Goal: Task Accomplishment & Management: Complete application form

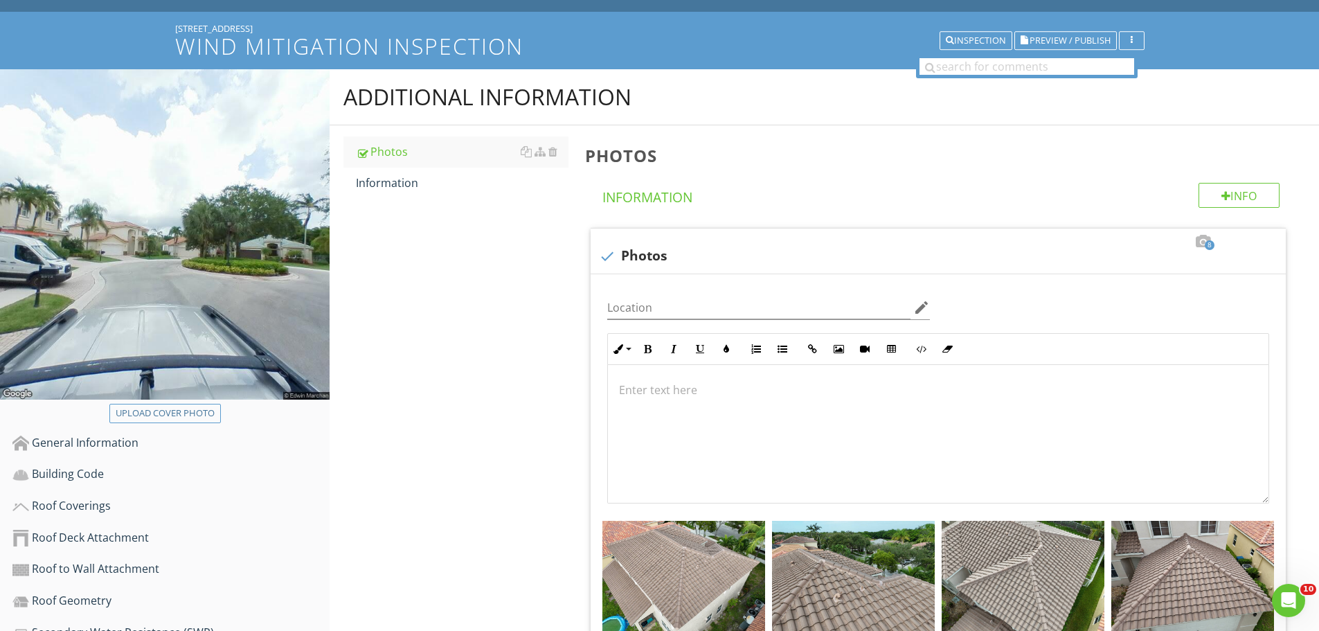
scroll to position [1, 0]
click at [98, 476] on div "Building Code" at bounding box center [170, 474] width 317 height 18
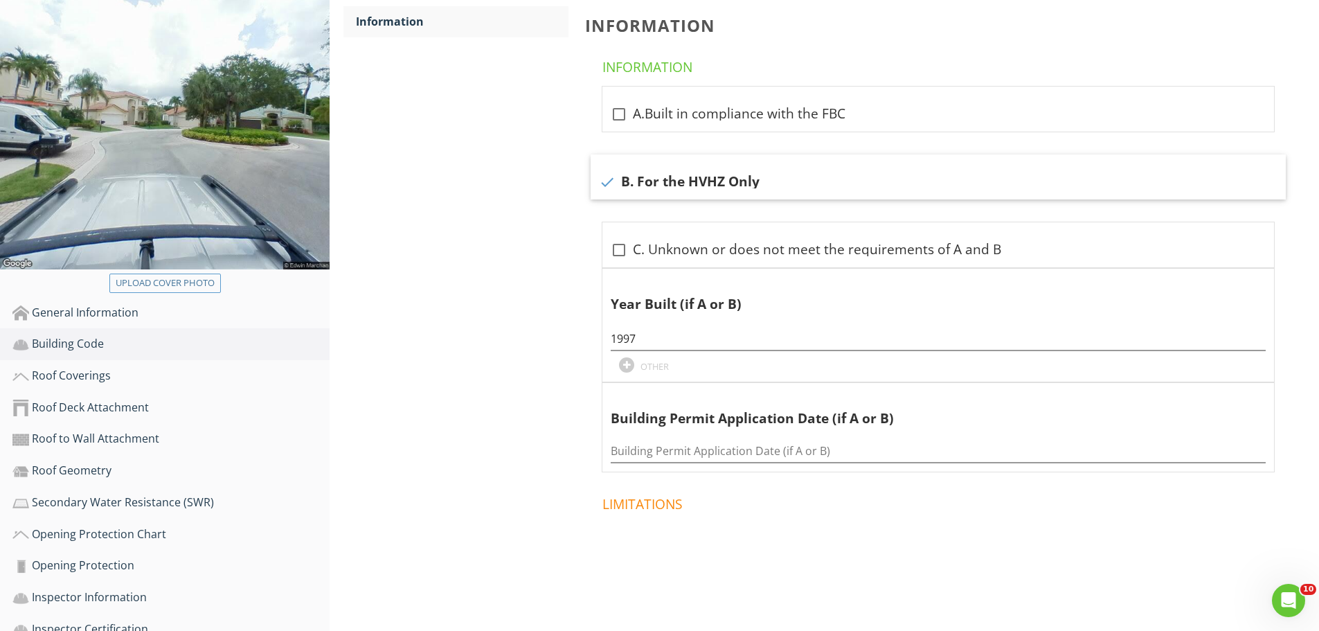
scroll to position [208, 0]
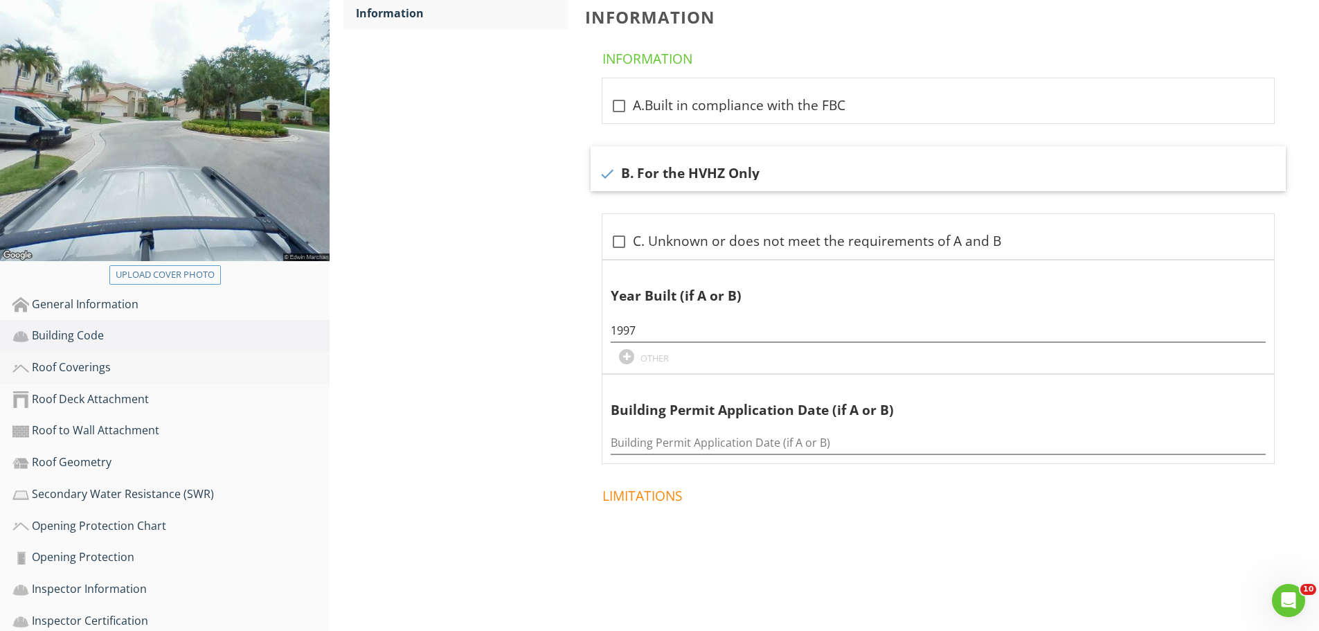
click at [92, 366] on div "Roof Coverings" at bounding box center [170, 368] width 317 height 18
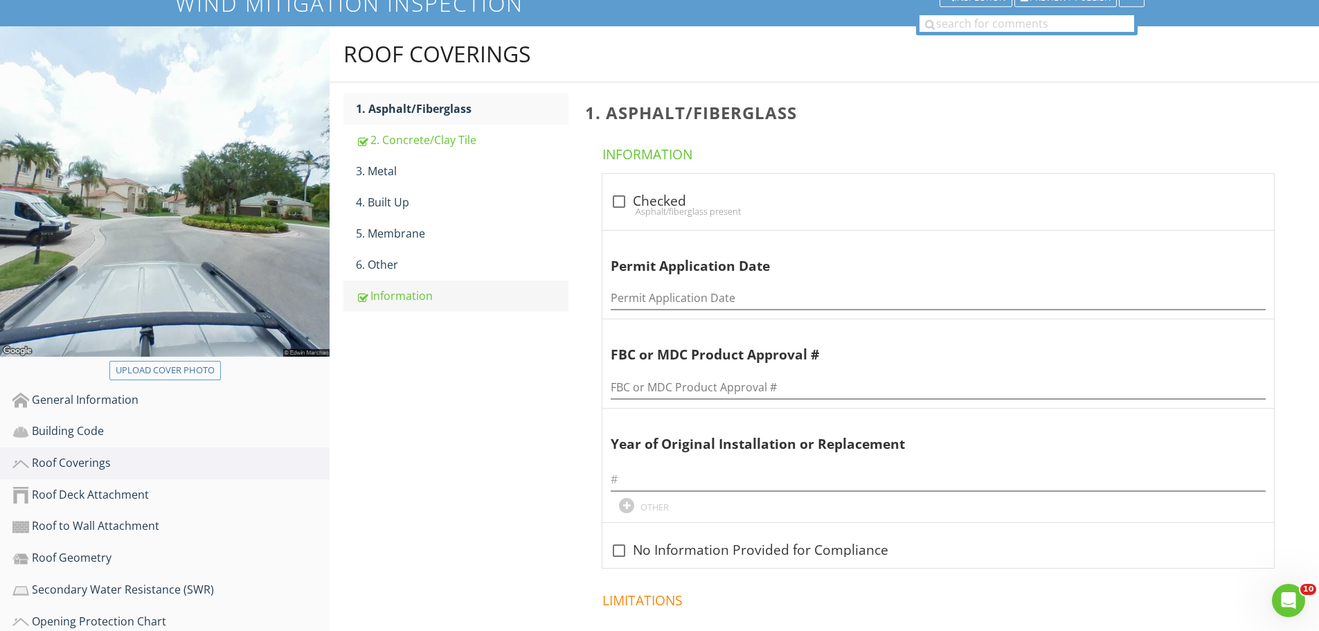
scroll to position [69, 0]
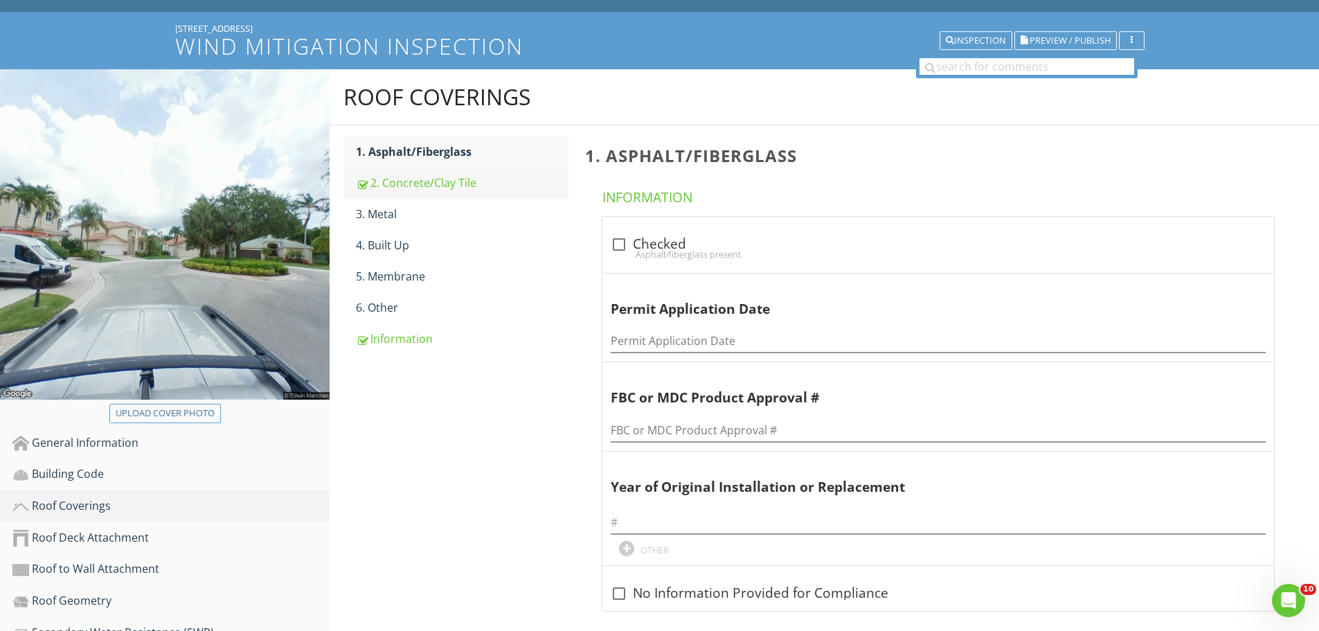
click at [451, 186] on div "2. Concrete/Clay Tile" at bounding box center [462, 182] width 213 height 17
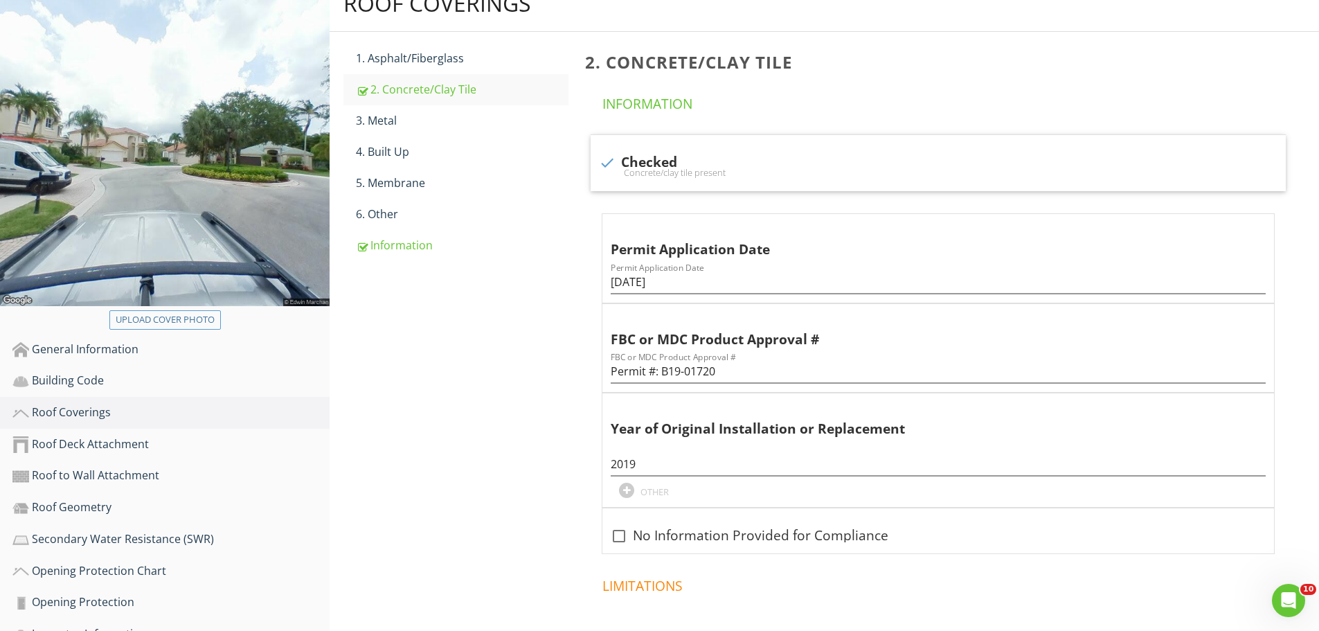
scroll to position [152, 0]
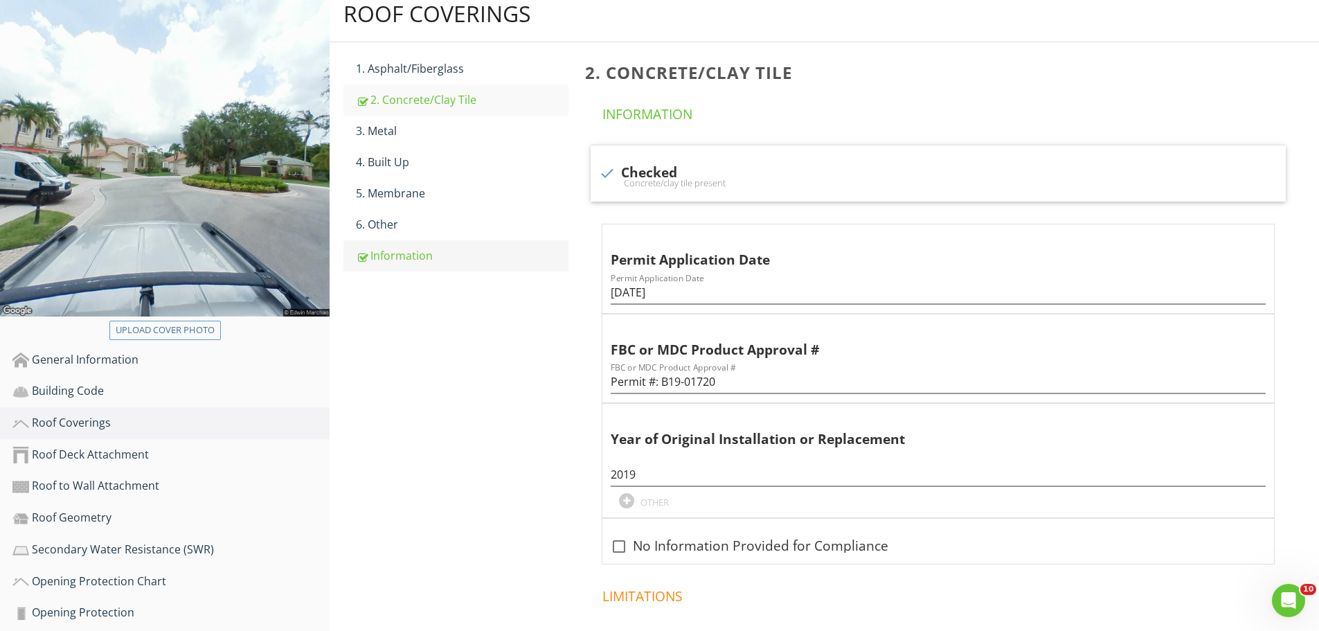
click at [411, 258] on div "Information" at bounding box center [462, 255] width 213 height 17
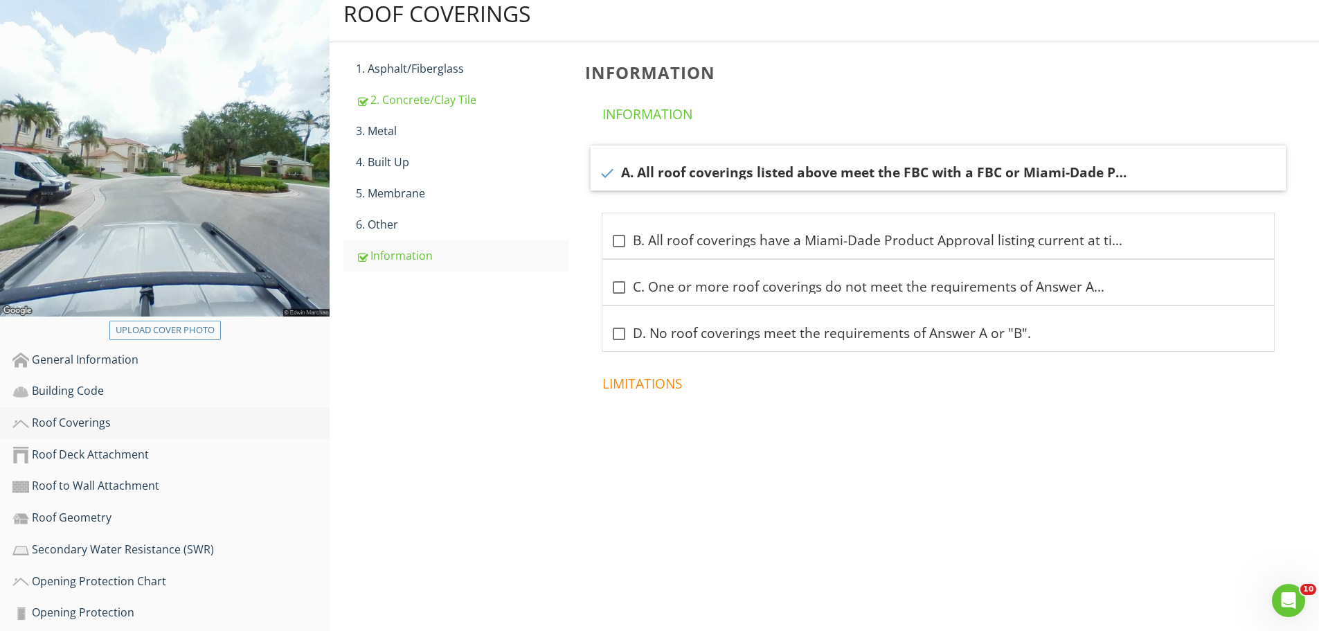
click at [68, 421] on div "Roof Coverings" at bounding box center [170, 423] width 317 height 18
click at [89, 456] on div "Roof Deck Attachment" at bounding box center [170, 455] width 317 height 18
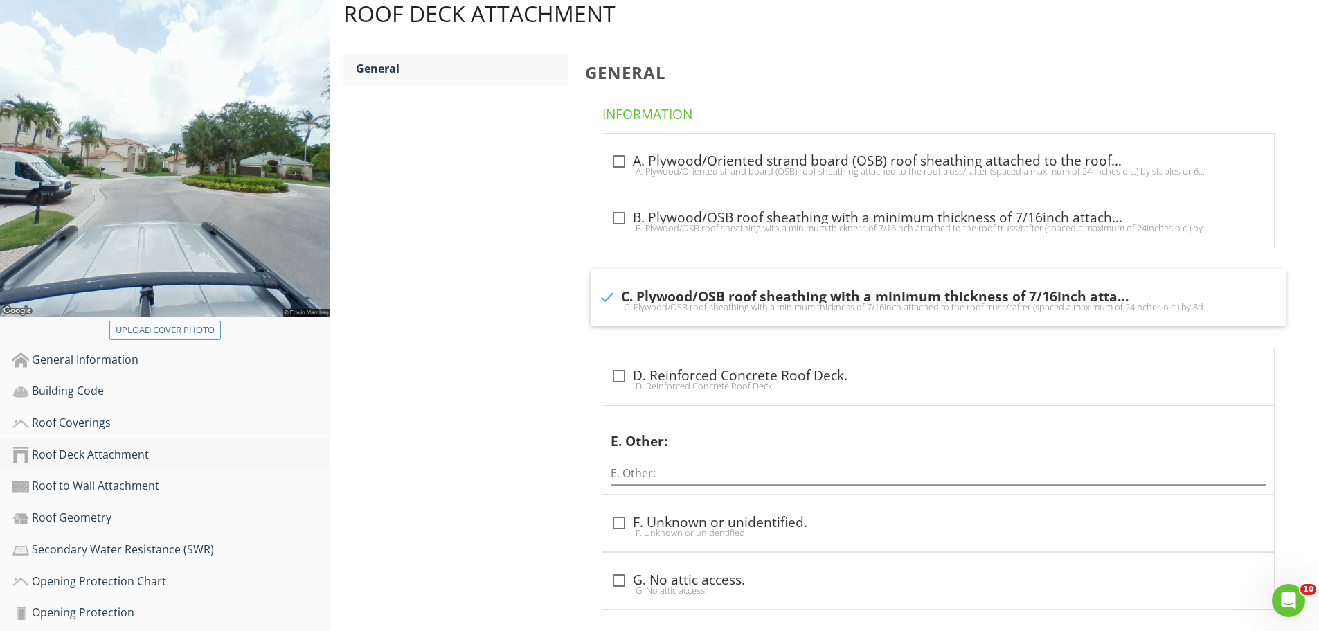
click at [119, 453] on div "Roof Deck Attachment" at bounding box center [170, 455] width 317 height 18
click at [113, 489] on div "Roof to Wall Attachment" at bounding box center [170, 486] width 317 height 18
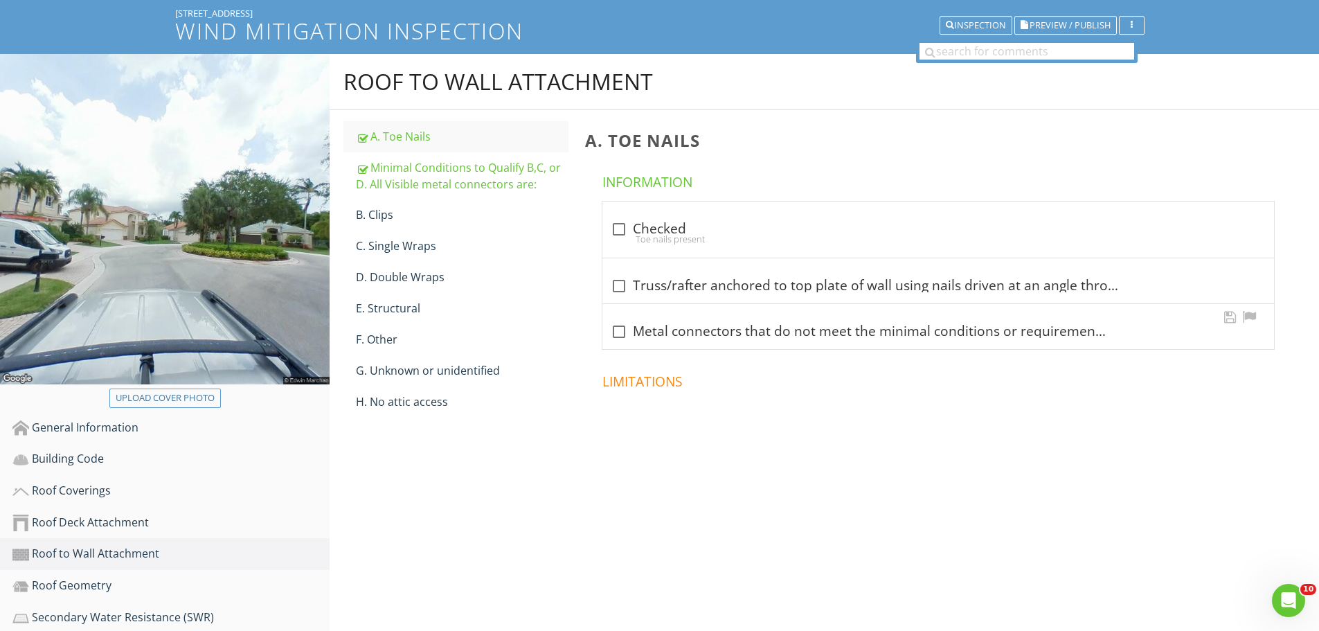
scroll to position [83, 0]
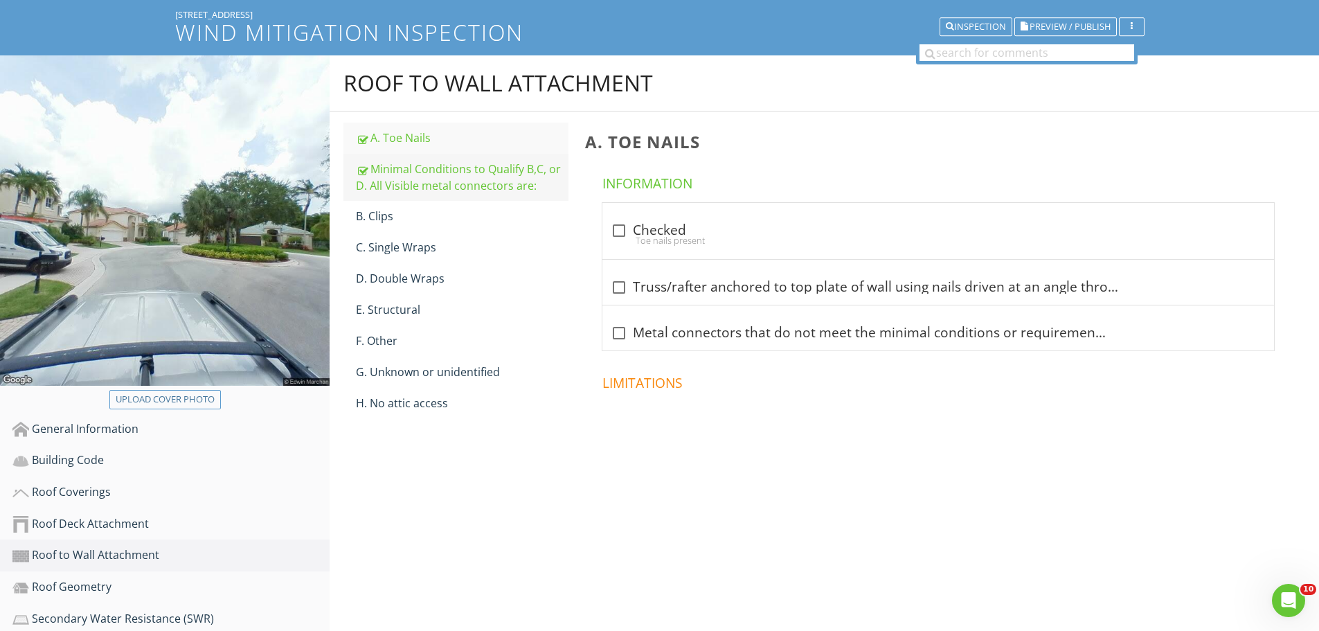
click at [435, 170] on div "Minimal Conditions to Qualify B,C, or D. All Visible metal connectors are:" at bounding box center [462, 177] width 213 height 33
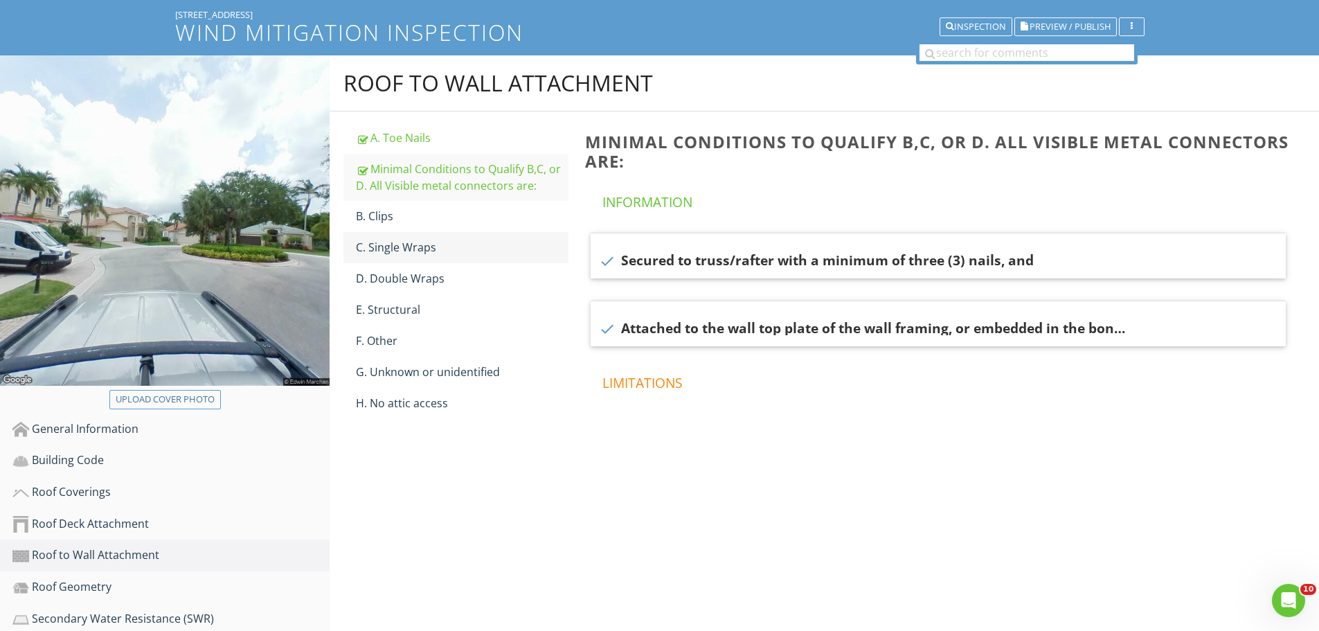
click at [397, 250] on div "C. Single Wraps" at bounding box center [462, 247] width 213 height 17
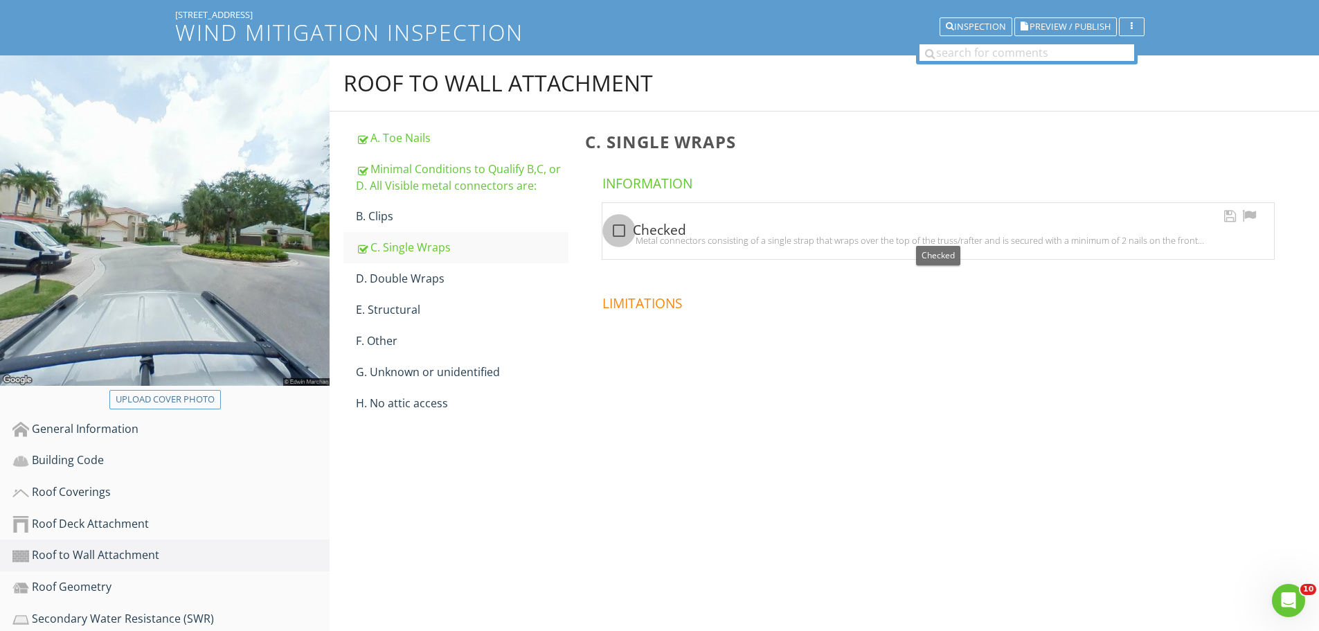
click at [620, 233] on div at bounding box center [619, 231] width 24 height 24
checkbox input "true"
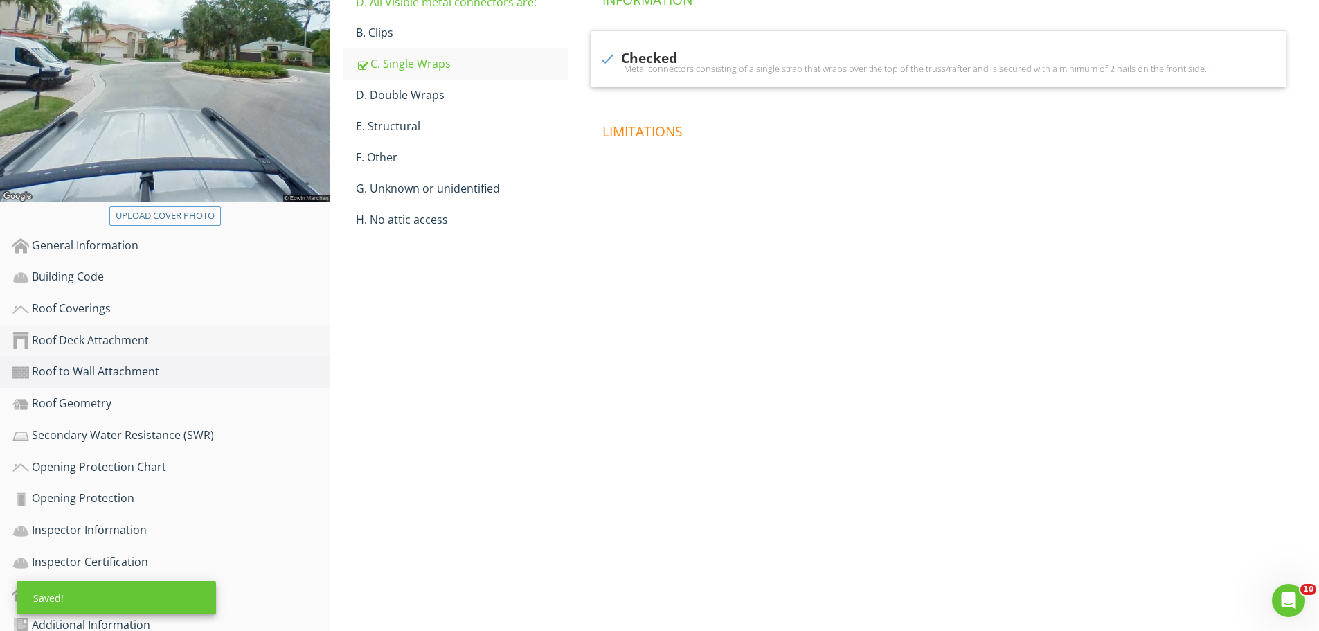
scroll to position [291, 0]
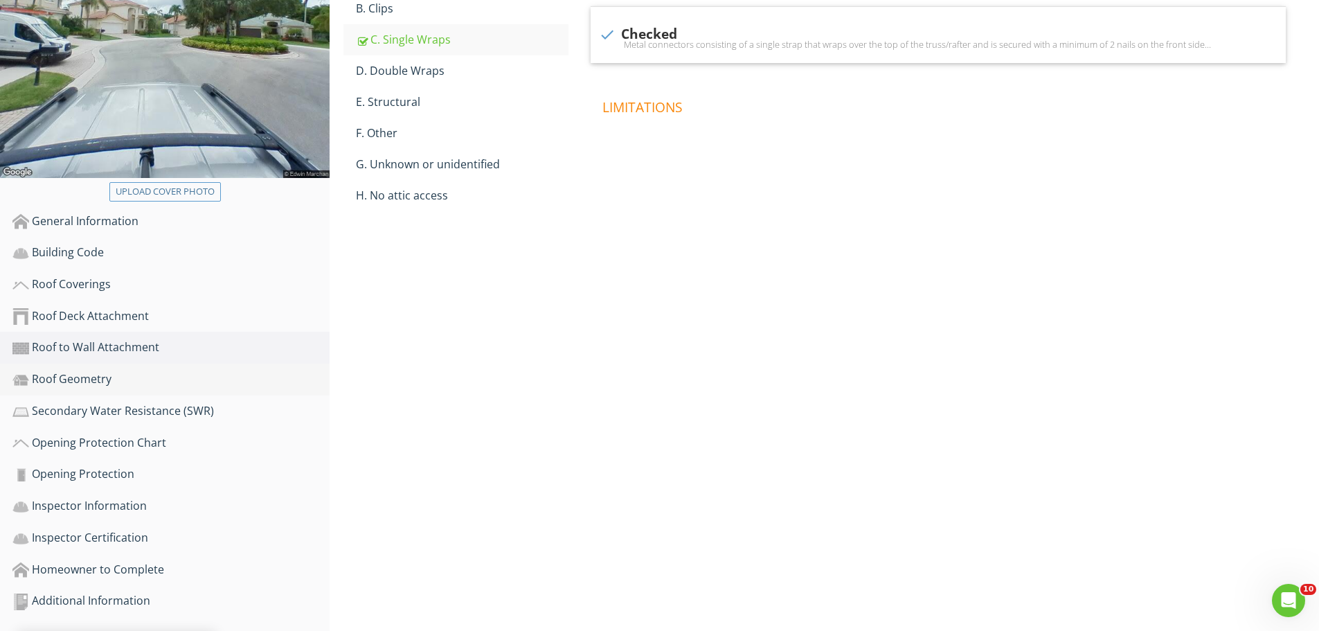
click at [82, 377] on div "Roof Geometry" at bounding box center [170, 379] width 317 height 18
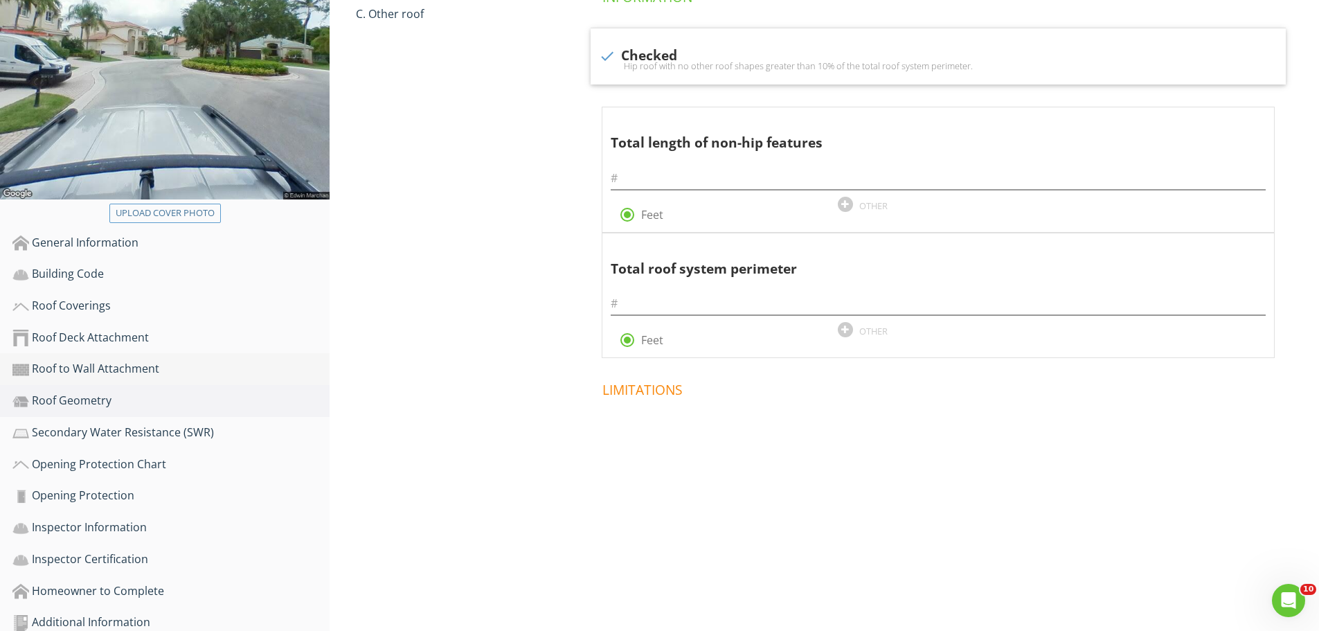
scroll to position [291, 0]
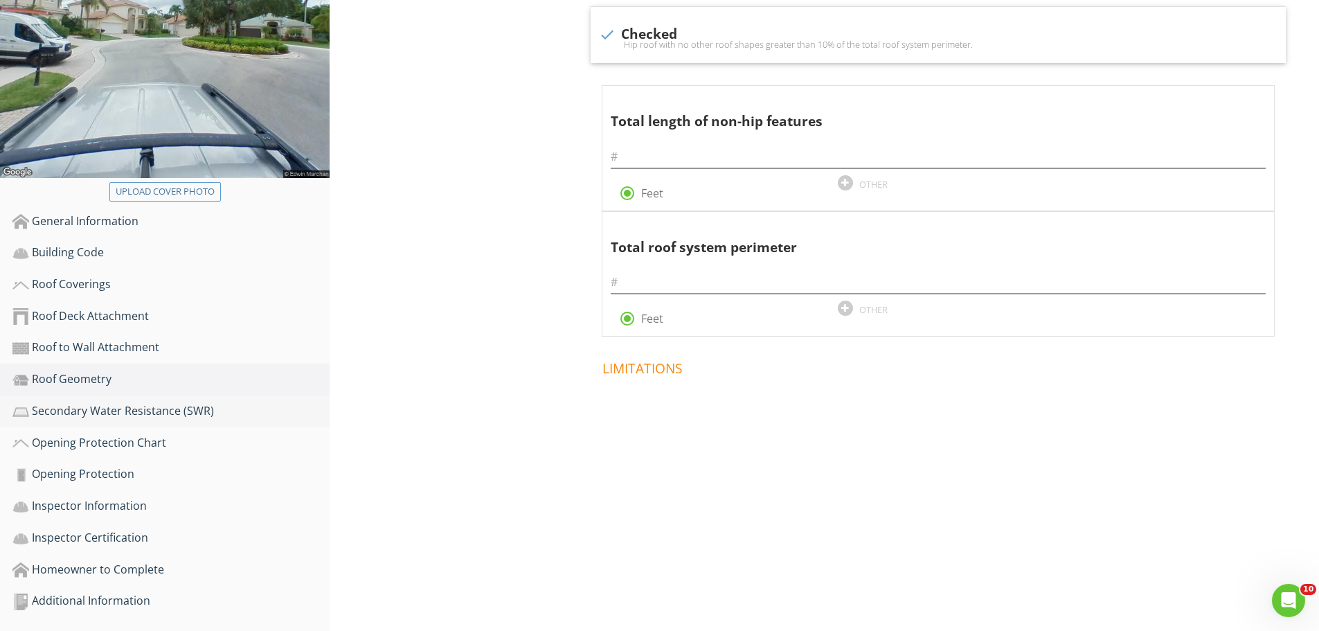
click at [114, 411] on div "Secondary Water Resistance (SWR)" at bounding box center [170, 411] width 317 height 18
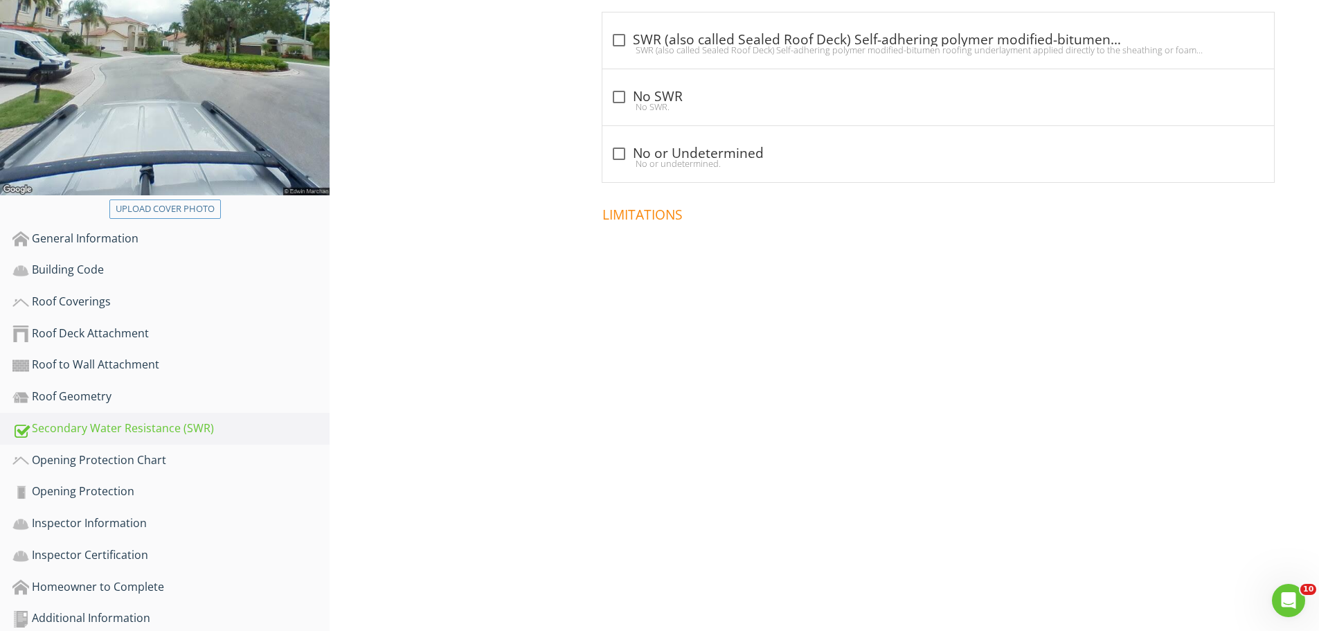
scroll to position [222, 0]
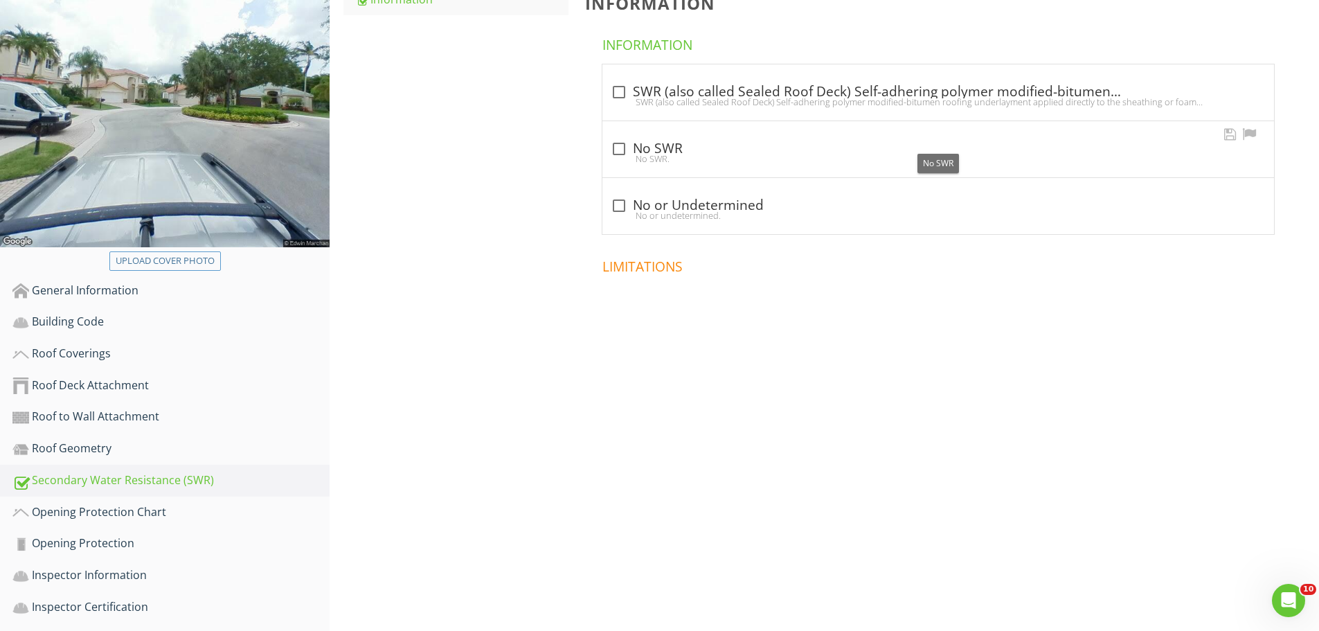
click at [619, 150] on div at bounding box center [619, 149] width 24 height 24
checkbox input "true"
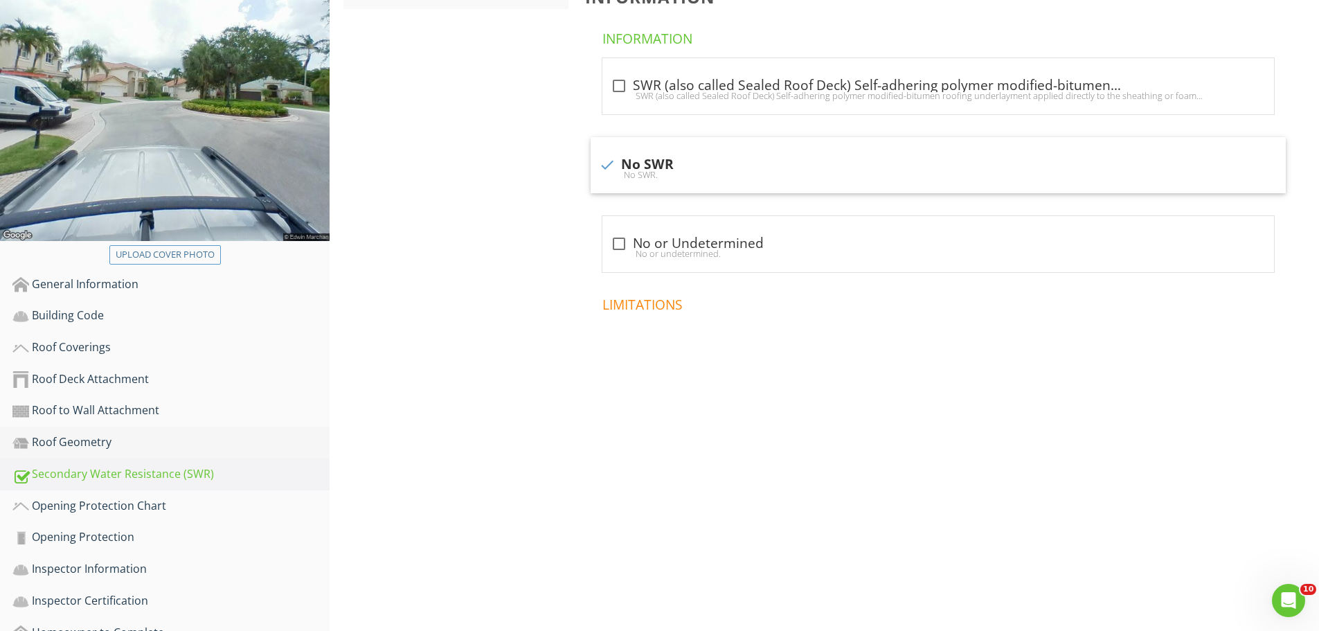
scroll to position [291, 0]
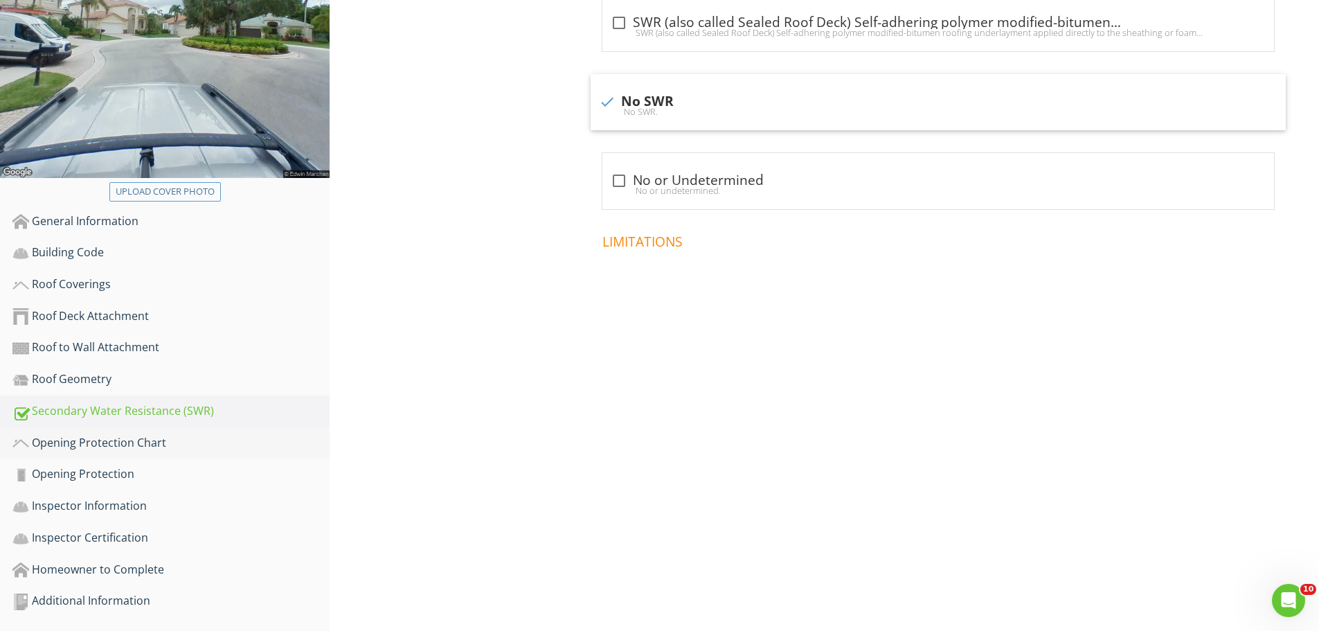
click at [84, 443] on div "Opening Protection Chart" at bounding box center [170, 443] width 317 height 18
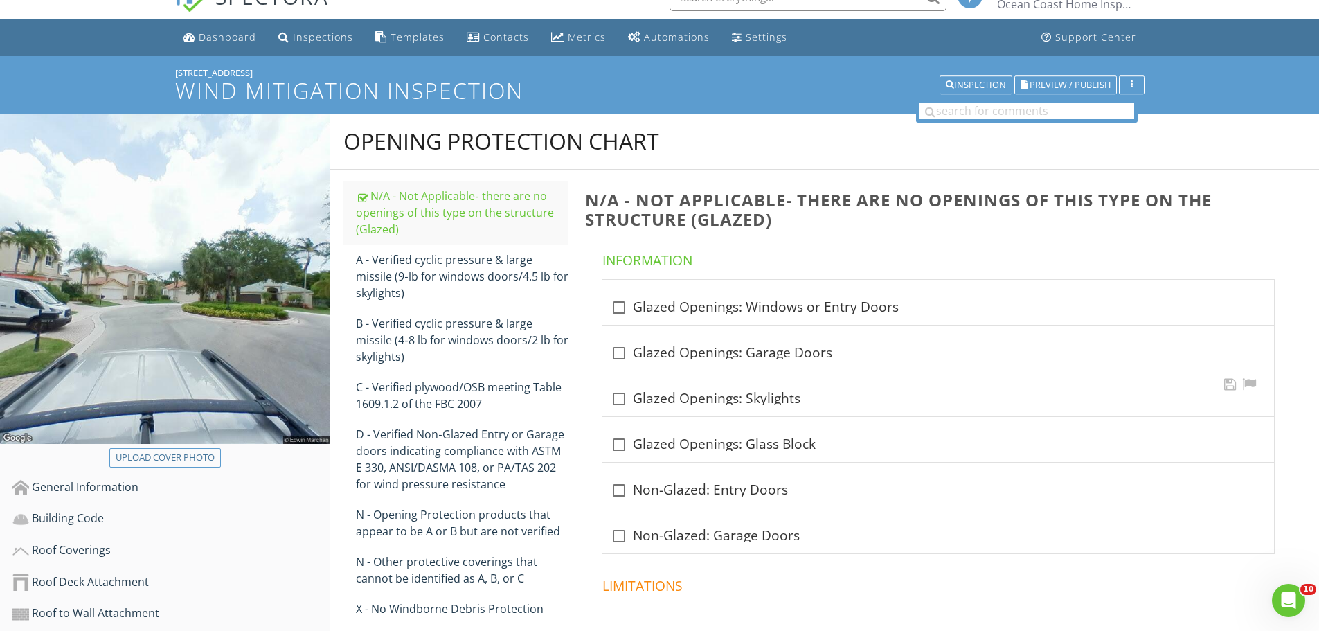
scroll to position [14, 0]
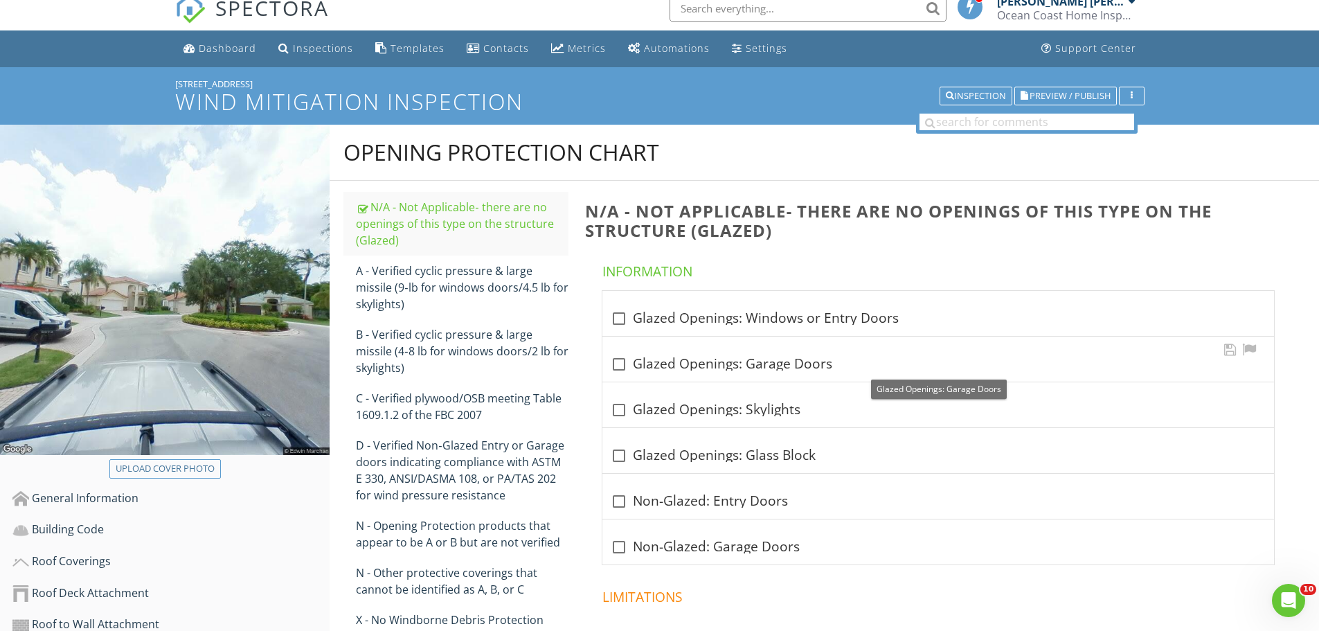
click at [680, 366] on div "check_box_outline_blank Glazed Openings: Garage Doors" at bounding box center [938, 364] width 655 height 17
checkbox input "true"
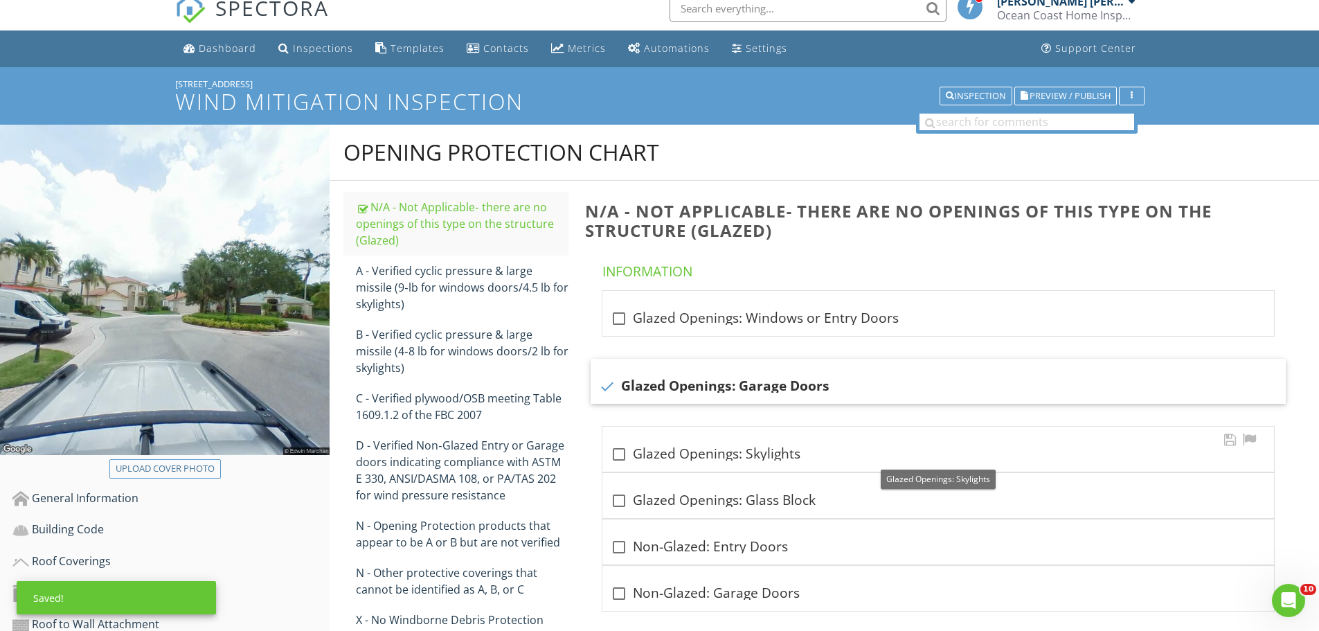
click at [672, 454] on div "check_box_outline_blank Glazed Openings: Skylights" at bounding box center [938, 454] width 655 height 17
checkbox input "true"
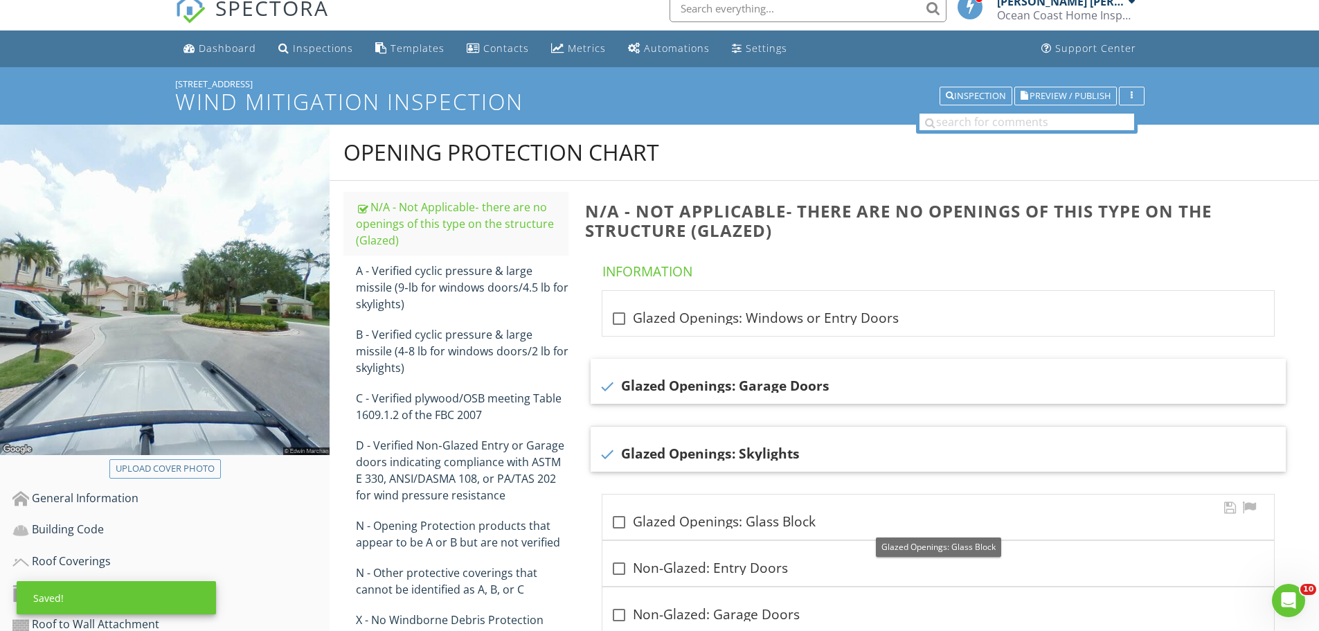
click at [660, 523] on div "check_box_outline_blank Glazed Openings: Glass Block" at bounding box center [938, 522] width 655 height 17
checkbox input "true"
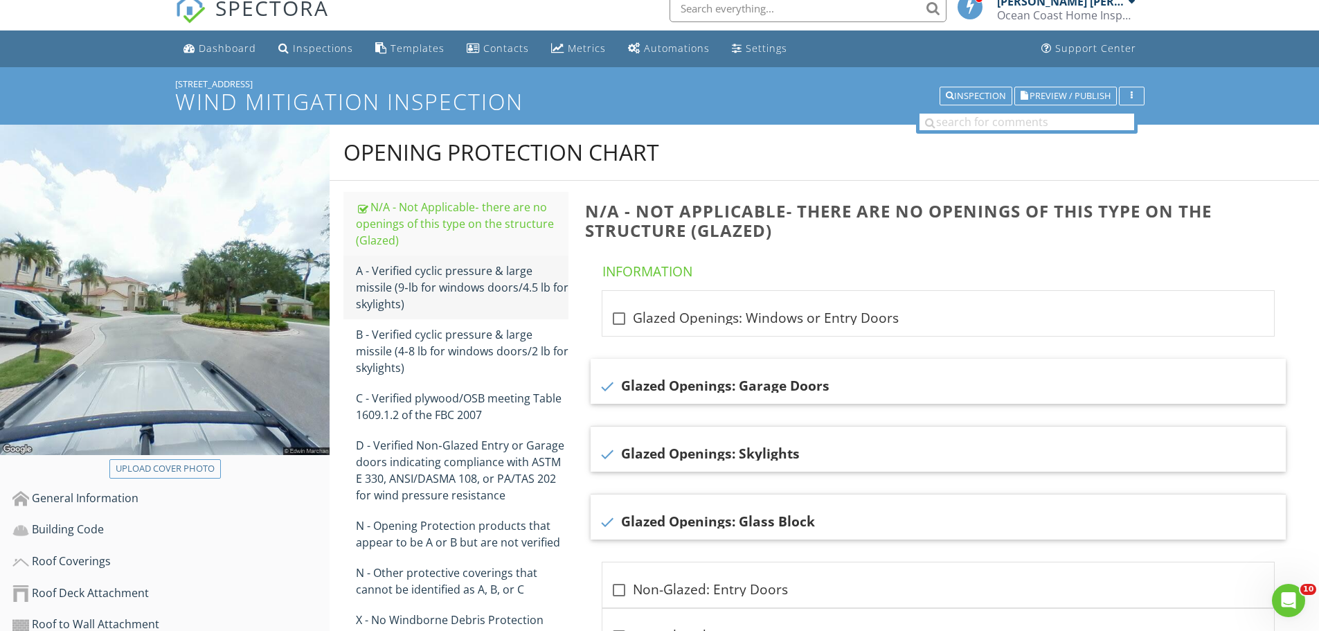
click at [469, 272] on div "A - Verified cyclic pressure & large missile (9‐lb for windows doors/4.5 lb for…" at bounding box center [462, 287] width 213 height 50
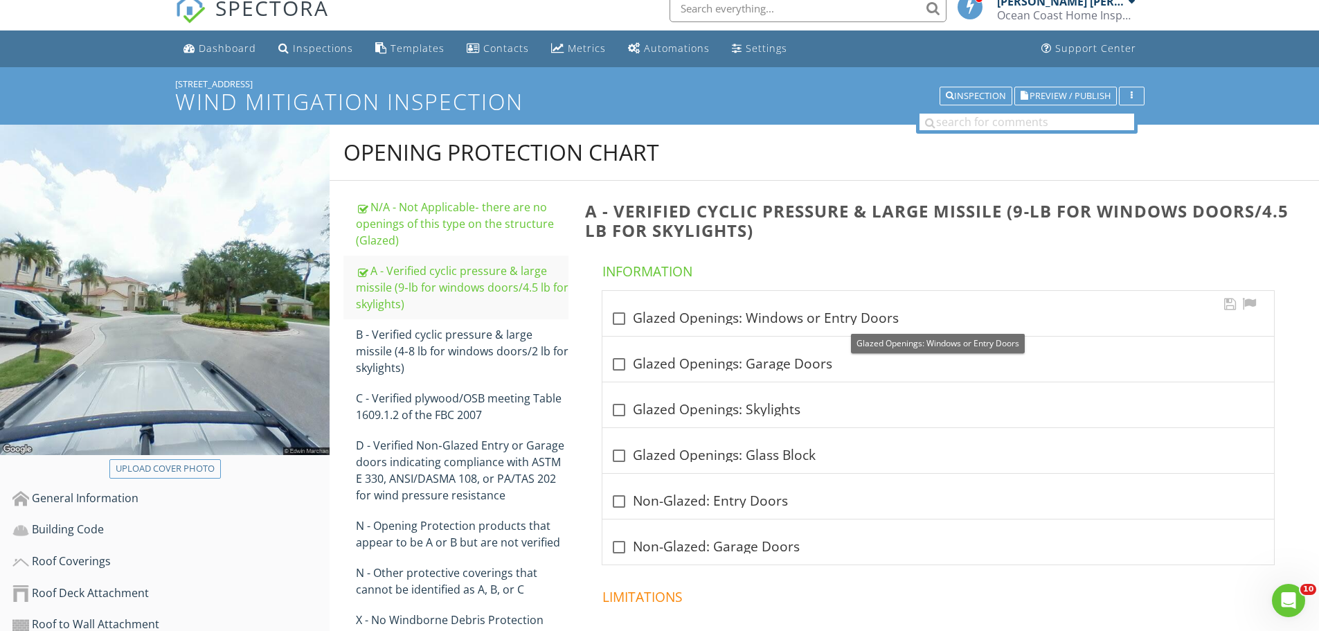
click at [618, 318] on div at bounding box center [619, 319] width 24 height 24
checkbox input "true"
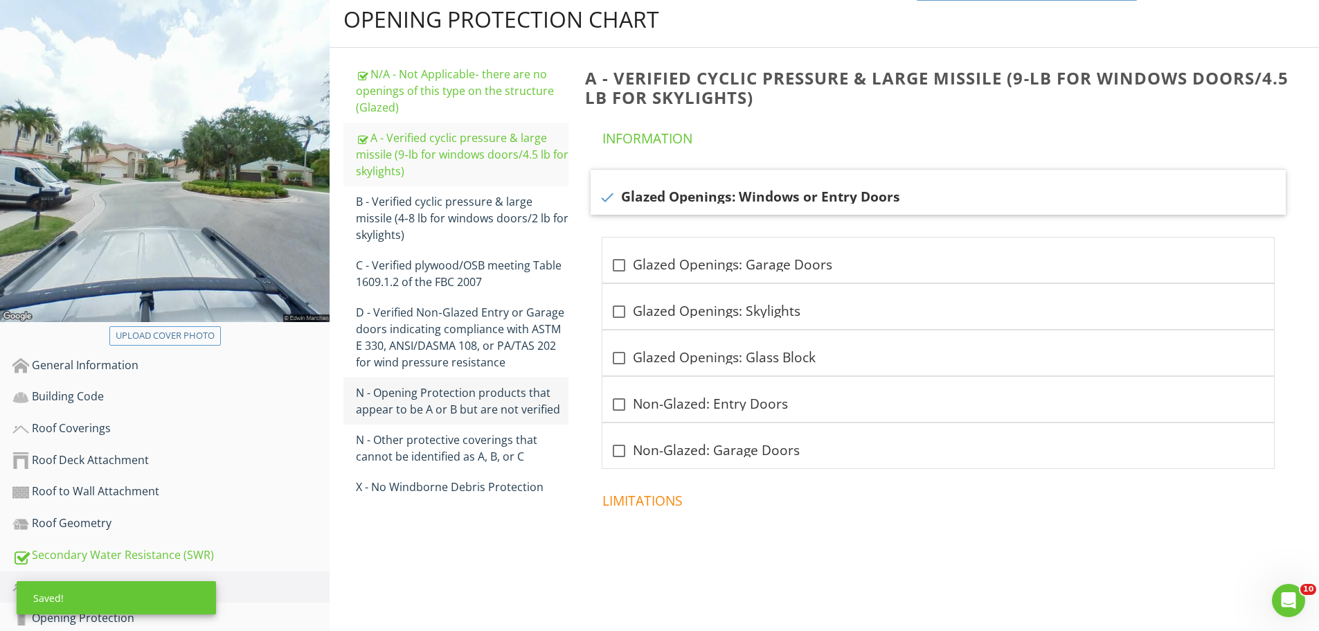
scroll to position [152, 0]
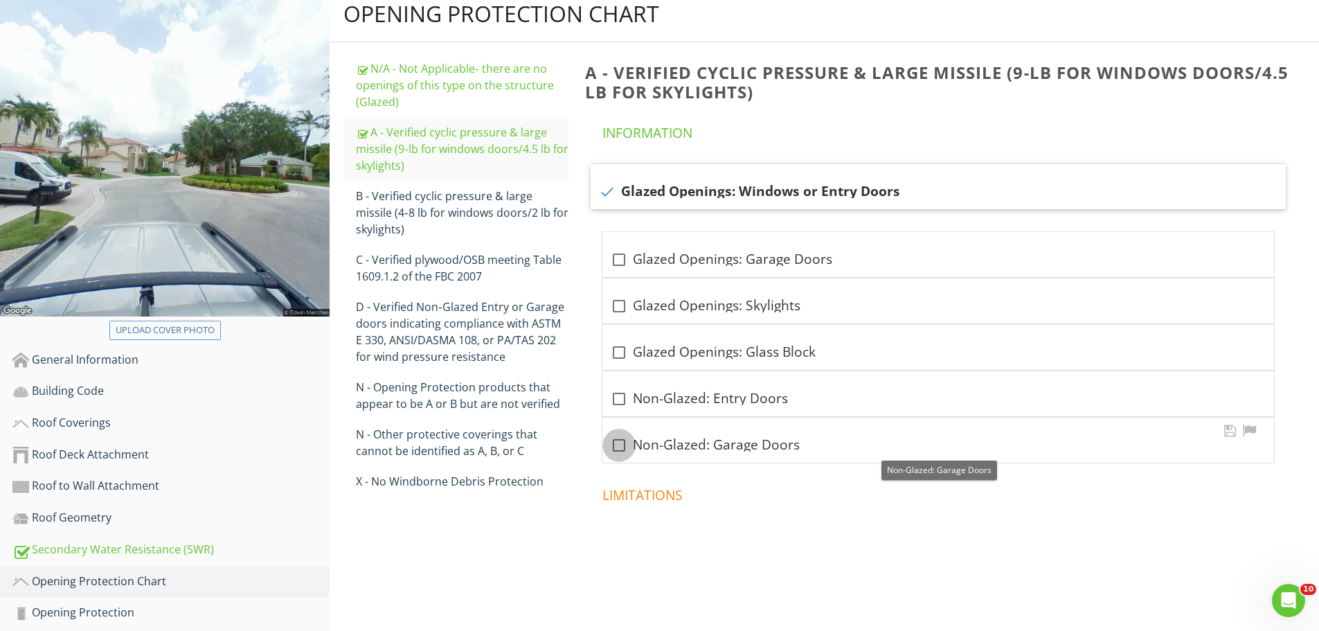
click at [622, 447] on div at bounding box center [619, 445] width 24 height 24
checkbox input "true"
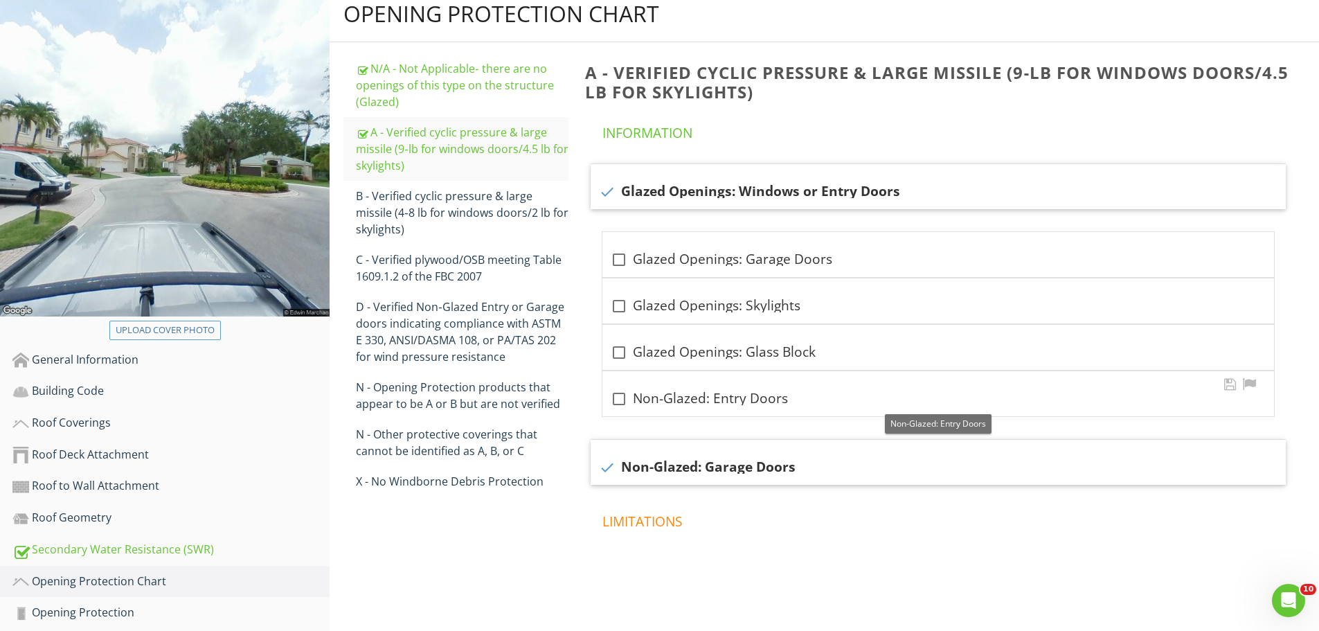
click at [619, 399] on div at bounding box center [619, 399] width 24 height 24
checkbox input "true"
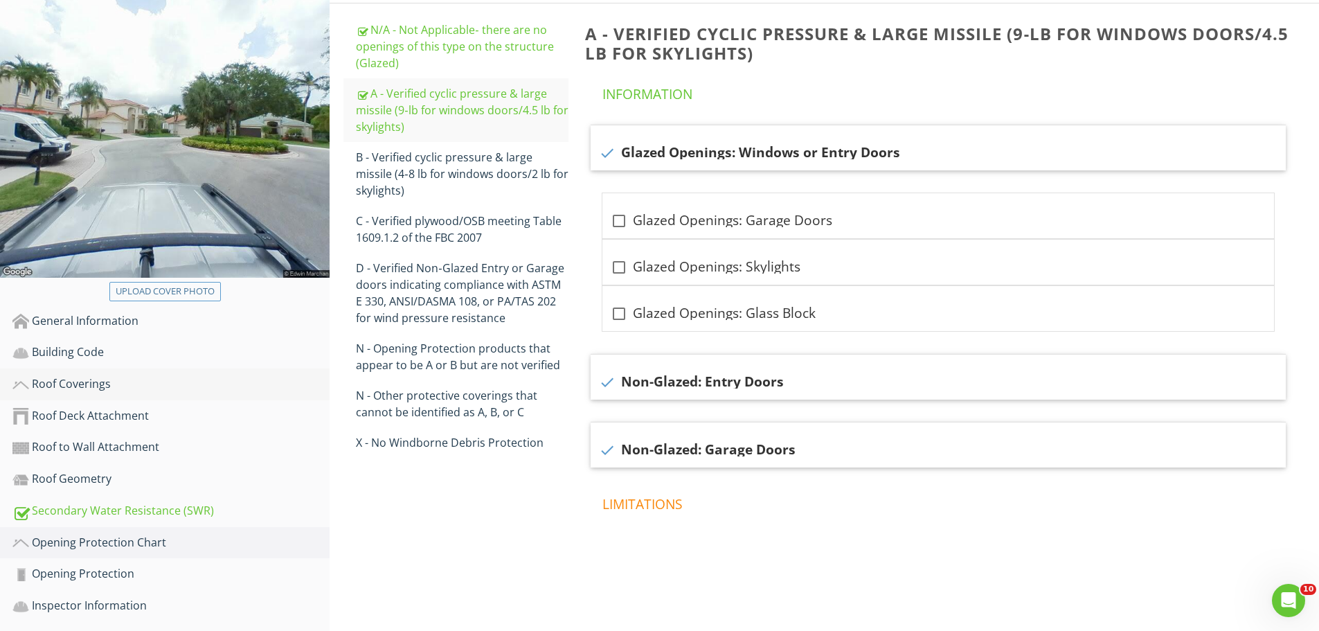
scroll to position [222, 0]
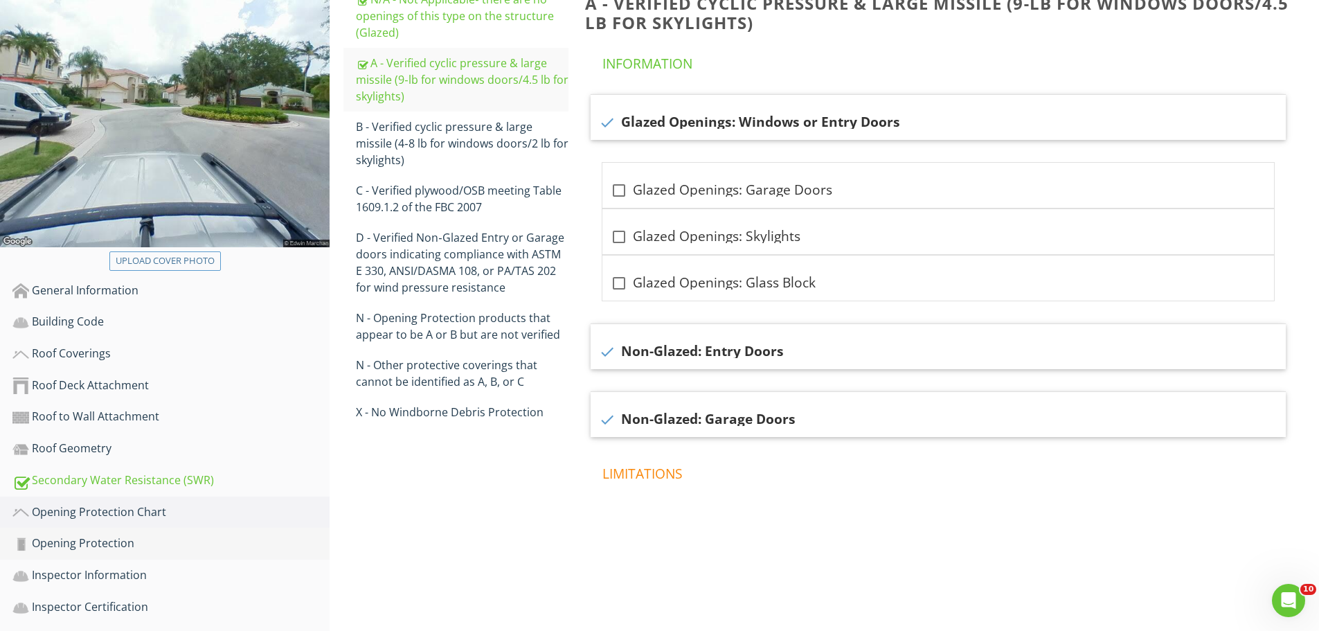
click at [63, 544] on div "Opening Protection" at bounding box center [170, 543] width 317 height 18
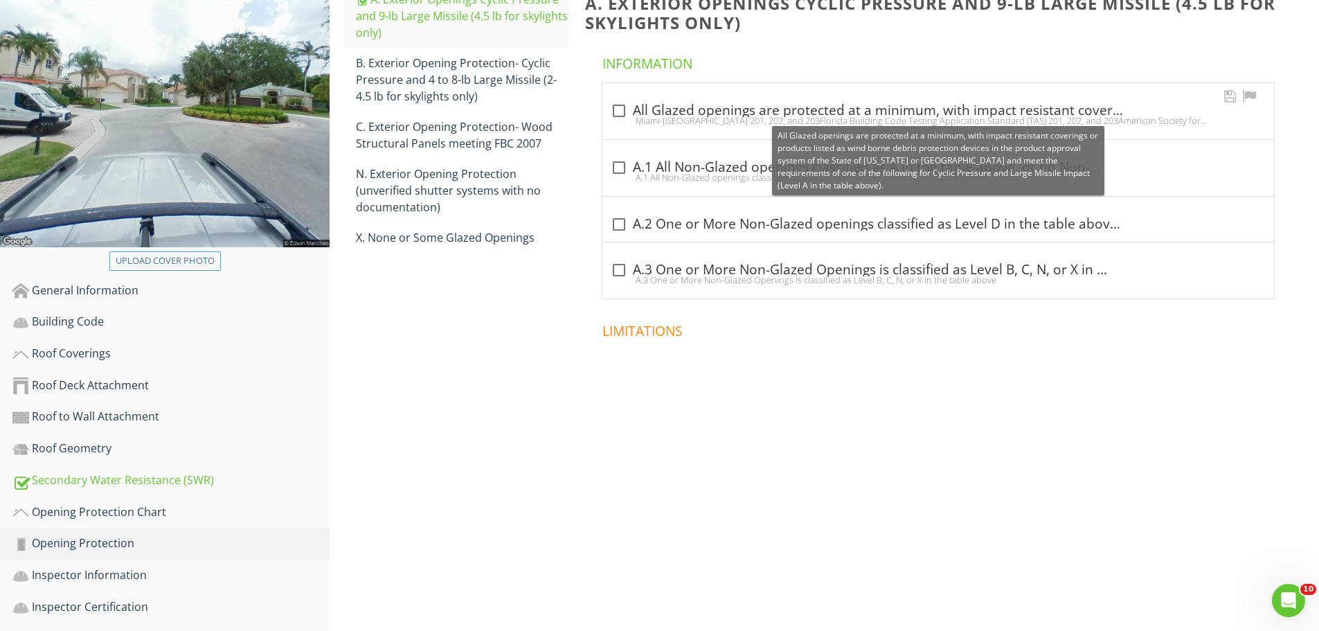
click at [620, 113] on div at bounding box center [619, 111] width 24 height 24
checkbox input "true"
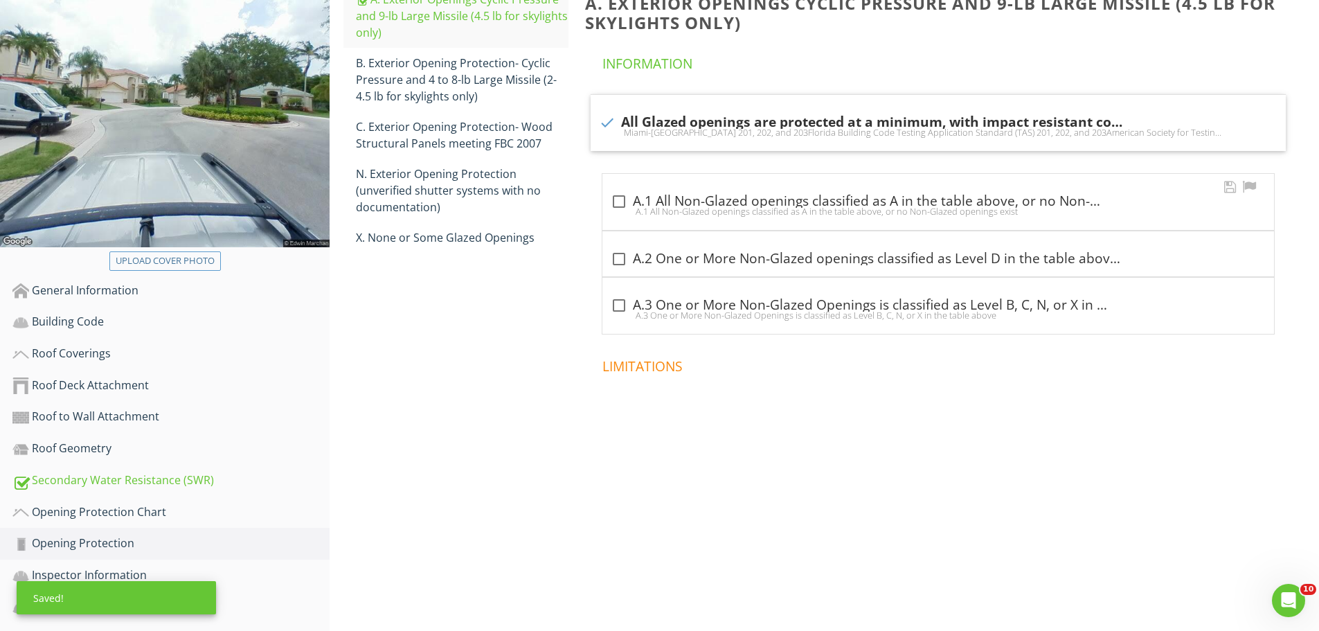
click at [620, 206] on div "A.1 All Non-Glazed openings classified as A in the table above, or no Non-Glaze…" at bounding box center [938, 211] width 655 height 11
checkbox input "true"
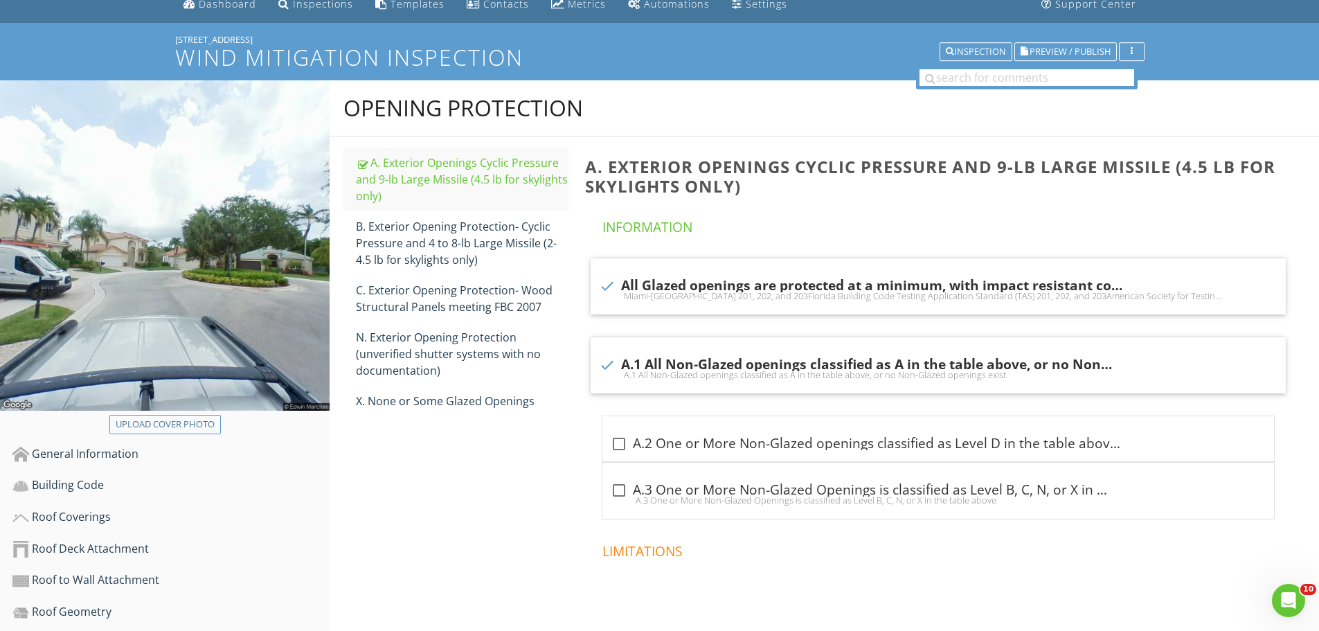
scroll to position [291, 0]
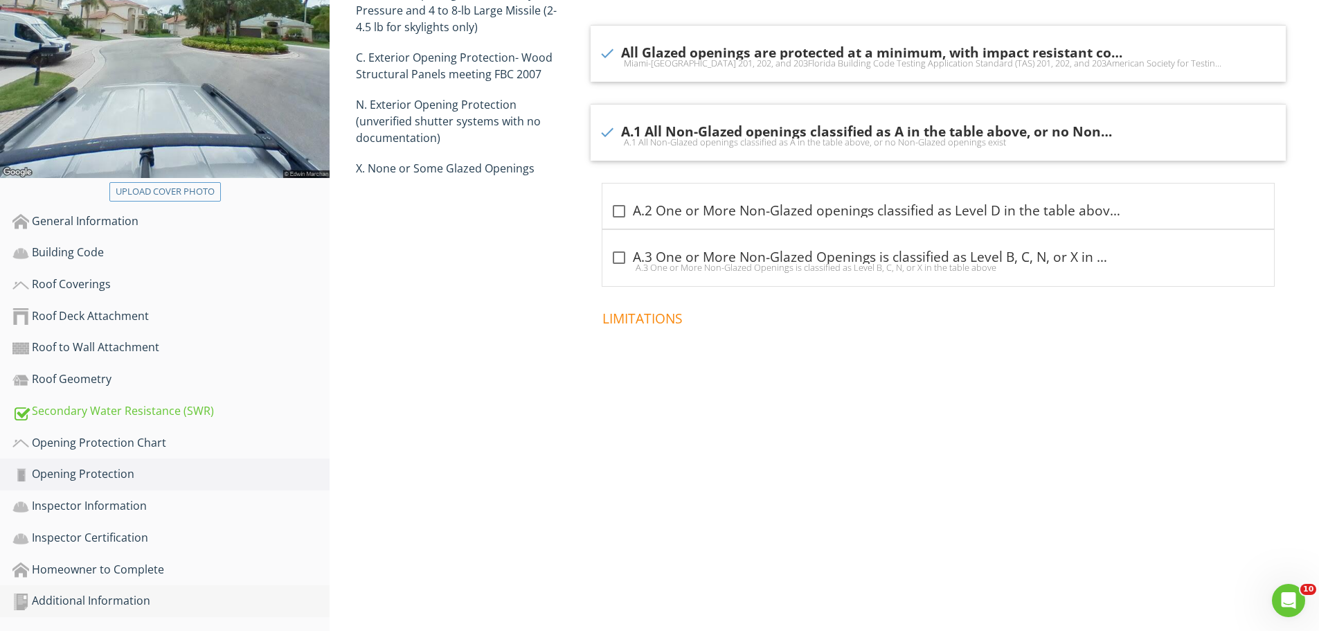
click at [97, 600] on div "Additional Information" at bounding box center [170, 601] width 317 height 18
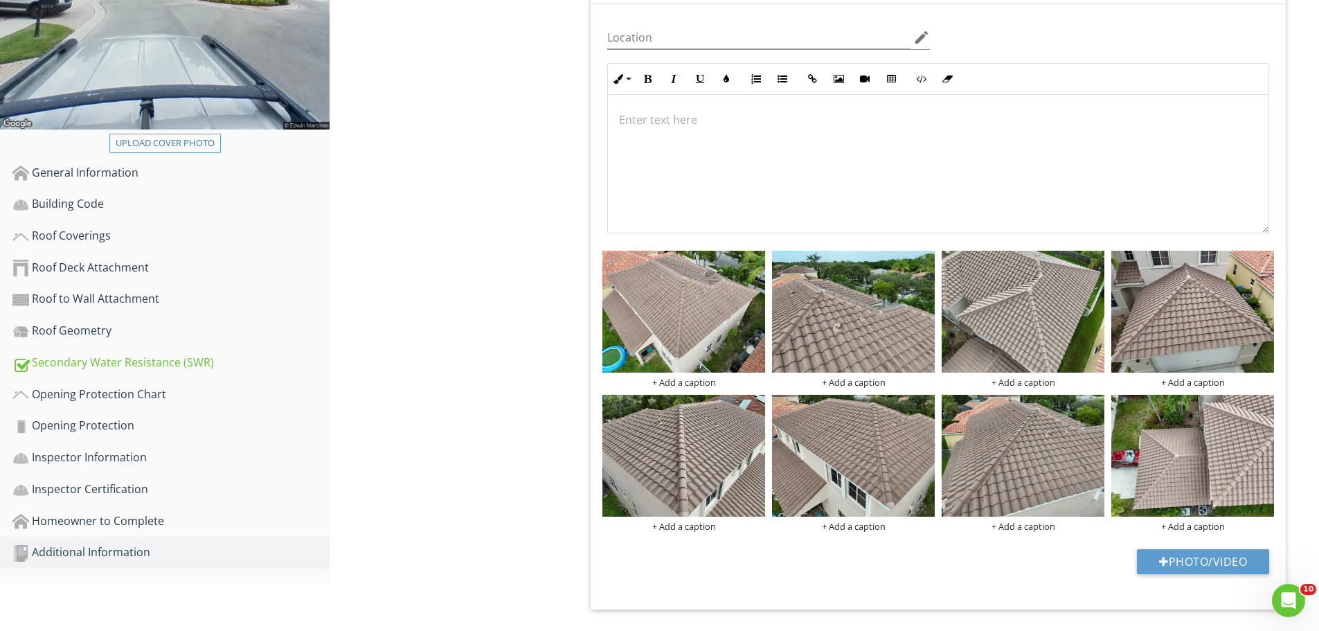
scroll to position [408, 0]
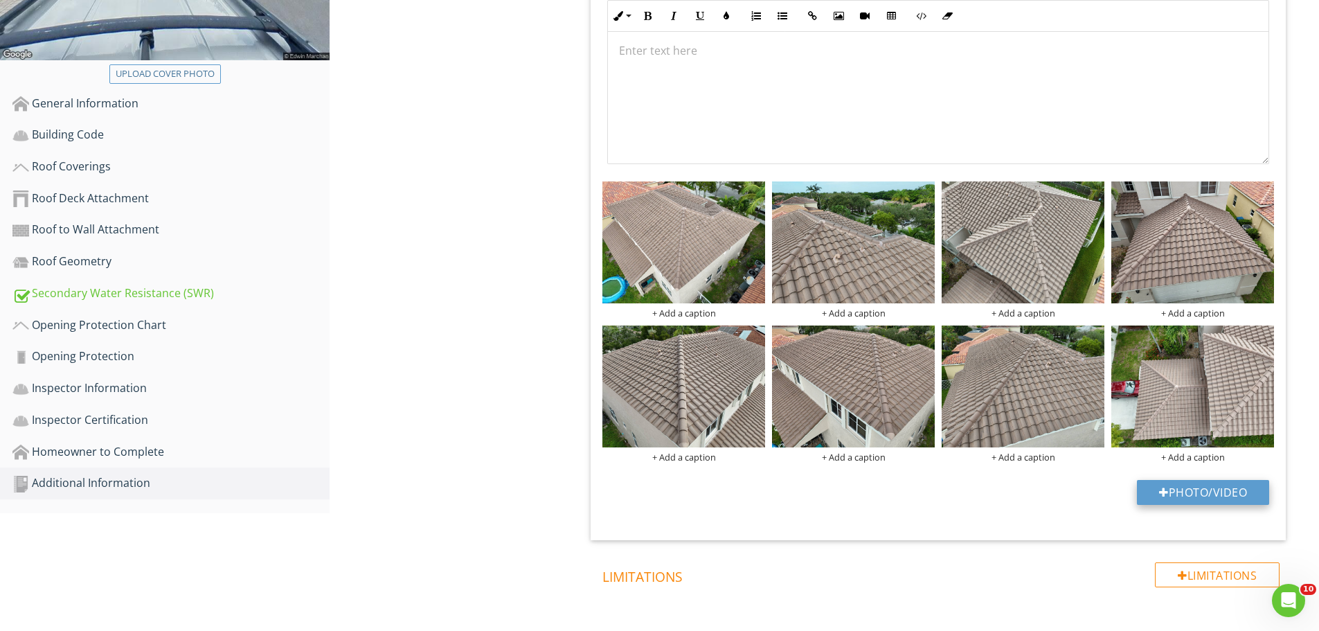
click at [1189, 491] on button "Photo/Video" at bounding box center [1203, 492] width 132 height 25
type input "C:\fakepath\IMG_8144.JPG"
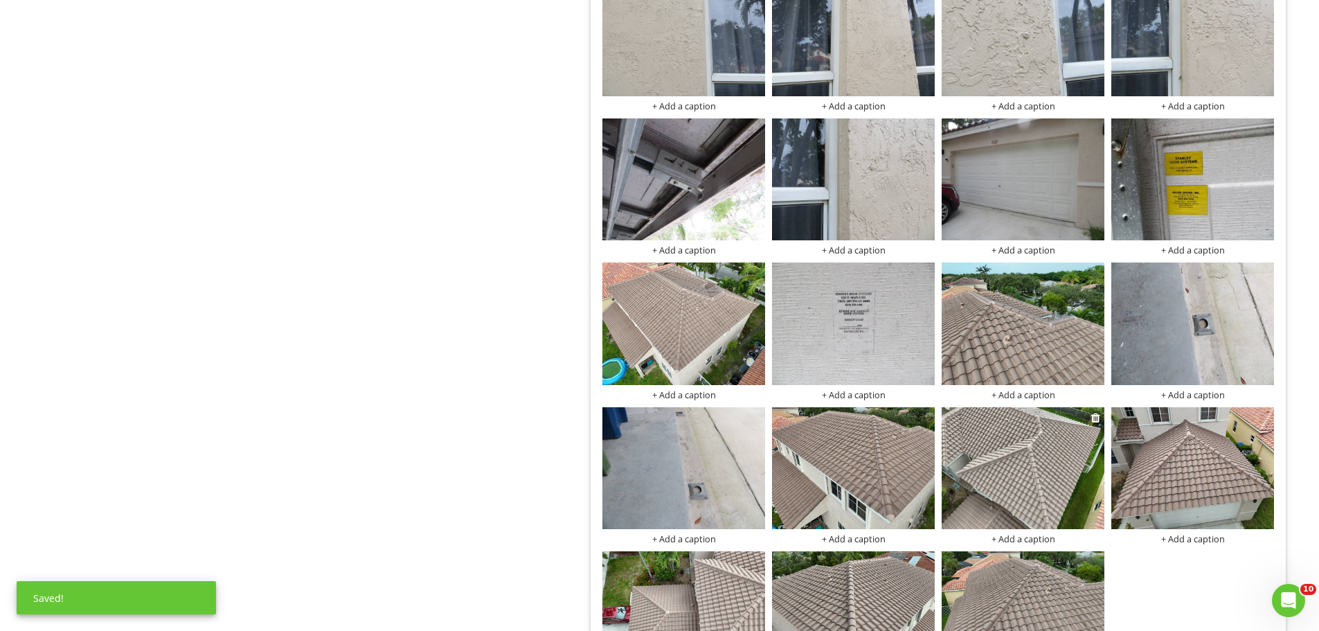
scroll to position [2362, 0]
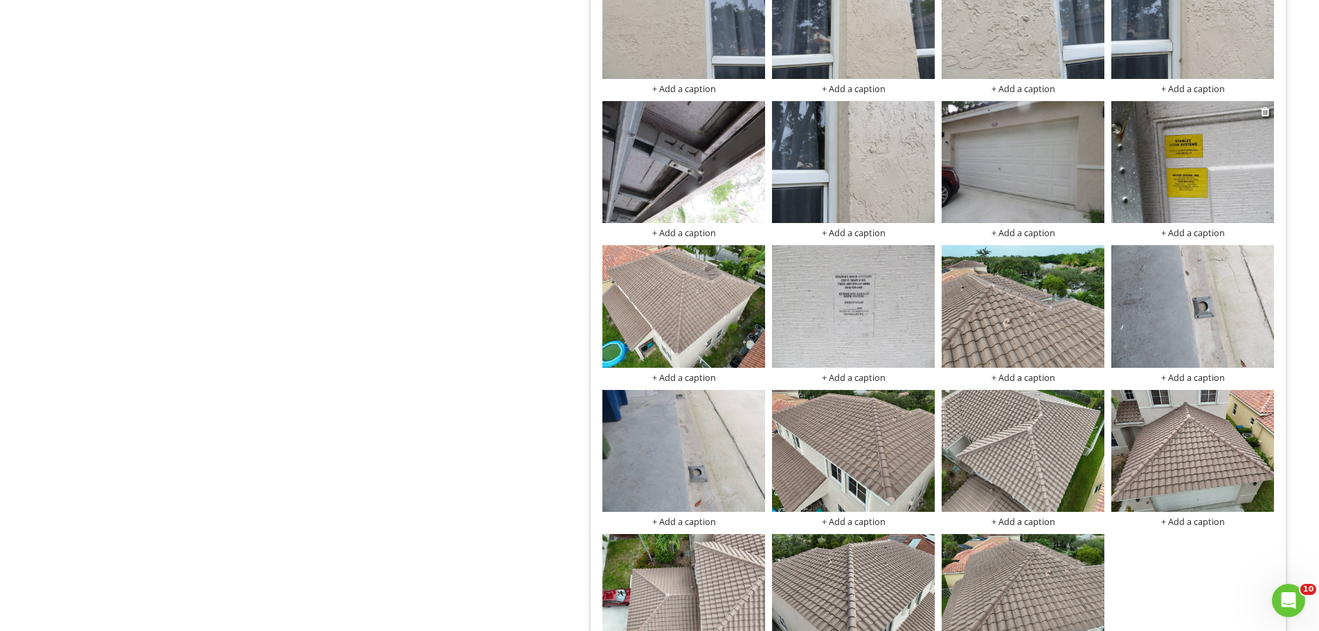
click at [1215, 170] on img at bounding box center [1192, 162] width 163 height 122
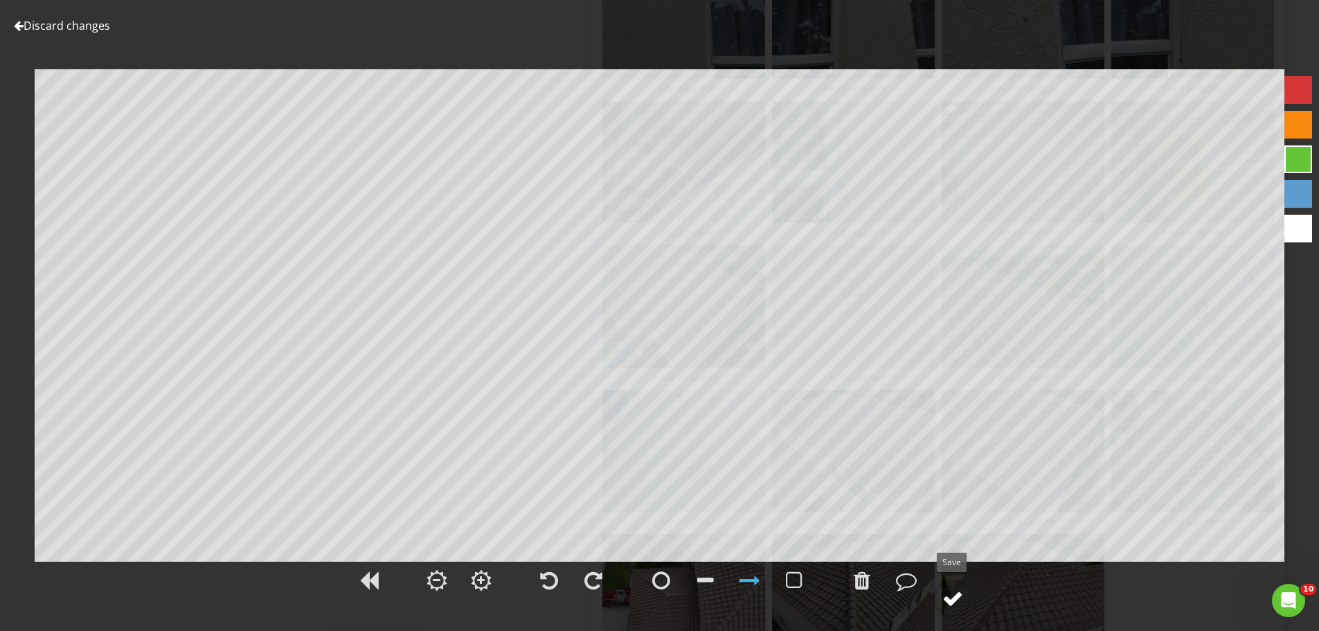
click at [946, 600] on div at bounding box center [952, 598] width 21 height 21
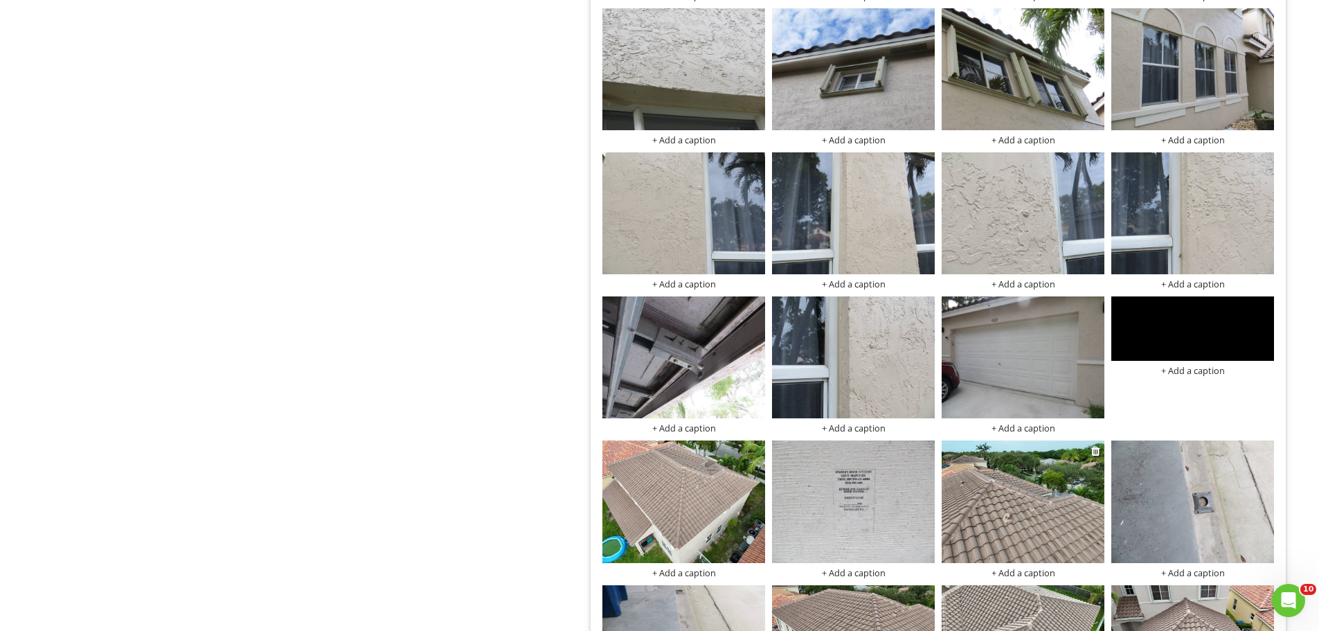
scroll to position [2154, 0]
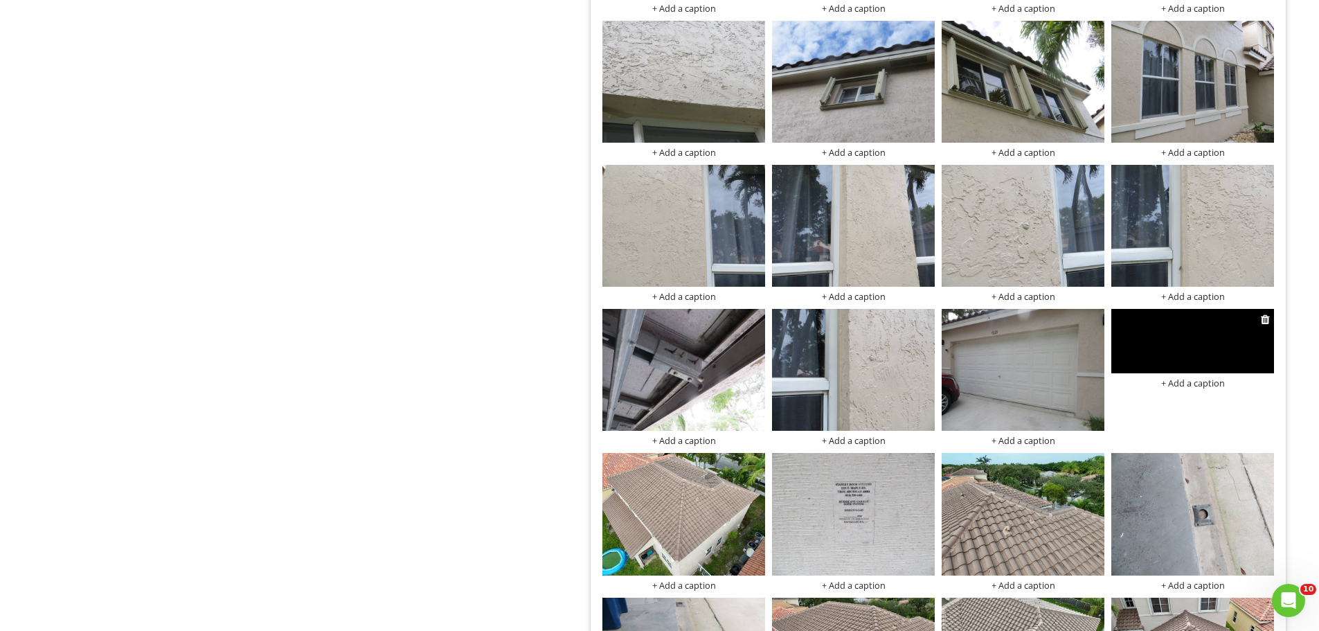
click at [1200, 338] on img at bounding box center [1192, 341] width 163 height 64
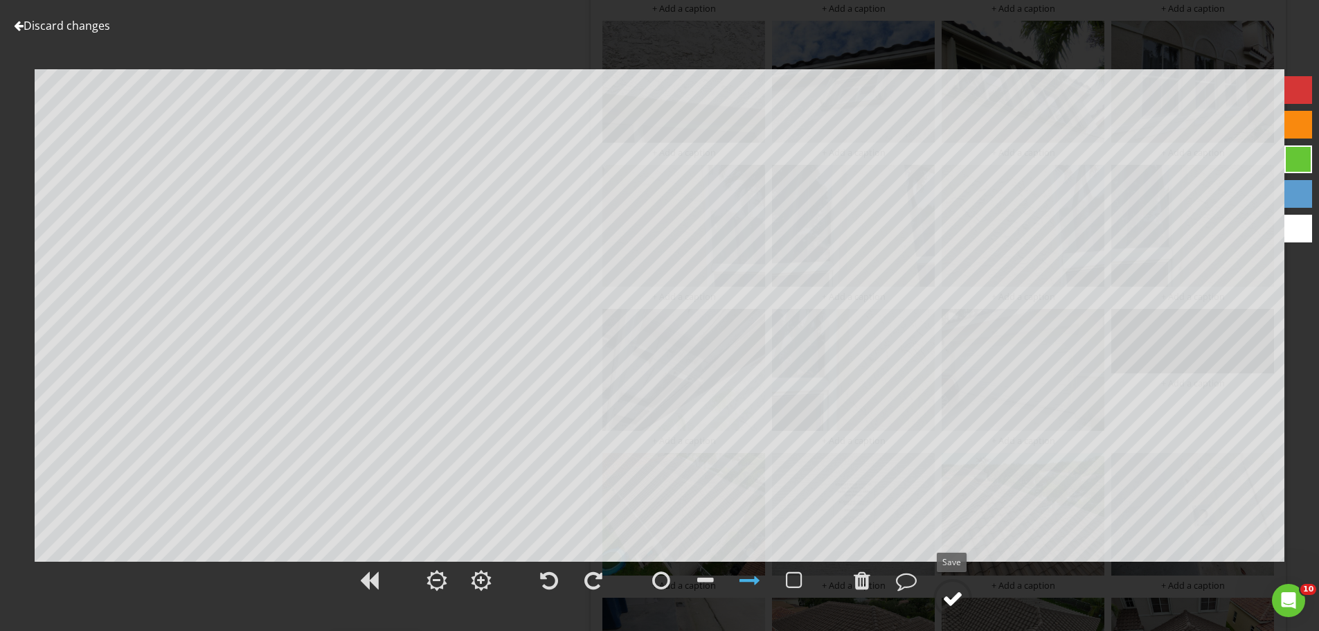
click at [948, 602] on div at bounding box center [952, 598] width 21 height 21
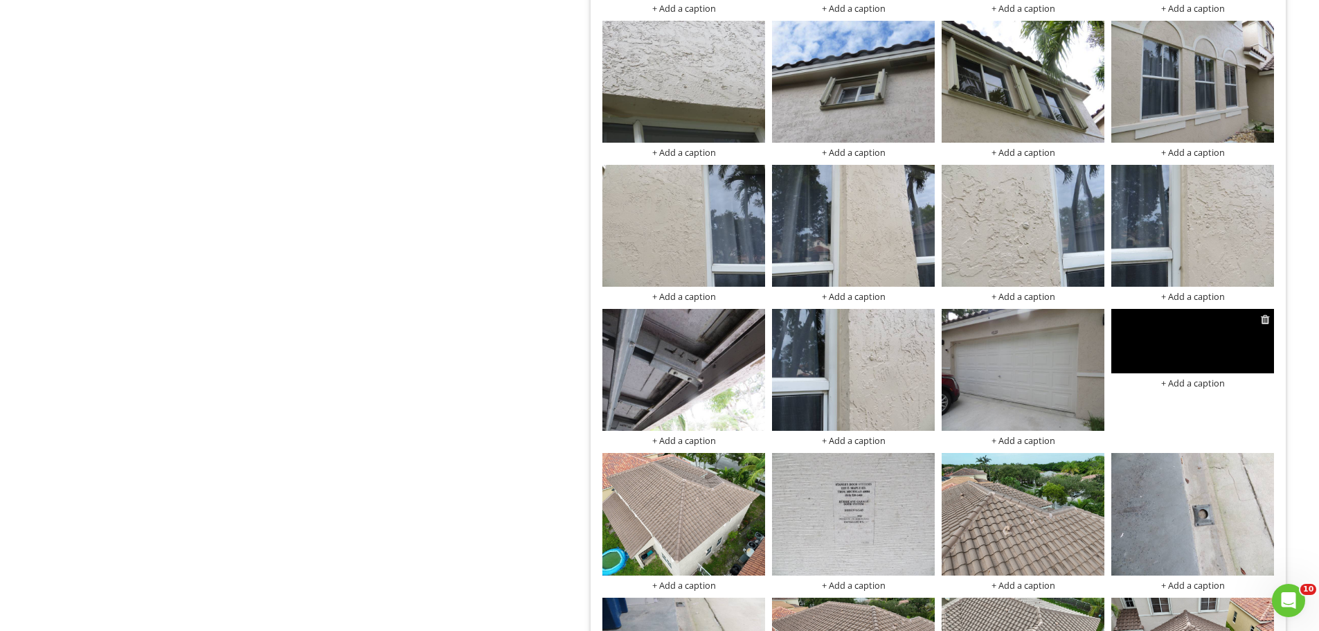
click at [1267, 325] on div at bounding box center [1265, 319] width 9 height 11
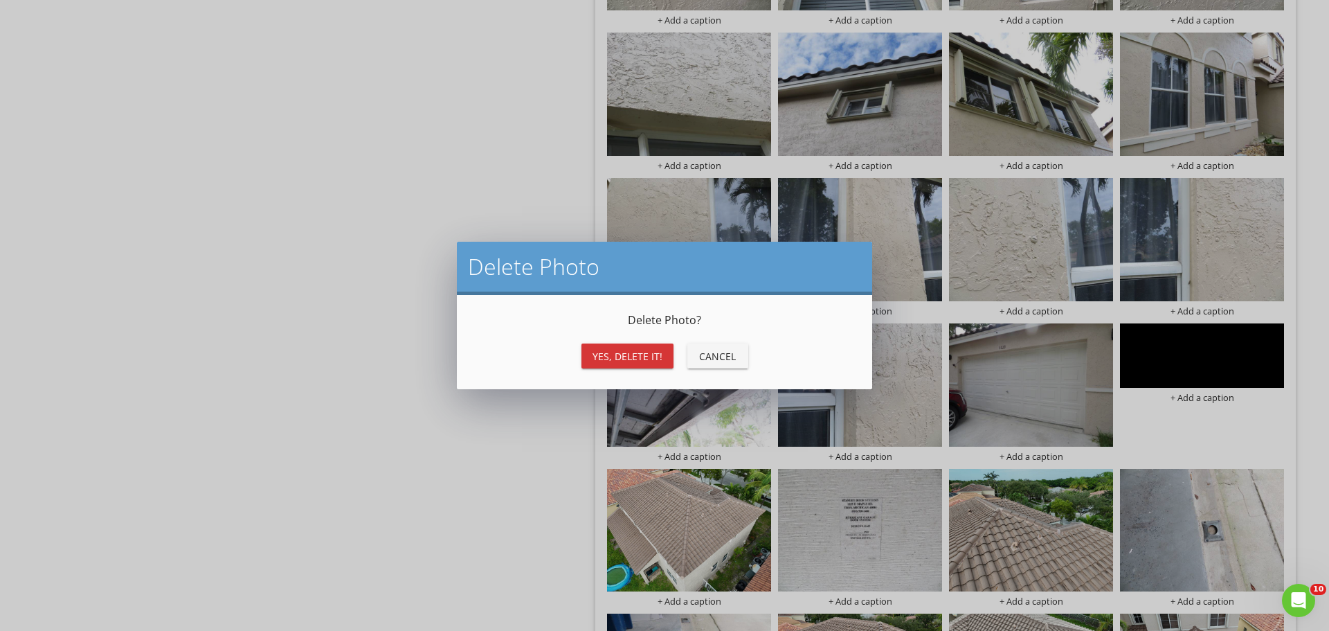
click at [627, 356] on div "Yes, Delete it!" at bounding box center [628, 356] width 70 height 15
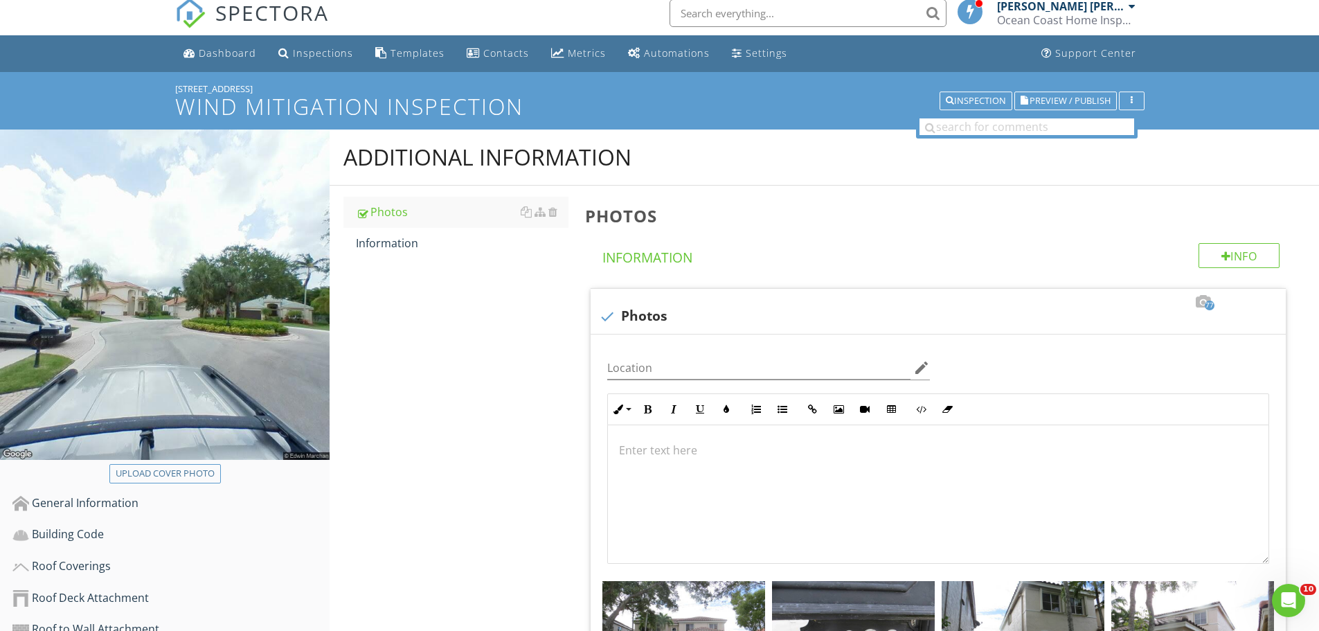
scroll to position [0, 0]
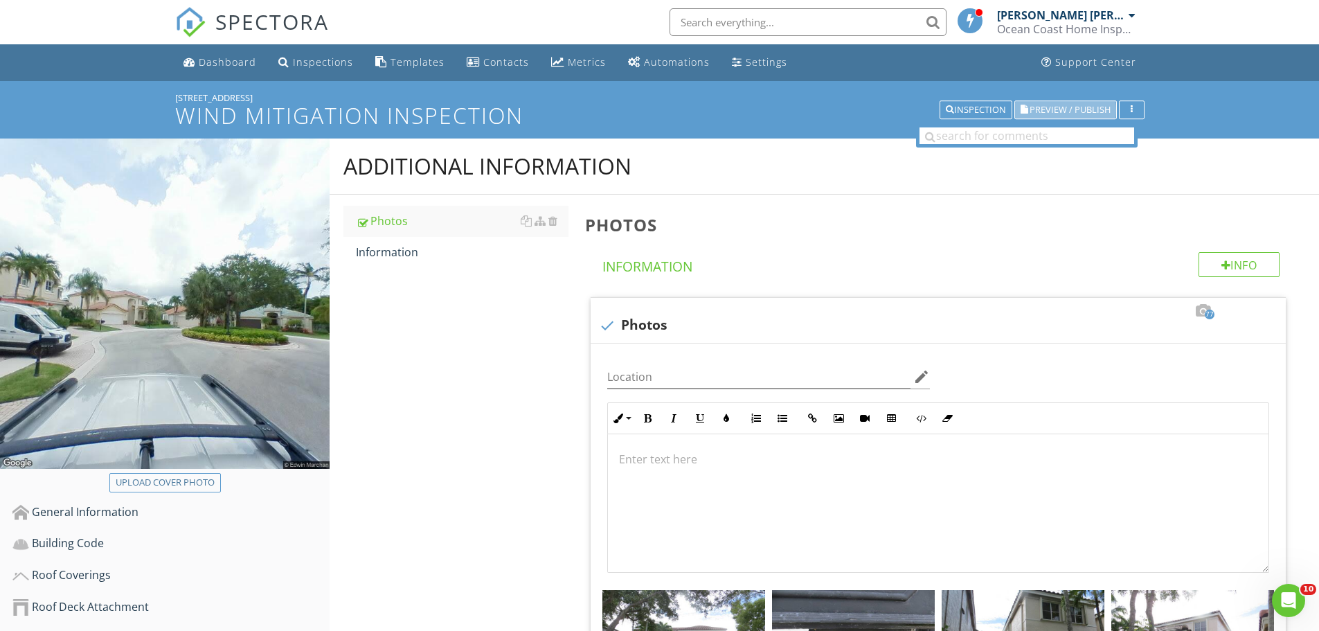
click at [1056, 109] on span "Preview / Publish" at bounding box center [1069, 109] width 81 height 9
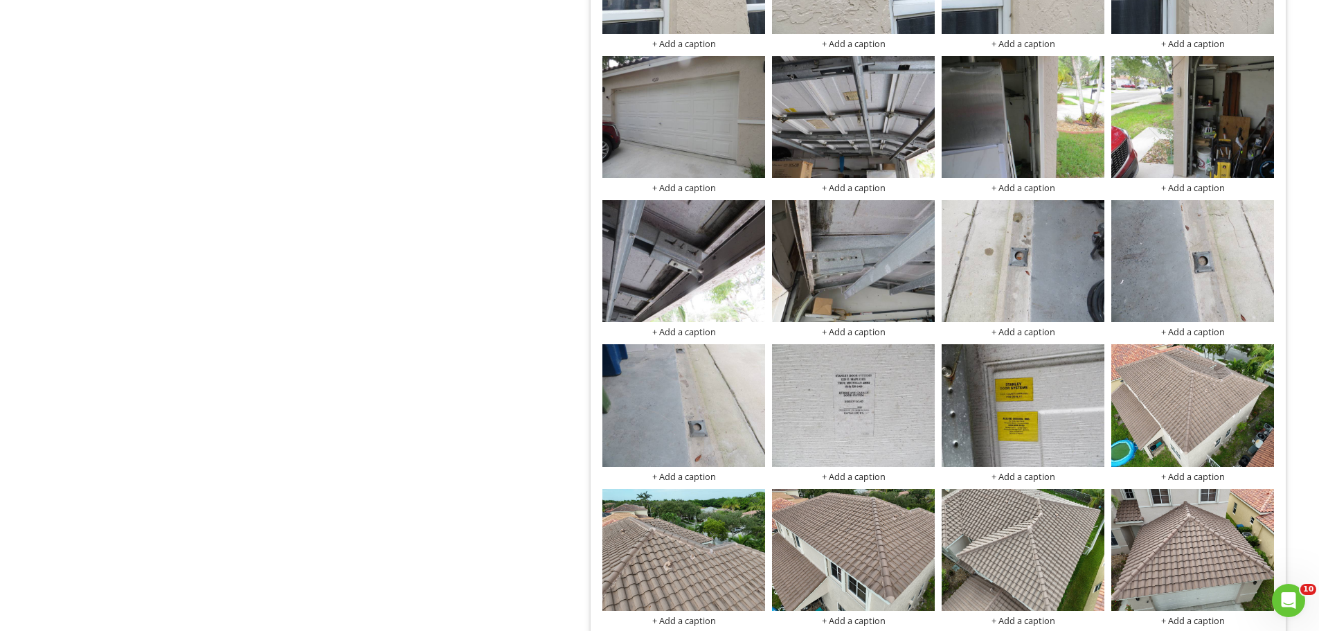
scroll to position [2258, 0]
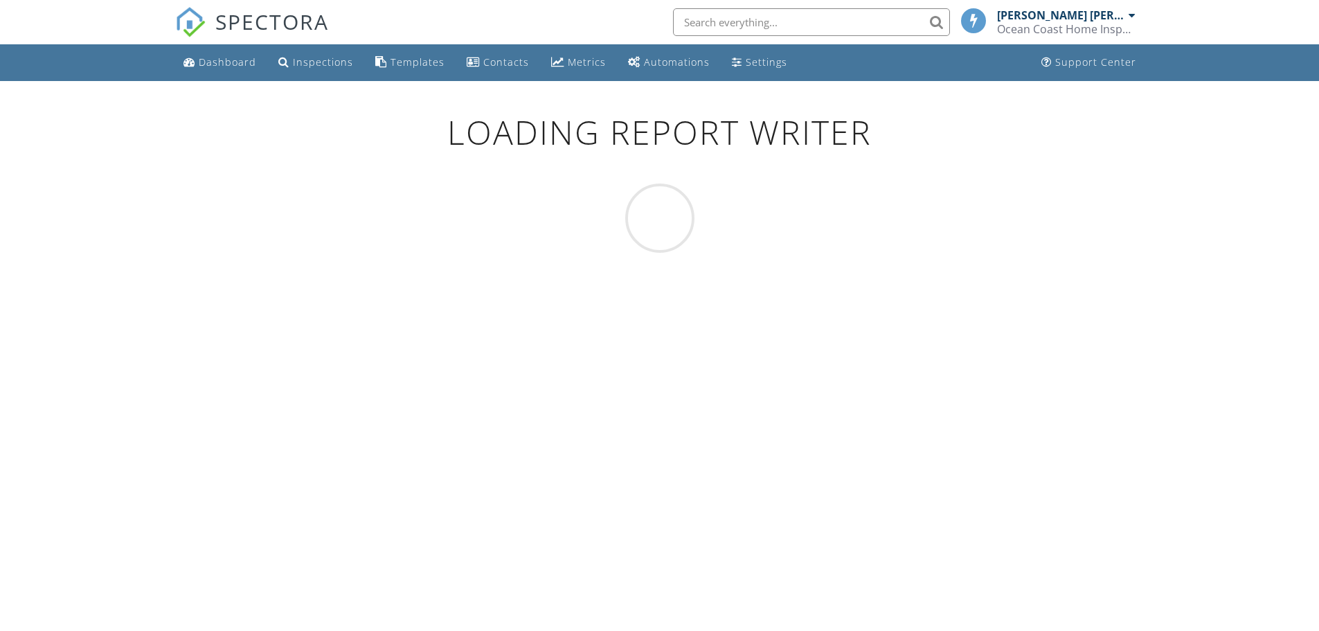
scroll to position [81, 0]
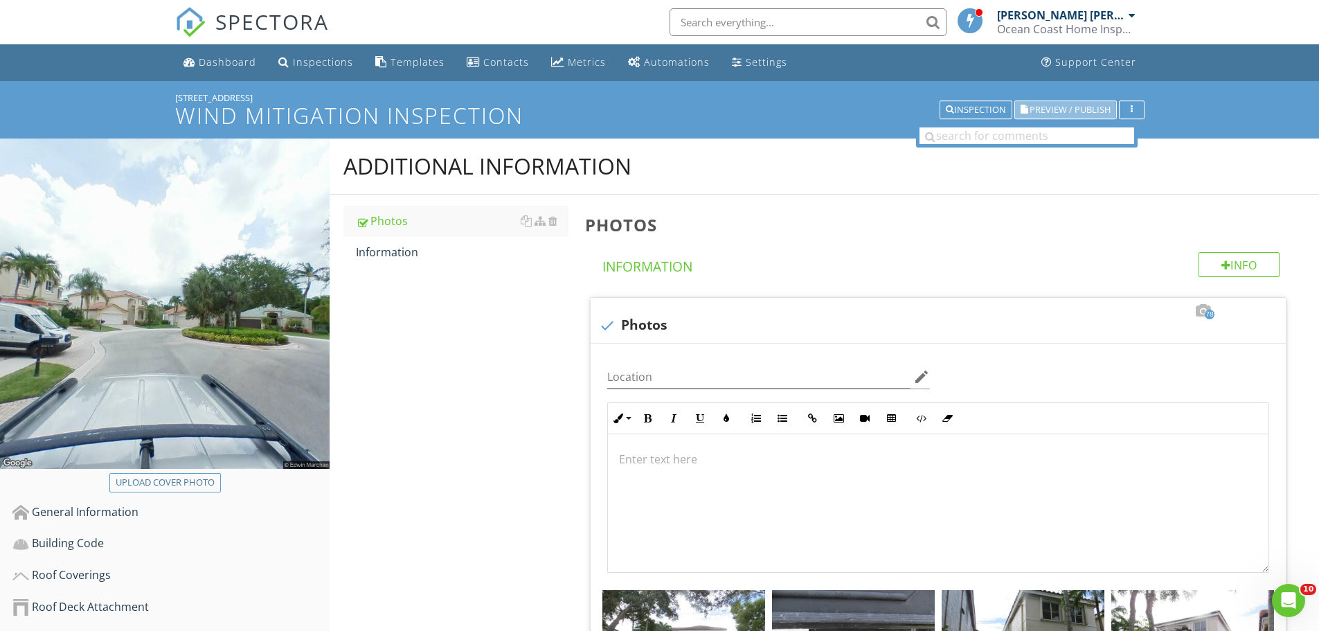
click at [1068, 113] on span "Preview / Publish" at bounding box center [1069, 109] width 81 height 9
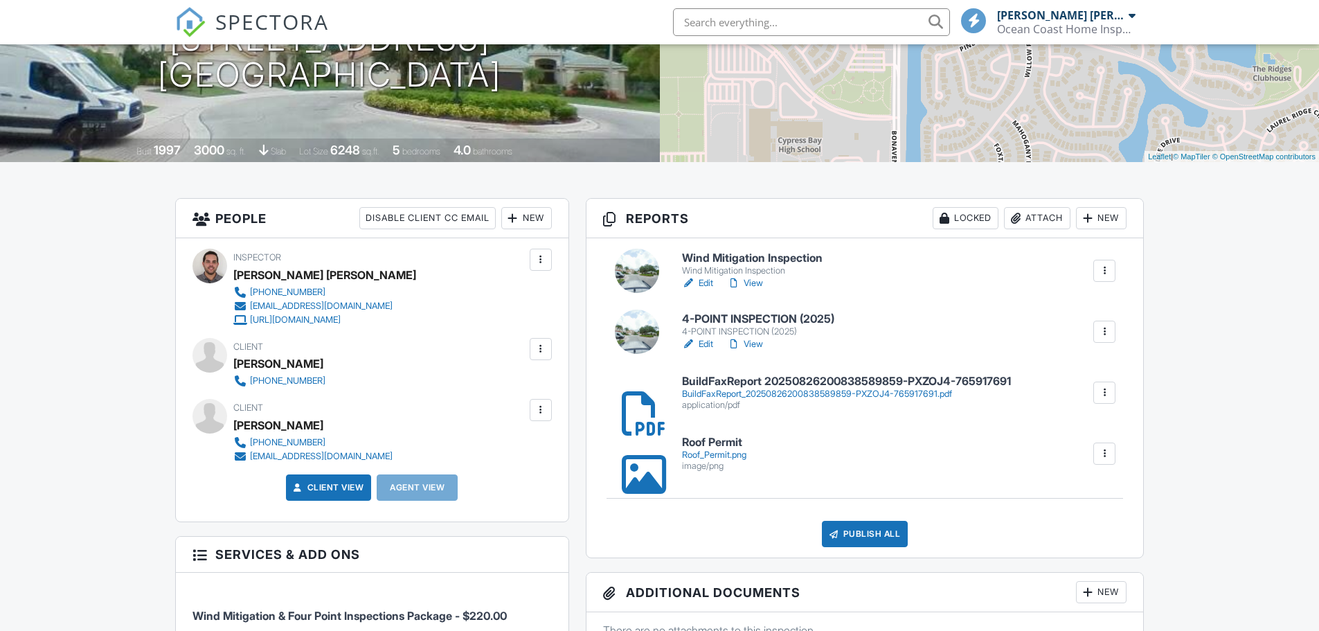
click at [748, 321] on h6 "4-POINT INSPECTION (2025)" at bounding box center [758, 319] width 152 height 12
click at [718, 262] on h6 "Wind Mitigation Inspection" at bounding box center [752, 258] width 141 height 12
click at [751, 320] on h6 "4-POINT INSPECTION (2025)" at bounding box center [758, 319] width 152 height 12
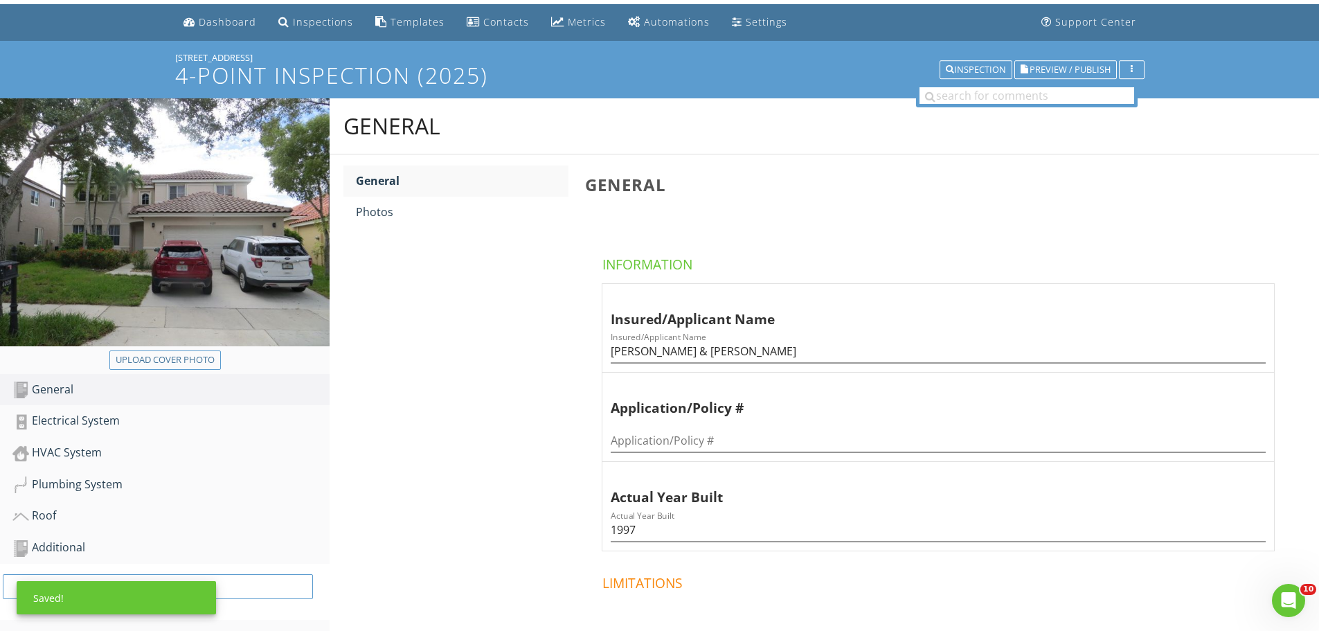
scroll to position [69, 0]
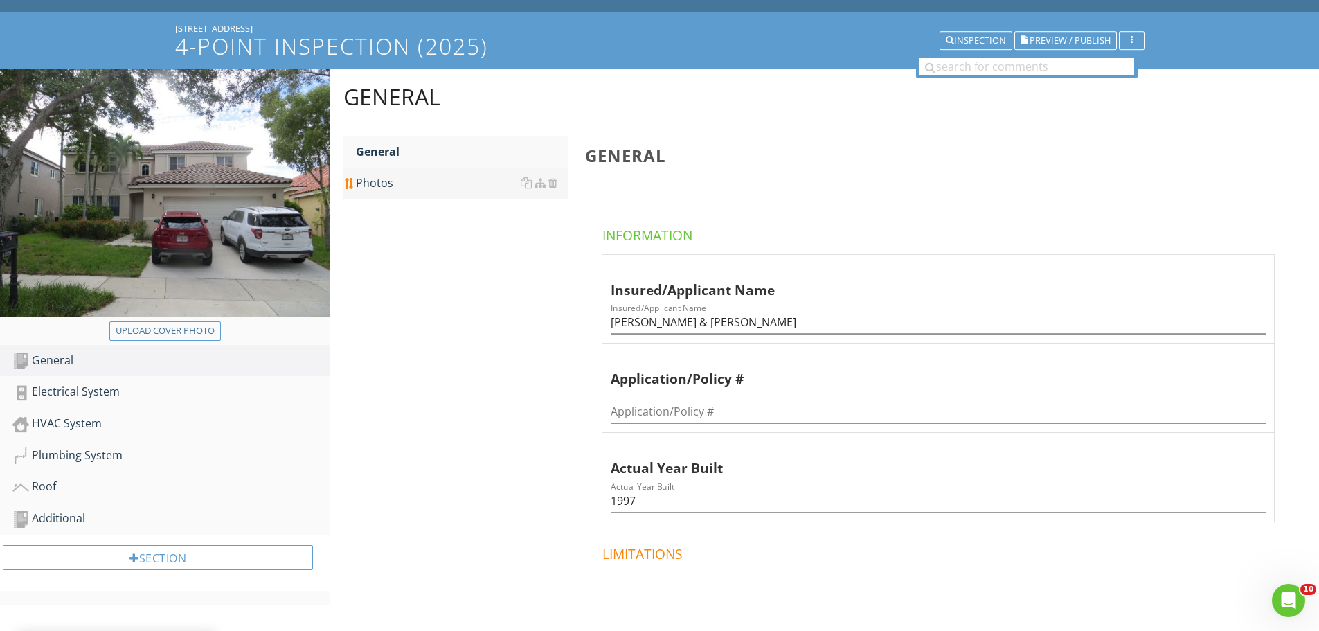
click at [380, 188] on div "Photos" at bounding box center [462, 182] width 213 height 17
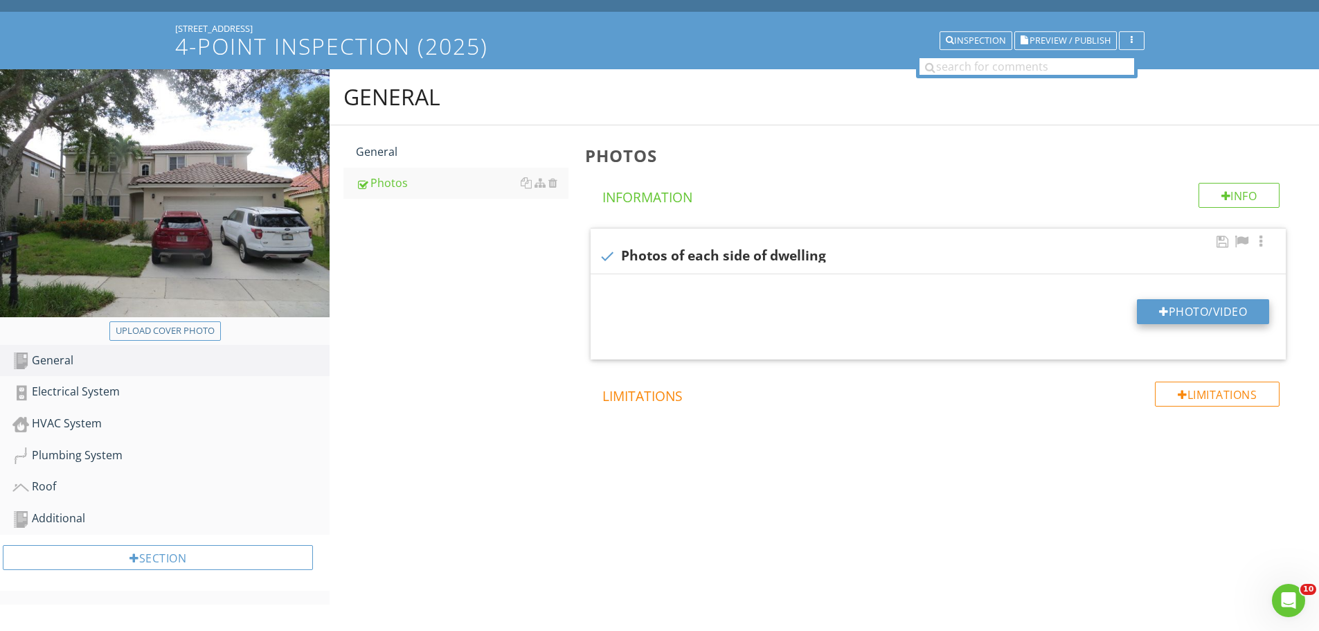
click at [1174, 309] on button "Photo/Video" at bounding box center [1203, 311] width 132 height 25
type input "C:\fakepath\IMG_8144.JPG"
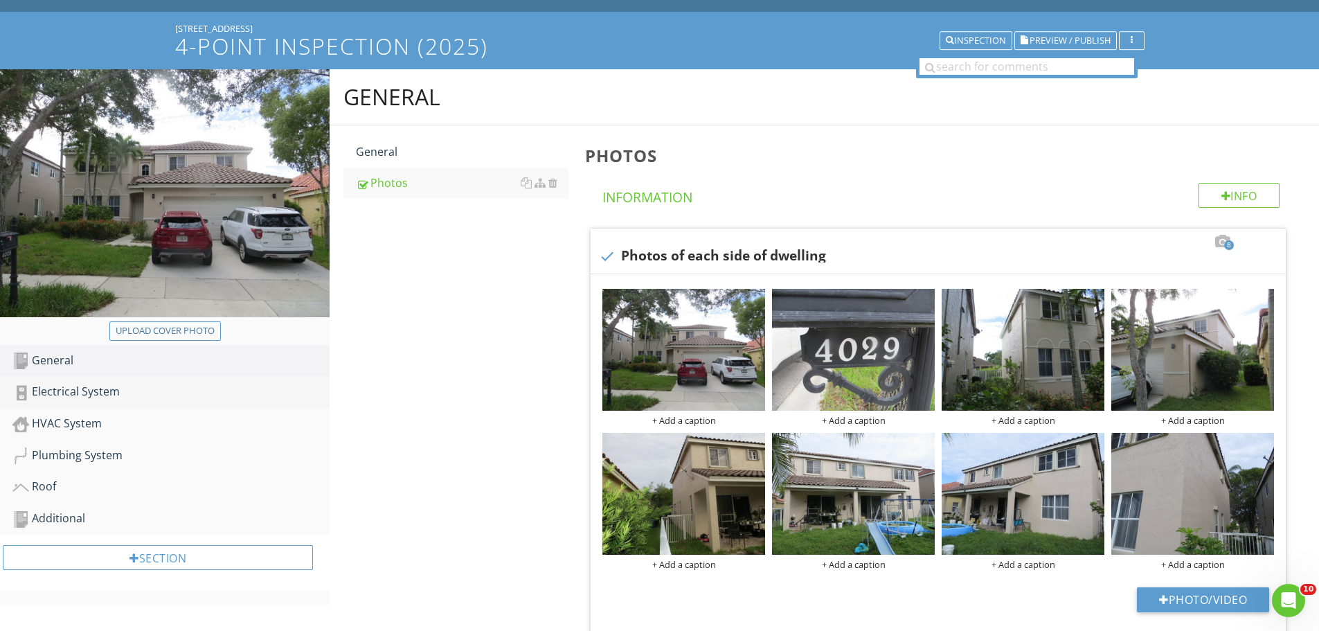
click at [91, 390] on div "Electrical System" at bounding box center [170, 392] width 317 height 18
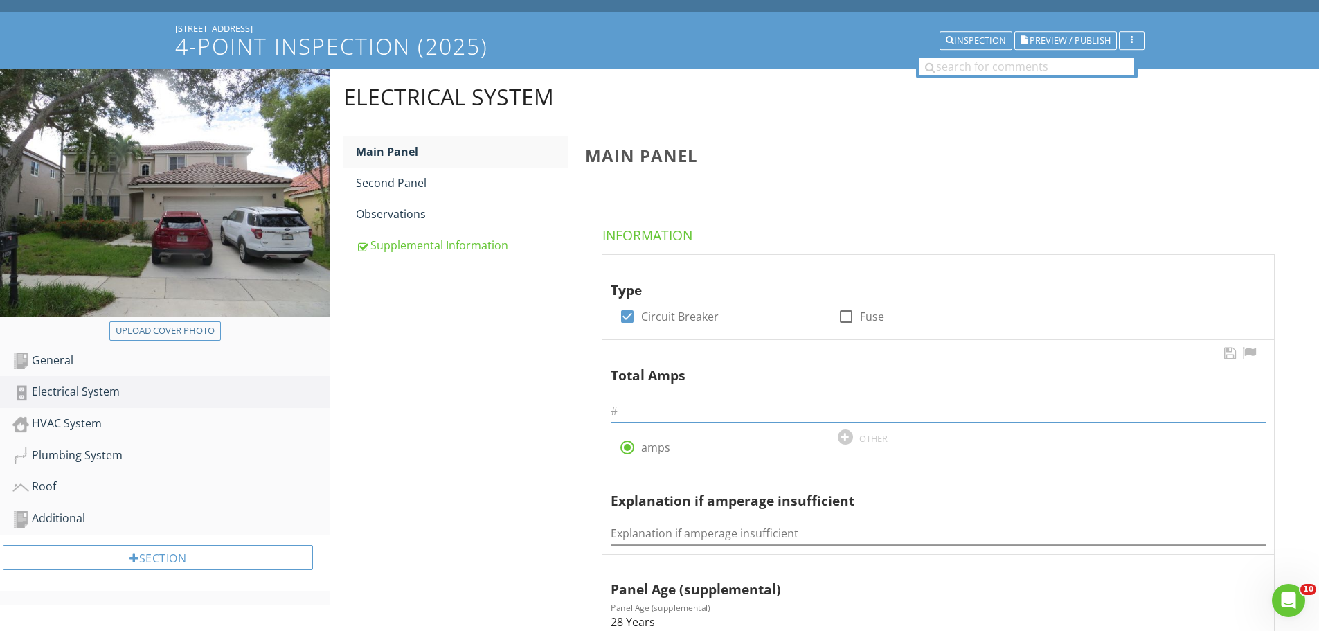
click at [645, 410] on input "text" at bounding box center [938, 410] width 655 height 23
type input "200"
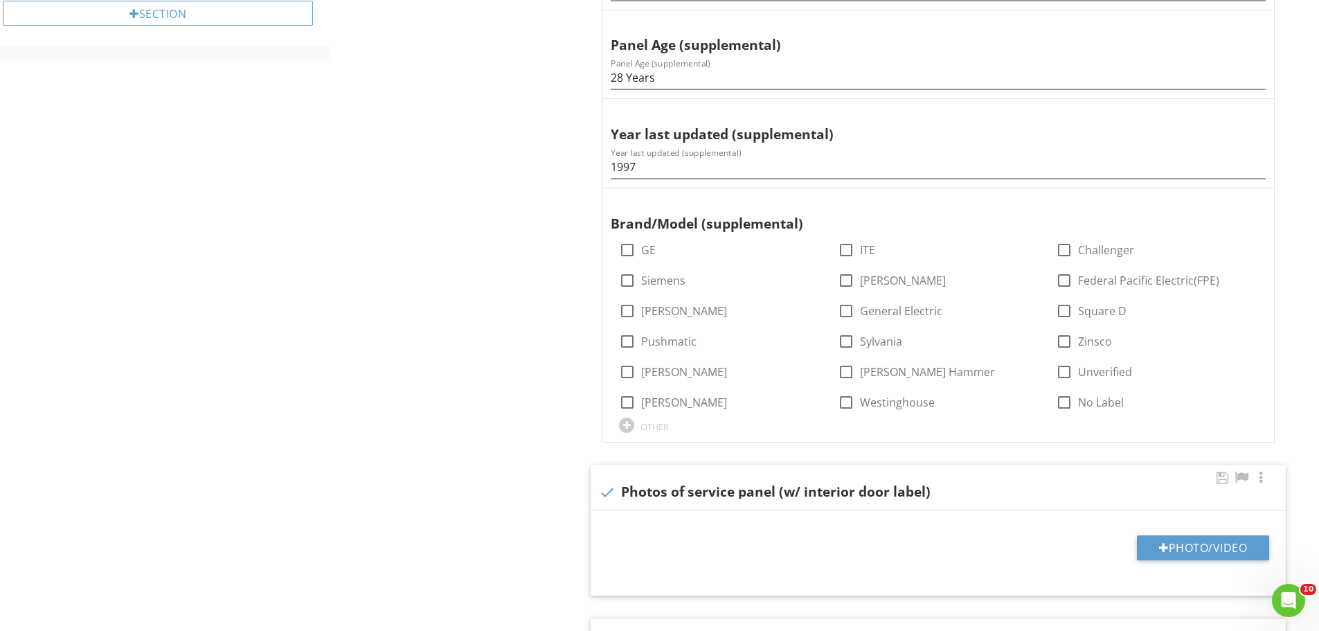
scroll to position [623, 0]
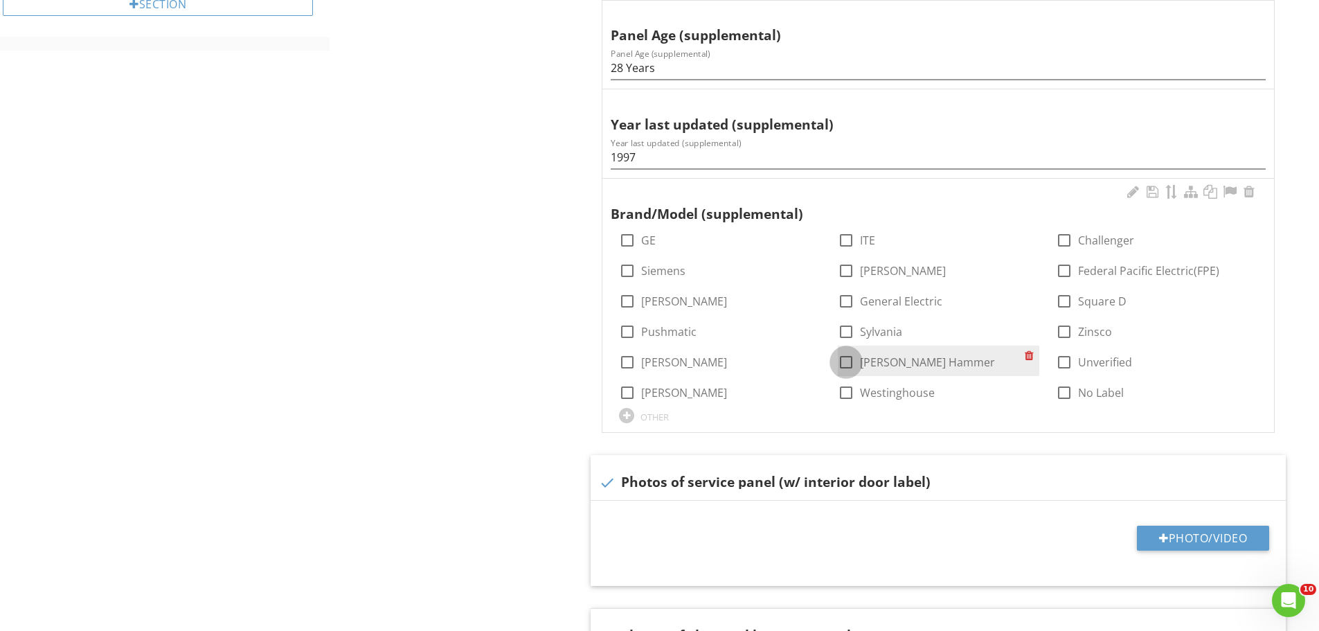
click at [848, 362] on div at bounding box center [846, 362] width 24 height 24
checkbox input "true"
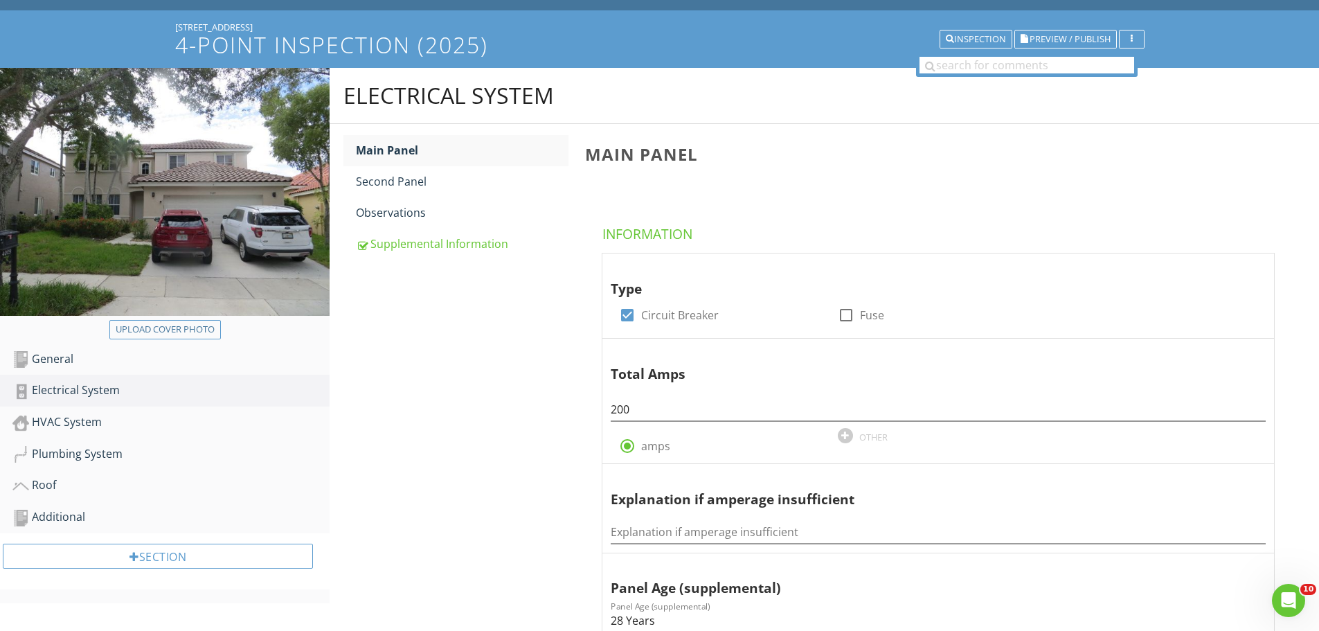
scroll to position [69, 0]
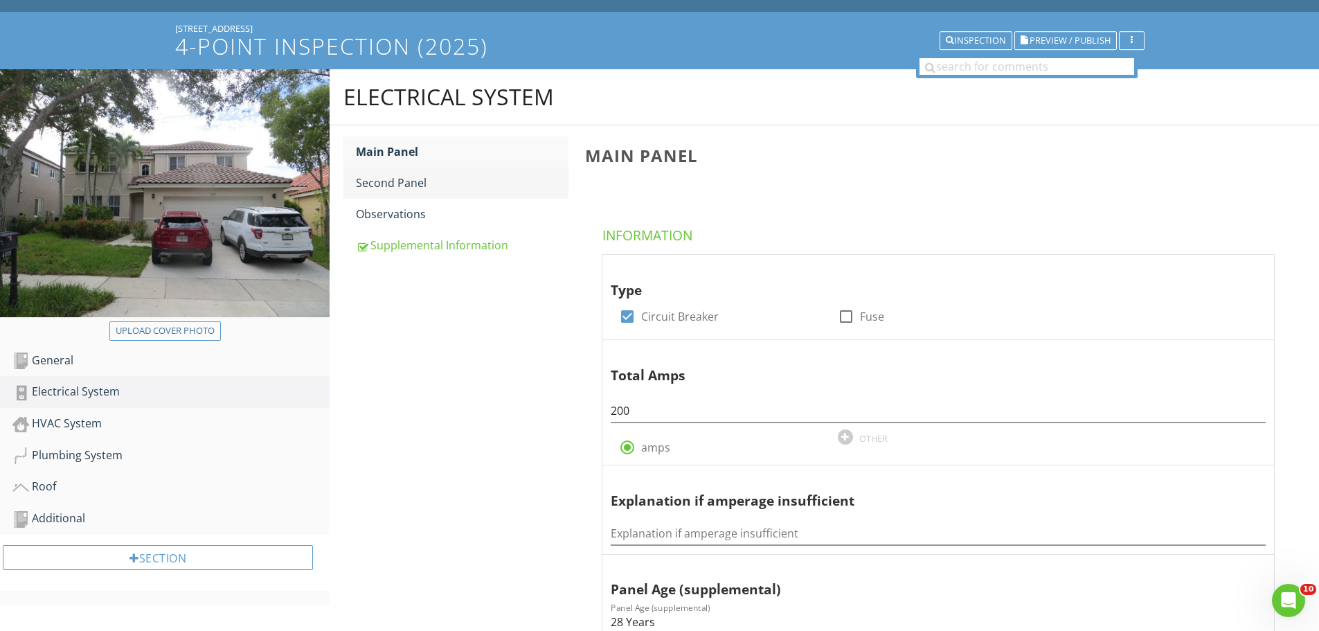
click at [405, 187] on div "Second Panel" at bounding box center [462, 182] width 213 height 17
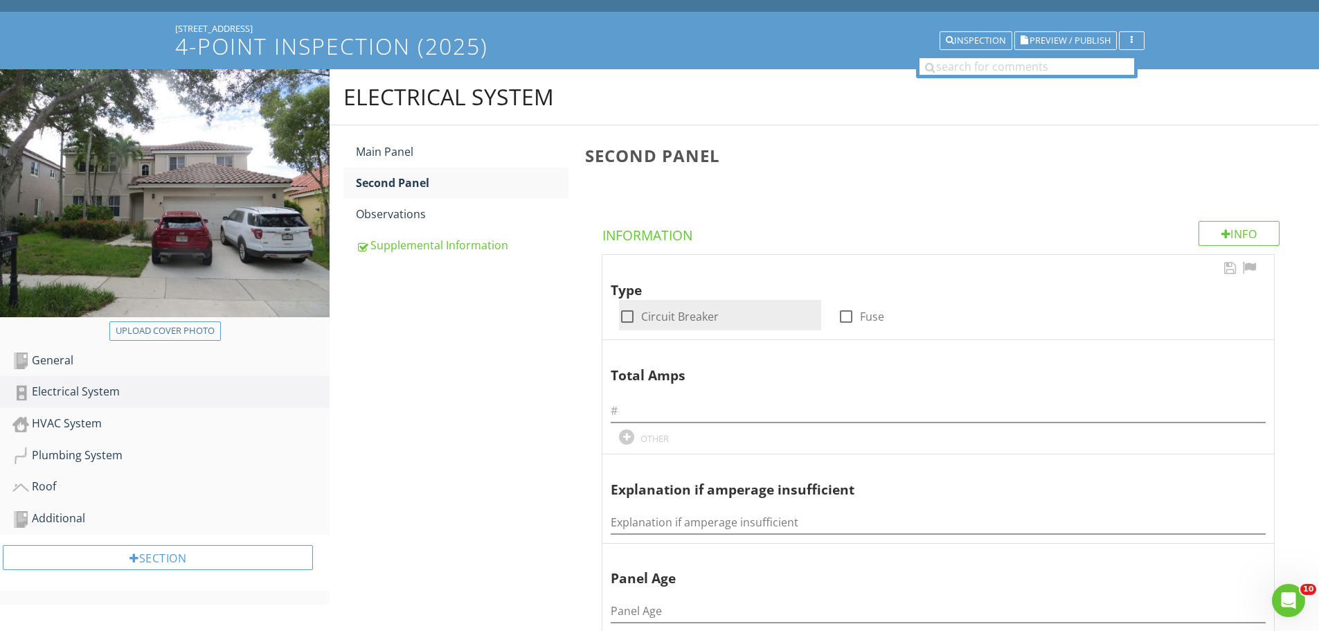
click at [626, 317] on div at bounding box center [627, 317] width 24 height 24
checkbox input "true"
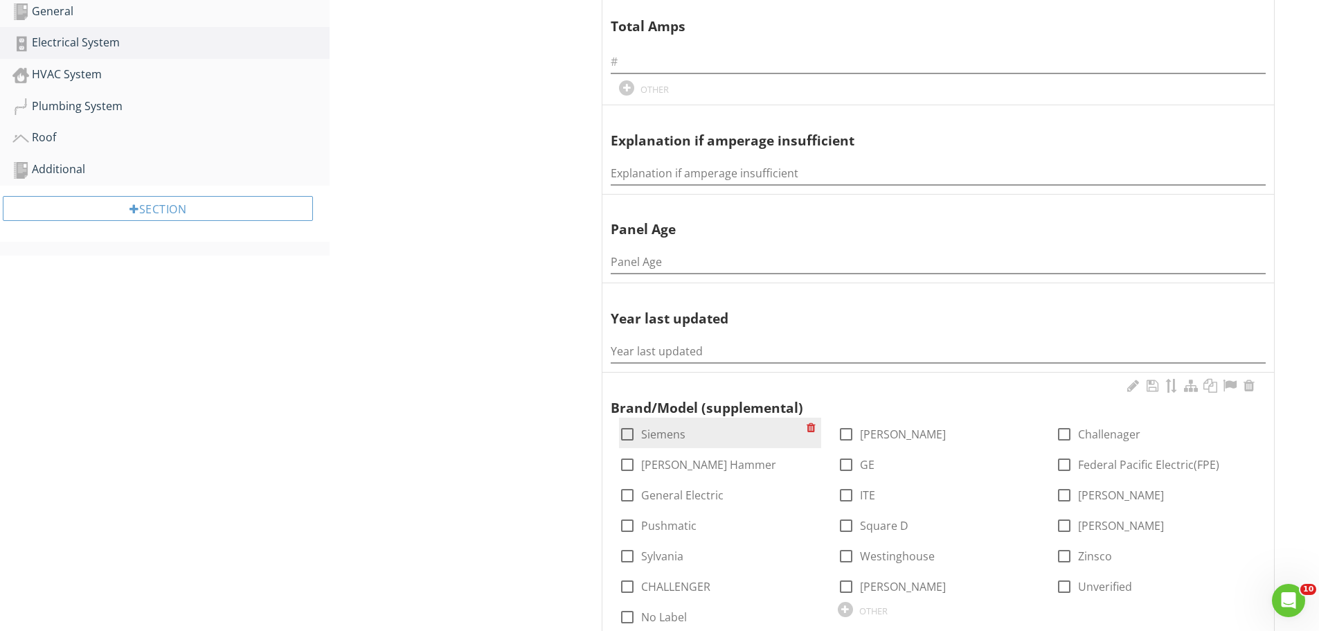
scroll to position [485, 0]
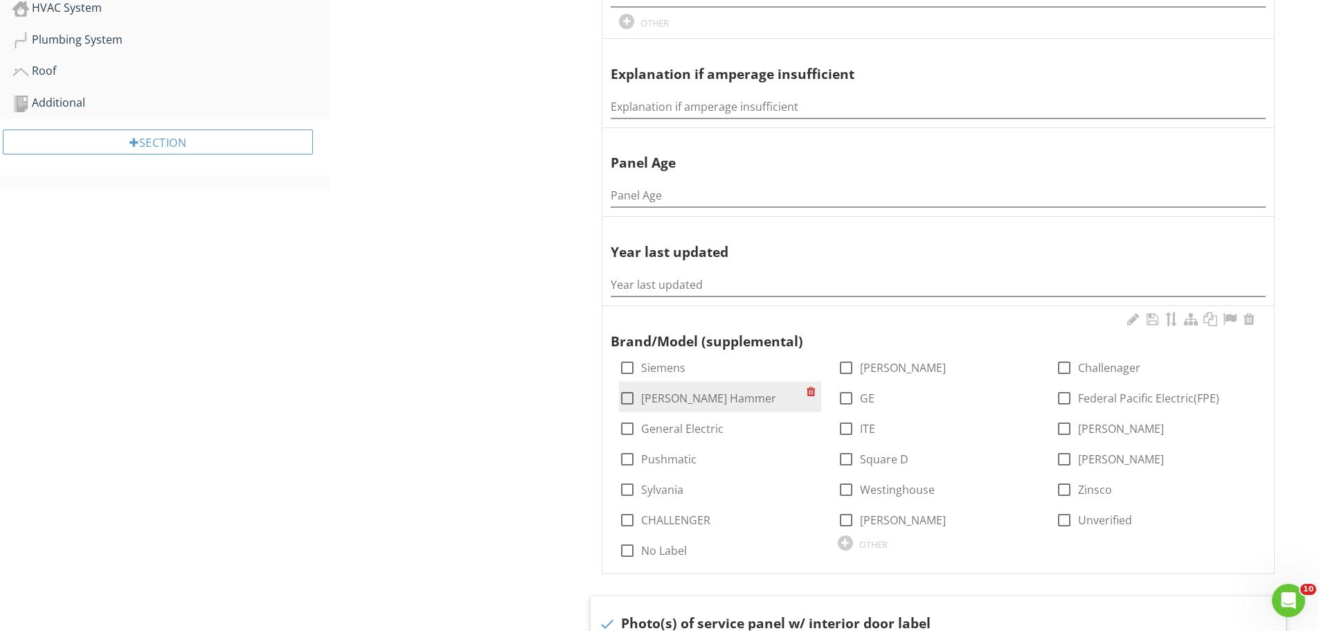
click at [627, 399] on div at bounding box center [627, 398] width 24 height 24
checkbox input "true"
click at [613, 285] on input "Year last updated" at bounding box center [938, 284] width 655 height 23
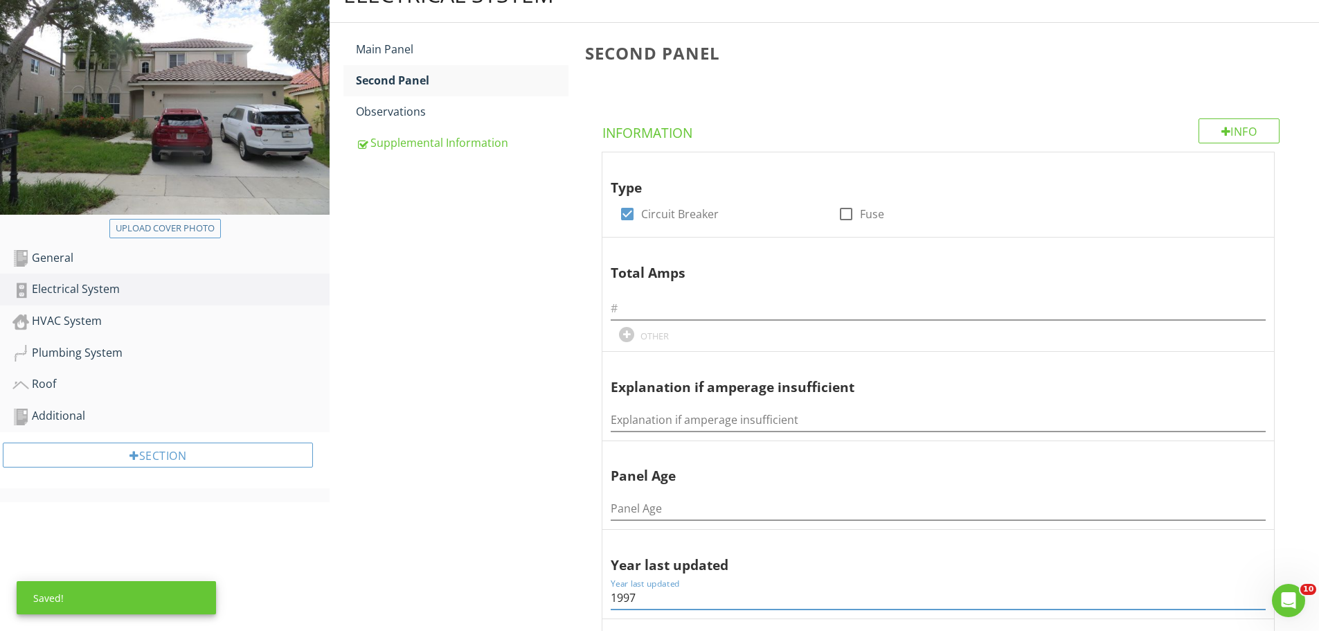
scroll to position [138, 0]
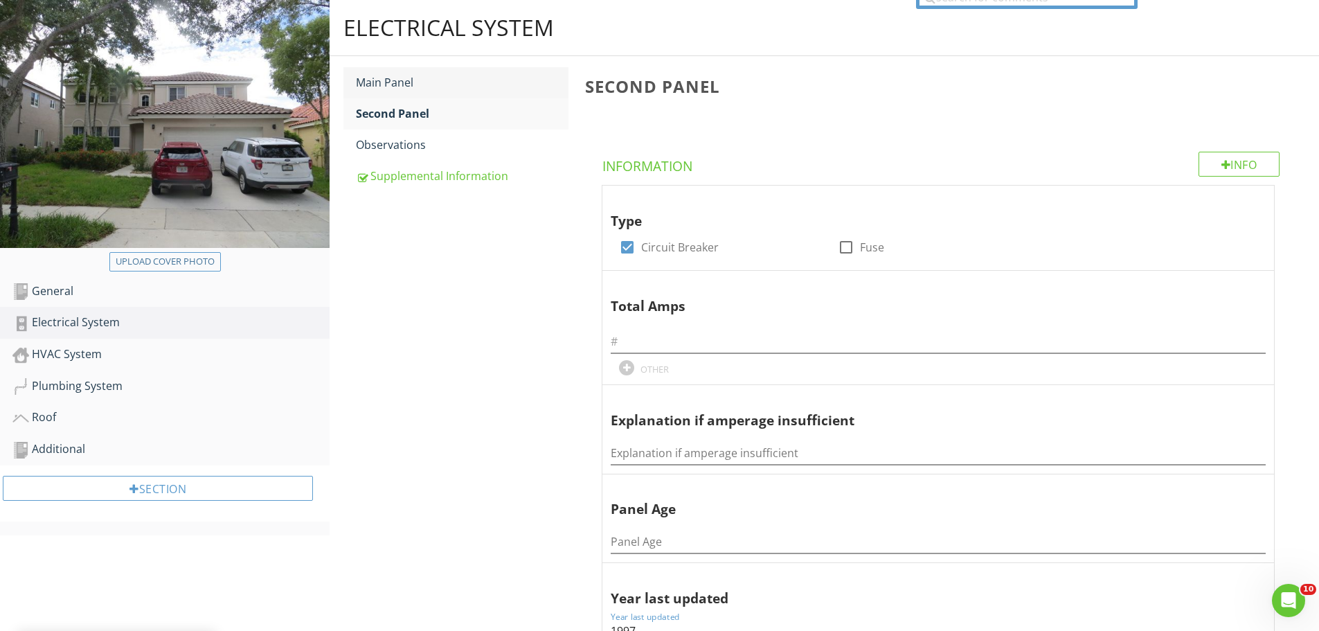
type input "1997"
click at [386, 84] on div "Main Panel" at bounding box center [462, 82] width 213 height 17
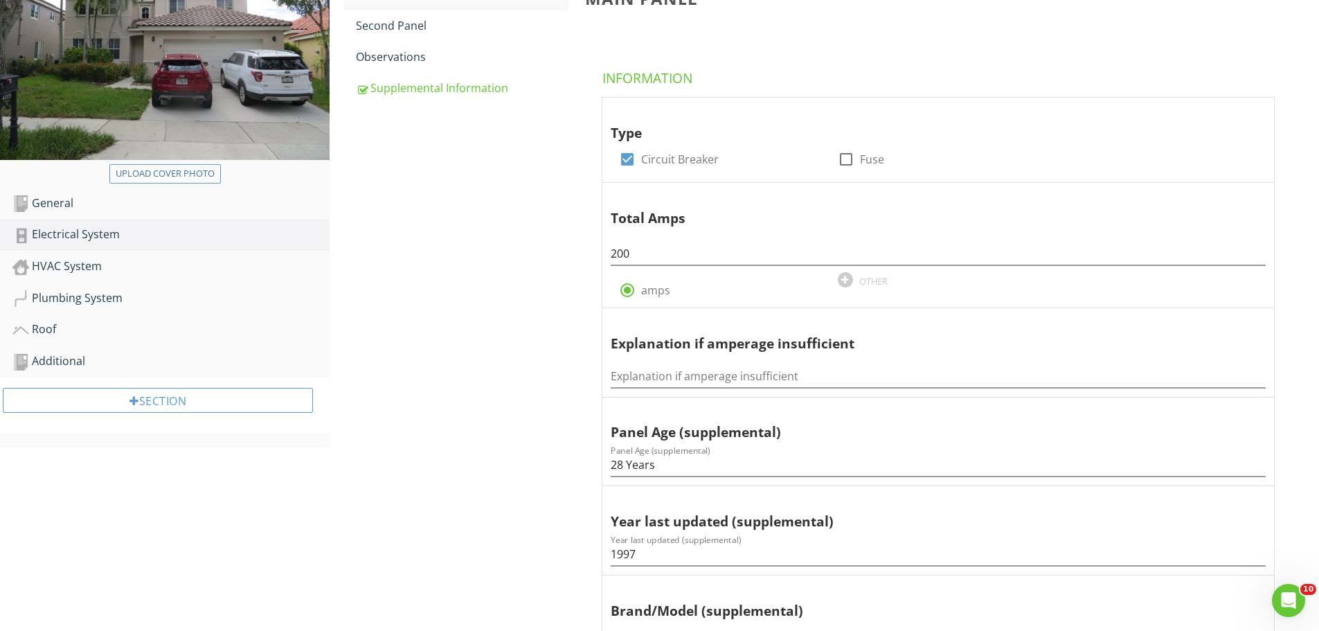
scroll to position [208, 0]
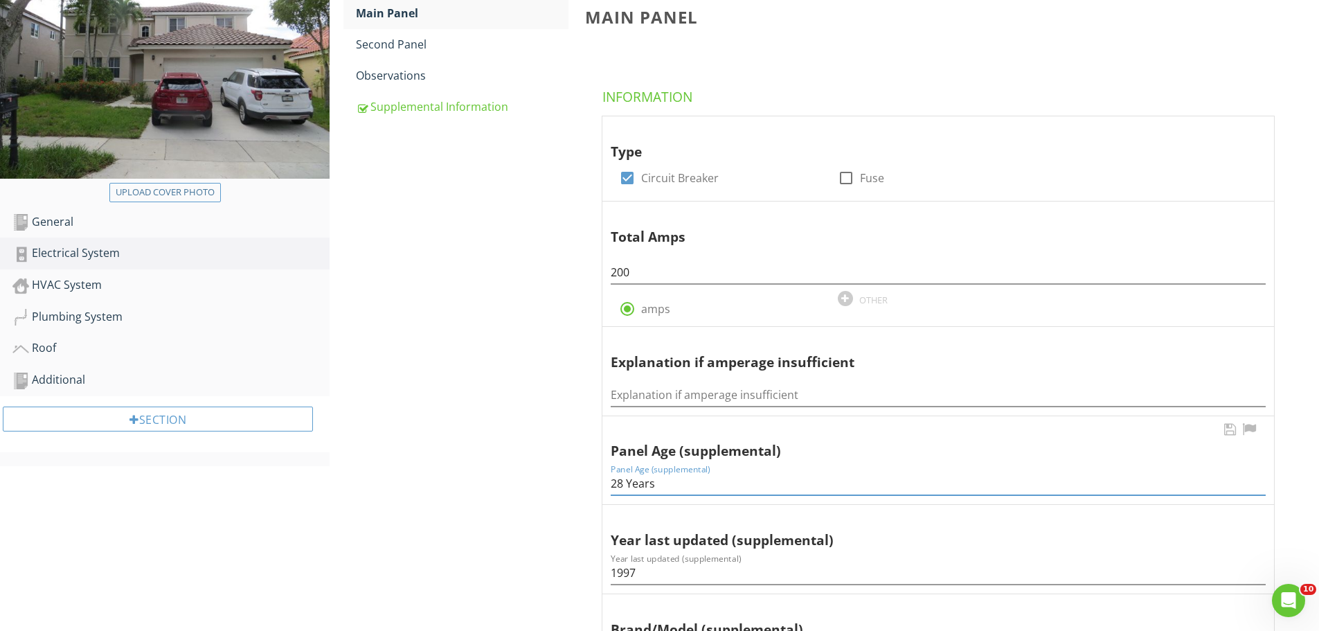
drag, startPoint x: 611, startPoint y: 481, endPoint x: 659, endPoint y: 483, distance: 48.5
click at [659, 483] on input "28 Years" at bounding box center [938, 483] width 655 height 23
click at [408, 46] on div "Second Panel" at bounding box center [462, 44] width 213 height 17
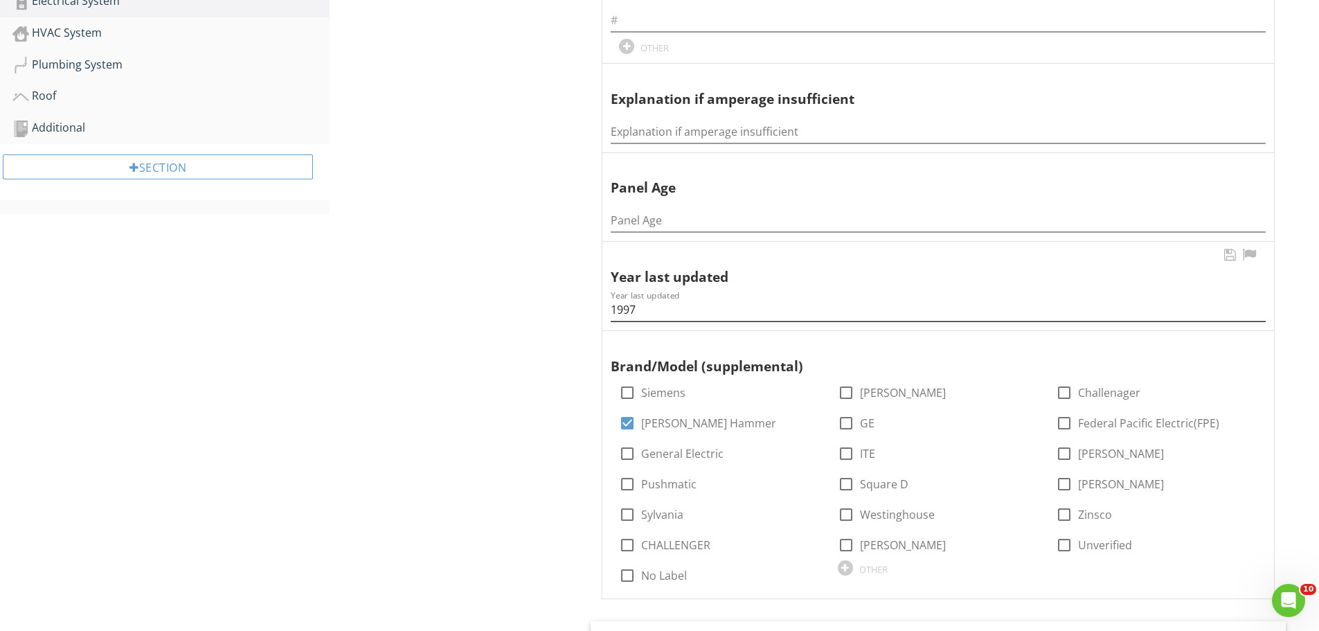
scroll to position [485, 0]
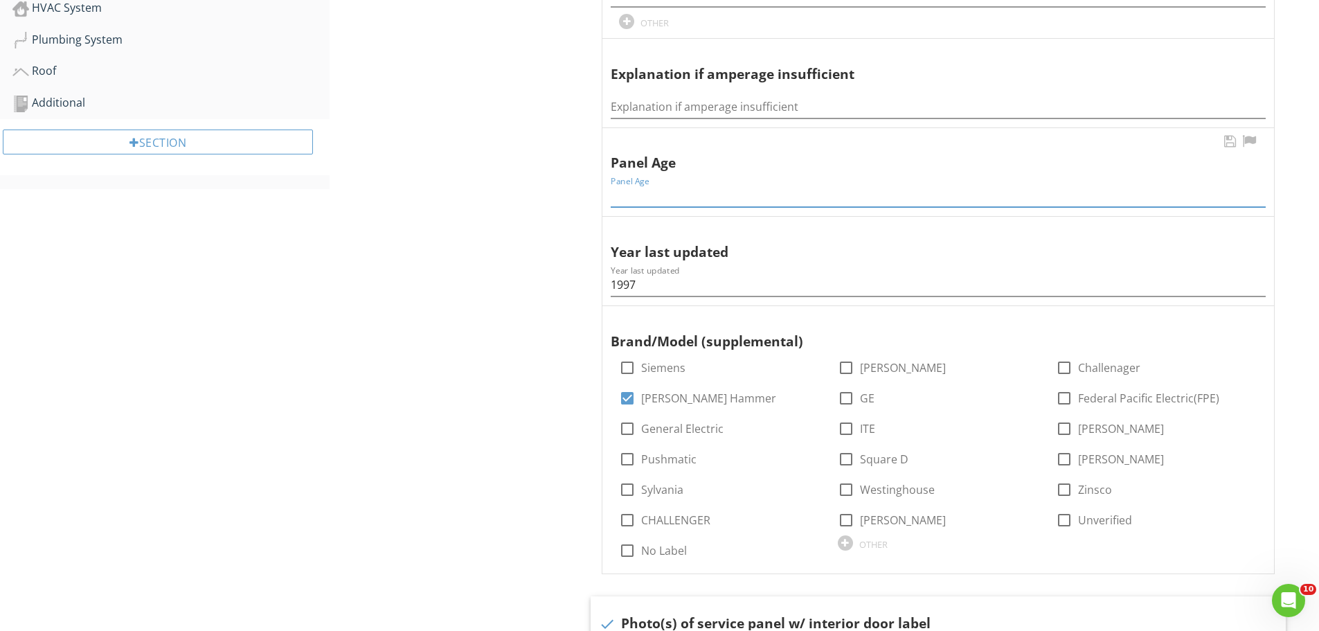
paste input "28 Years"
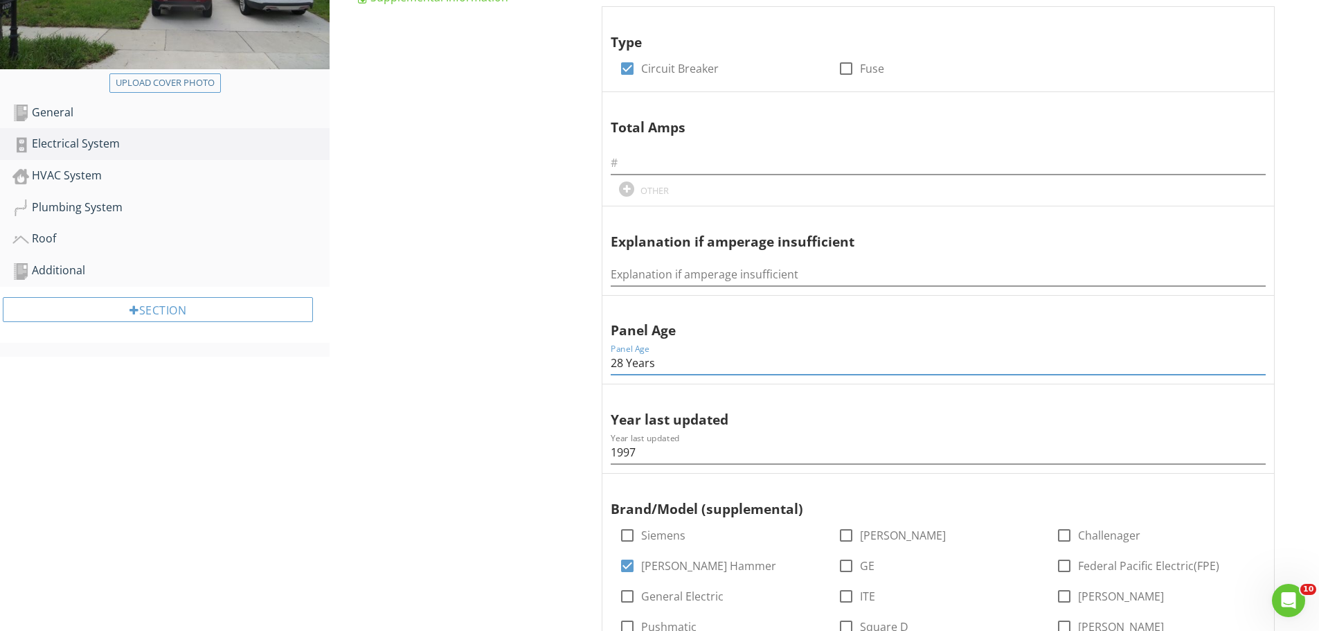
scroll to position [277, 0]
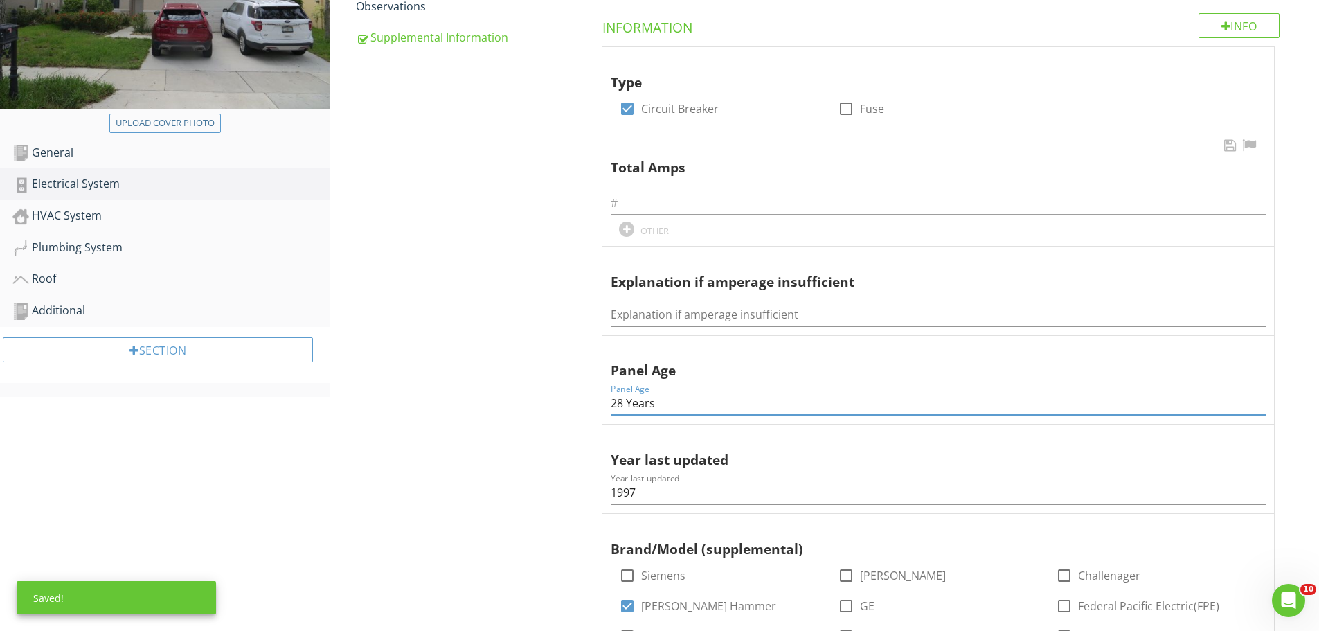
type input "28 Years"
click at [624, 205] on input "text" at bounding box center [938, 203] width 655 height 23
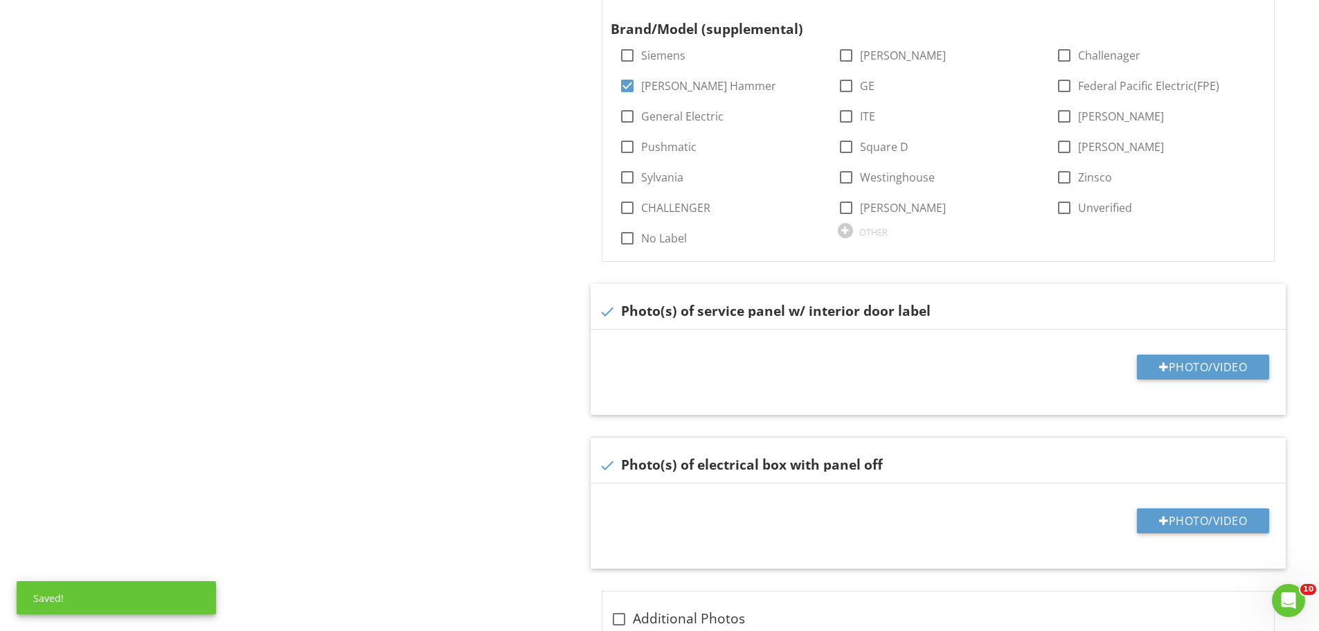
scroll to position [831, 0]
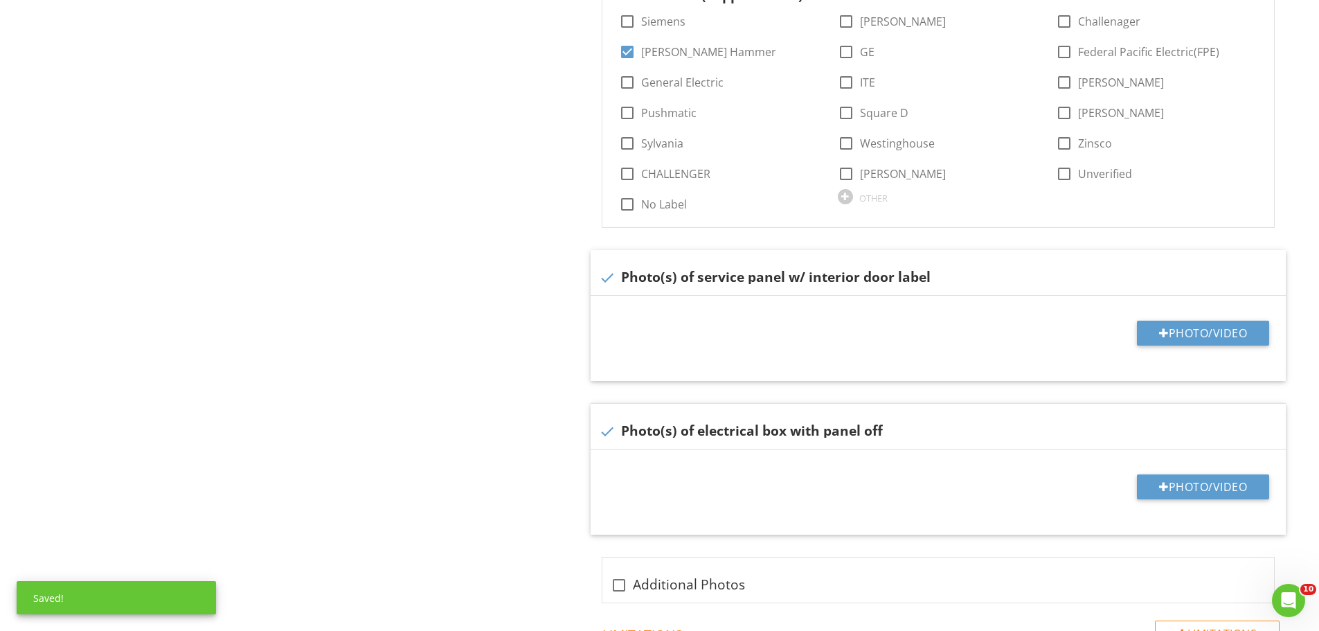
type input "200"
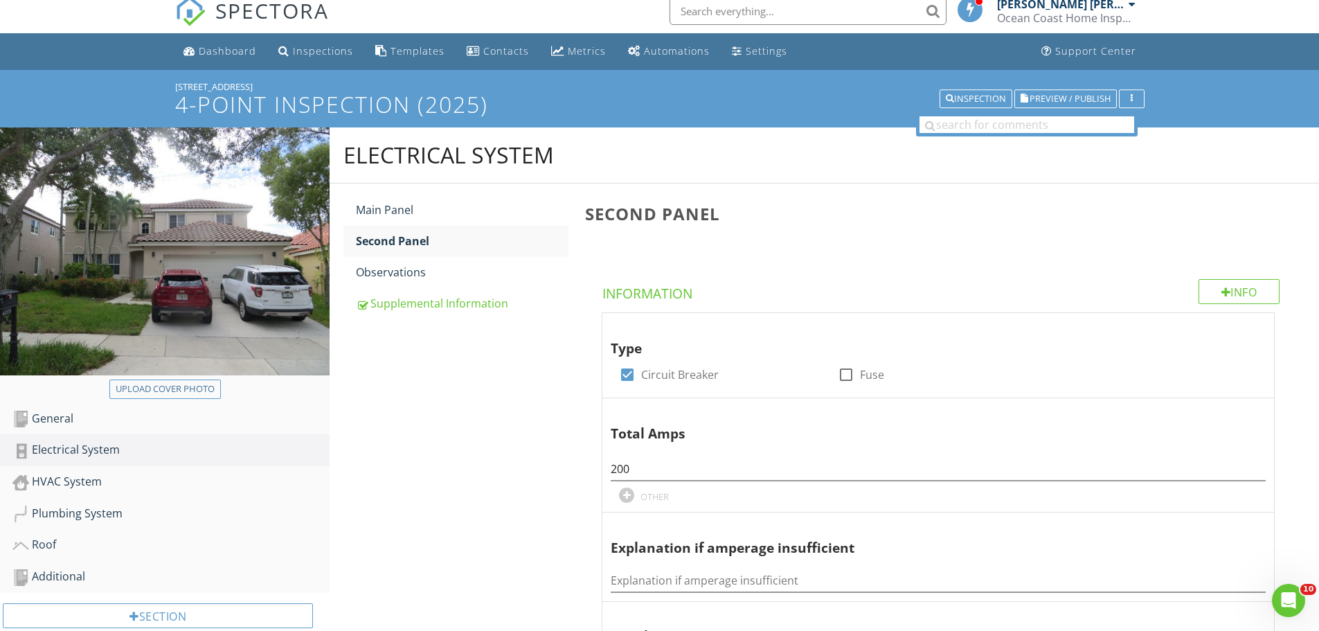
scroll to position [0, 0]
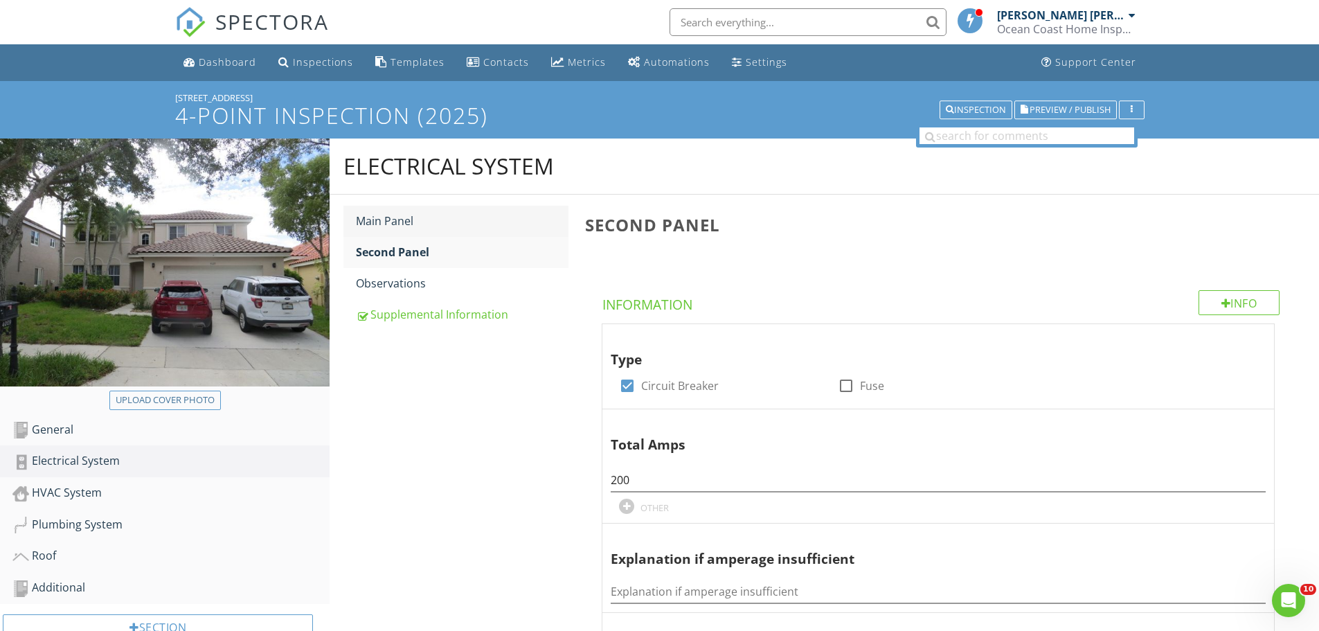
click at [401, 219] on div "Main Panel" at bounding box center [462, 221] width 213 height 17
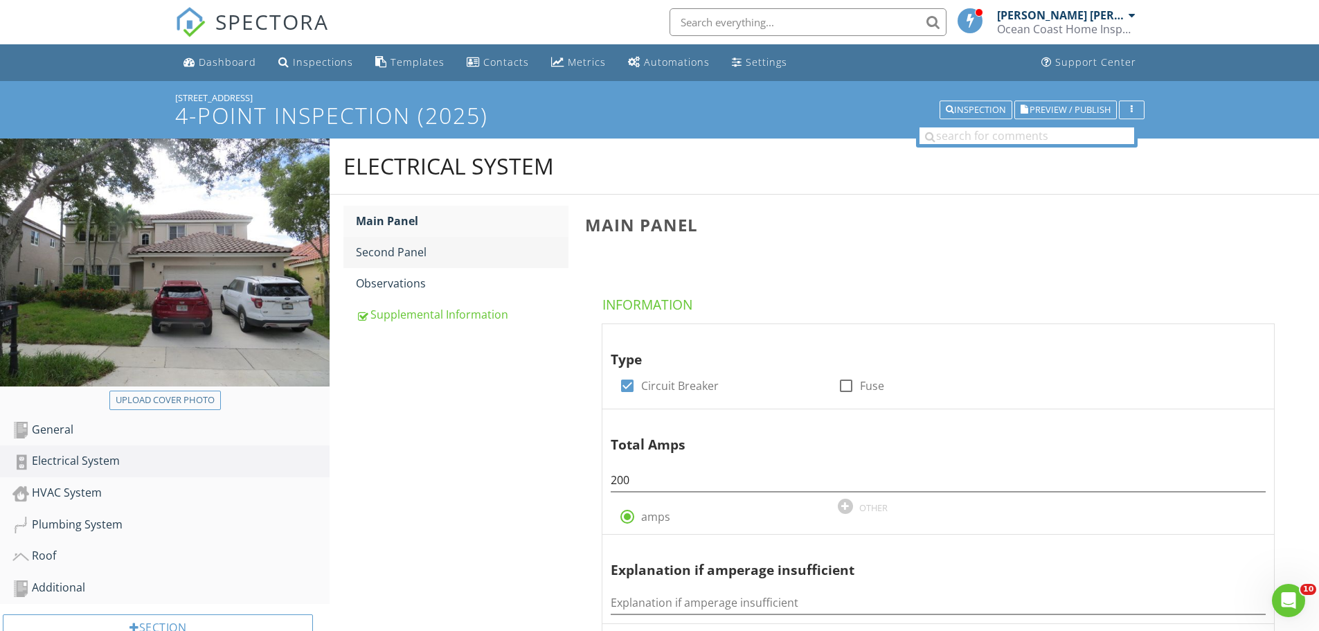
click at [404, 256] on div "Second Panel" at bounding box center [462, 252] width 213 height 17
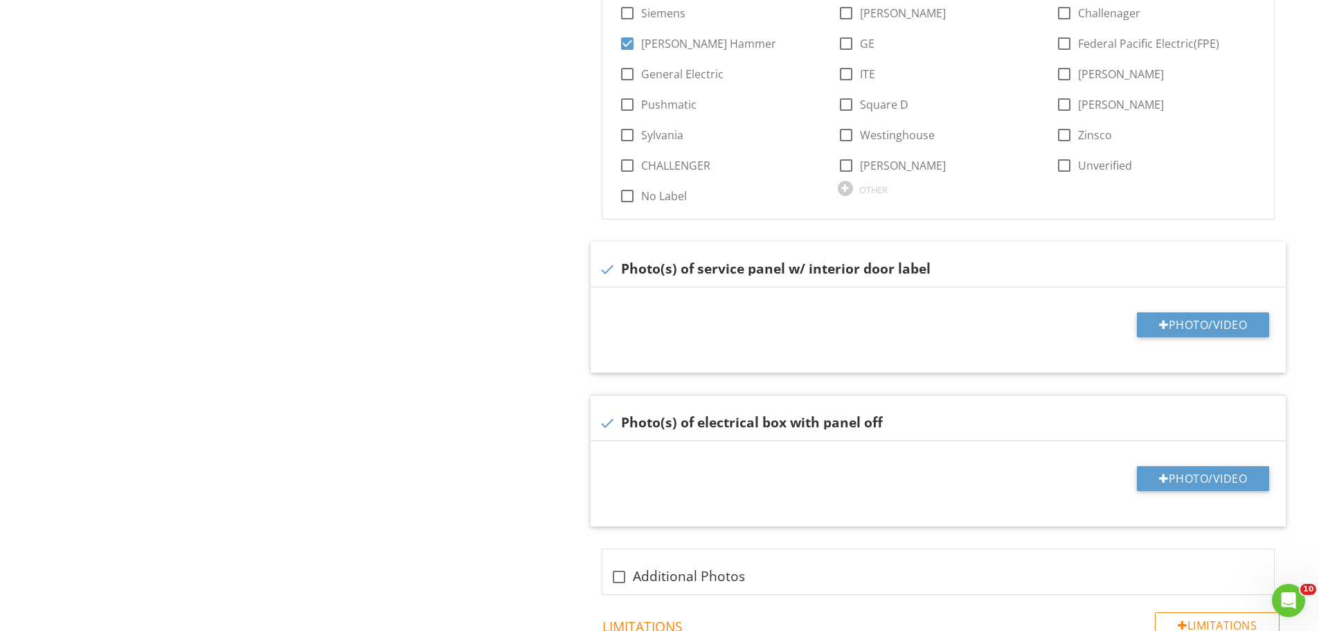
scroll to position [969, 0]
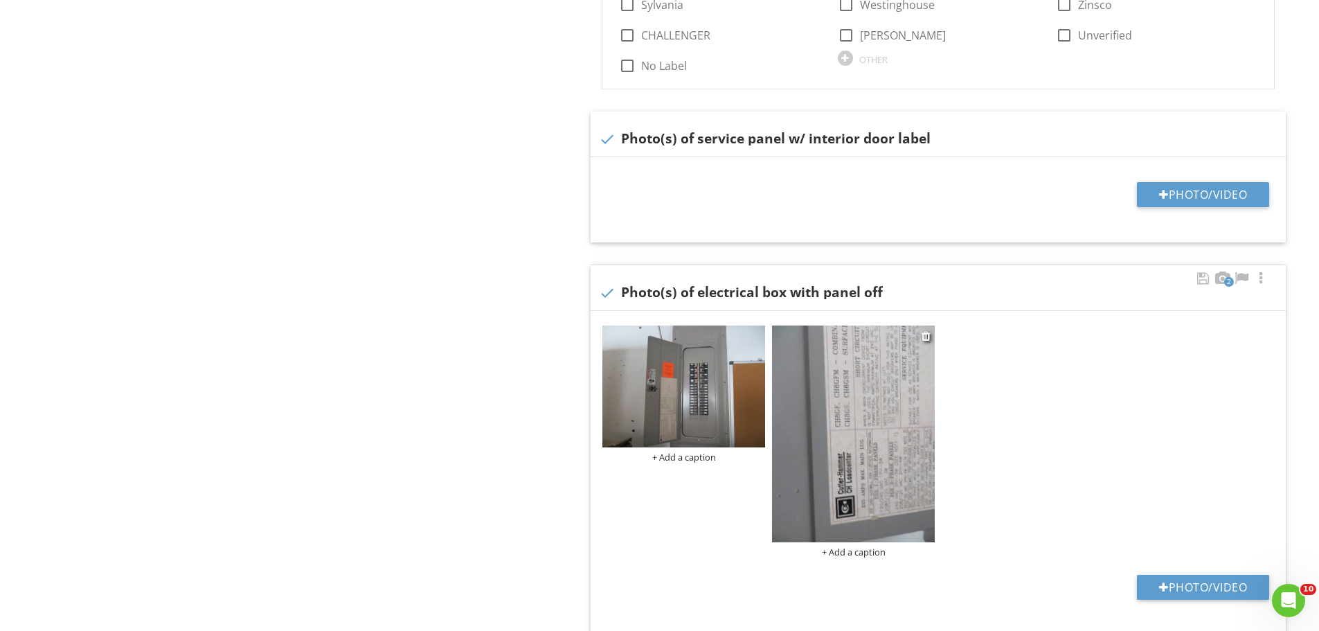
click at [862, 423] on img at bounding box center [853, 433] width 163 height 217
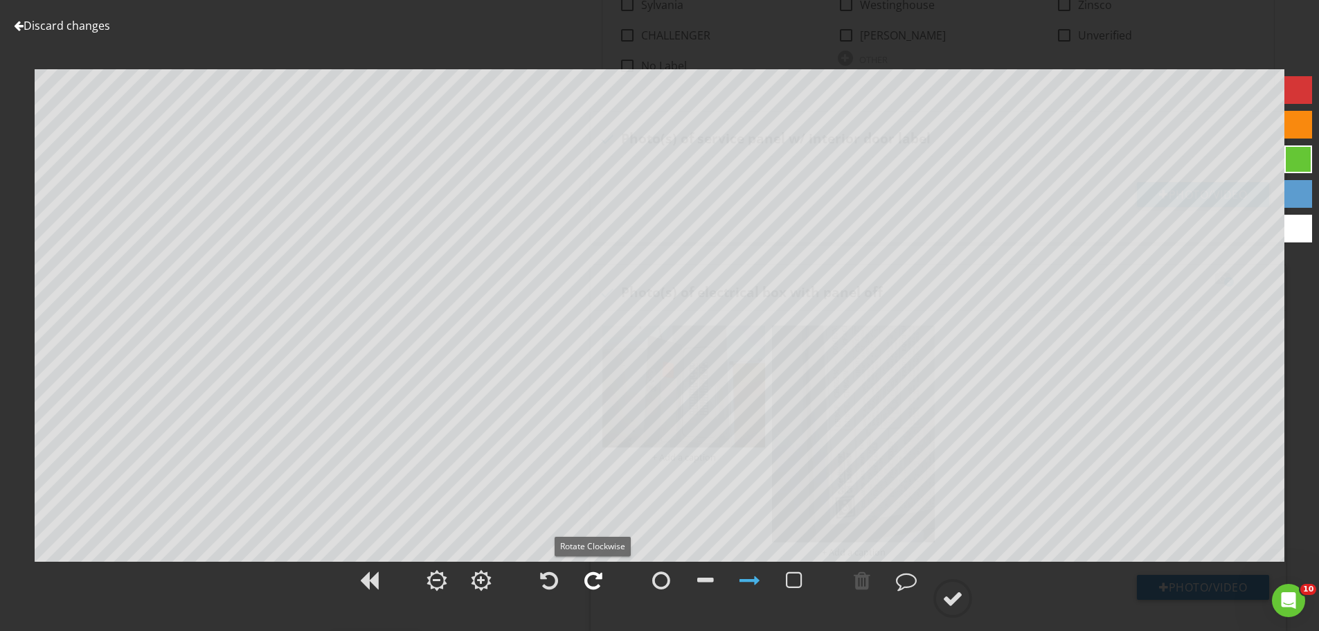
click at [595, 574] on div at bounding box center [593, 580] width 18 height 21
click at [949, 601] on div at bounding box center [952, 598] width 21 height 21
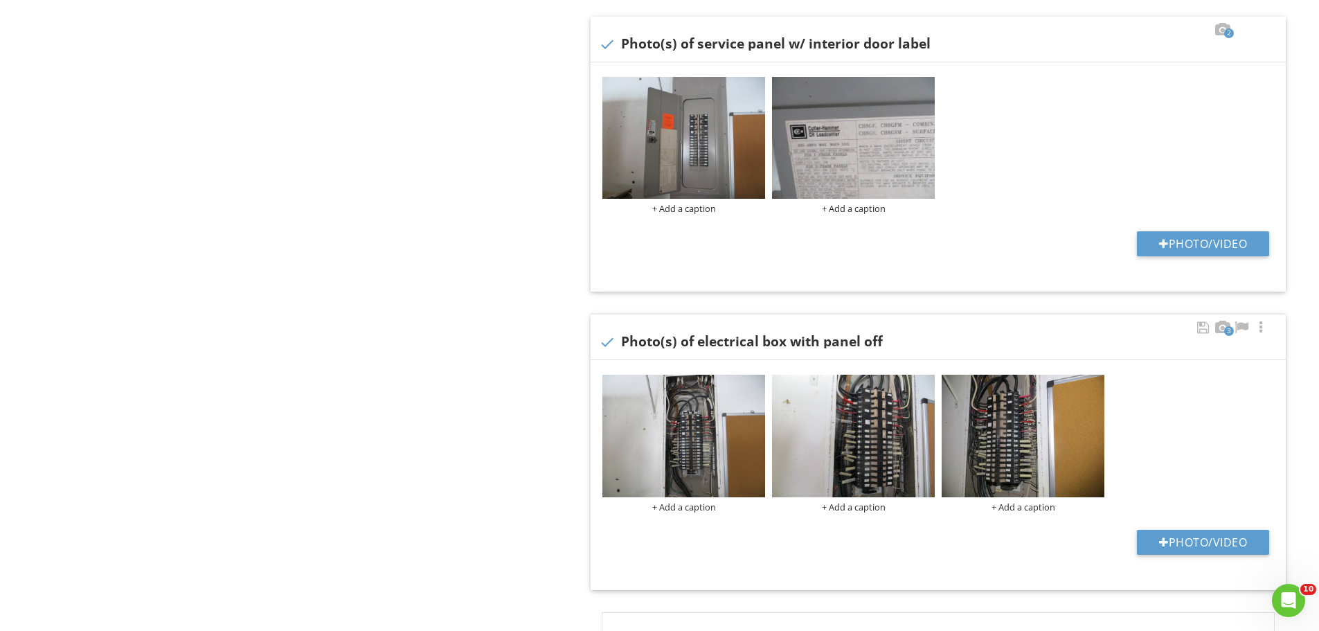
scroll to position [1020, 0]
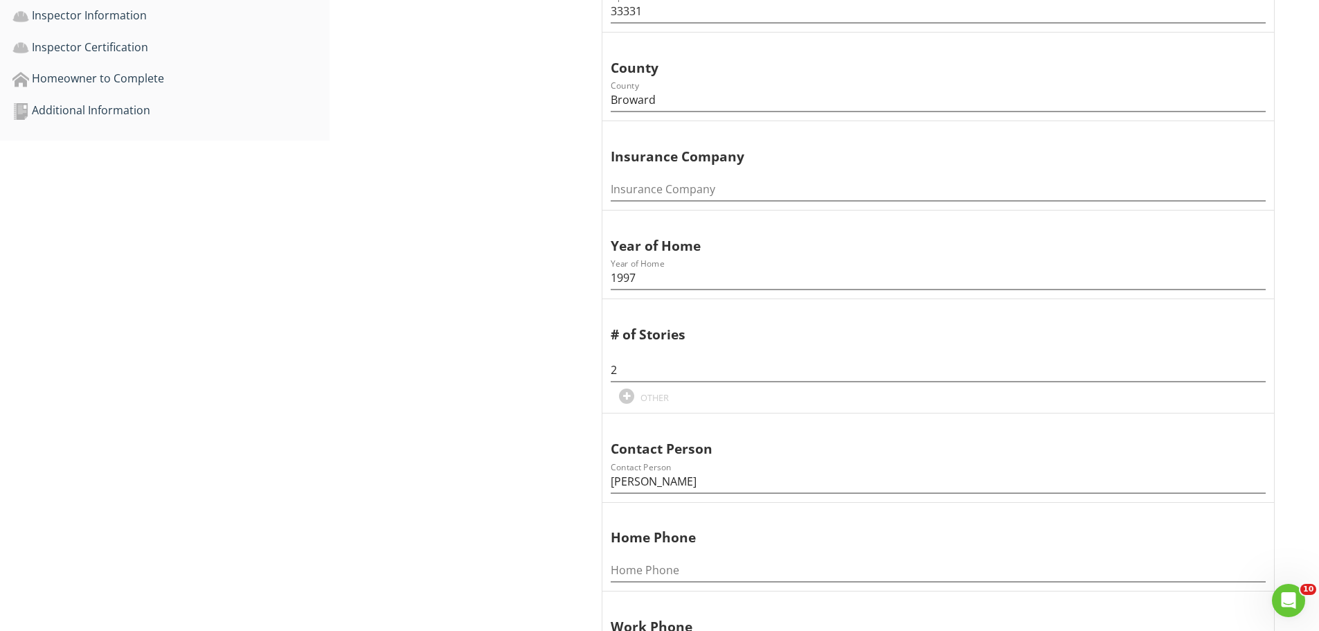
scroll to position [692, 0]
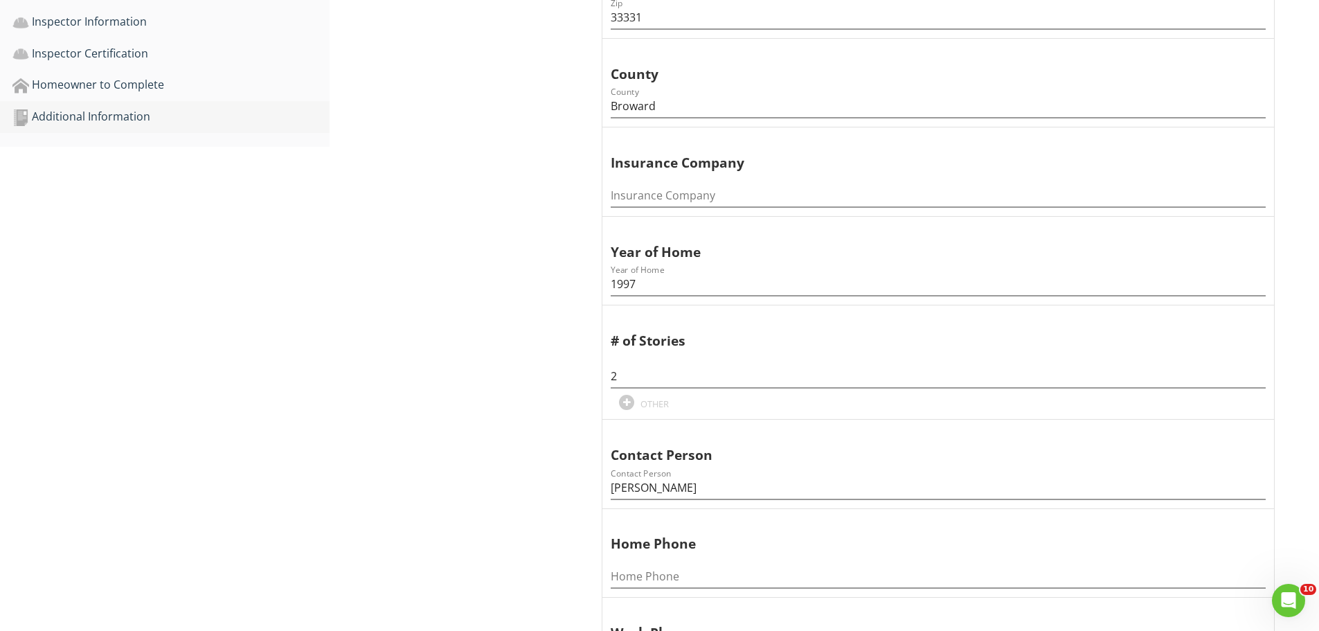
click at [117, 116] on div "Additional Information" at bounding box center [170, 117] width 317 height 18
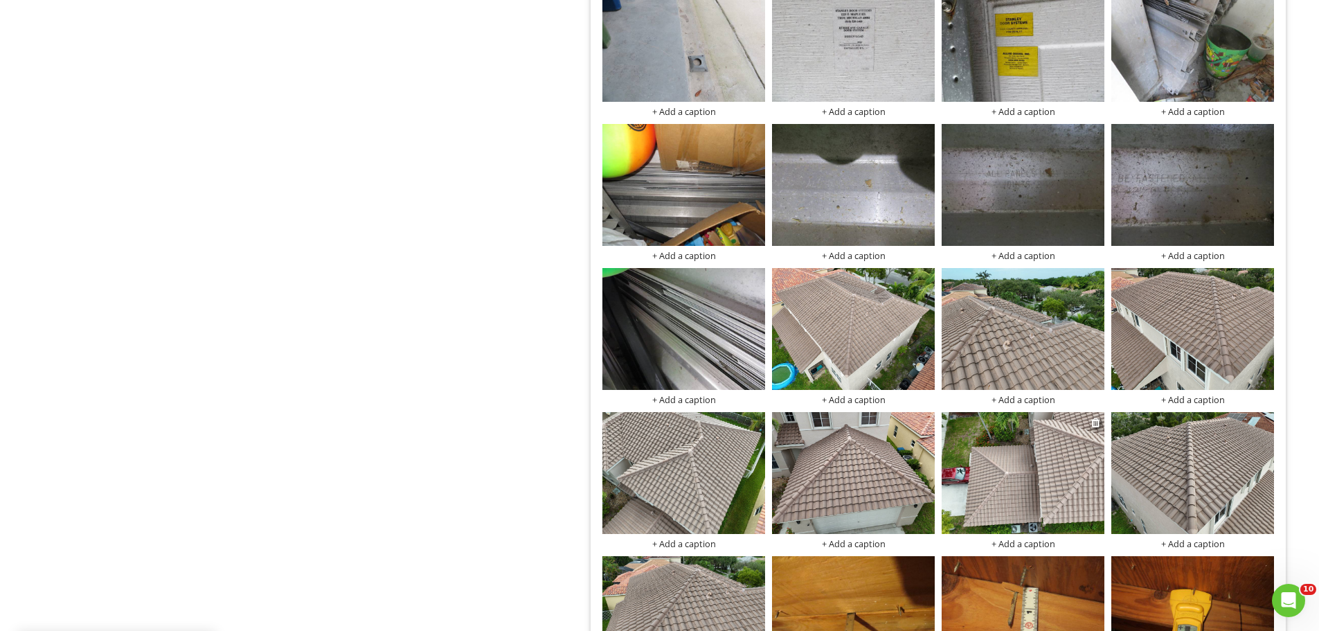
scroll to position [2562, 0]
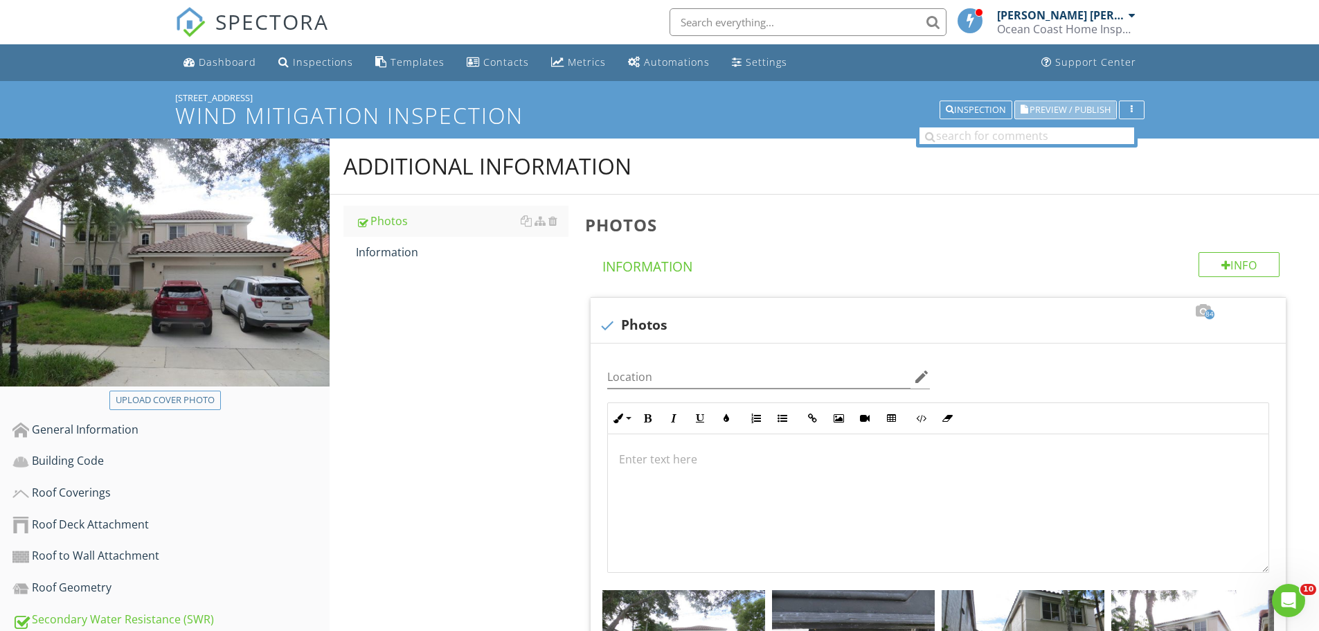
click at [1068, 113] on span "Preview / Publish" at bounding box center [1069, 109] width 81 height 9
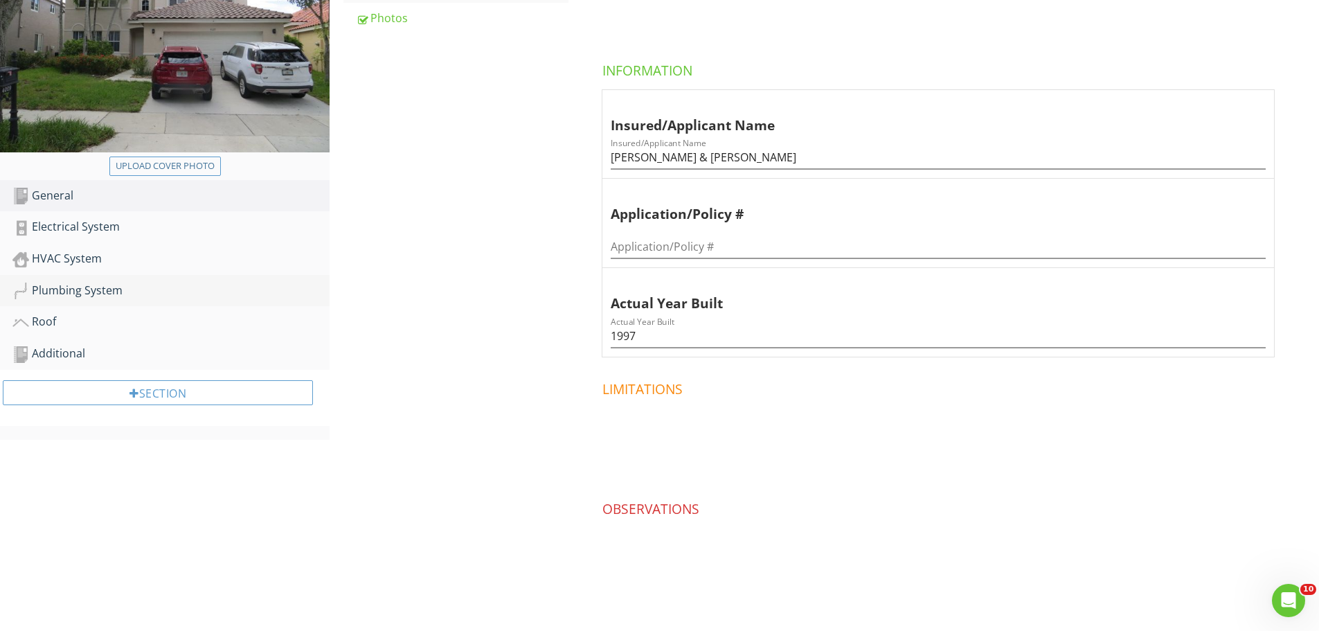
scroll to position [235, 0]
click at [91, 226] on div "Electrical System" at bounding box center [170, 226] width 317 height 18
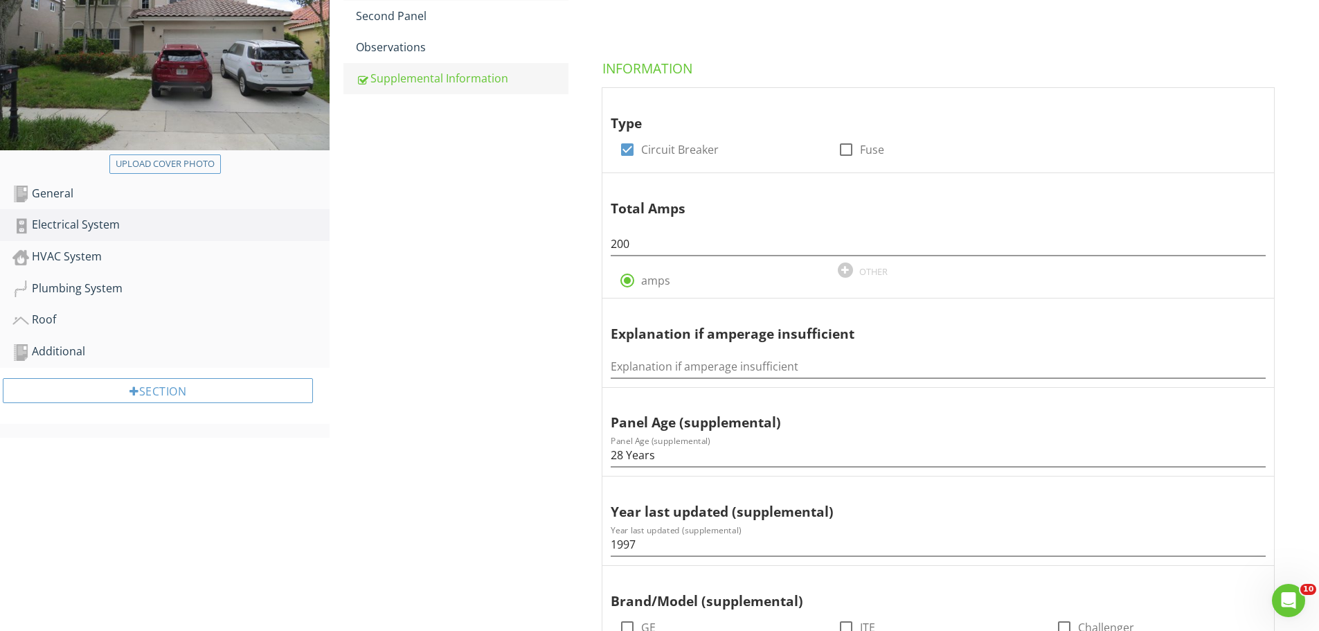
scroll to position [165, 0]
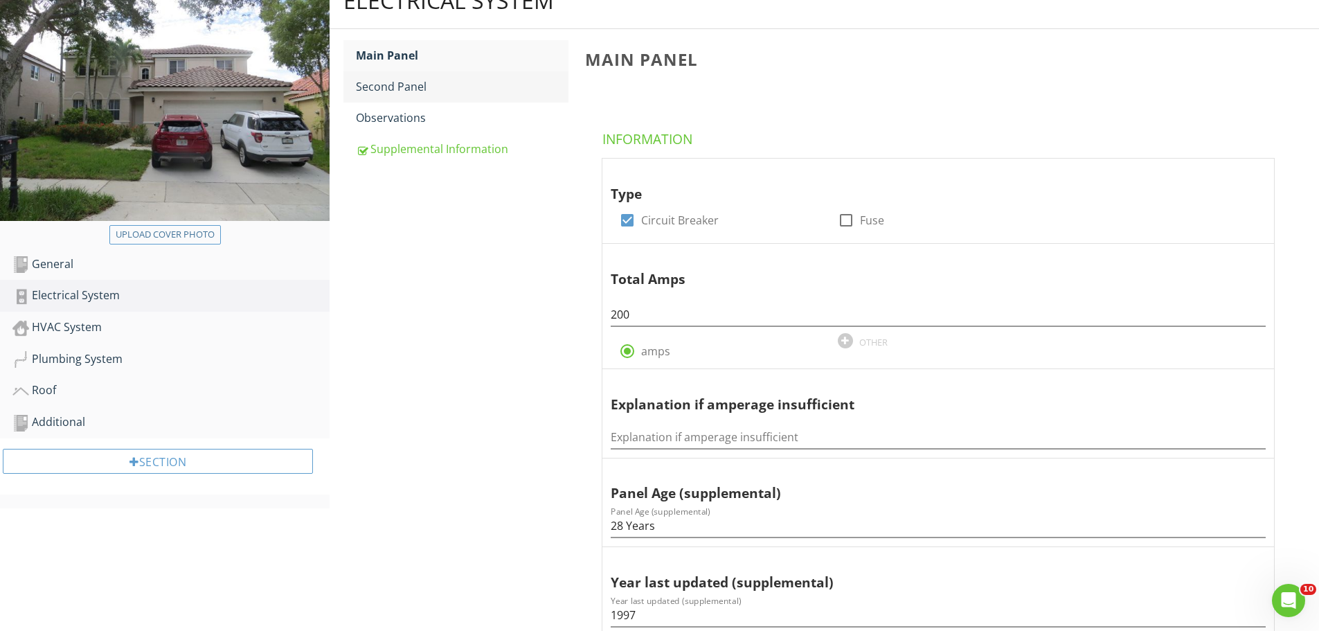
click at [401, 93] on div "Second Panel" at bounding box center [462, 86] width 213 height 17
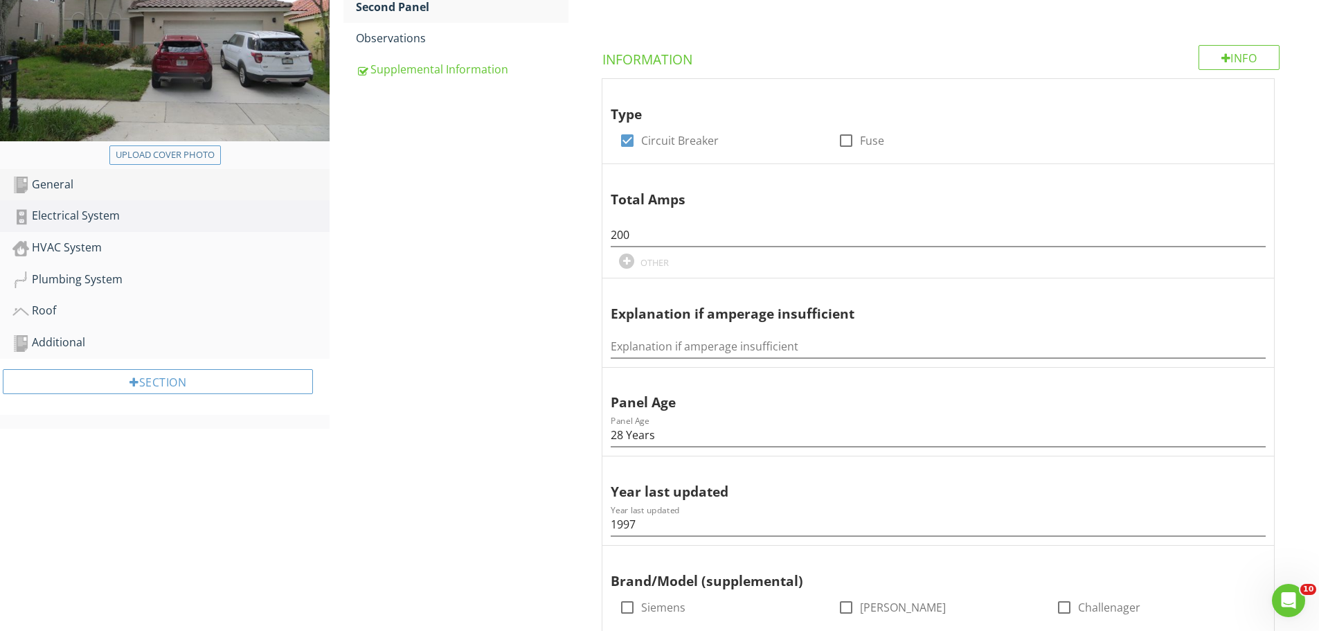
scroll to position [235, 0]
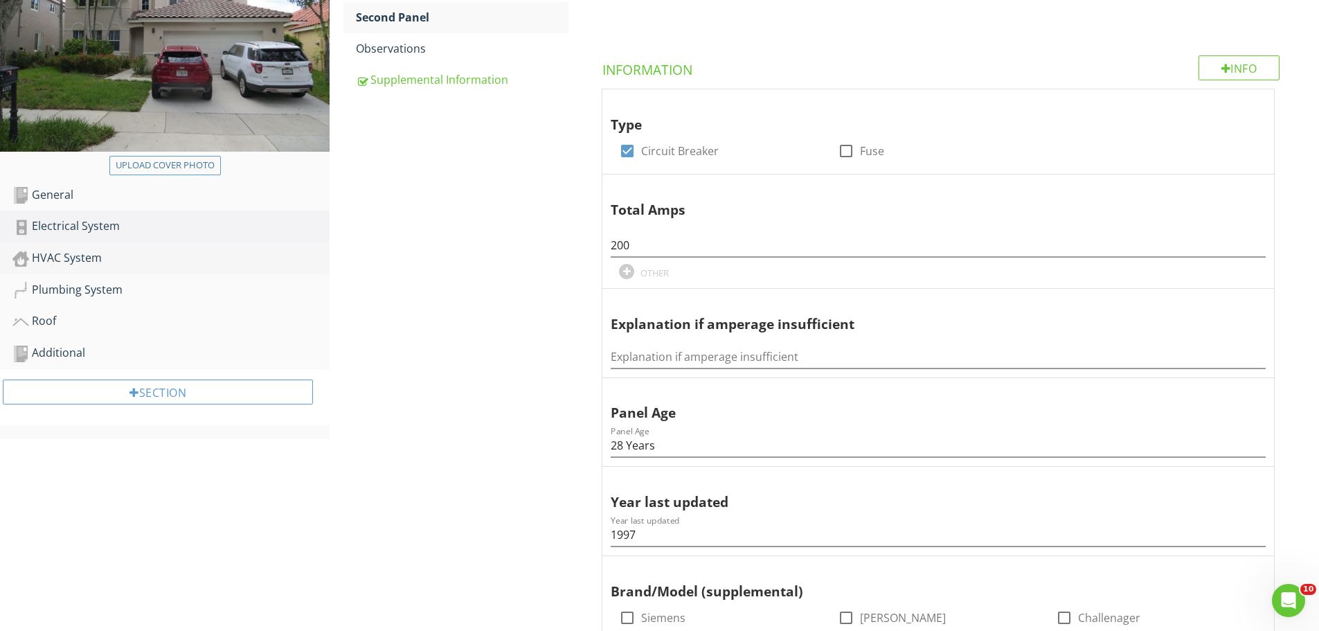
click at [81, 257] on div "HVAC System" at bounding box center [170, 258] width 317 height 18
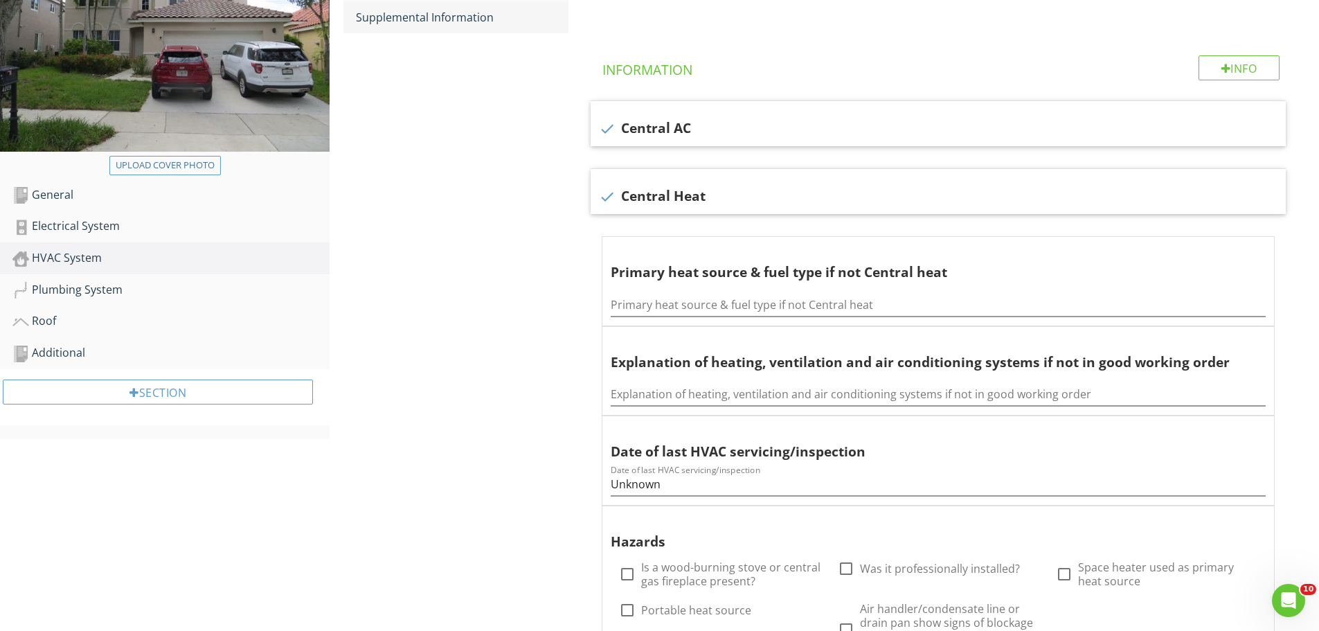
click at [421, 21] on div "Supplemental Information" at bounding box center [462, 17] width 213 height 17
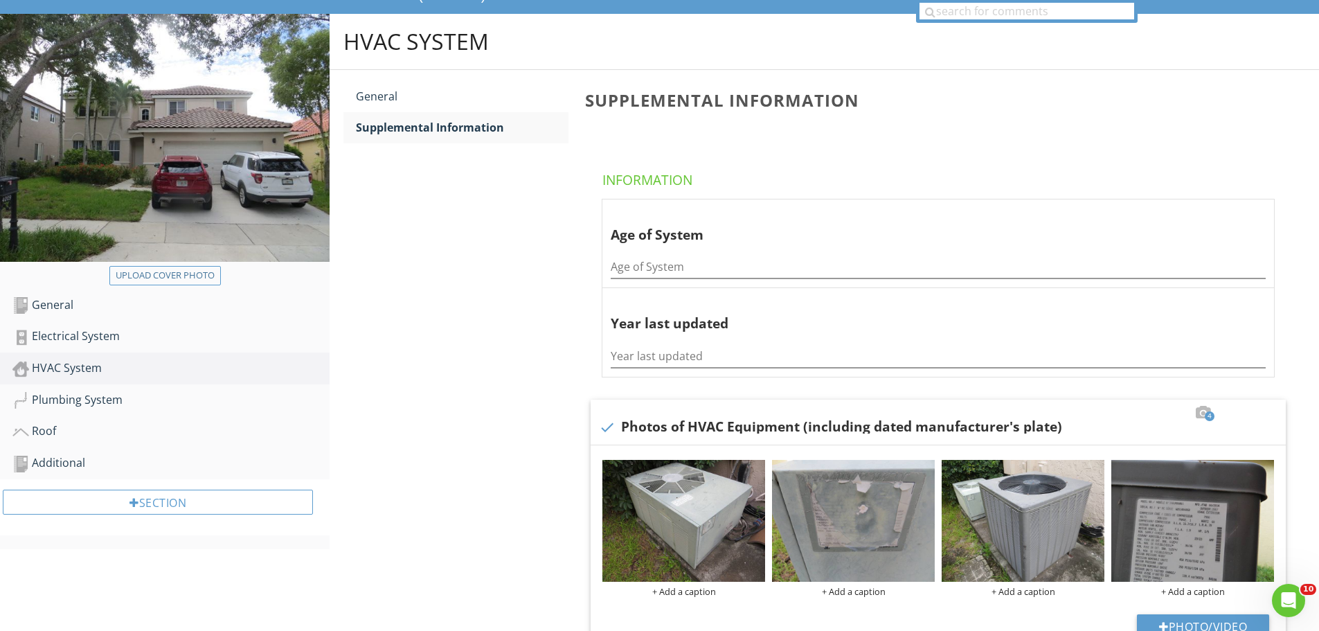
scroll to position [96, 0]
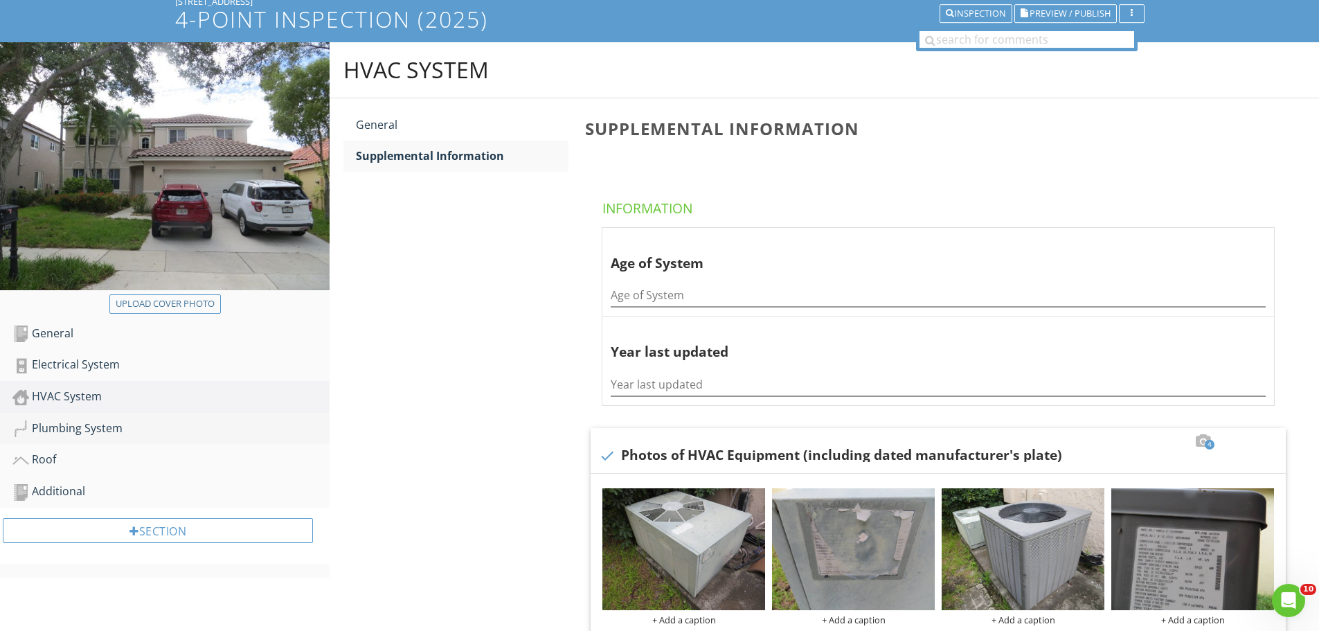
click at [95, 430] on div "Plumbing System" at bounding box center [170, 429] width 317 height 18
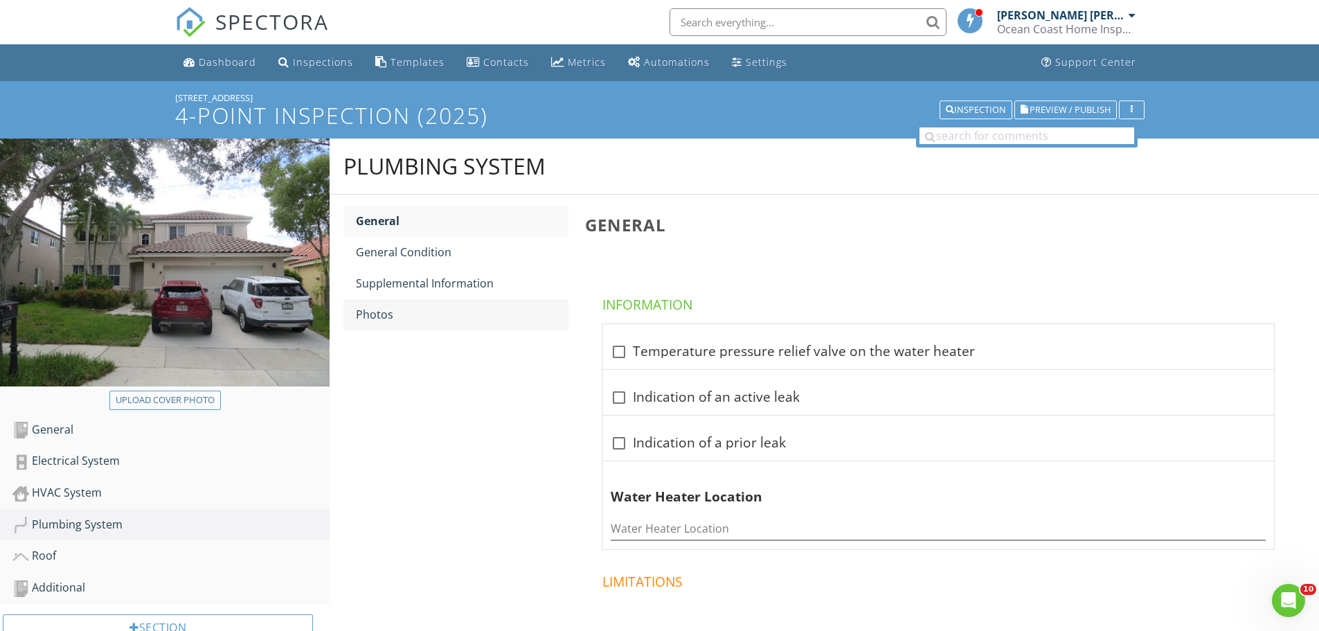
click at [379, 318] on div "Photos" at bounding box center [462, 314] width 213 height 17
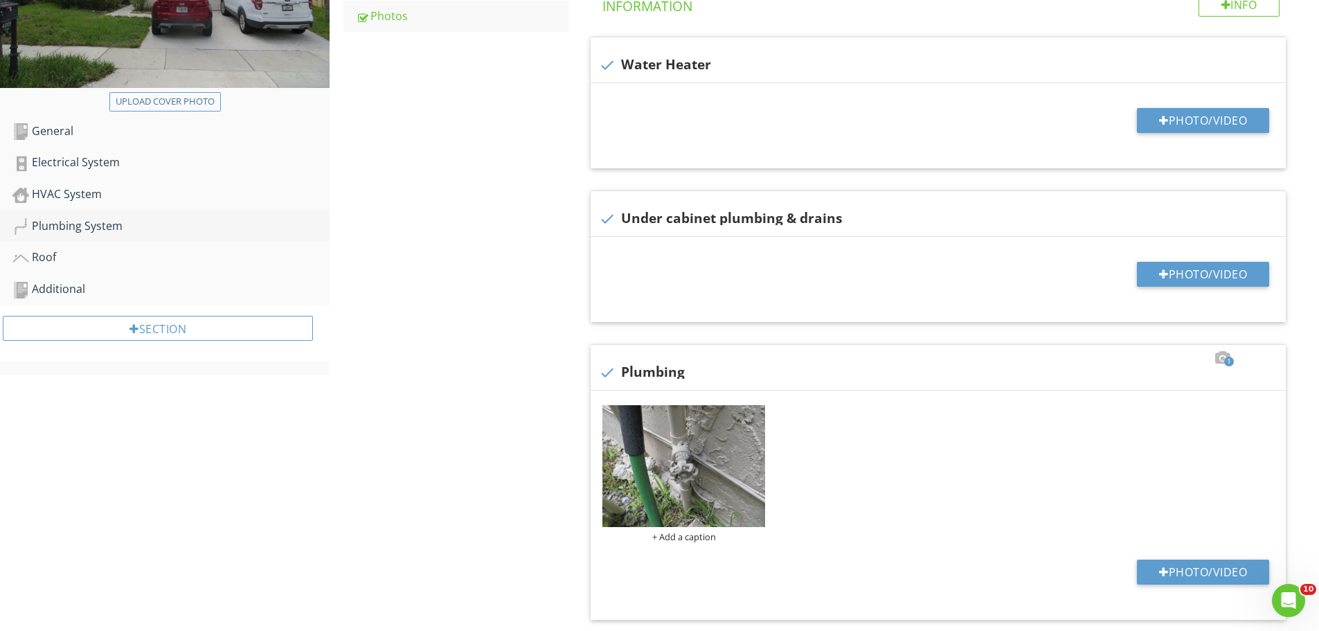
scroll to position [208, 0]
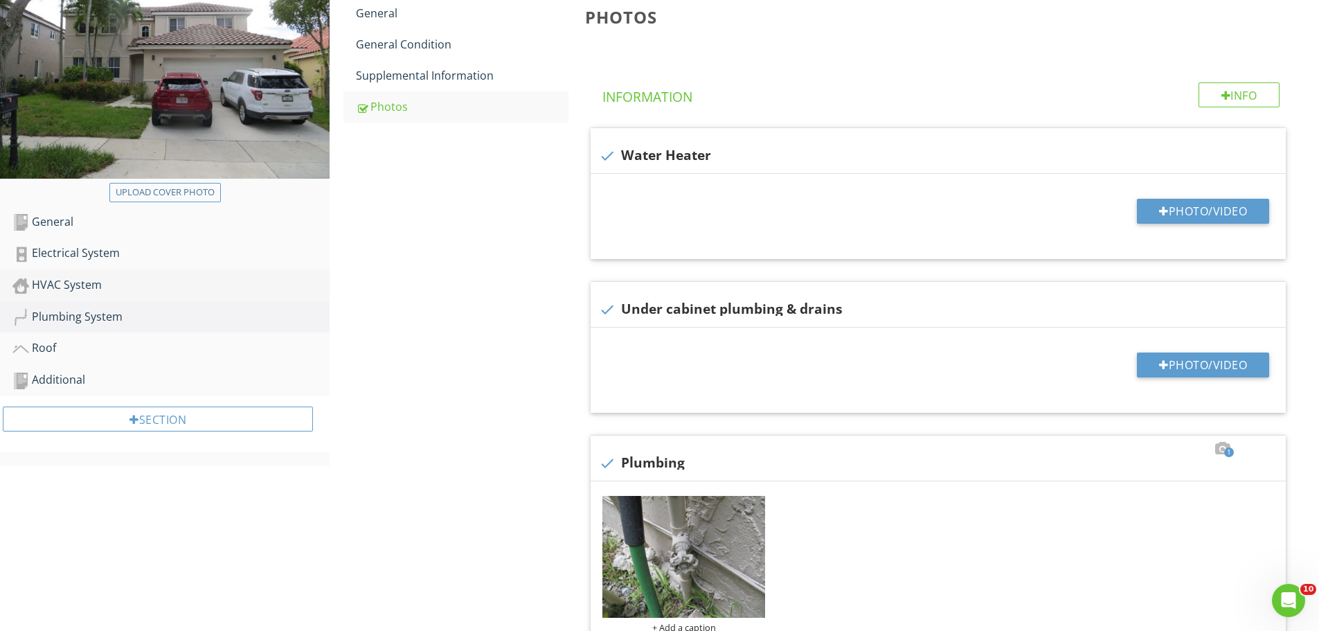
click at [85, 284] on div "HVAC System" at bounding box center [170, 285] width 317 height 18
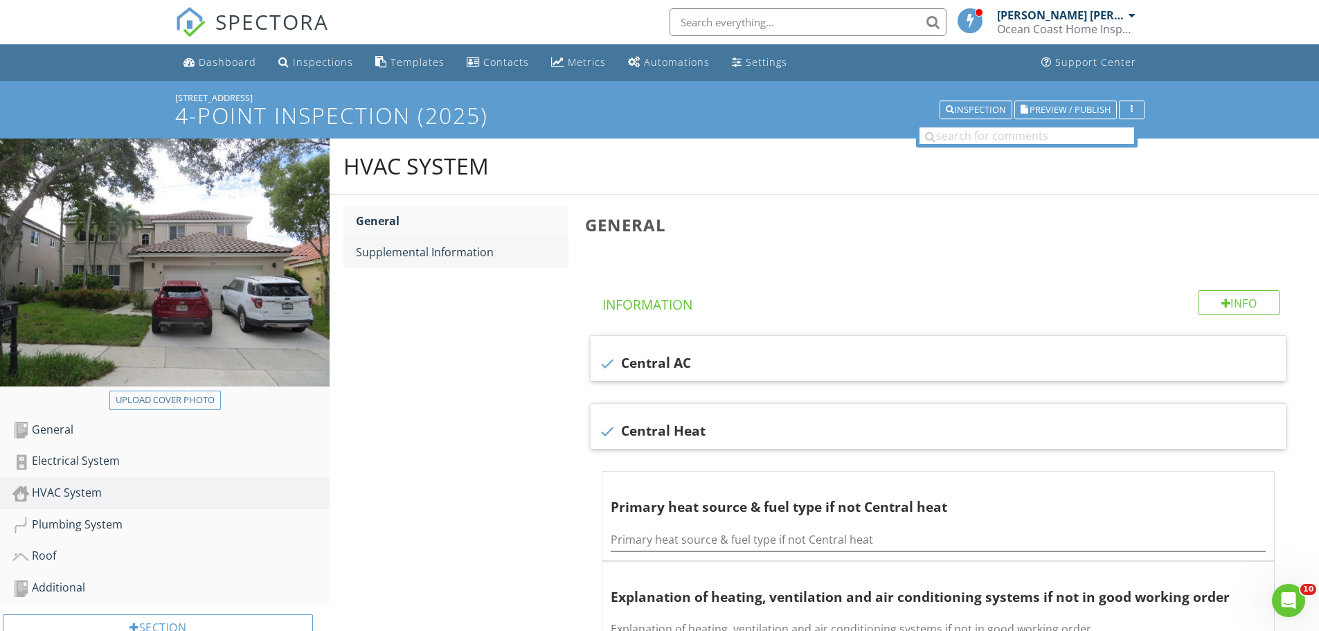
click at [411, 253] on div "Supplemental Information" at bounding box center [462, 252] width 213 height 17
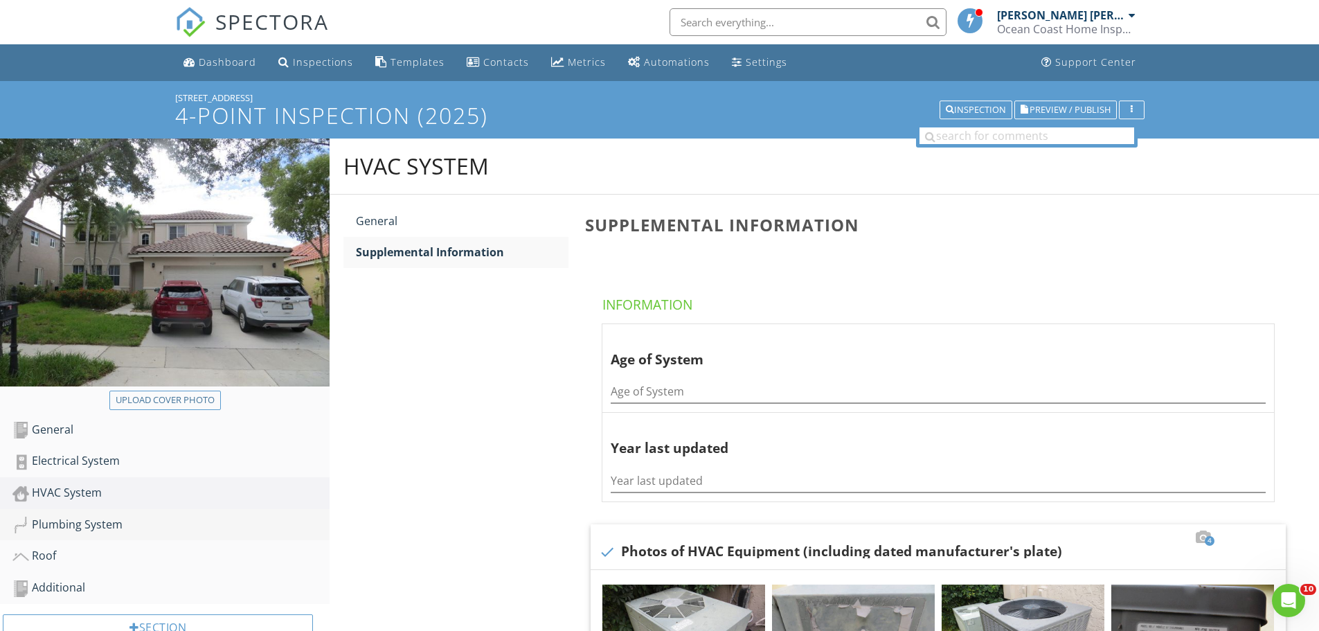
click at [103, 525] on div "Plumbing System" at bounding box center [170, 525] width 317 height 18
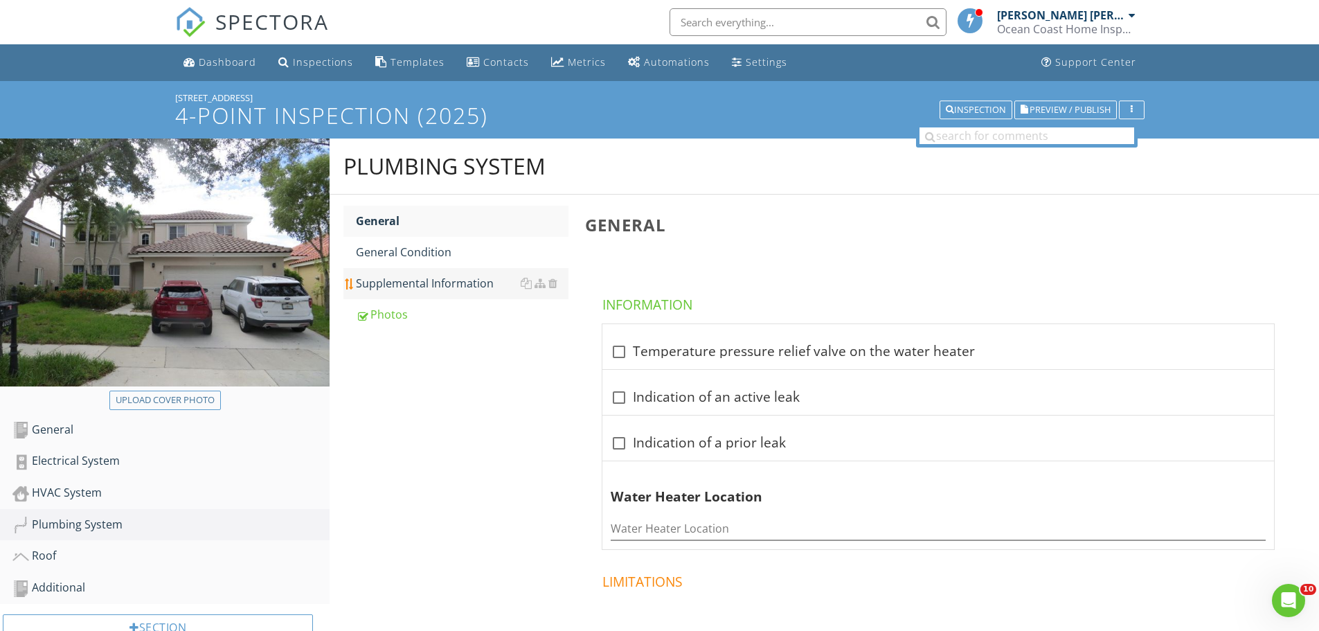
click at [431, 286] on div "Supplemental Information" at bounding box center [462, 283] width 213 height 17
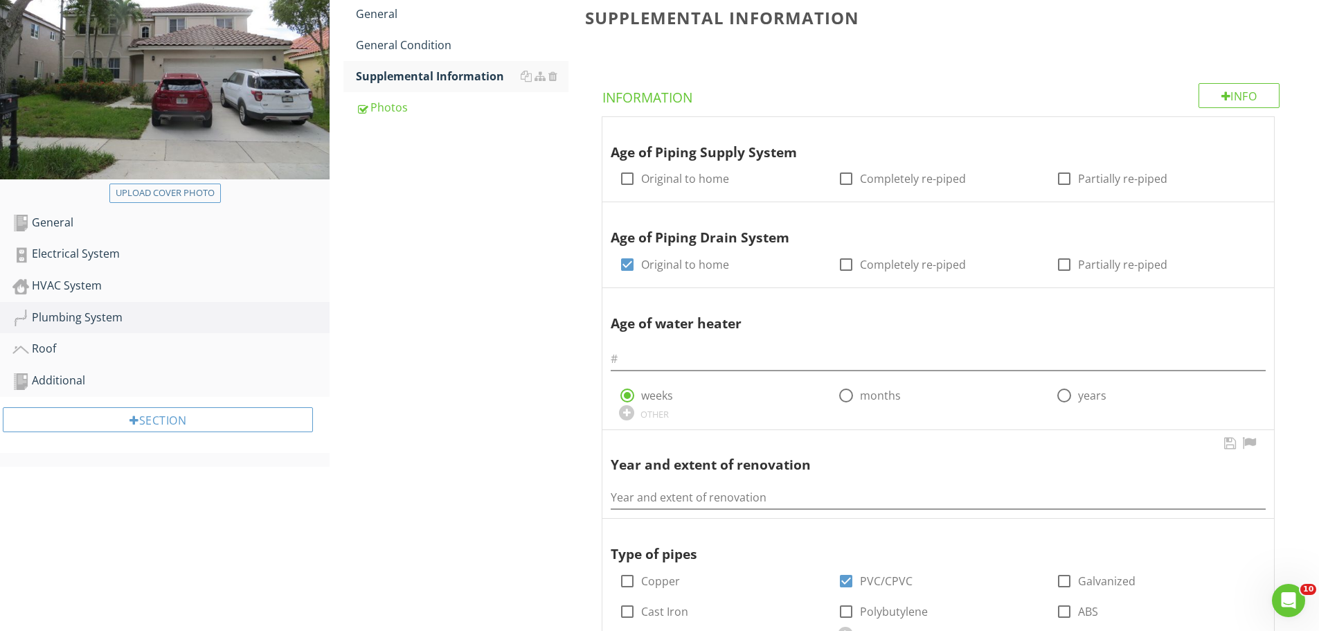
scroll to position [208, 0]
click at [633, 360] on input "text" at bounding box center [938, 358] width 655 height 23
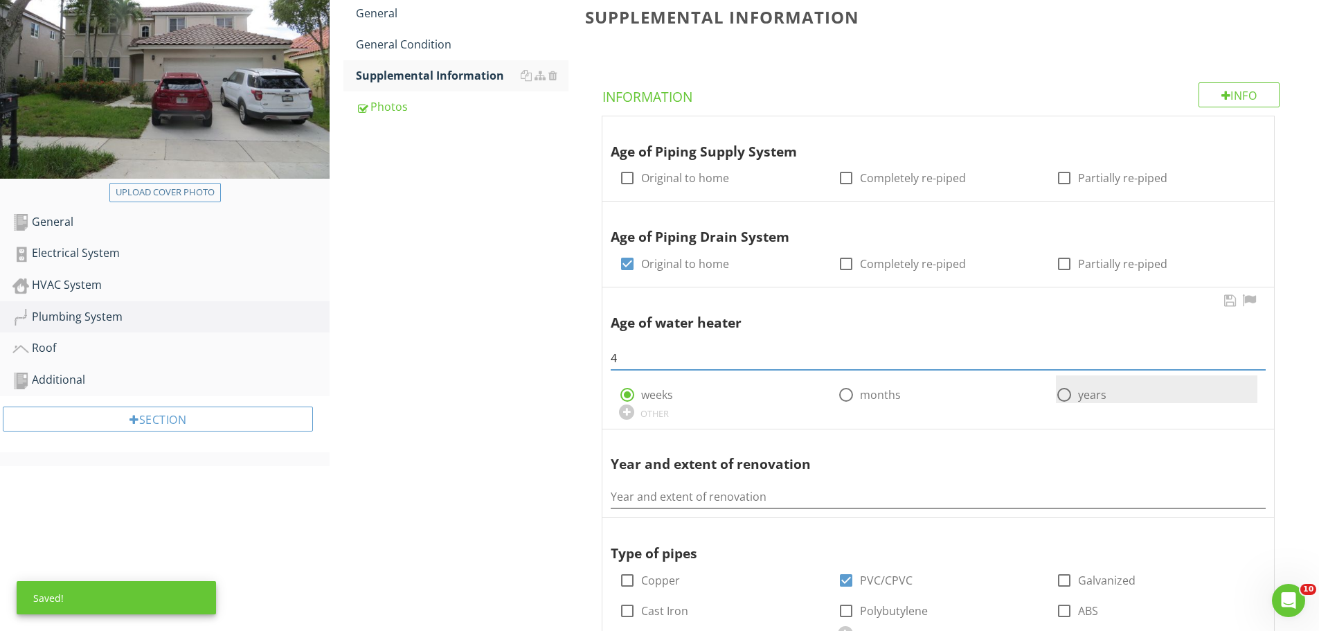
type input "4"
click at [1079, 393] on label "years" at bounding box center [1092, 395] width 28 height 14
radio input "false"
radio input "true"
click at [397, 109] on div "Photos" at bounding box center [462, 106] width 213 height 17
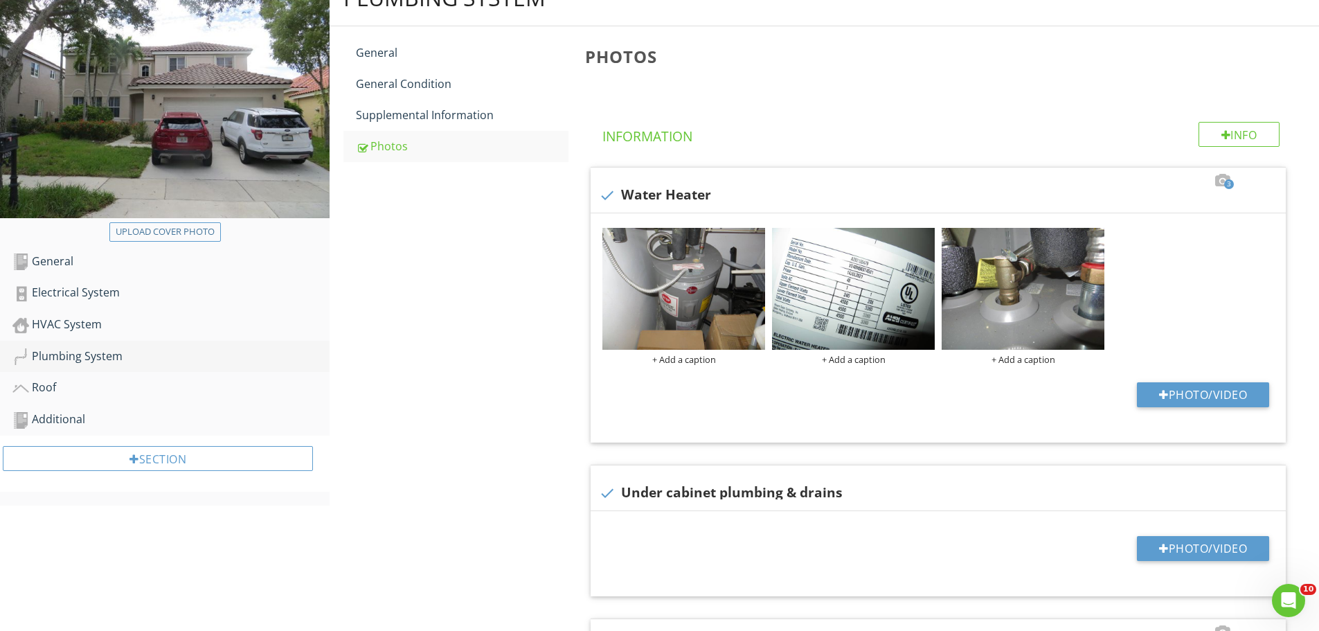
scroll to position [138, 0]
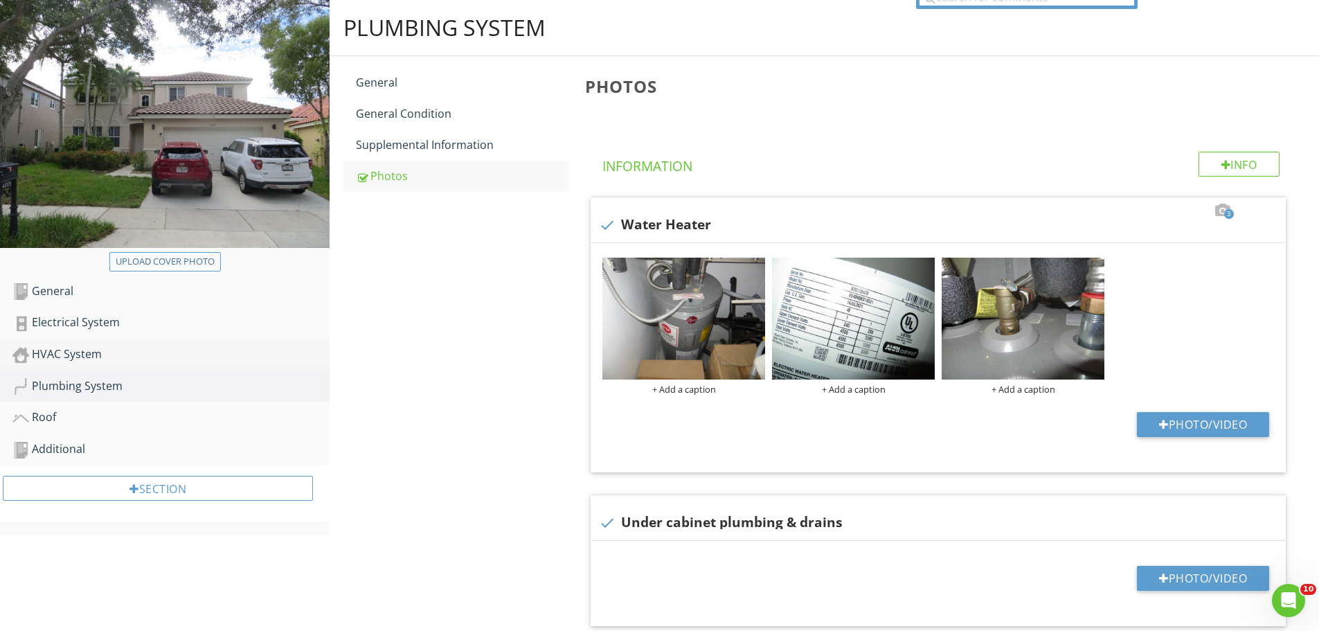
click at [89, 351] on div "HVAC System" at bounding box center [170, 354] width 317 height 18
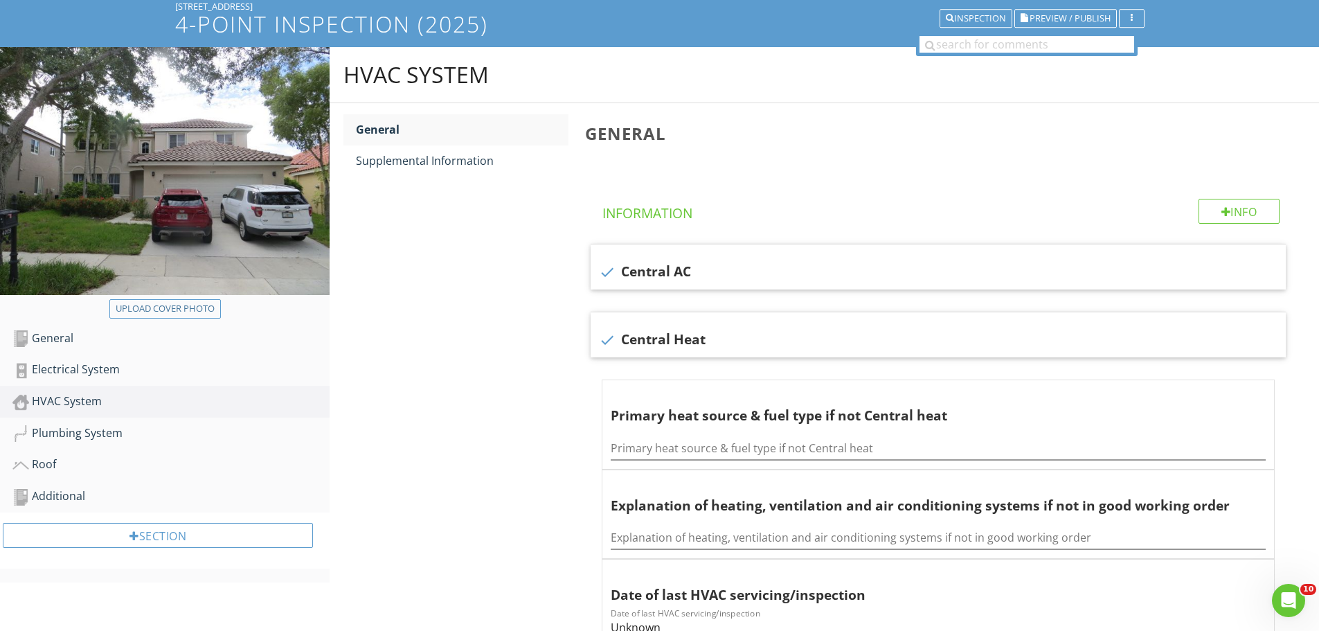
scroll to position [69, 0]
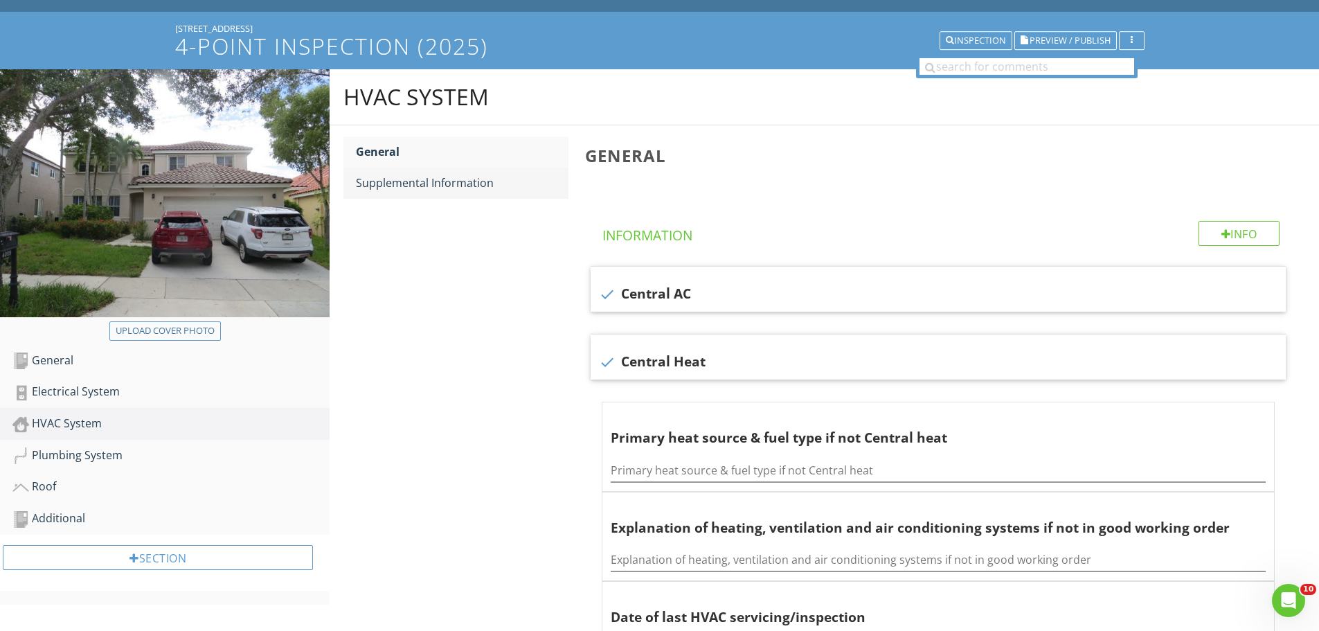
click at [429, 187] on div "Supplemental Information" at bounding box center [462, 182] width 213 height 17
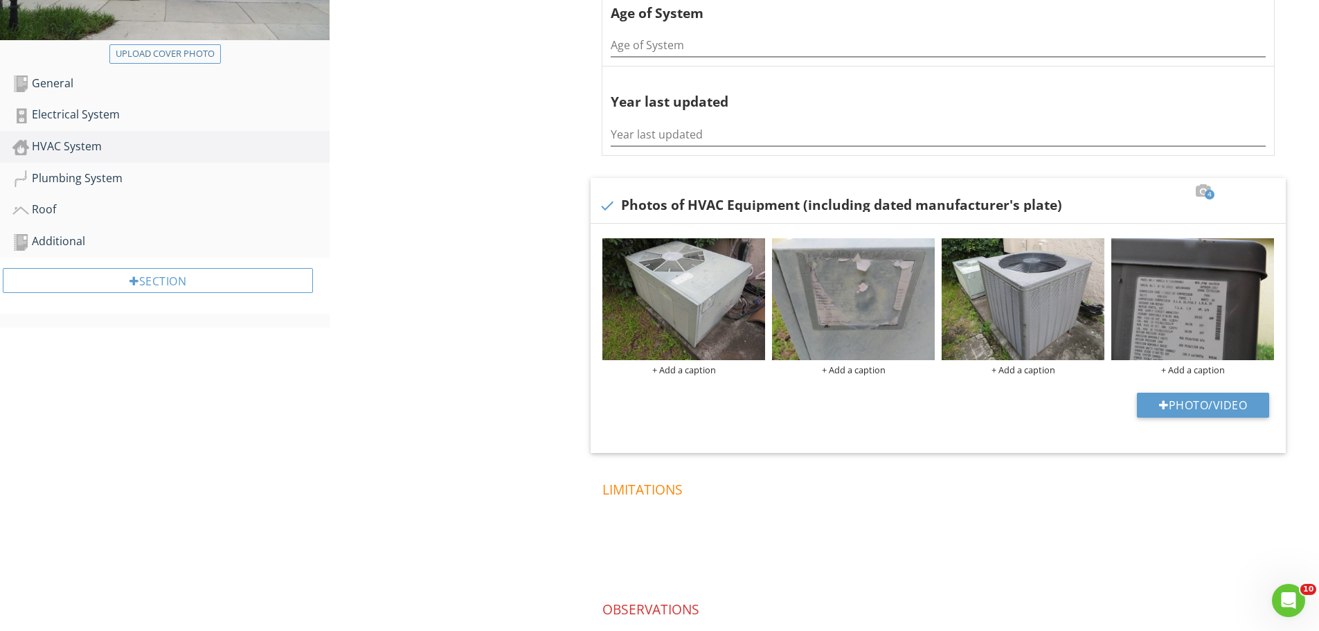
scroll to position [277, 0]
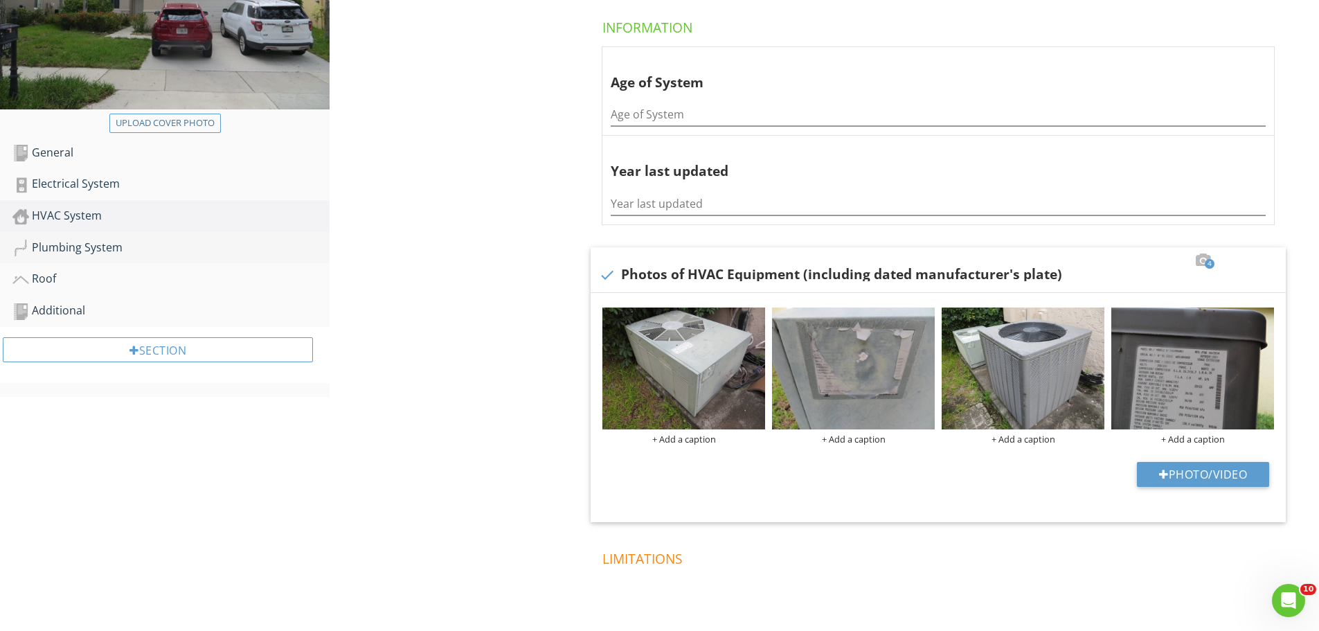
click at [91, 246] on div "Plumbing System" at bounding box center [170, 248] width 317 height 18
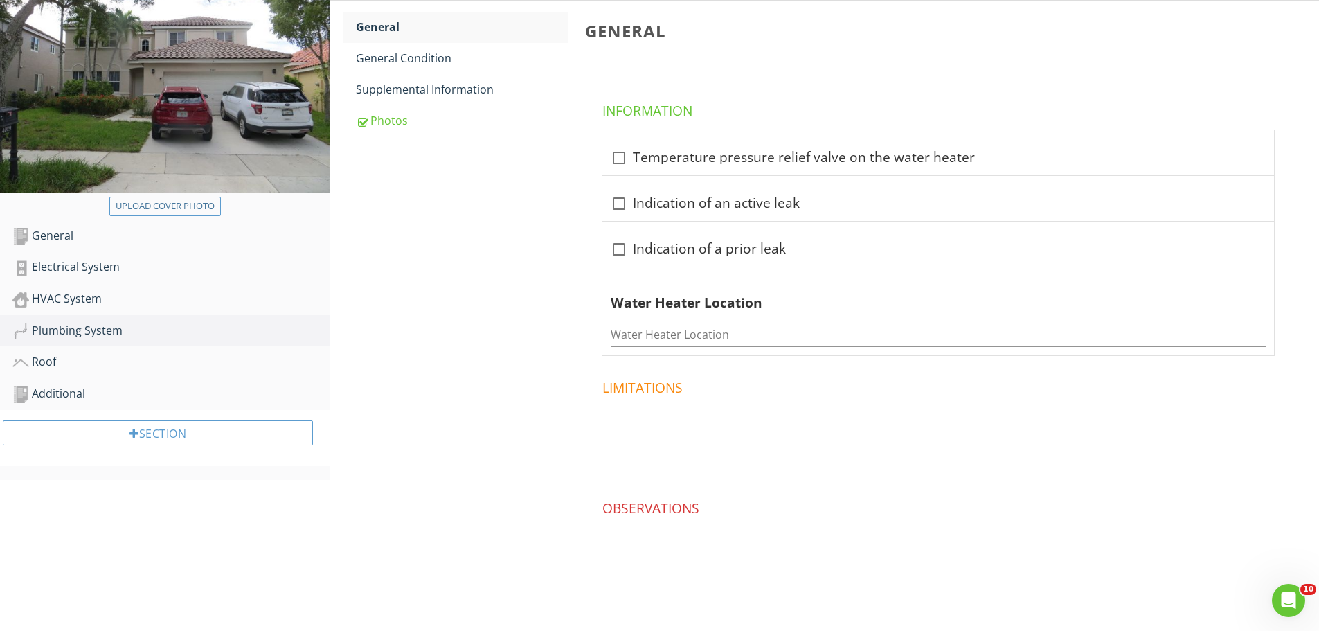
scroll to position [194, 0]
drag, startPoint x: 408, startPoint y: 122, endPoint x: 405, endPoint y: 147, distance: 25.8
click at [408, 123] on div "Photos" at bounding box center [462, 120] width 213 height 17
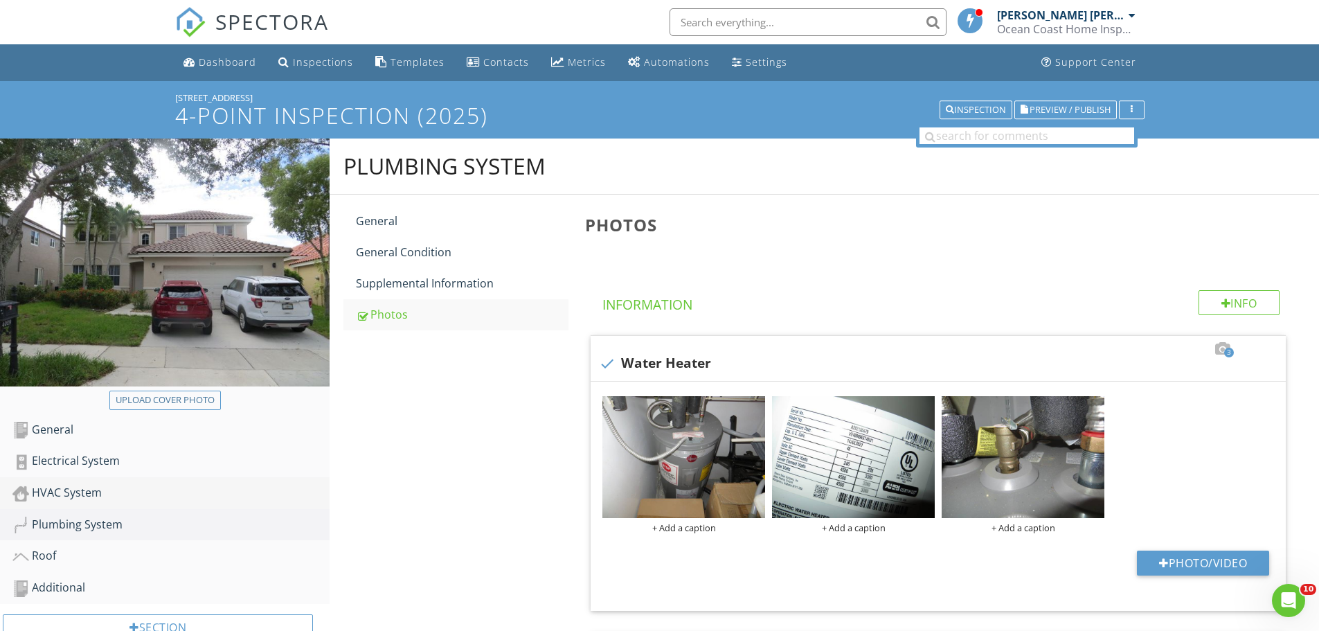
click at [89, 489] on div "HVAC System" at bounding box center [170, 493] width 317 height 18
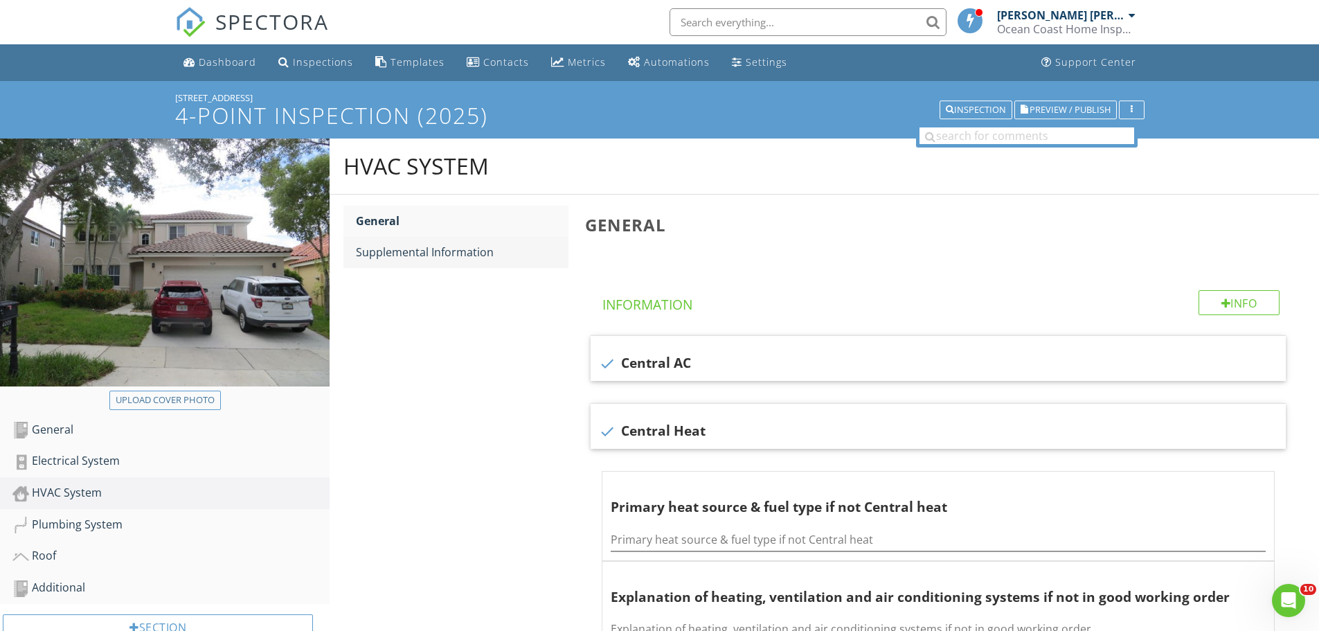
drag, startPoint x: 410, startPoint y: 258, endPoint x: 416, endPoint y: 262, distance: 7.5
click at [411, 258] on div "Supplemental Information" at bounding box center [462, 252] width 213 height 17
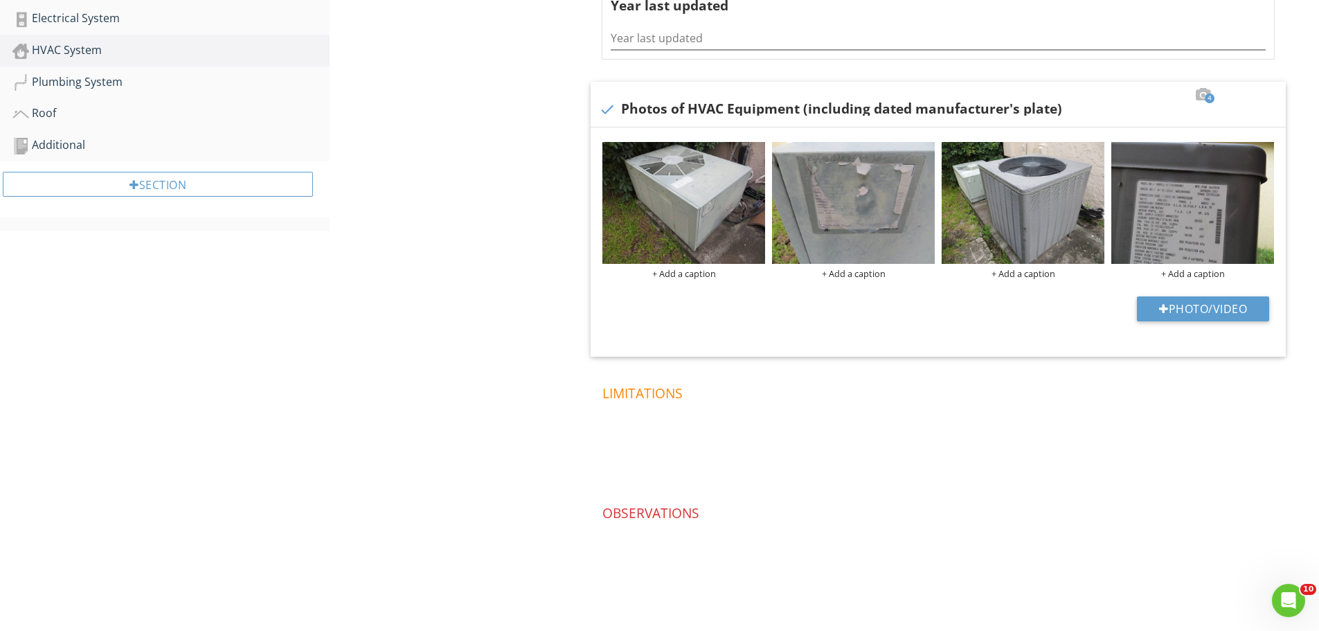
scroll to position [447, 0]
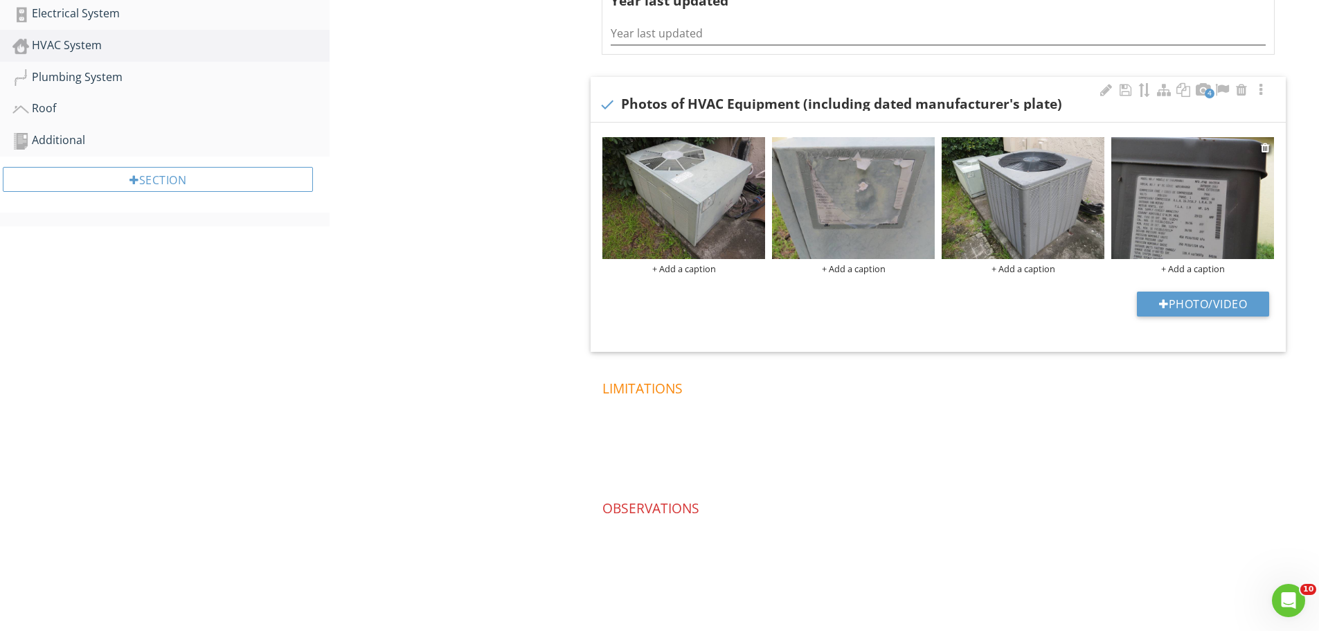
click at [1155, 225] on img at bounding box center [1192, 198] width 163 height 122
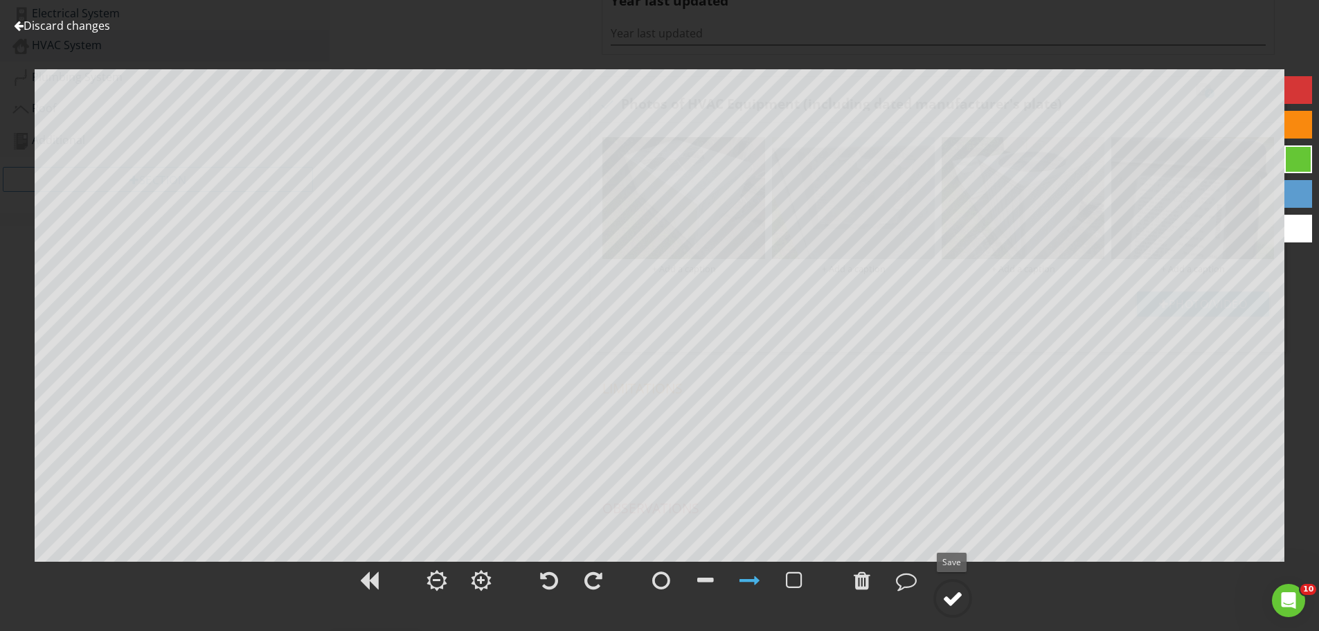
click at [951, 599] on div at bounding box center [952, 598] width 21 height 21
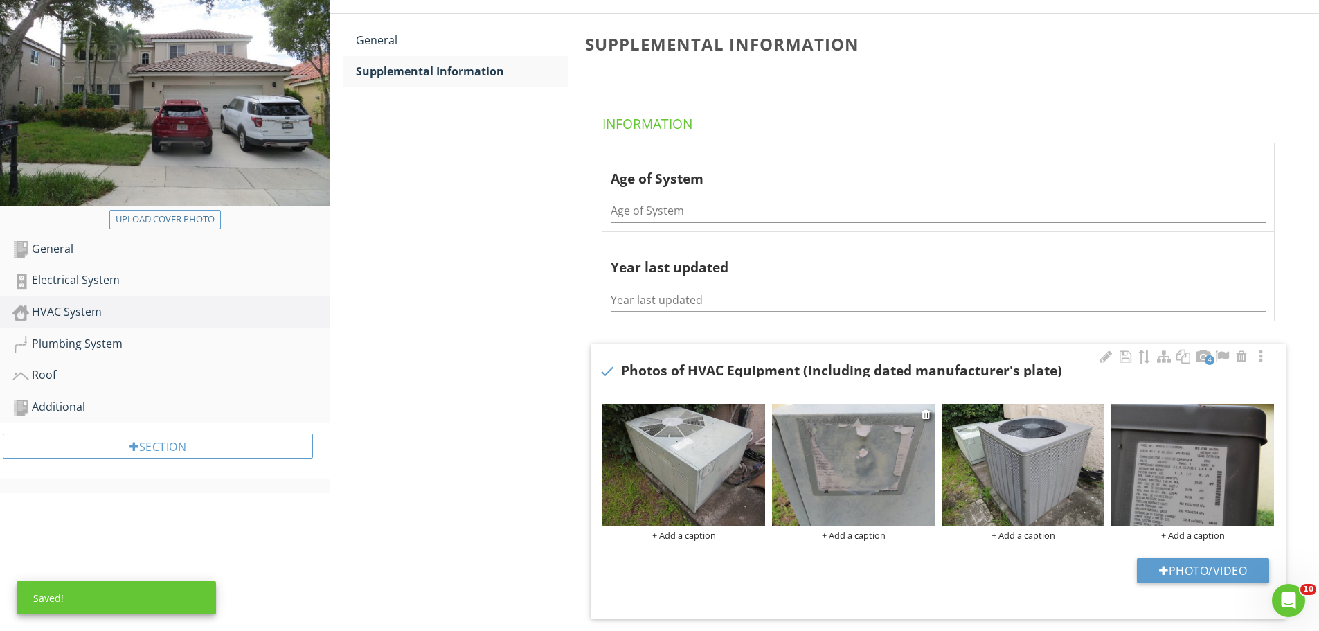
scroll to position [170, 0]
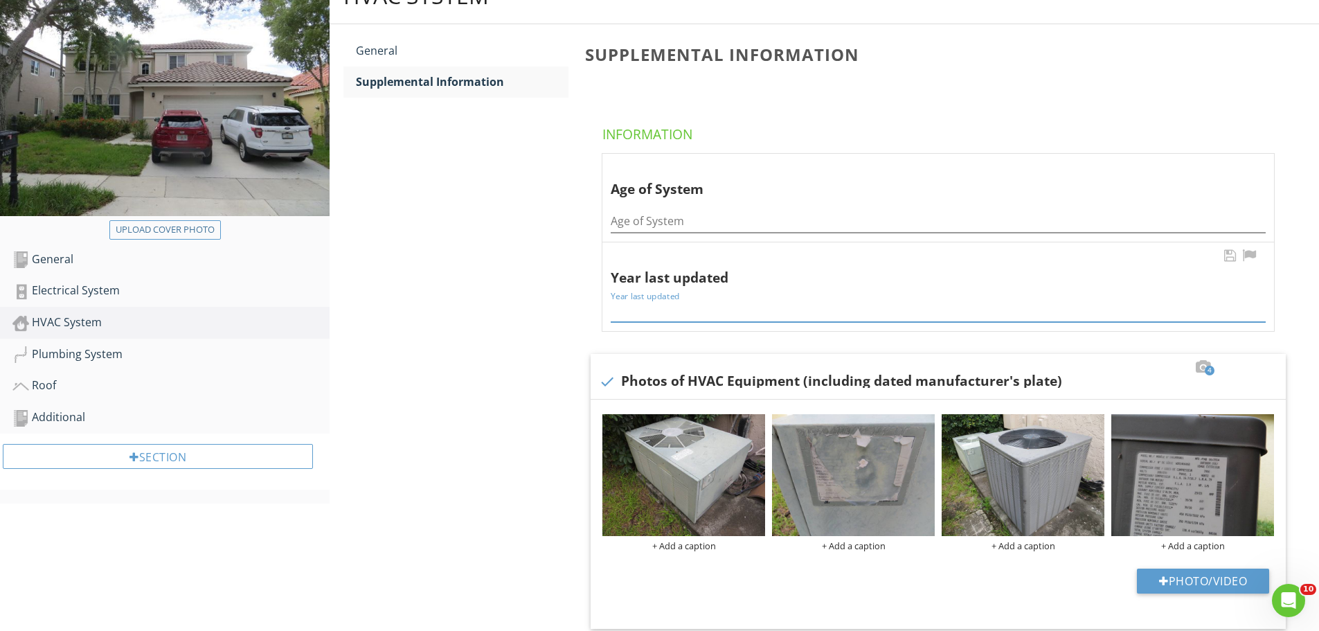
click at [622, 309] on input "Year last updated" at bounding box center [938, 310] width 655 height 23
type input "97 & 2014"
click at [615, 228] on input "Age of System" at bounding box center [938, 221] width 655 height 23
type input "28 & 11 Years"
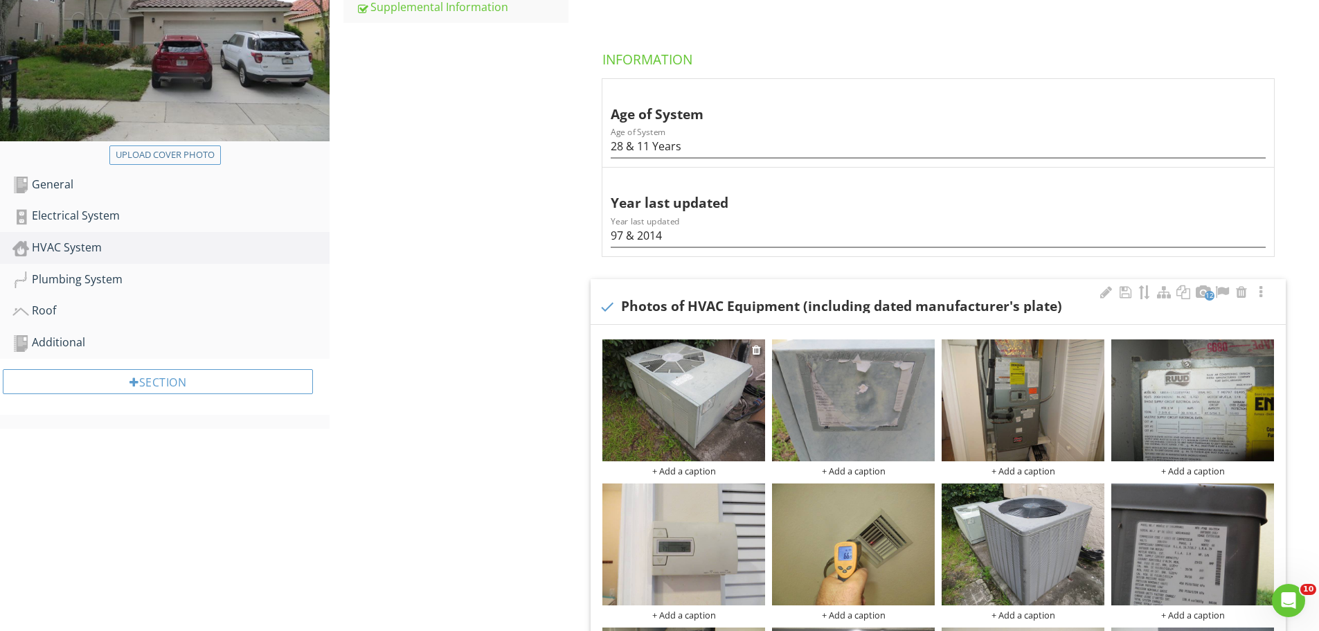
scroll to position [240, 0]
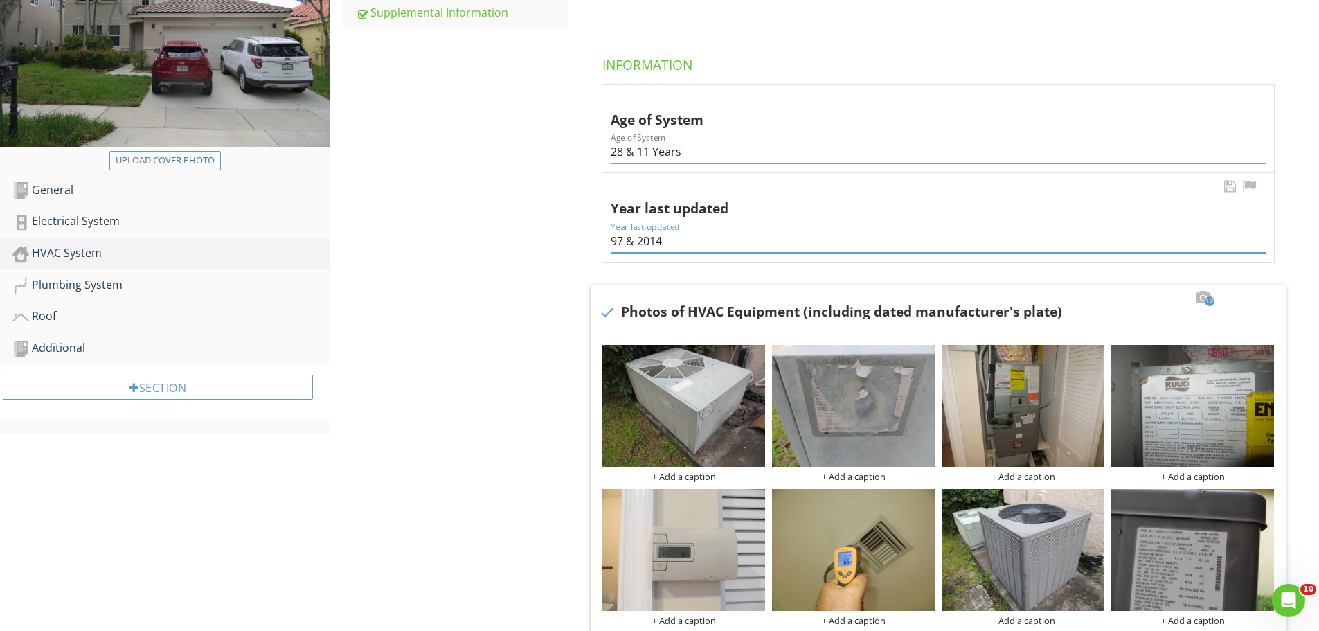
click at [610, 243] on div "Year last updated Year last updated 97 & 2014" at bounding box center [938, 217] width 672 height 89
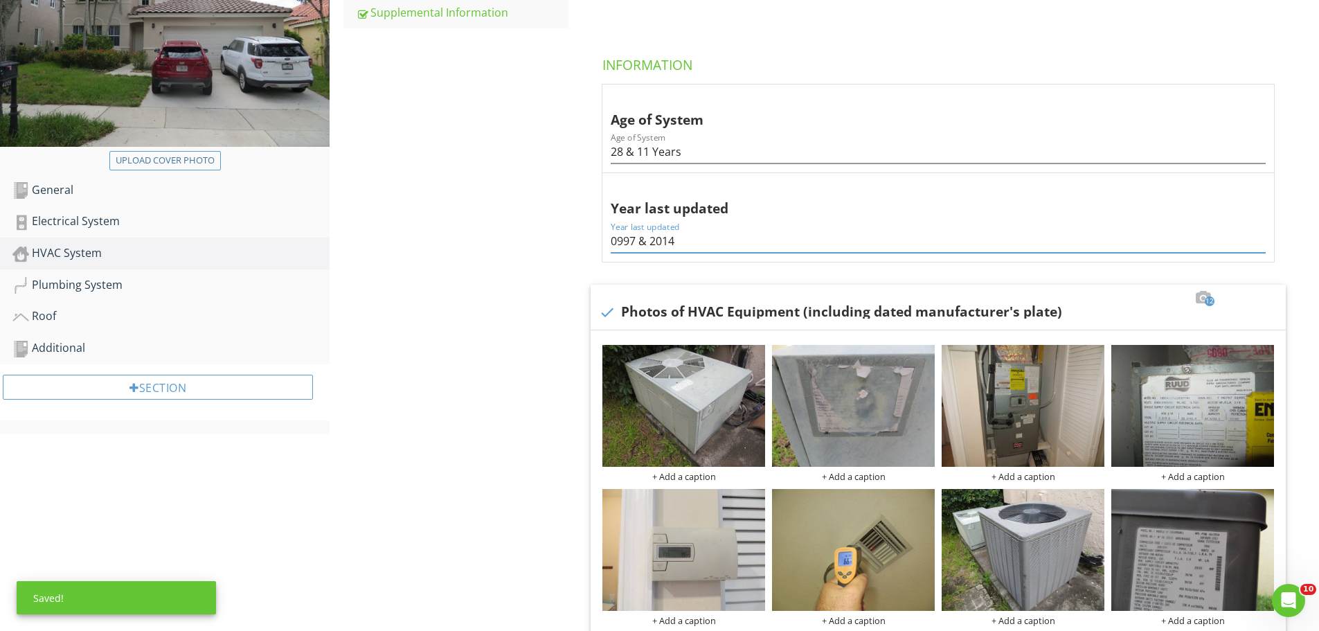
drag, startPoint x: 619, startPoint y: 240, endPoint x: 606, endPoint y: 228, distance: 16.7
click at [595, 244] on span "Age of System Age of System 28 & 11 Years Year last updated Year last updated 0…" at bounding box center [941, 466] width 712 height 764
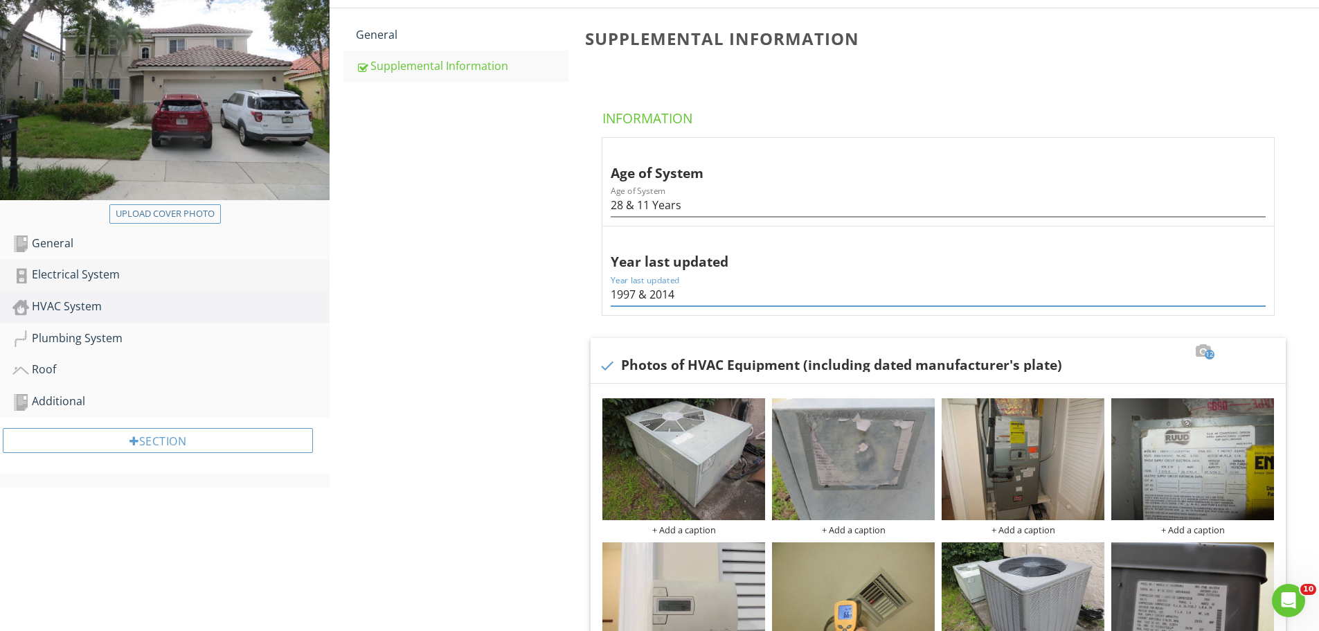
scroll to position [170, 0]
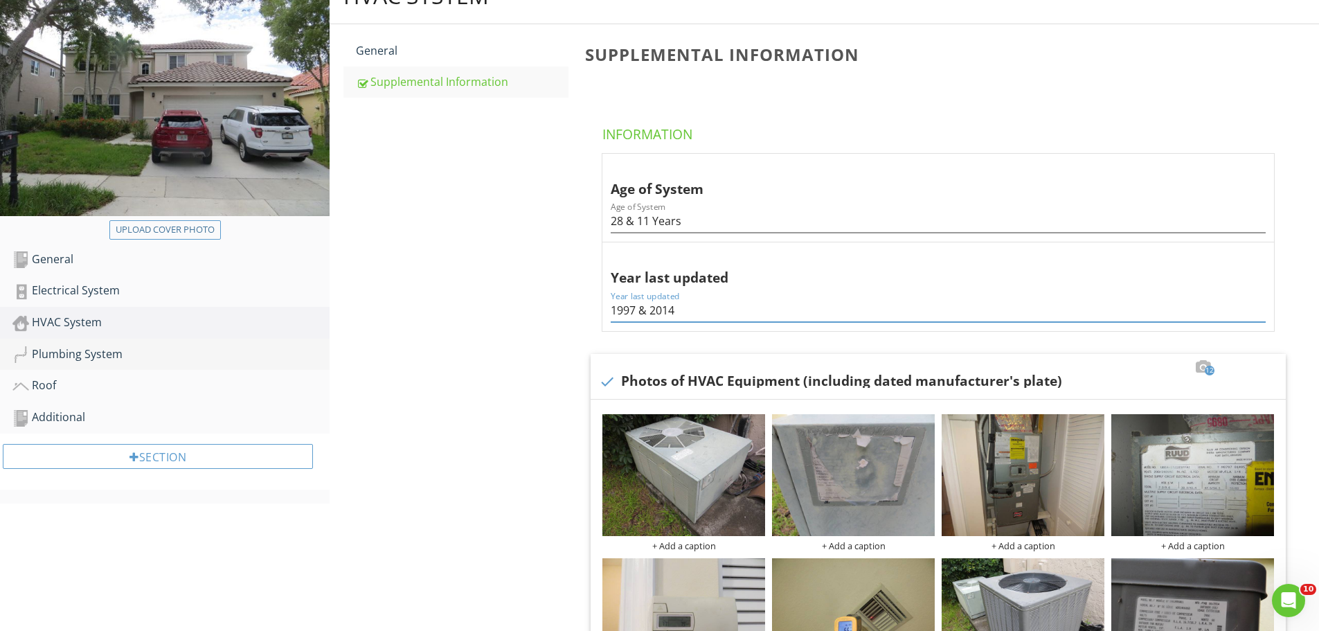
type input "1997 & 2014"
click at [78, 354] on div "Plumbing System" at bounding box center [170, 354] width 317 height 18
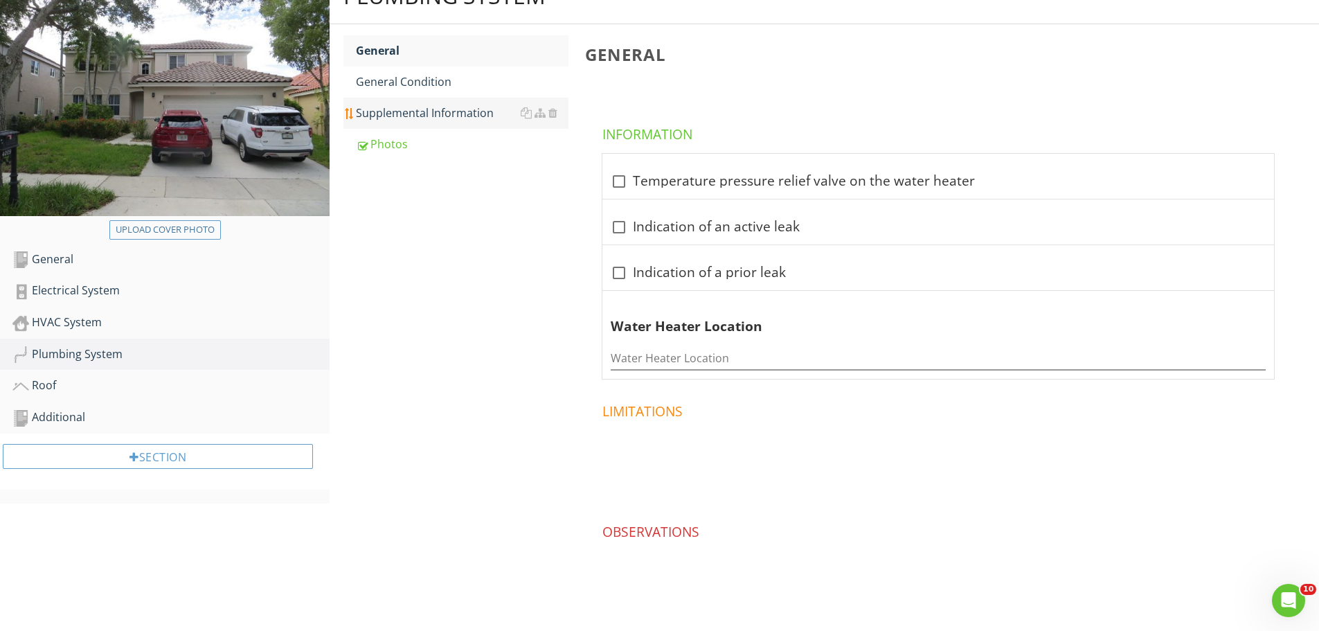
click at [410, 116] on div "Supplemental Information" at bounding box center [462, 113] width 213 height 17
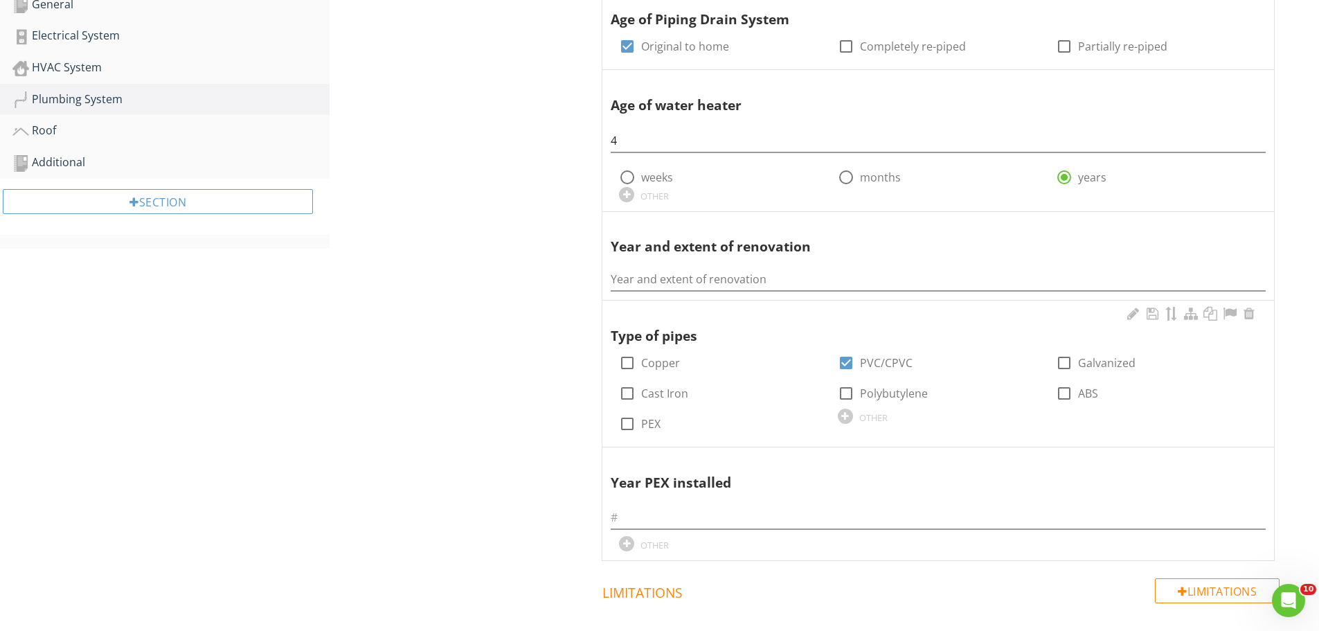
scroll to position [447, 0]
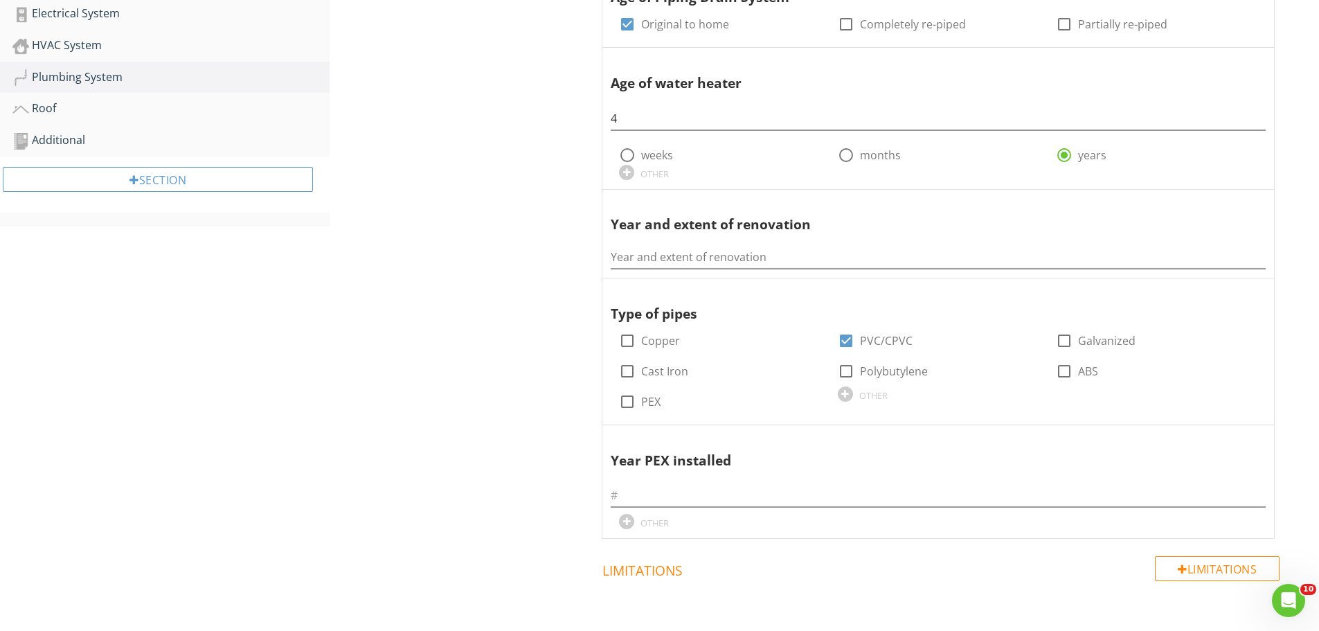
drag, startPoint x: 609, startPoint y: 257, endPoint x: 310, endPoint y: 323, distance: 306.4
click at [310, 323] on div "Upload cover photo General Electrical System HVAC System Plumbing System Roof A…" at bounding box center [659, 252] width 1319 height 1122
paste input "Kitchen and bathrooms were renovated in 2020"
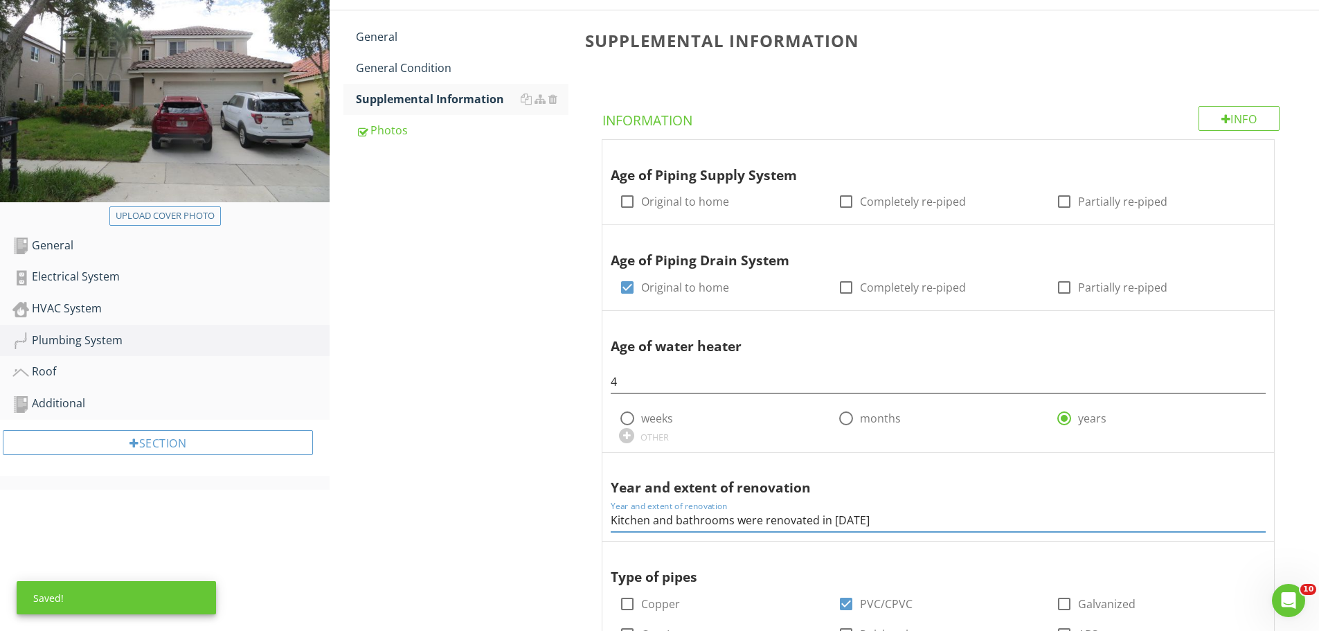
scroll to position [170, 0]
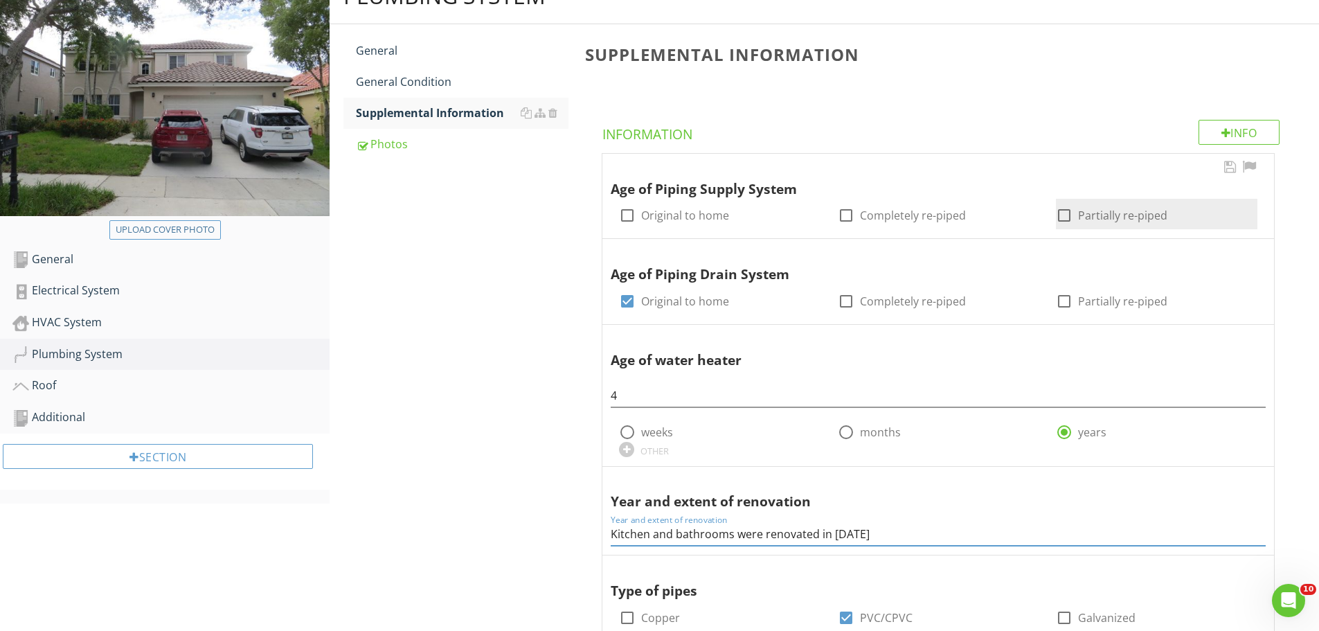
type input "Kitchen and bathrooms were renovated in 2020"
click at [1065, 215] on div at bounding box center [1064, 216] width 24 height 24
checkbox input "true"
click at [390, 54] on div "General" at bounding box center [462, 50] width 213 height 17
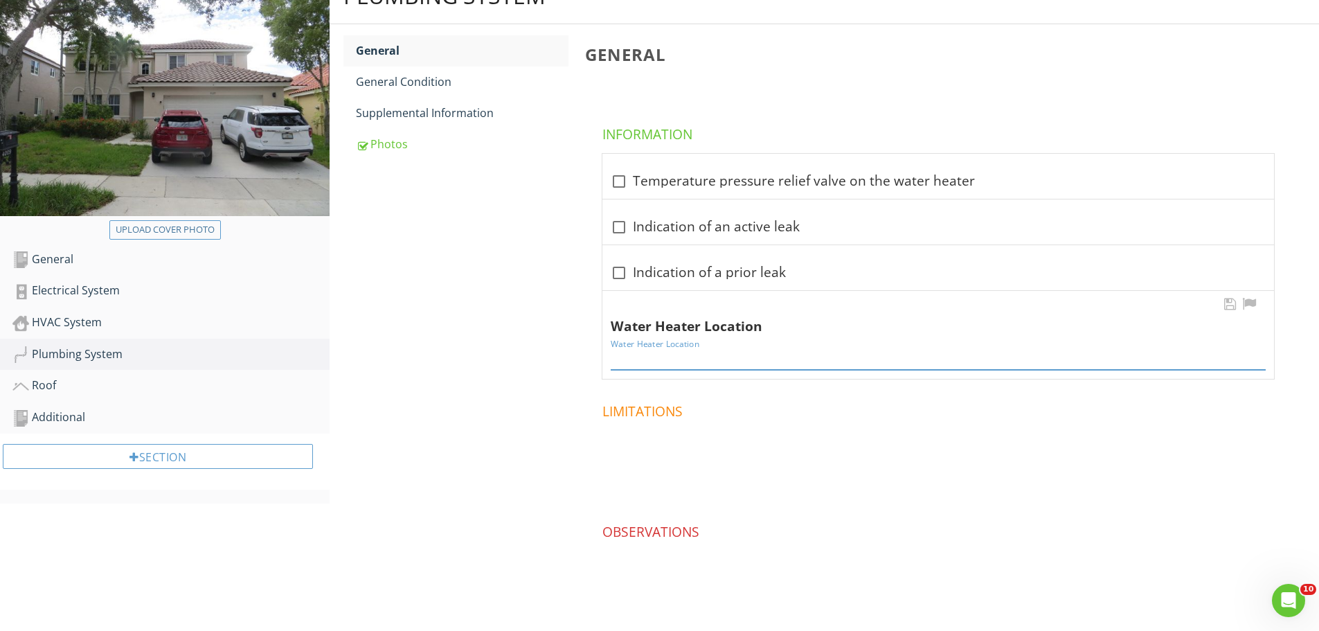
paste input "Laundry Room"
type input "Laundry Room"
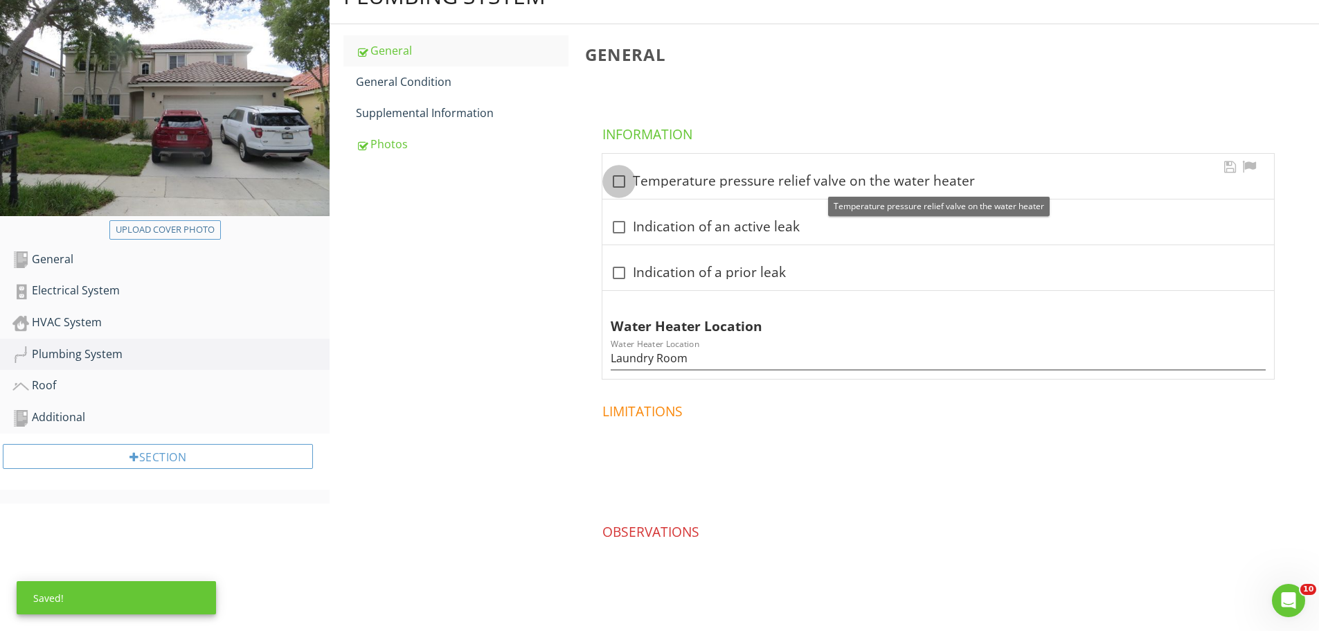
click at [620, 184] on div at bounding box center [619, 182] width 24 height 24
checkbox input "true"
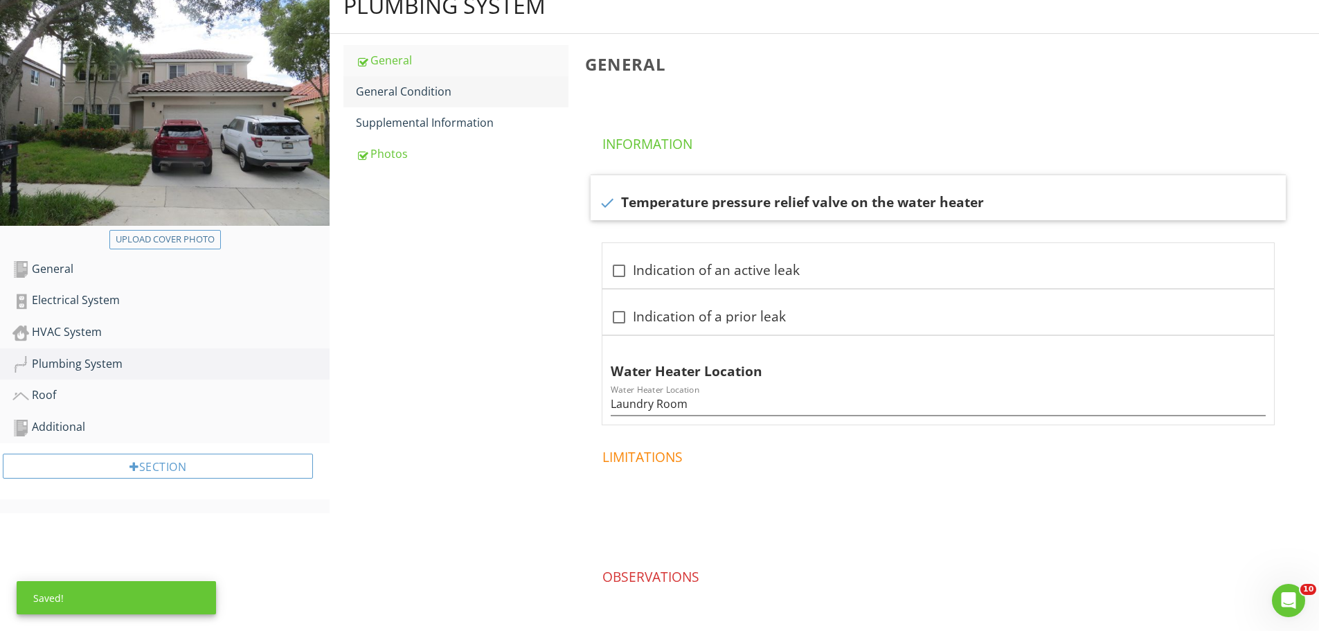
scroll to position [160, 0]
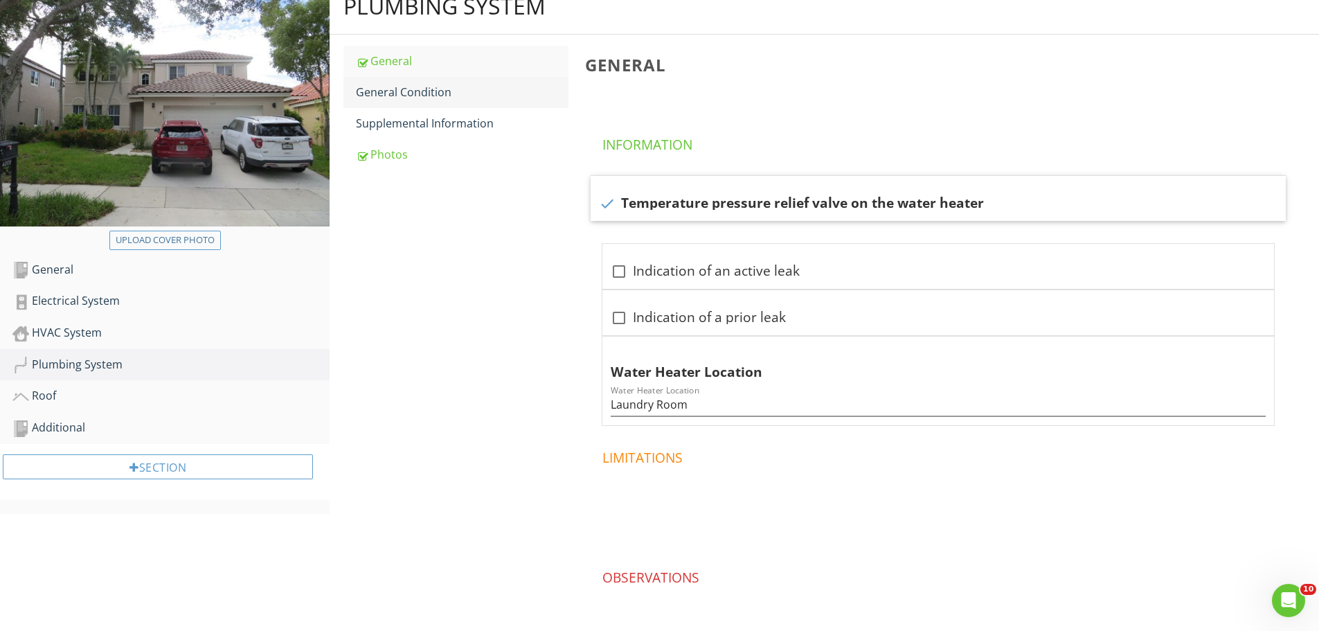
click at [405, 99] on div "General Condition" at bounding box center [462, 92] width 213 height 17
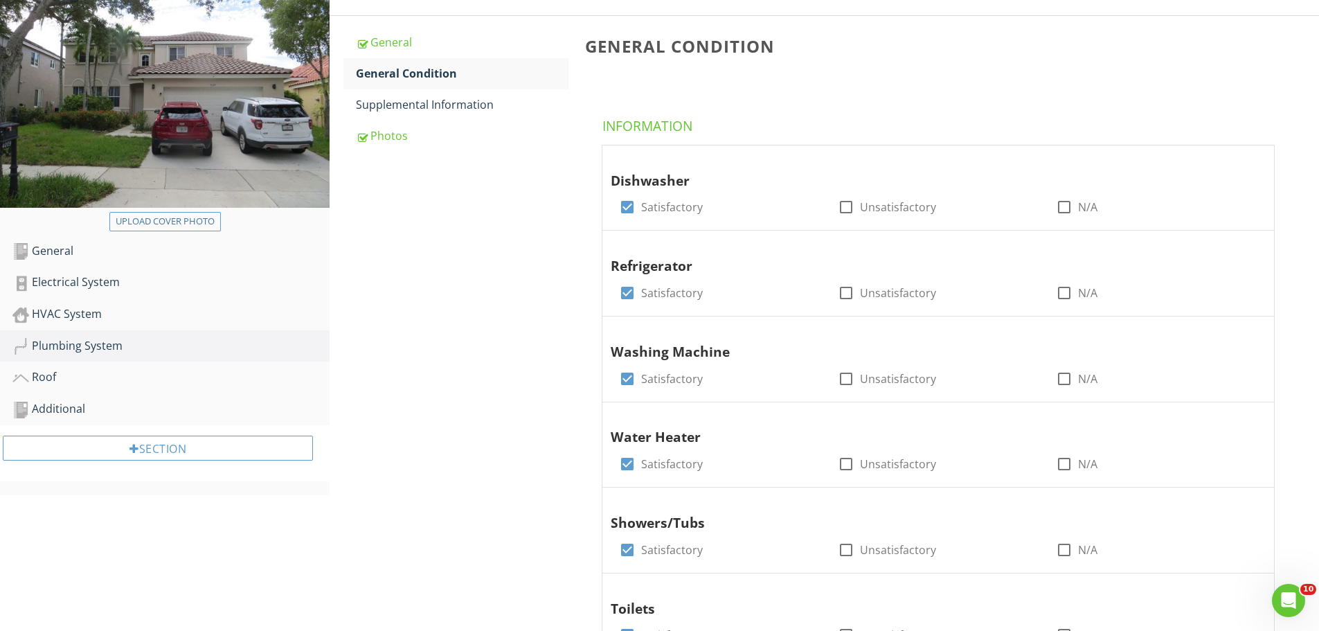
scroll to position [160, 0]
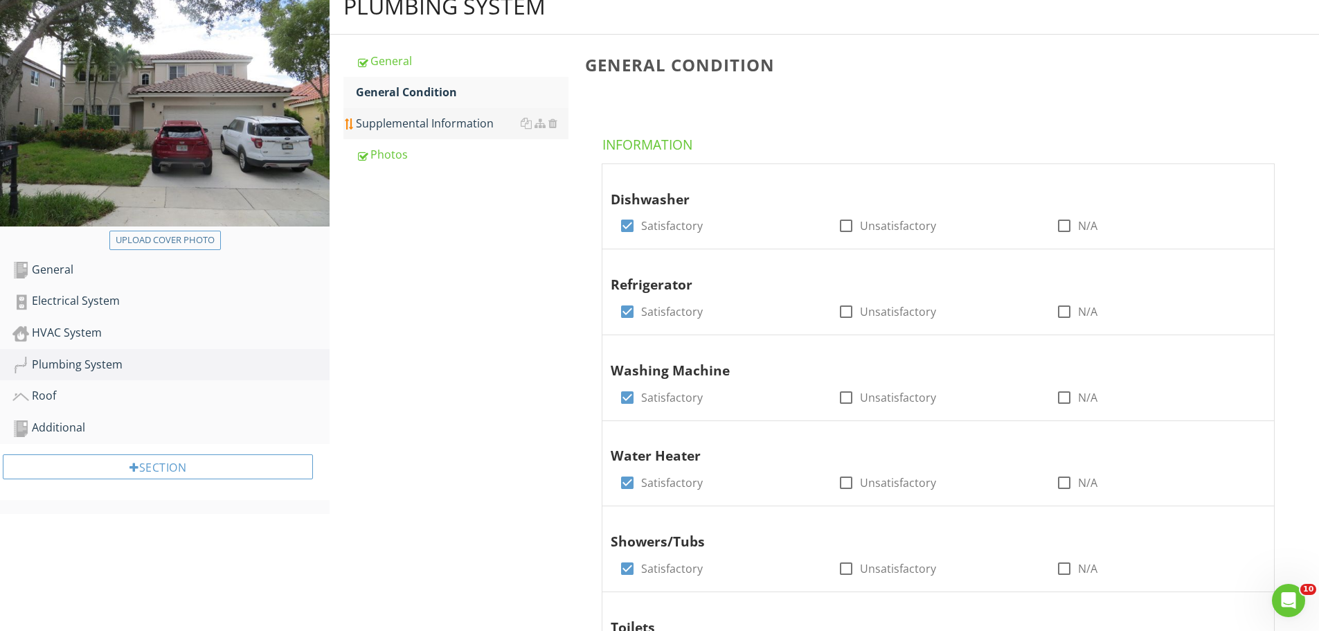
click at [438, 127] on div "Supplemental Information" at bounding box center [462, 123] width 213 height 17
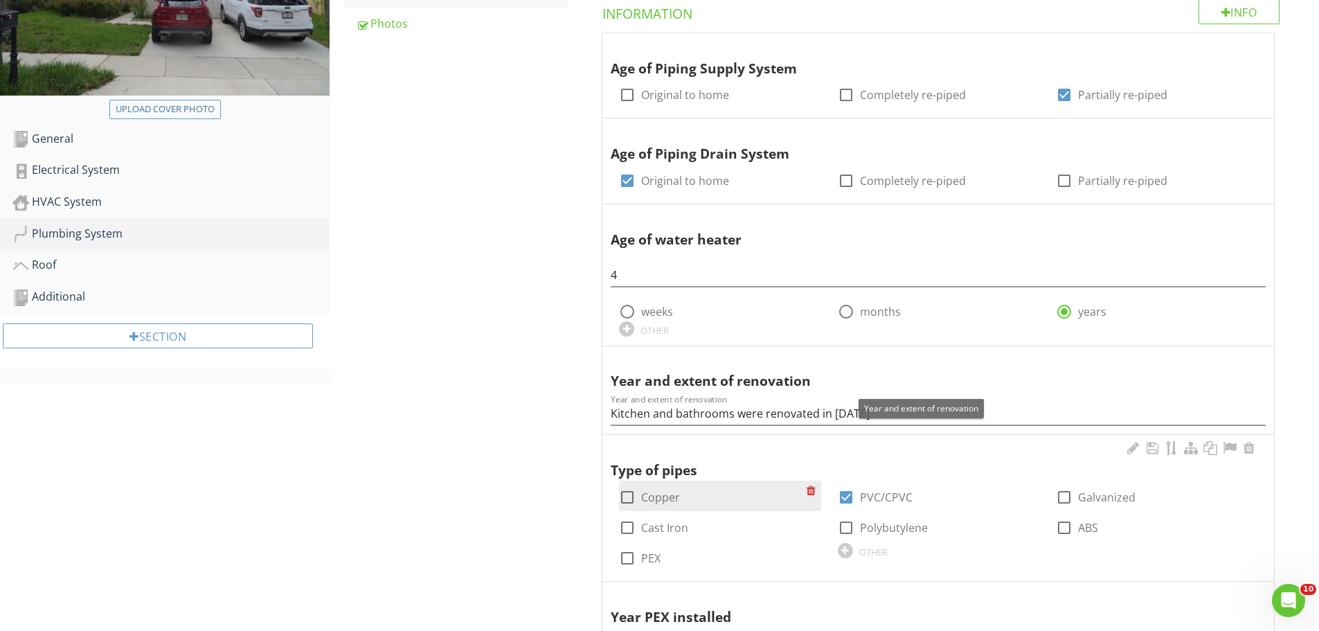
scroll to position [298, 0]
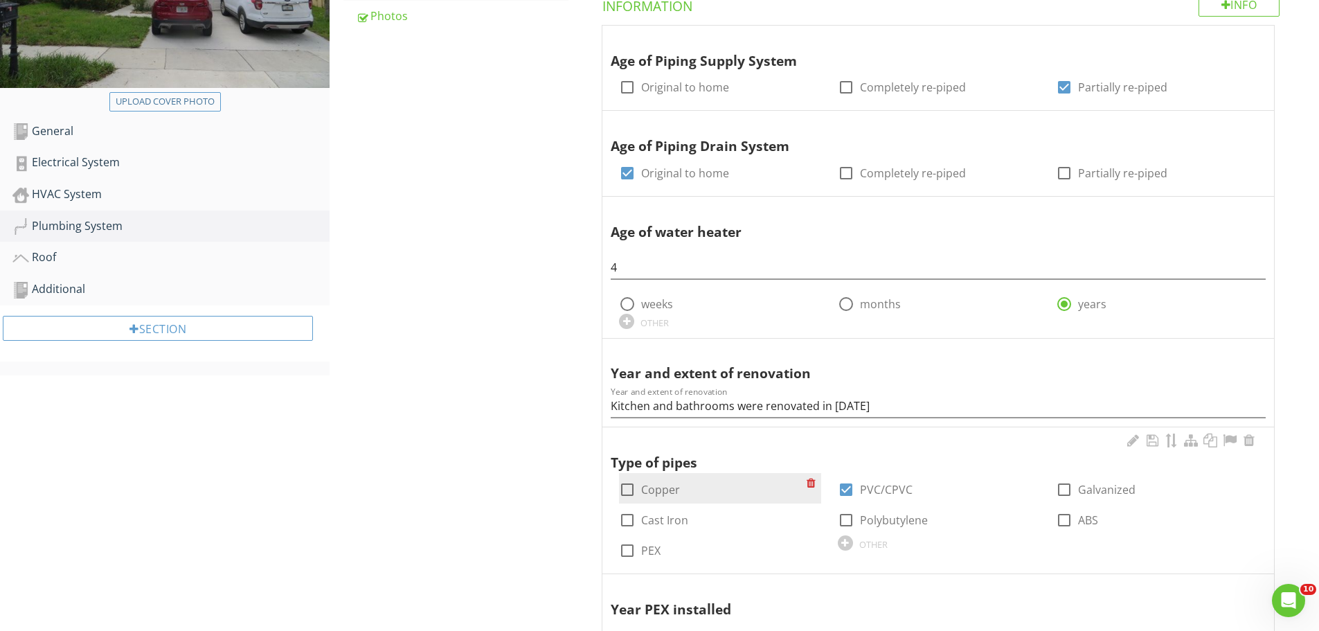
click at [631, 492] on div at bounding box center [627, 490] width 24 height 24
checkbox input "true"
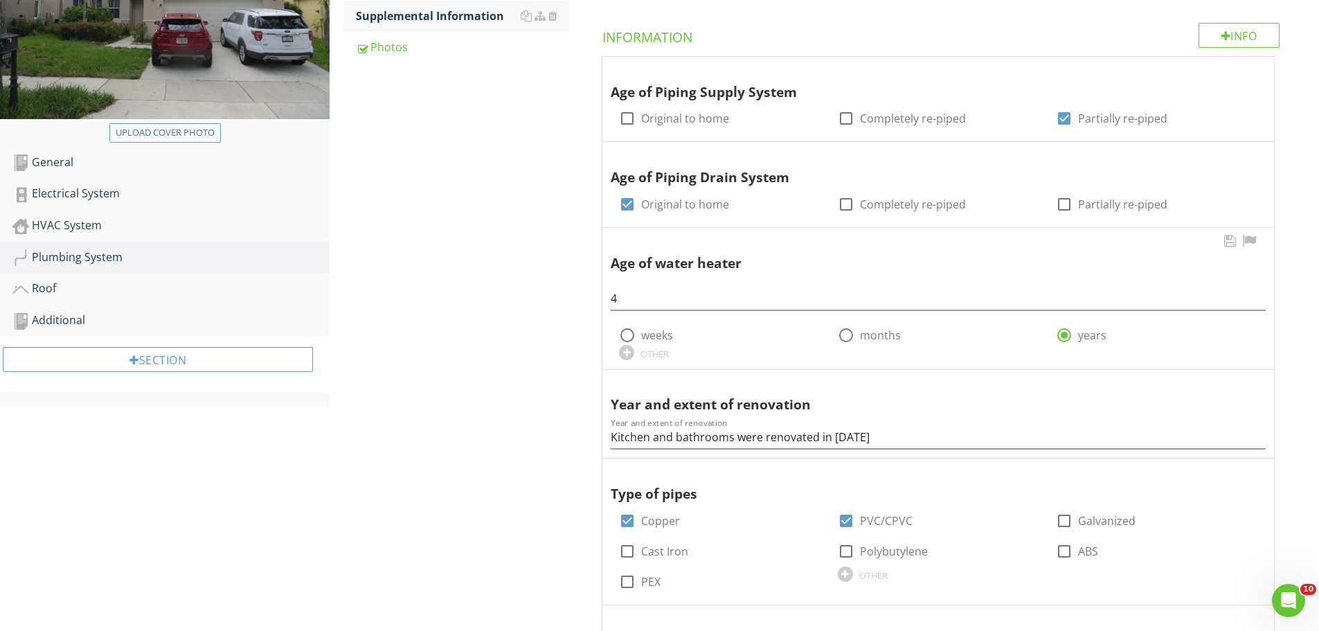
scroll to position [229, 0]
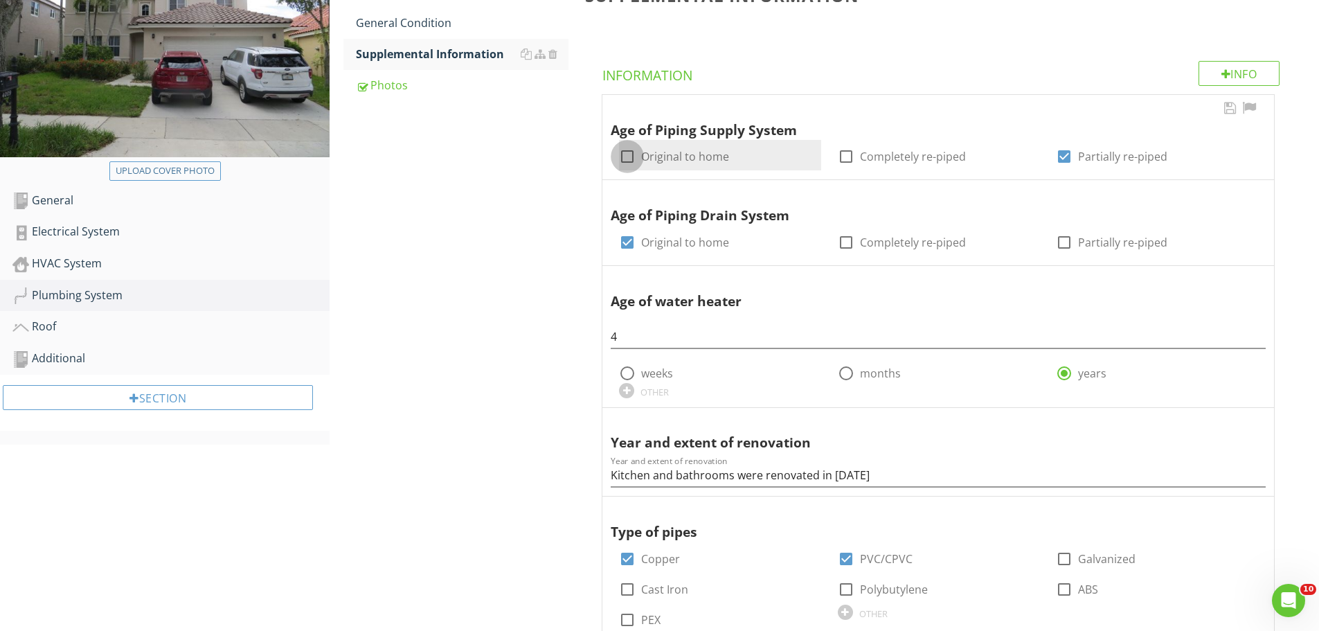
click at [628, 156] on div at bounding box center [627, 157] width 24 height 24
checkbox input "true"
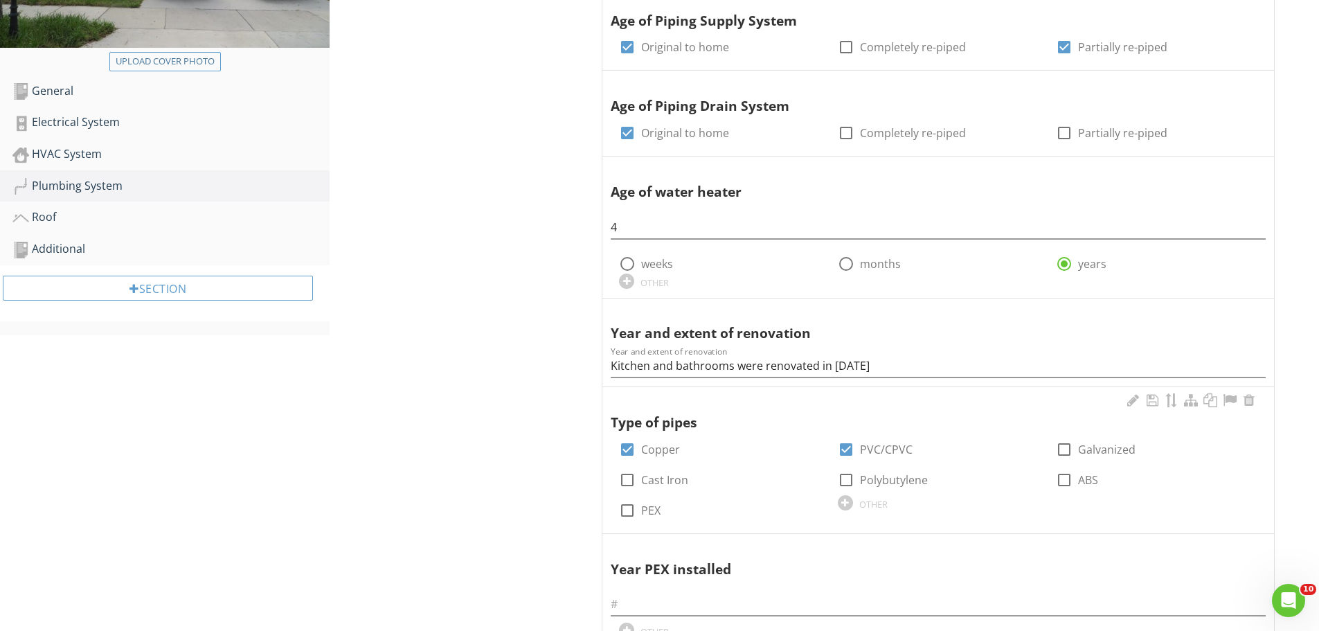
scroll to position [368, 0]
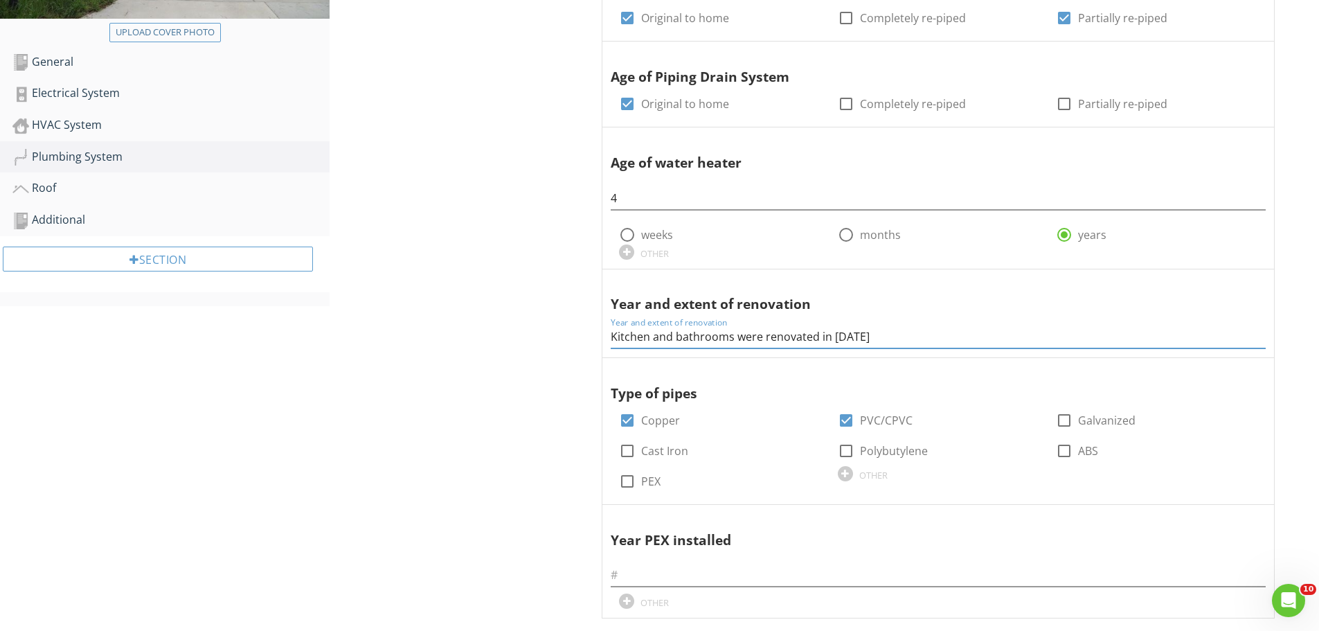
drag, startPoint x: 776, startPoint y: 337, endPoint x: 553, endPoint y: 348, distance: 223.2
click at [553, 348] on div "Plumbing System General General Condition Supplemental Information Photos Suppl…" at bounding box center [824, 332] width 989 height 1122
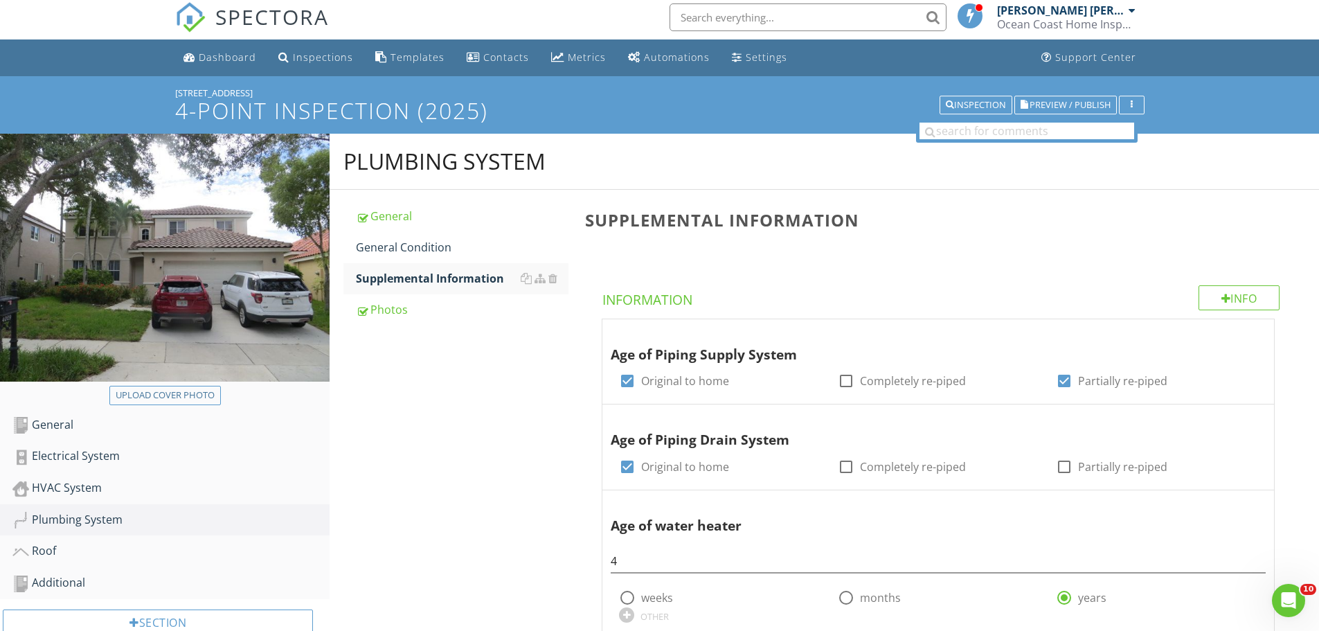
scroll to position [0, 0]
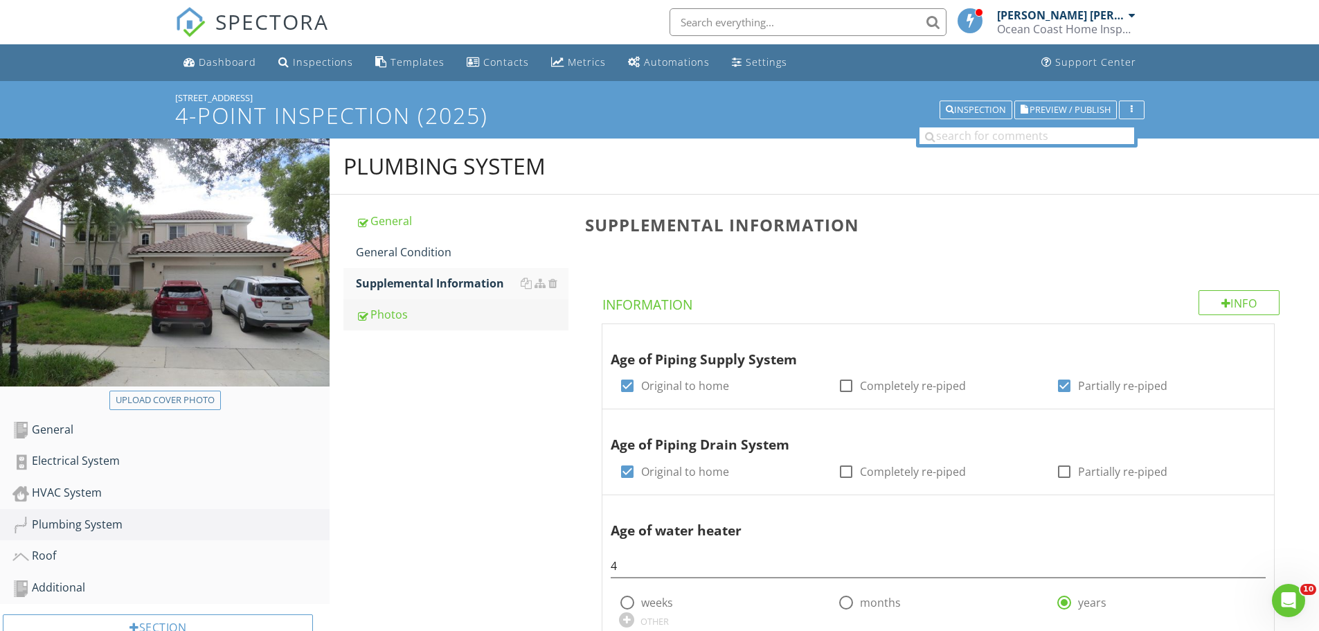
click at [388, 319] on div "Photos" at bounding box center [462, 314] width 213 height 17
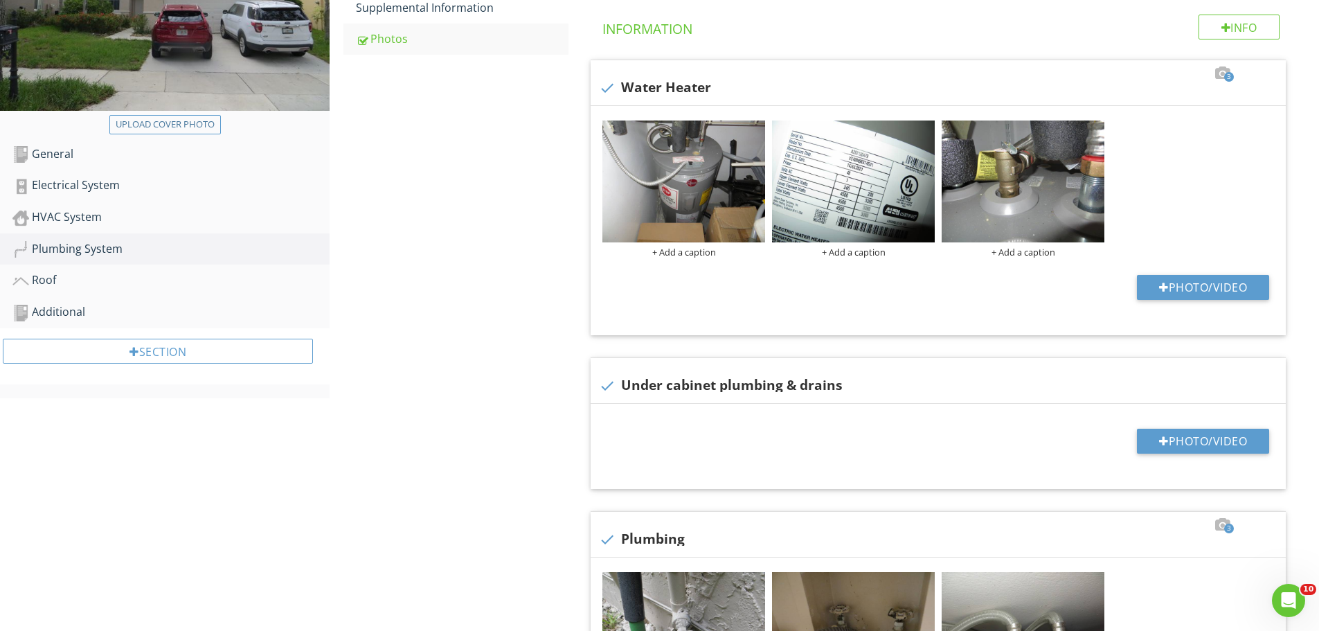
scroll to position [277, 0]
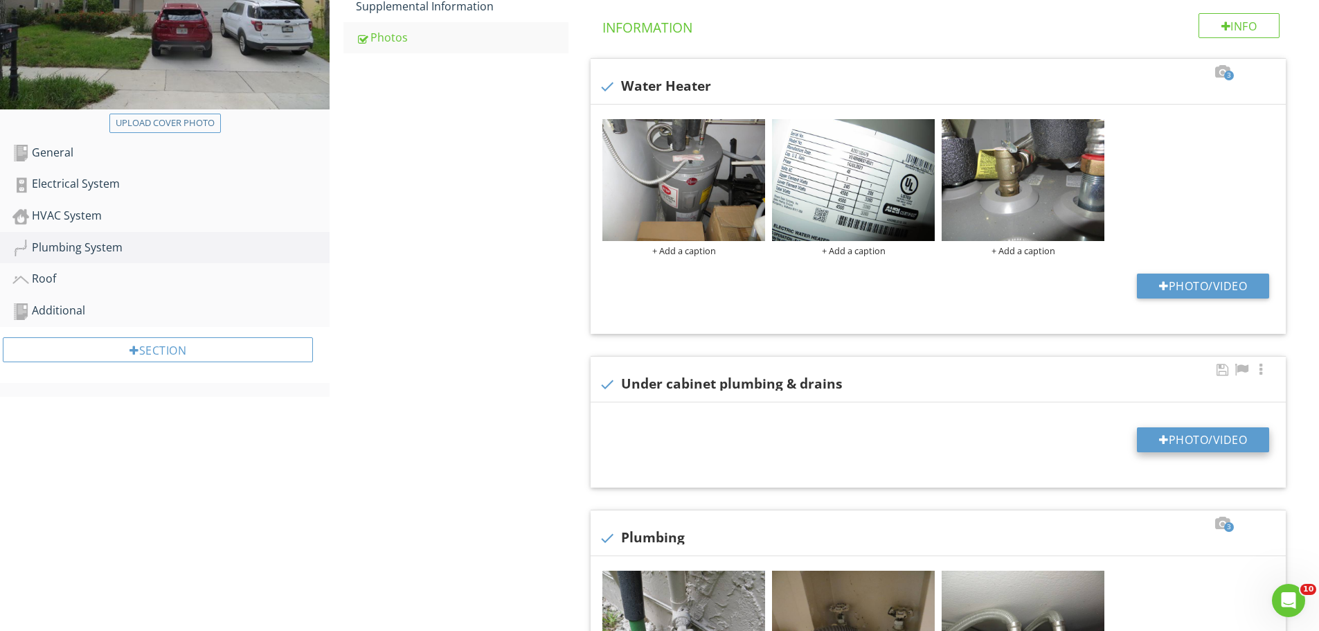
click at [1194, 440] on button "Photo/Video" at bounding box center [1203, 439] width 132 height 25
type input "C:\fakepath\IMG_8234.JPG"
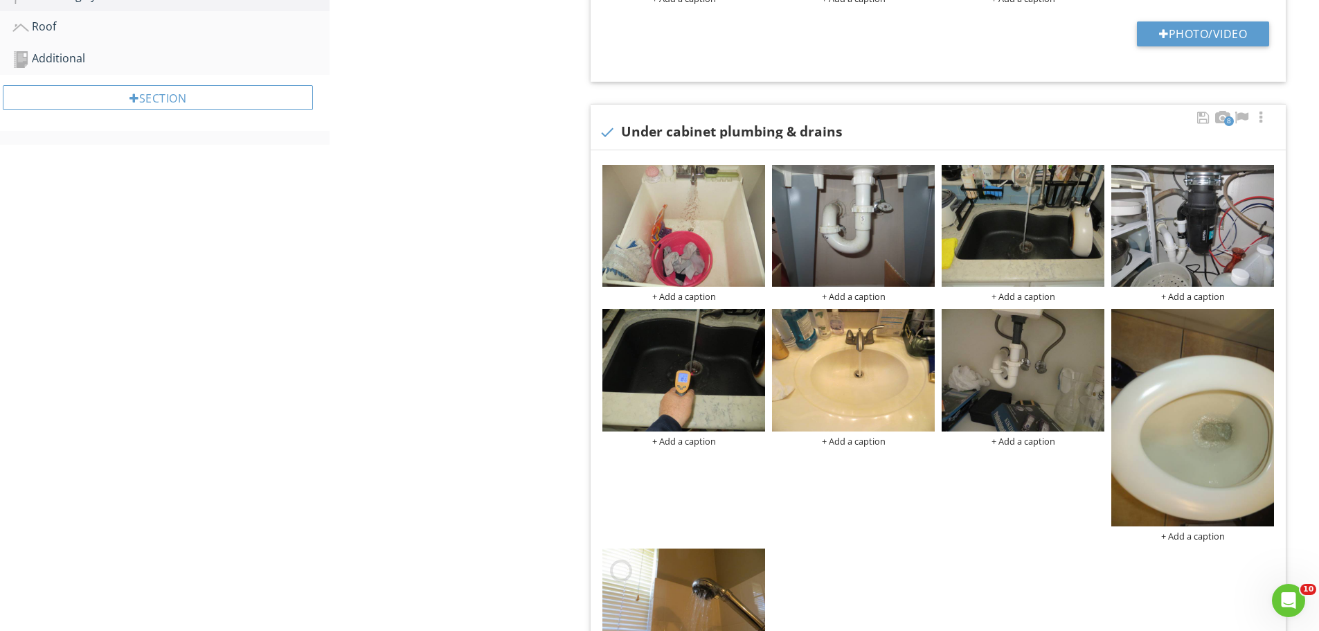
scroll to position [554, 0]
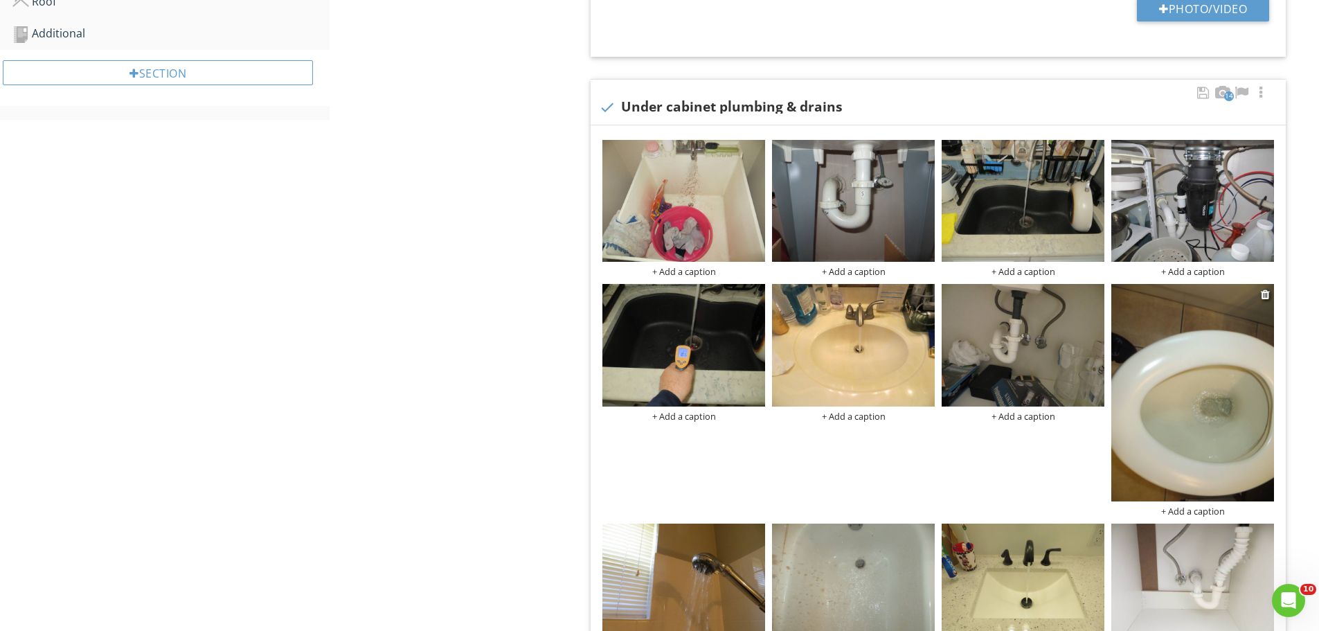
click at [1198, 413] on img at bounding box center [1192, 392] width 163 height 217
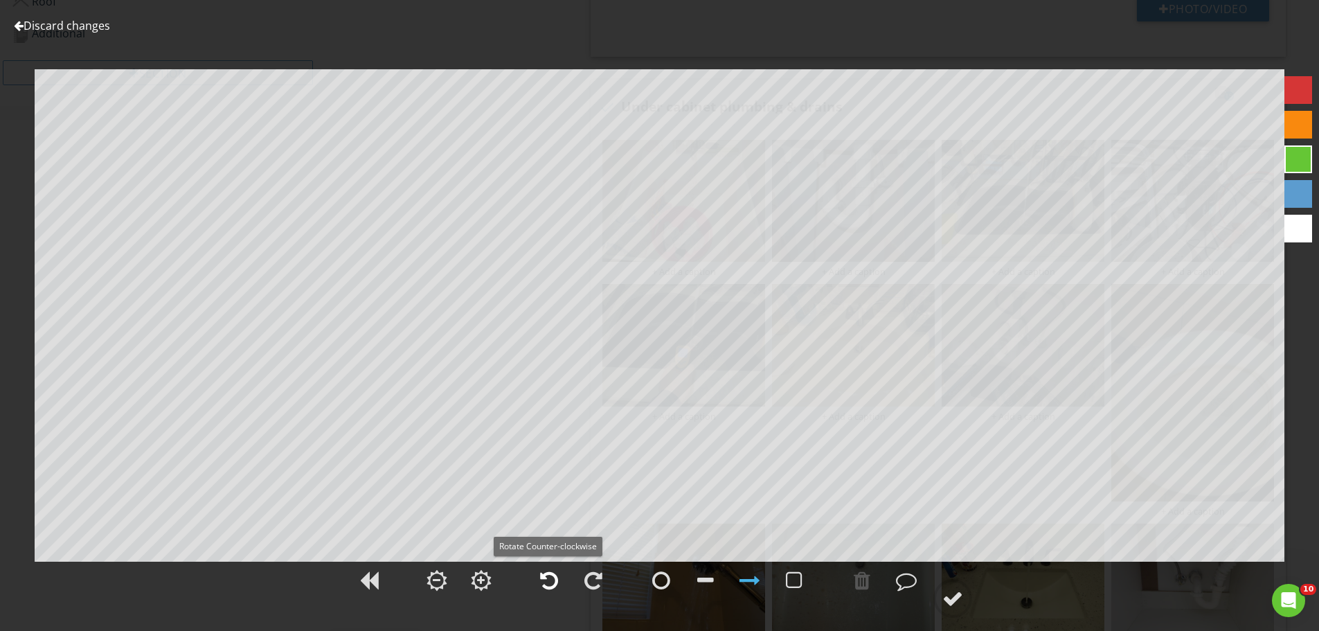
click at [537, 574] on div at bounding box center [549, 580] width 35 height 35
click at [947, 602] on div at bounding box center [952, 598] width 21 height 21
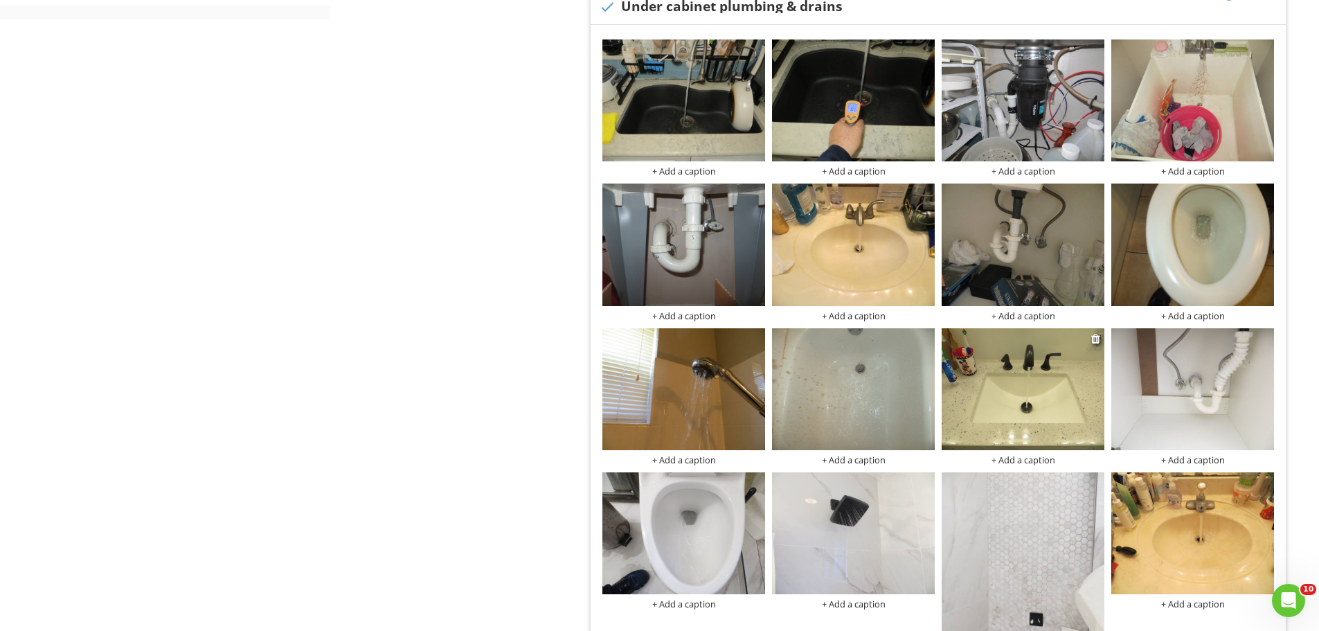
scroll to position [692, 0]
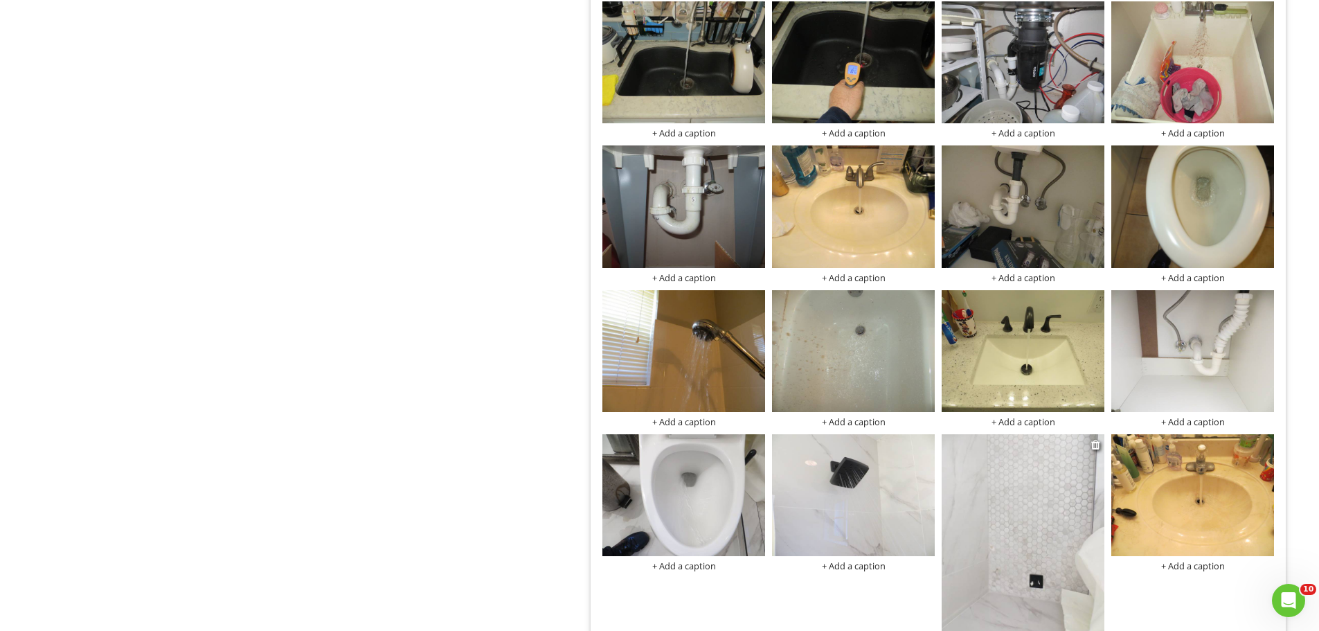
click at [1029, 543] on img at bounding box center [1023, 542] width 163 height 217
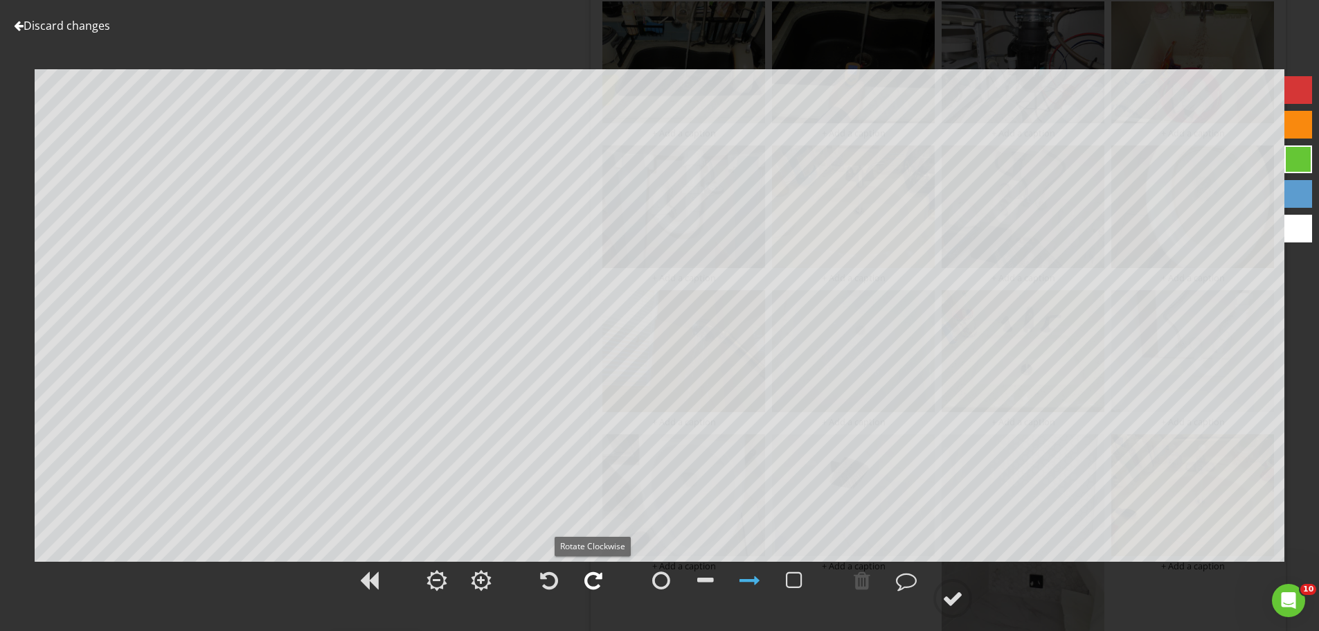
click at [601, 575] on div at bounding box center [593, 580] width 18 height 21
click at [951, 600] on div at bounding box center [952, 598] width 21 height 21
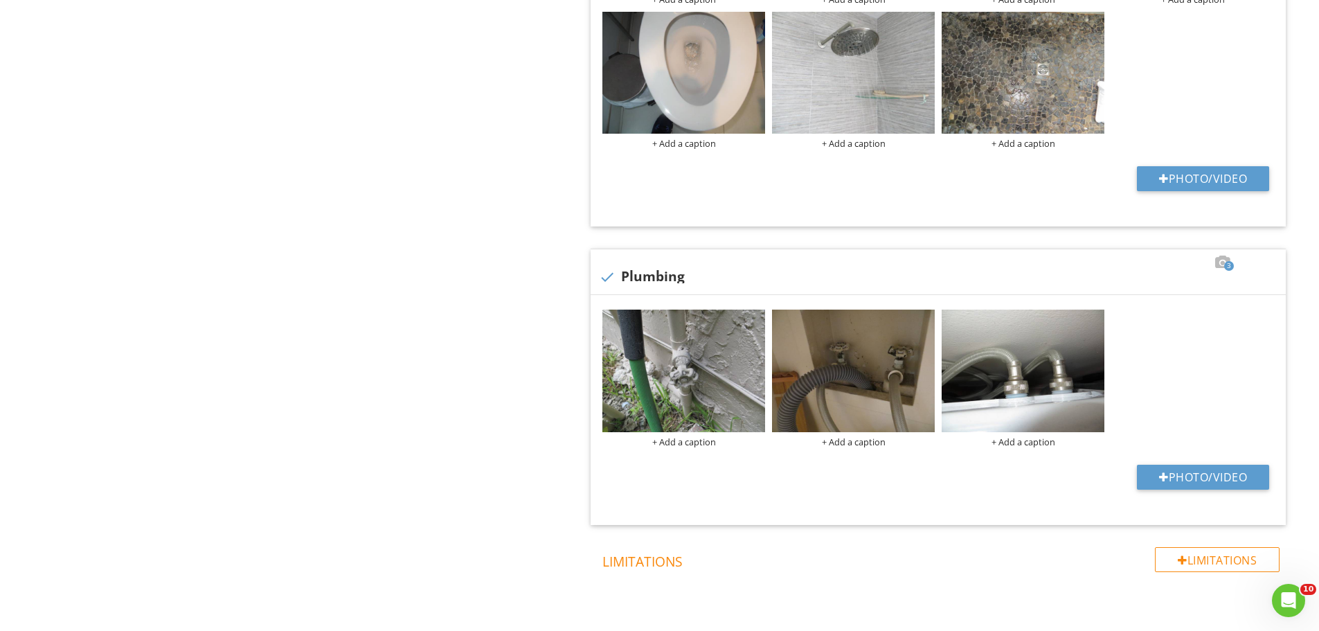
scroll to position [1503, 0]
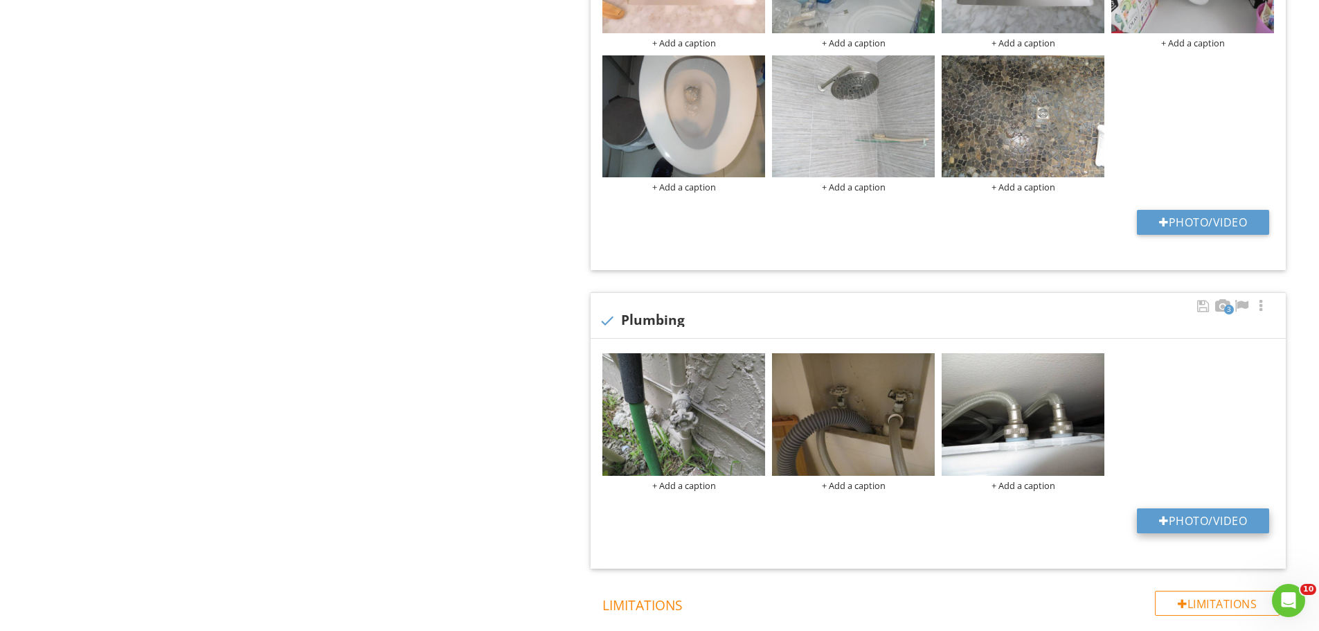
click at [1208, 519] on button "Photo/Video" at bounding box center [1203, 520] width 132 height 25
type input "C:\fakepath\IMG_8236.JPG"
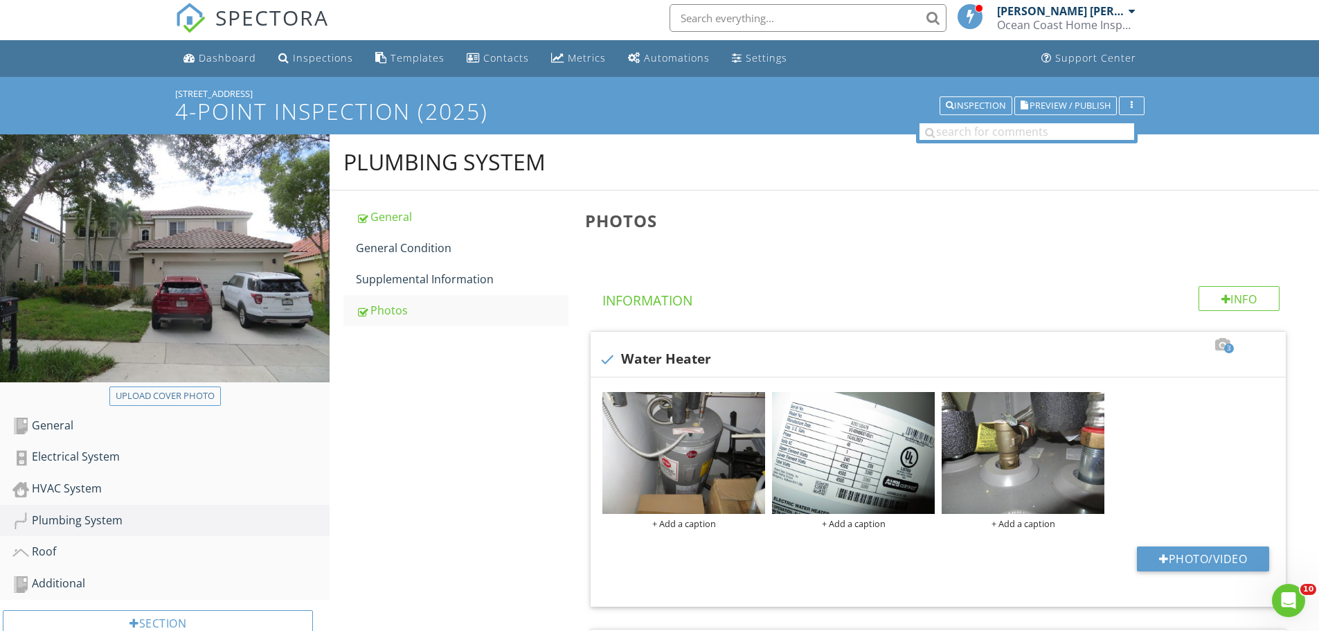
scroll to position [0, 0]
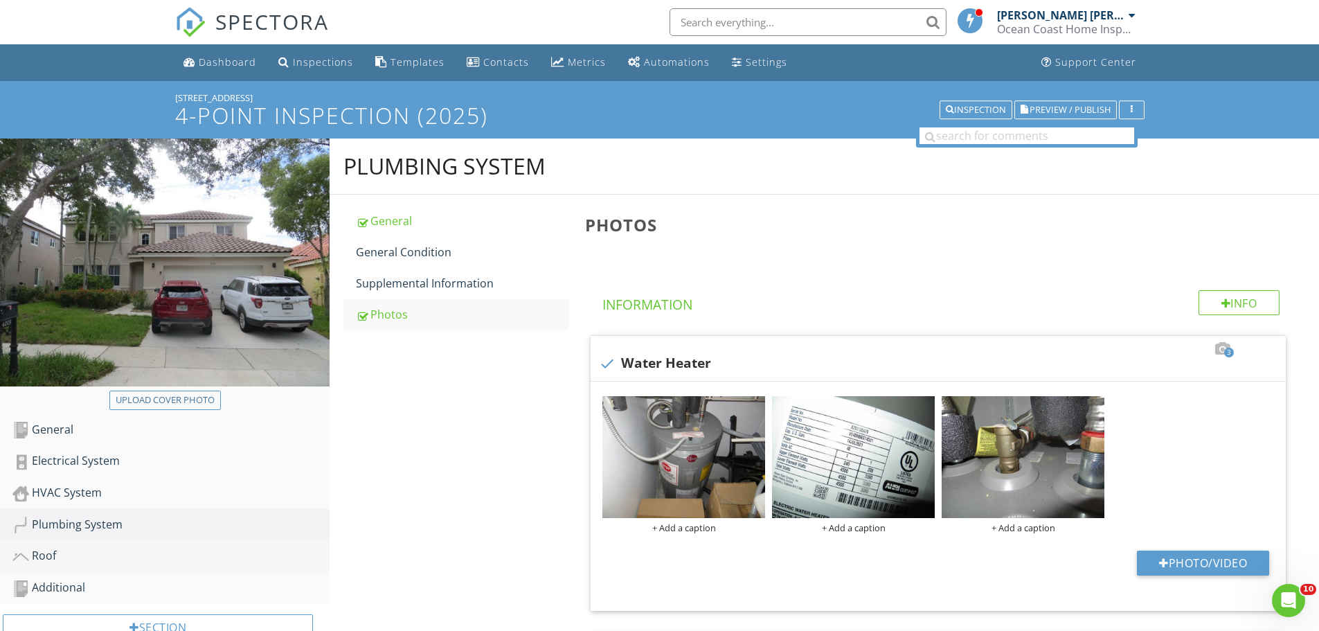
click at [44, 557] on div "Roof" at bounding box center [170, 556] width 317 height 18
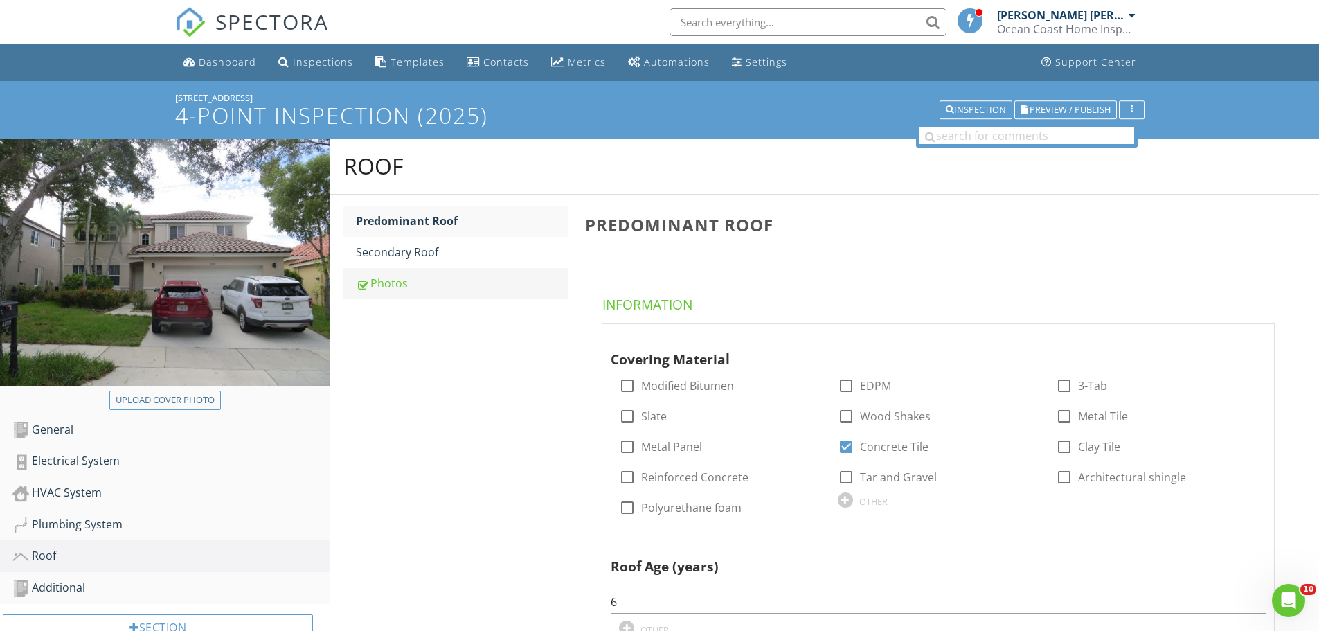
click at [395, 287] on div "Photos" at bounding box center [462, 283] width 213 height 17
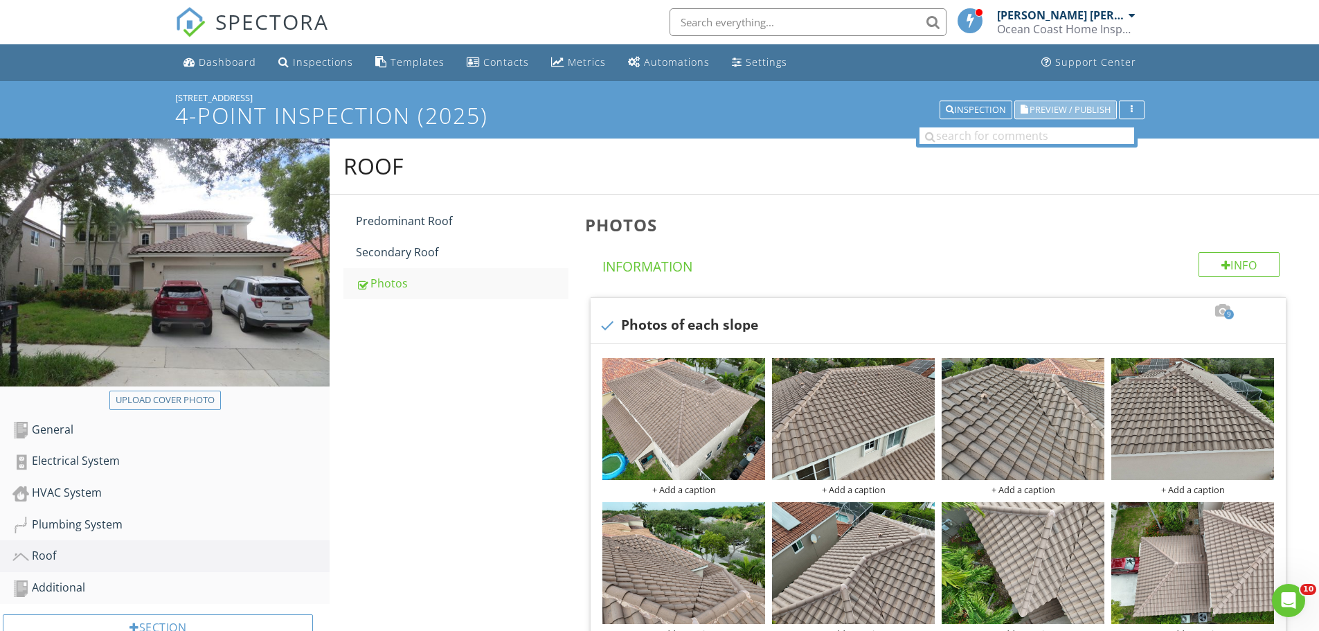
click at [1059, 108] on span "Preview / Publish" at bounding box center [1069, 109] width 81 height 9
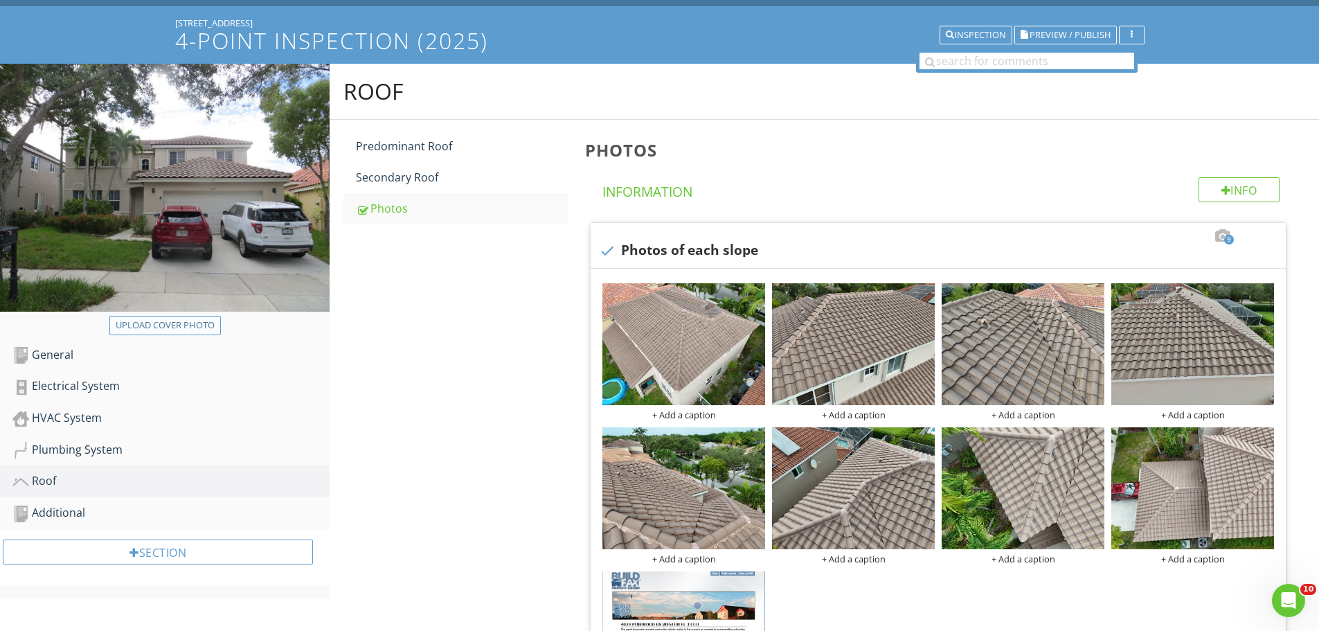
scroll to position [138, 0]
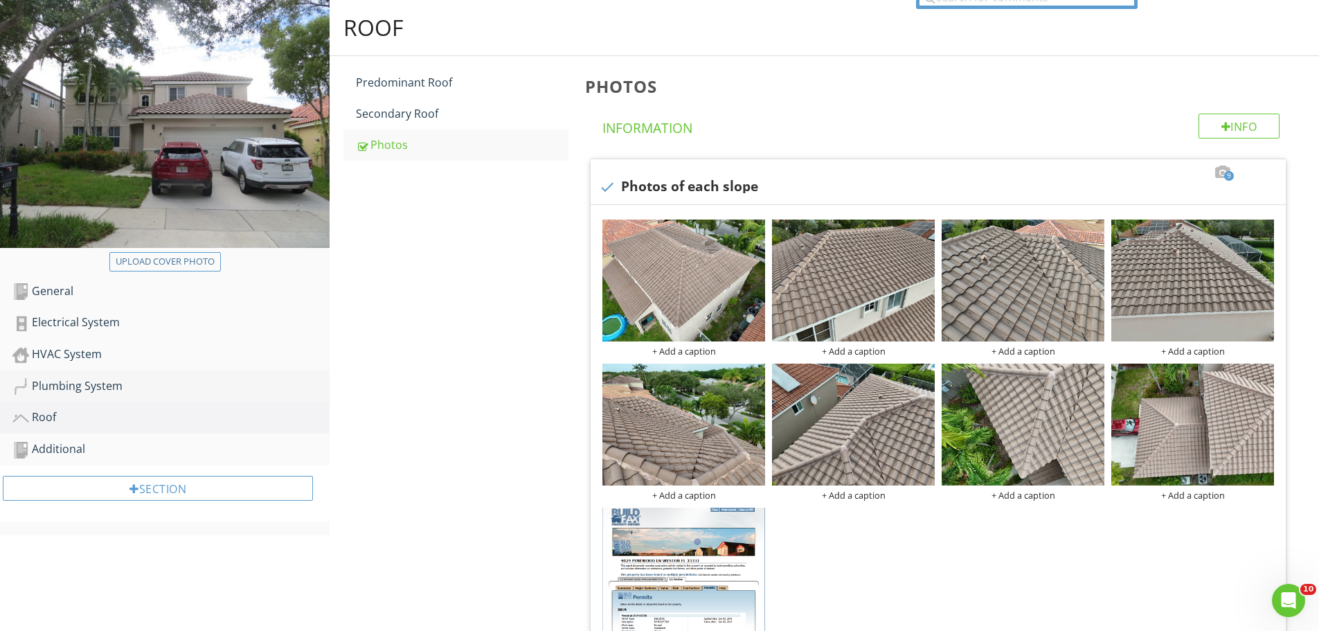
click at [82, 386] on div "Plumbing System" at bounding box center [170, 386] width 317 height 18
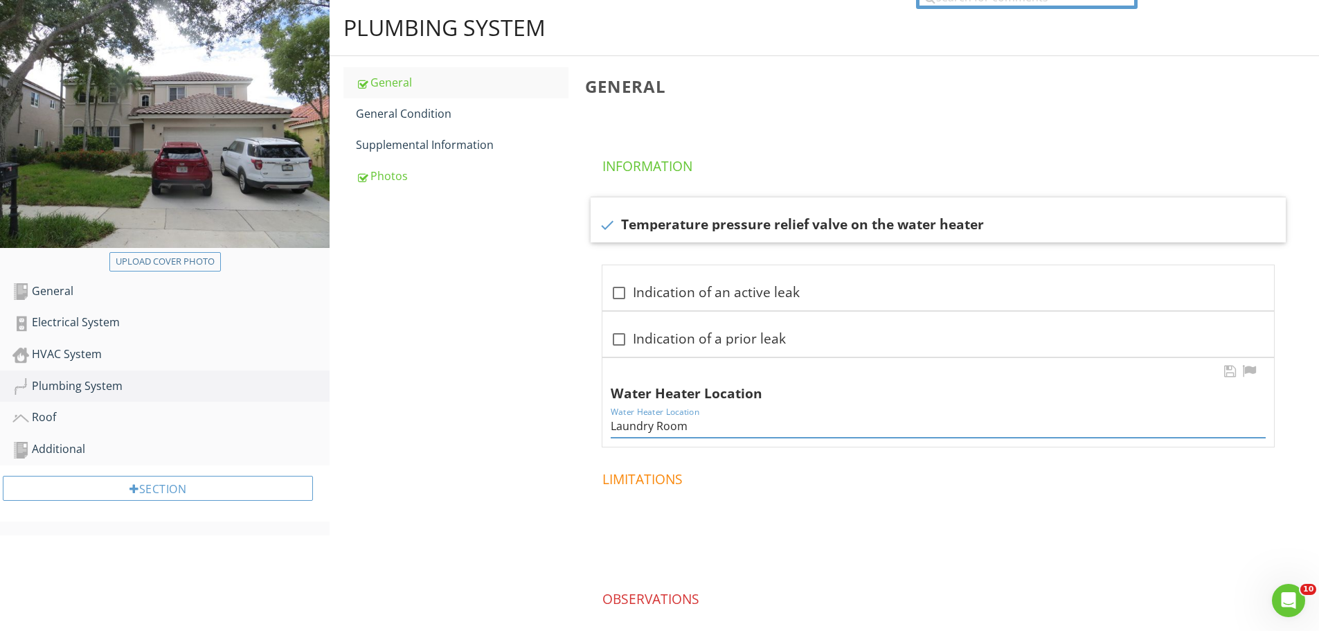
drag, startPoint x: 613, startPoint y: 426, endPoint x: 728, endPoint y: 437, distance: 114.7
click at [740, 433] on input "Laundry Room" at bounding box center [938, 426] width 655 height 23
drag, startPoint x: 611, startPoint y: 422, endPoint x: 699, endPoint y: 432, distance: 89.1
click at [722, 427] on input "Laundry Room" at bounding box center [938, 426] width 655 height 23
paste input "Utilit"
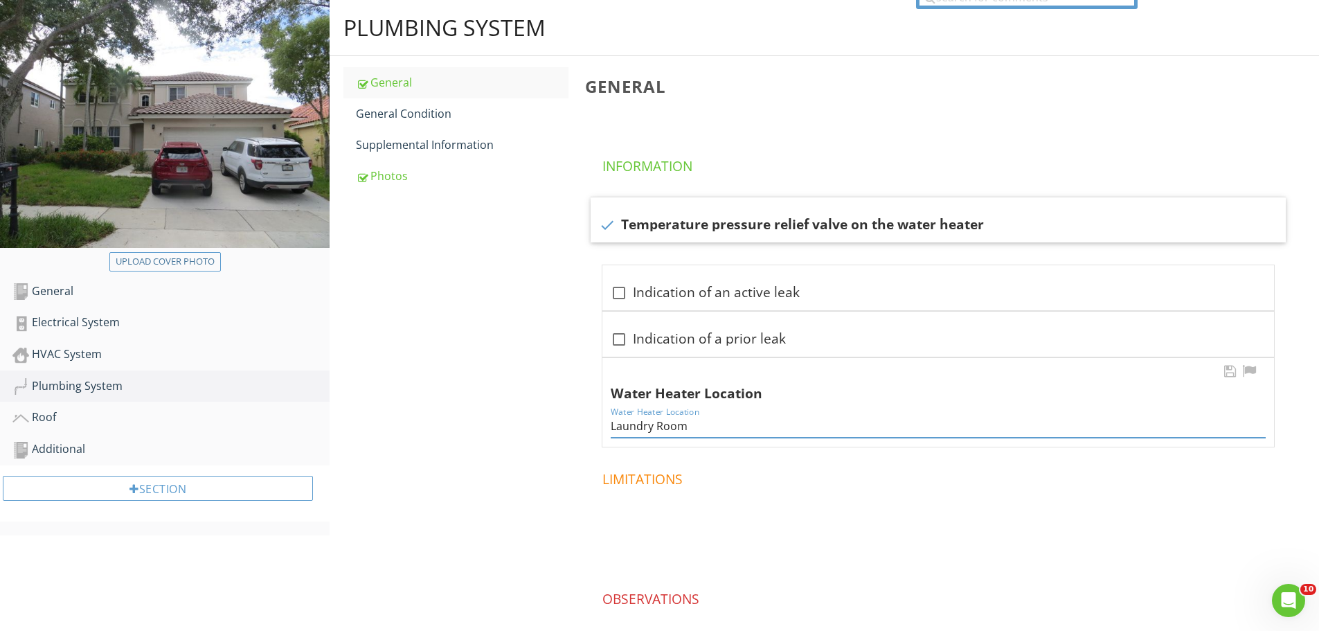
type input "Utility Room"
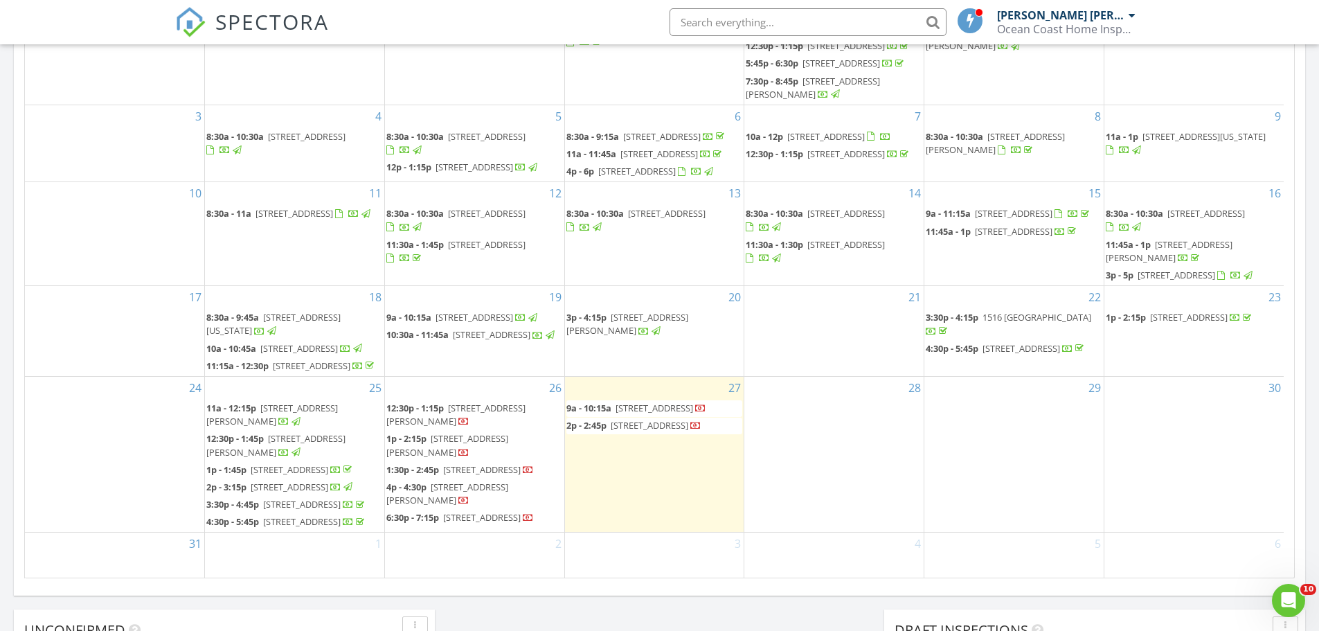
scroll to position [241, 0]
click at [629, 419] on span "4042 NW 23rd Ave, Miami 33142" at bounding box center [650, 425] width 78 height 12
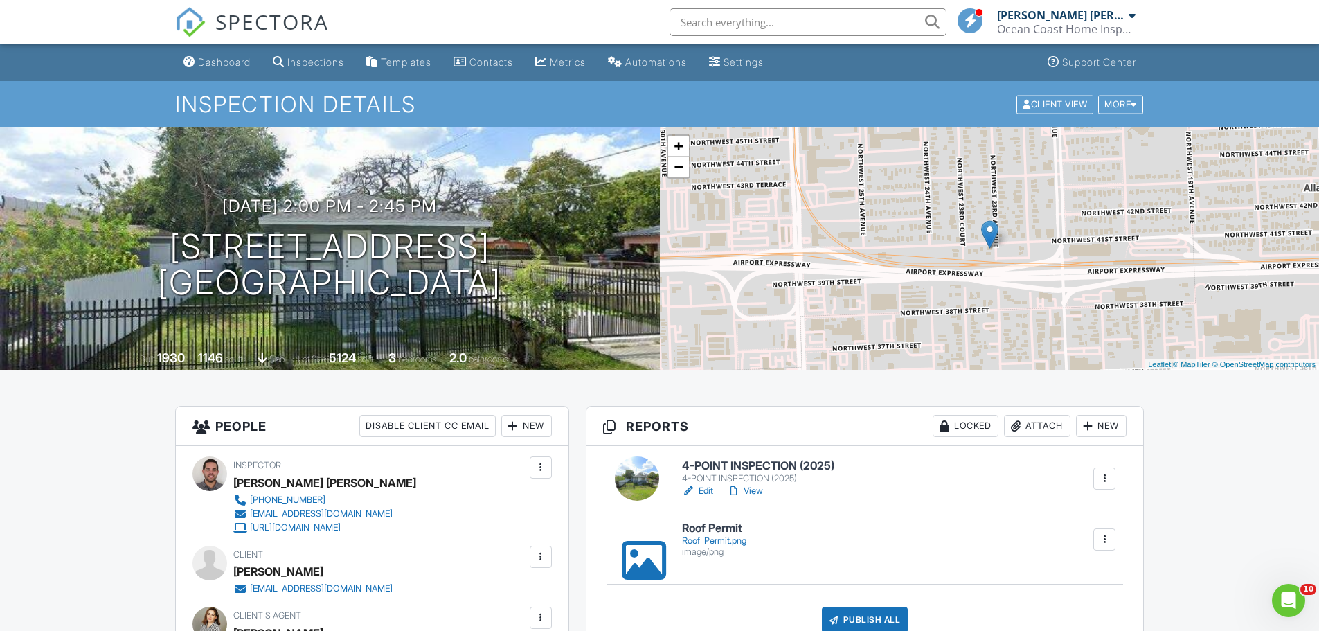
click at [719, 469] on h6 "4-POINT INSPECTION (2025)" at bounding box center [758, 466] width 152 height 12
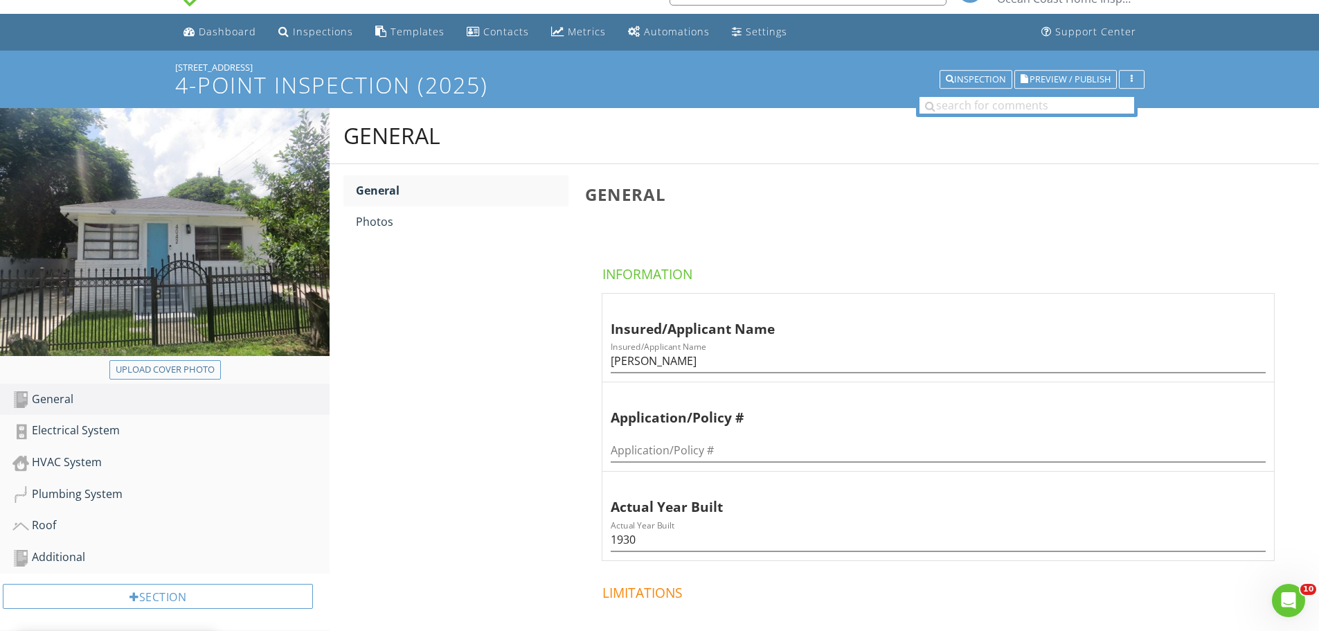
scroll to position [27, 0]
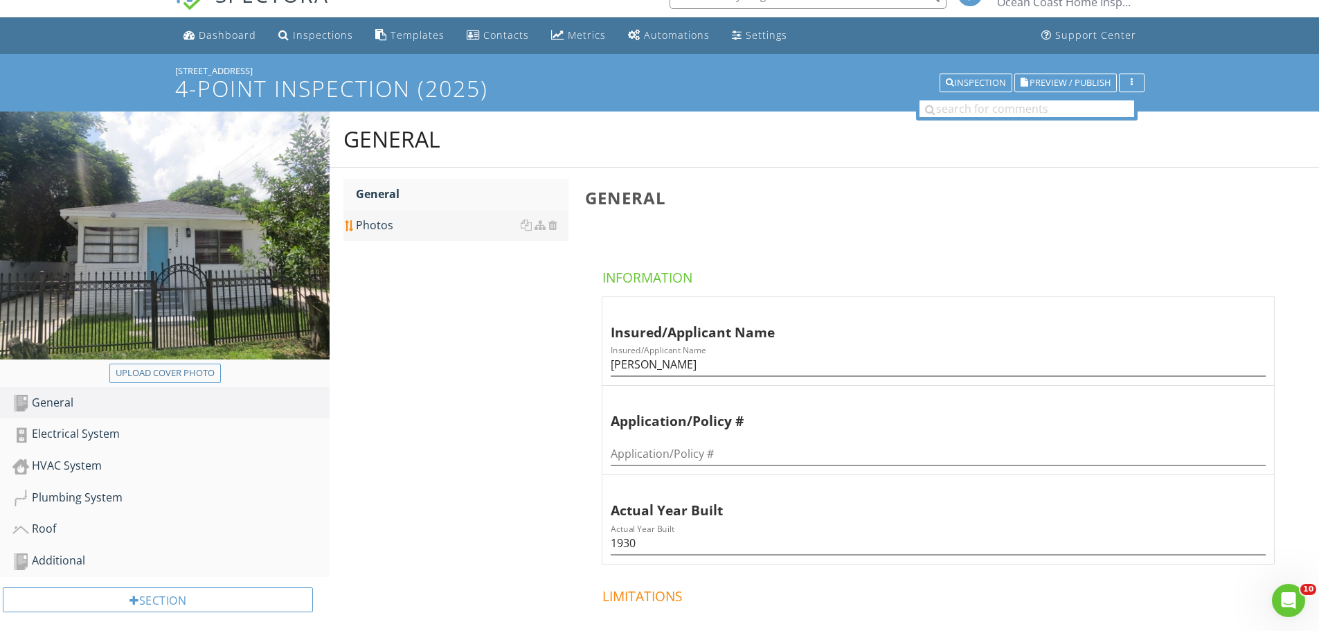
click at [375, 224] on div "Photos" at bounding box center [462, 225] width 213 height 17
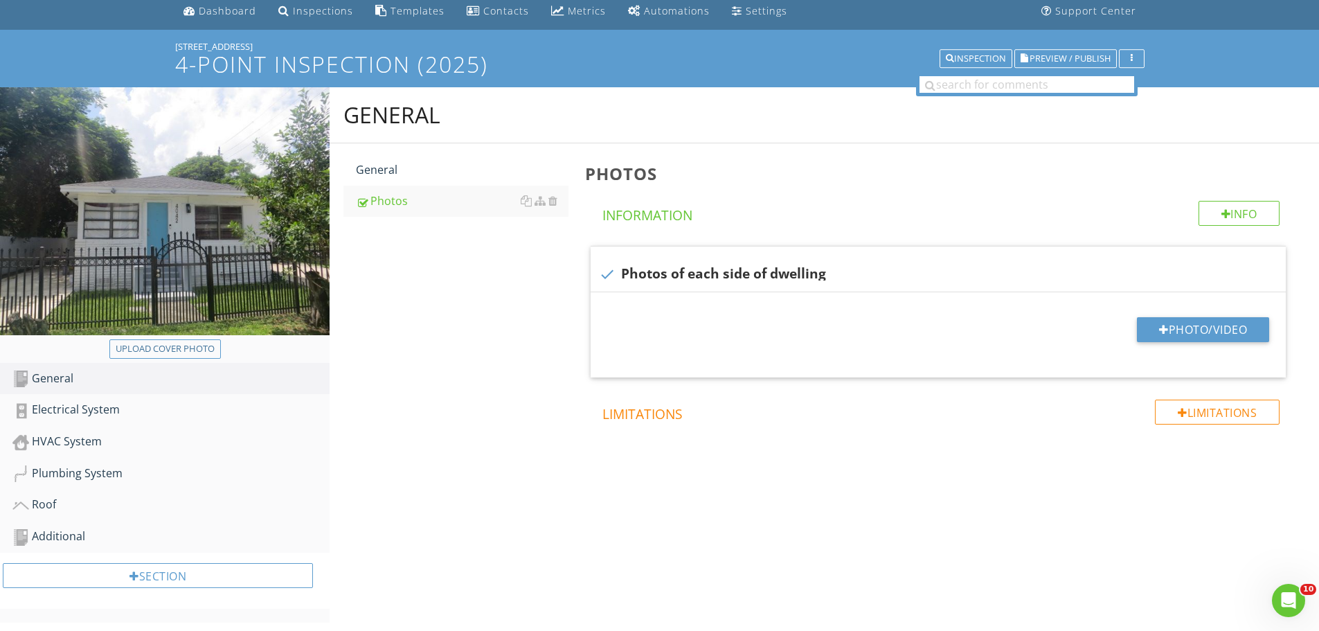
scroll to position [81, 0]
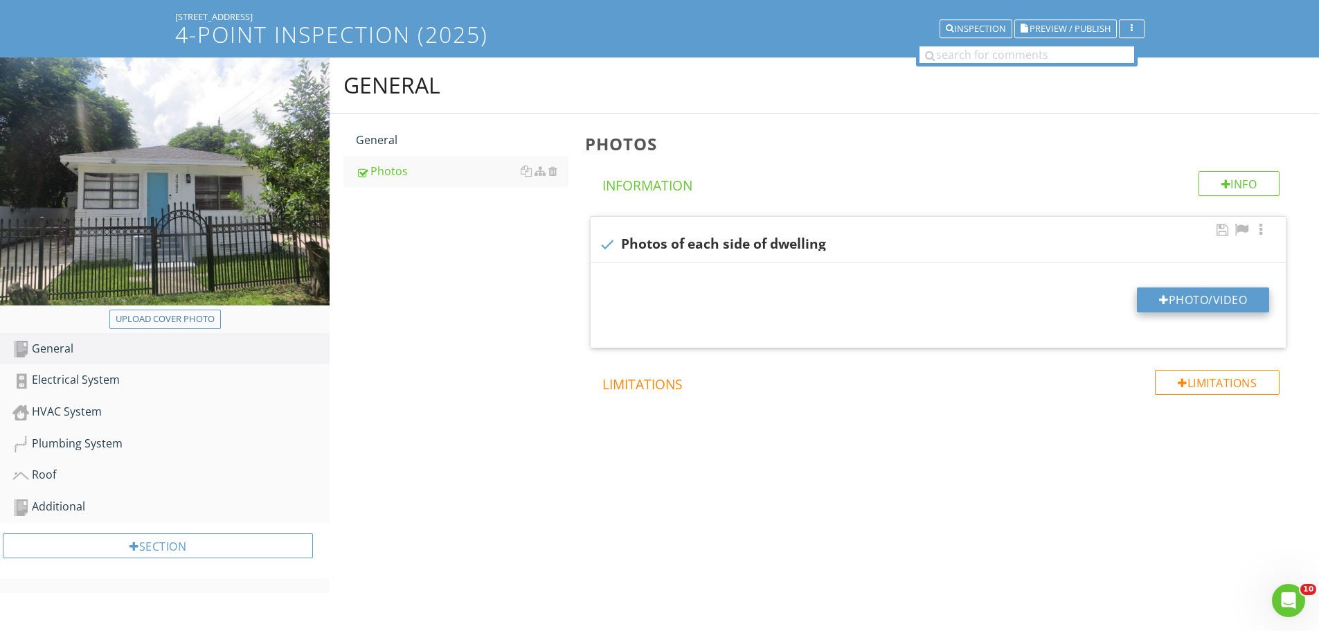
click at [1189, 297] on button "Photo/Video" at bounding box center [1203, 299] width 132 height 25
type input "C:\fakepath\IMG_8361.JPG"
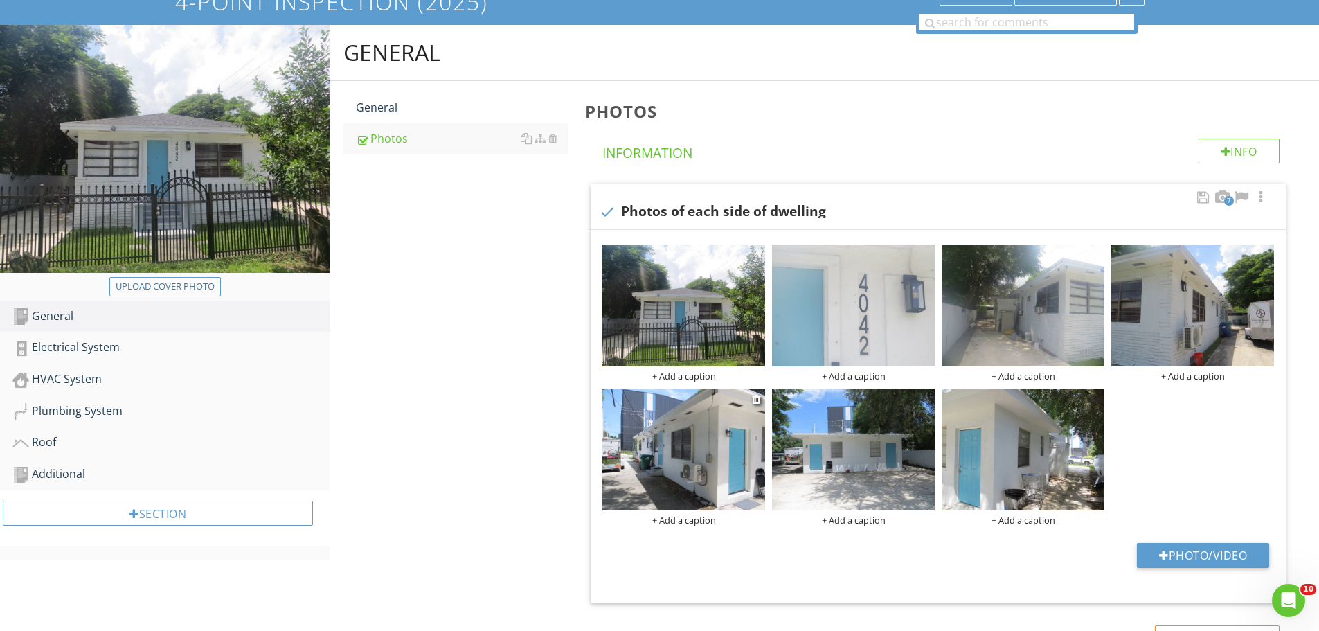
scroll to position [150, 0]
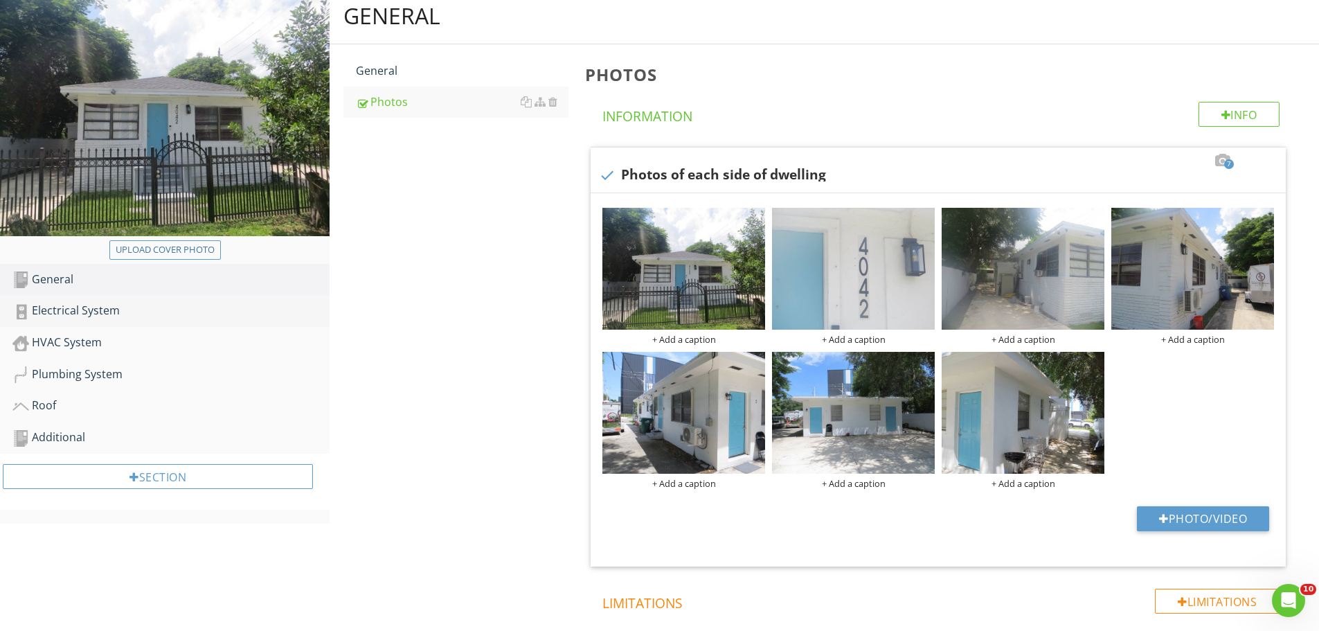
click at [60, 309] on div "Electrical System" at bounding box center [170, 311] width 317 height 18
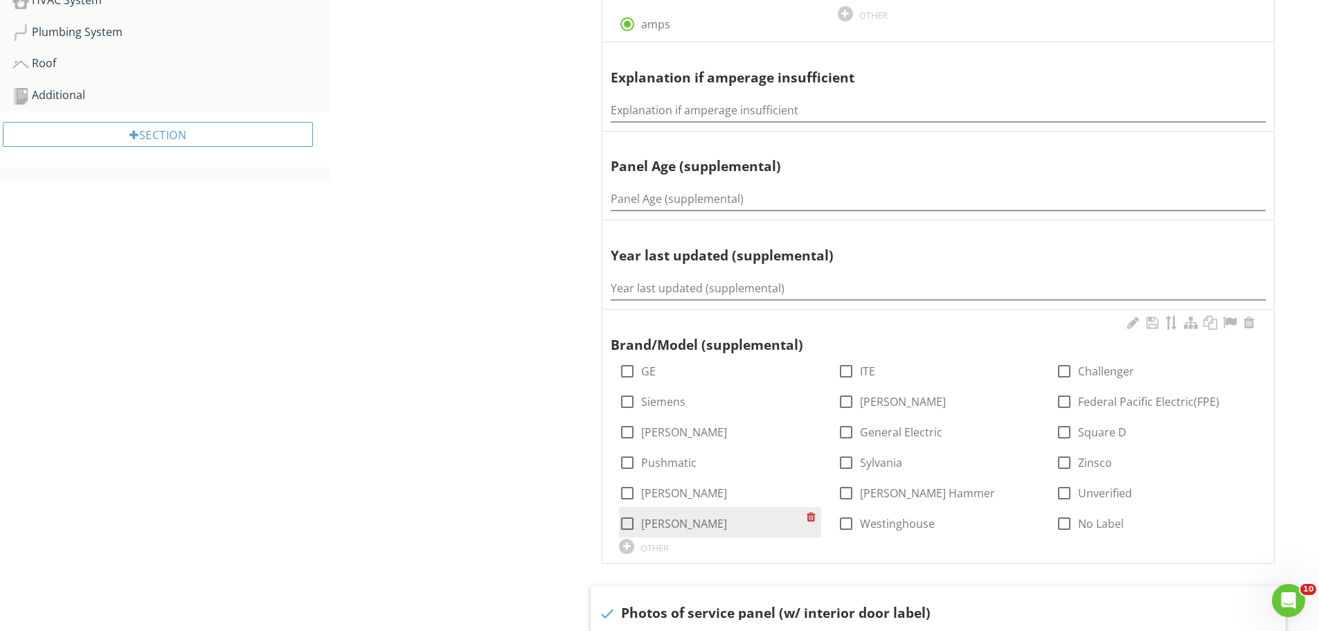
scroll to position [496, 0]
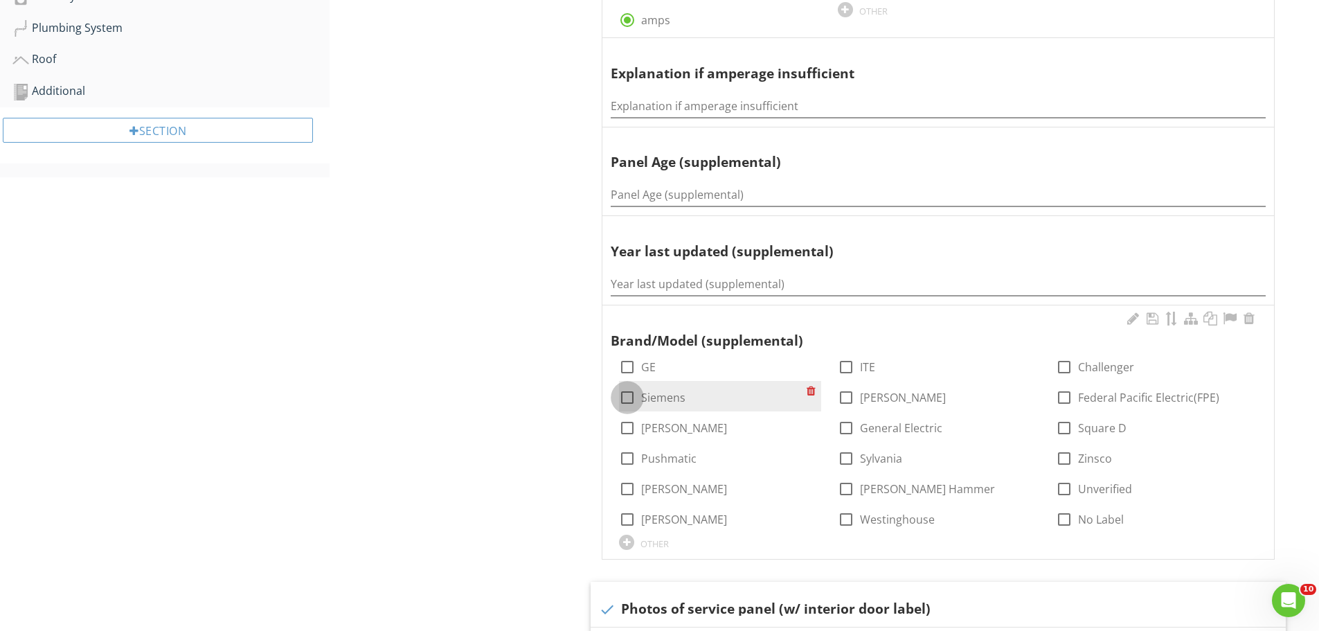
click at [625, 401] on div at bounding box center [627, 398] width 24 height 24
checkbox input "true"
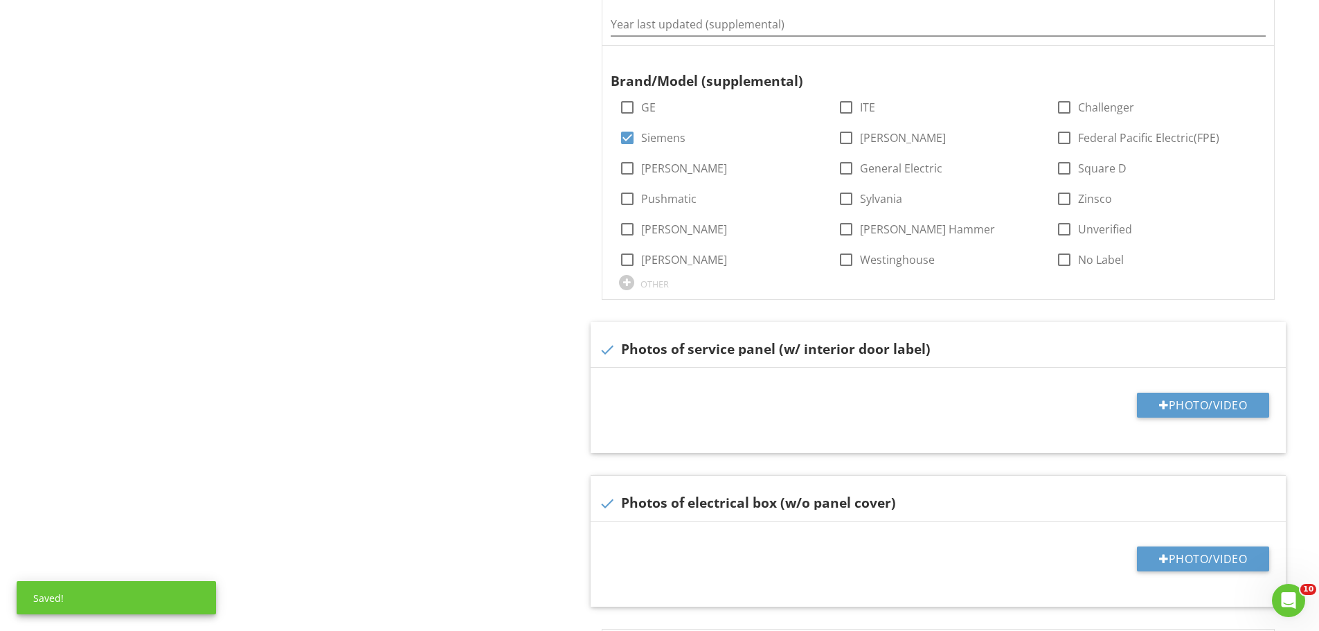
scroll to position [773, 0]
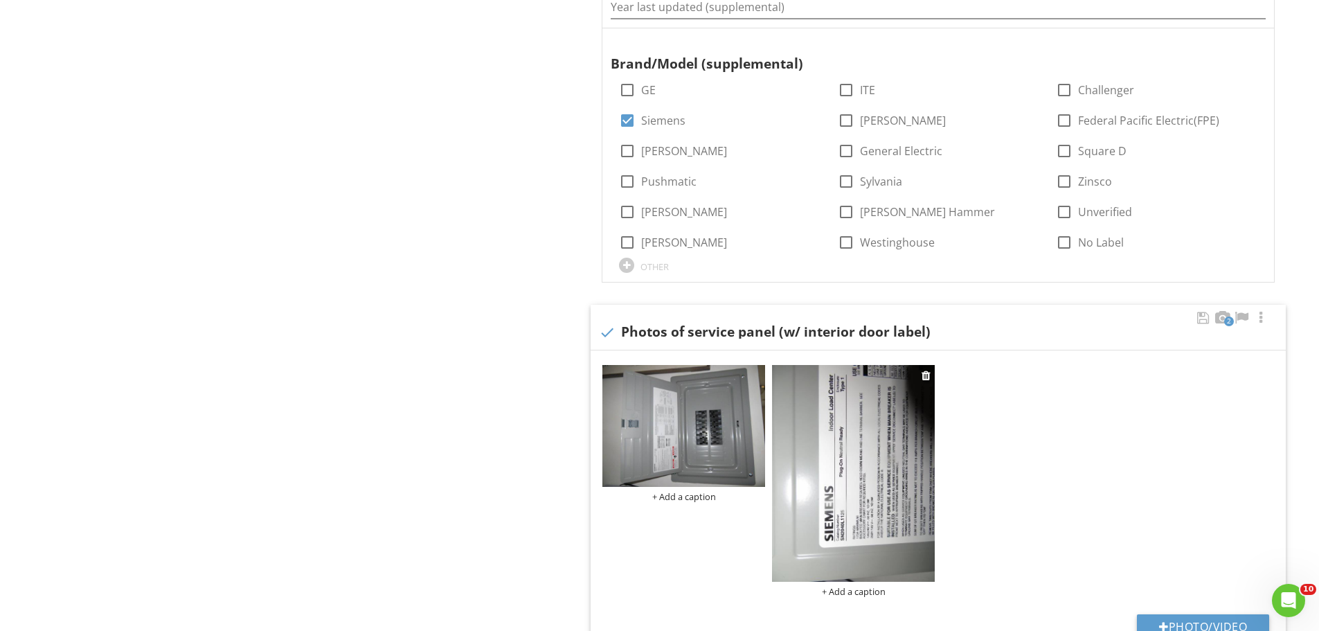
click at [858, 464] on img at bounding box center [853, 473] width 163 height 217
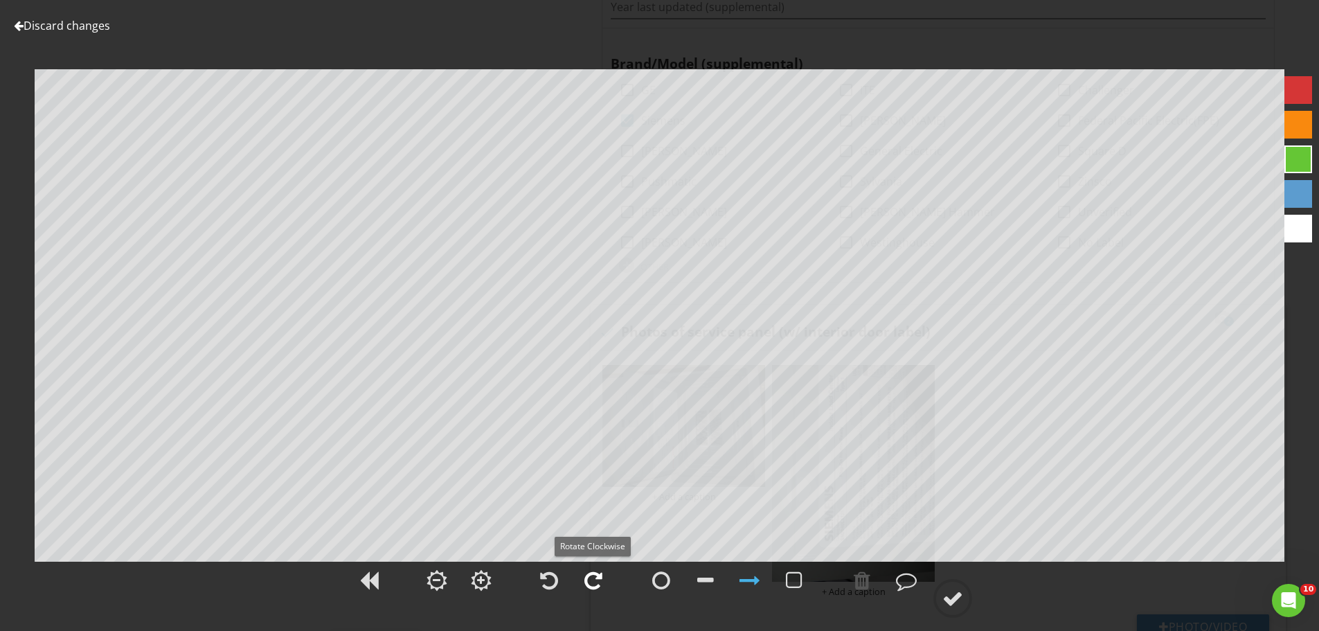
click at [595, 575] on div at bounding box center [593, 580] width 18 height 21
click at [950, 603] on div at bounding box center [952, 598] width 21 height 21
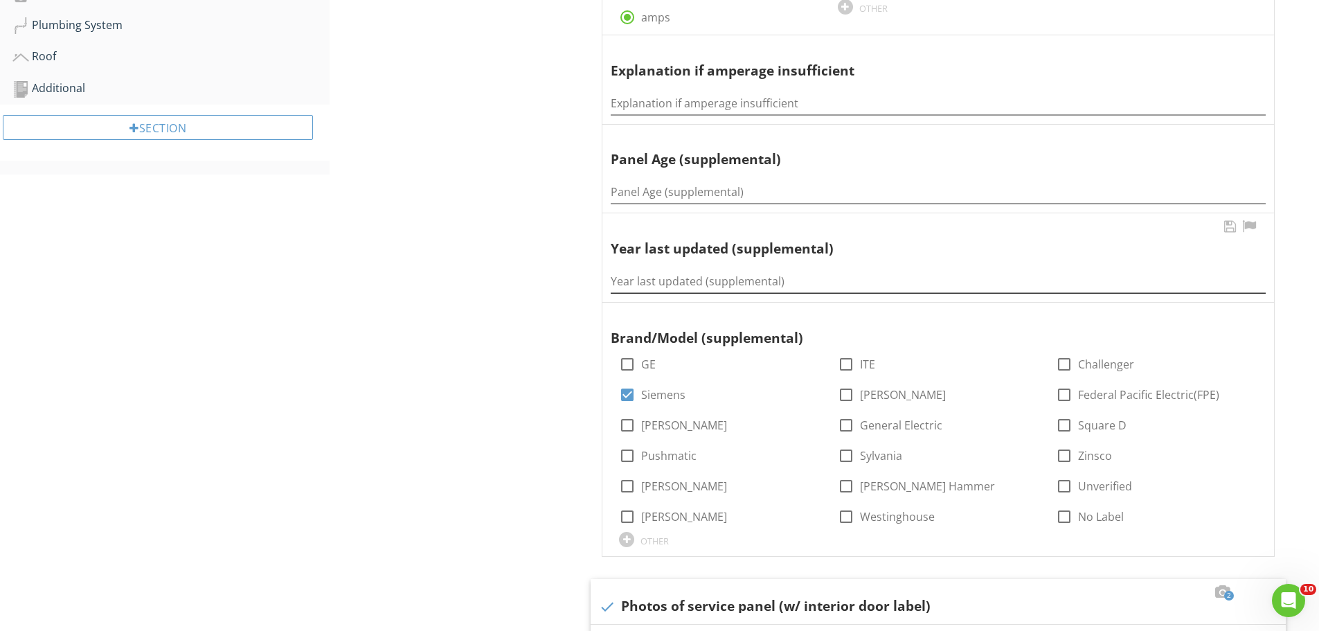
scroll to position [496, 0]
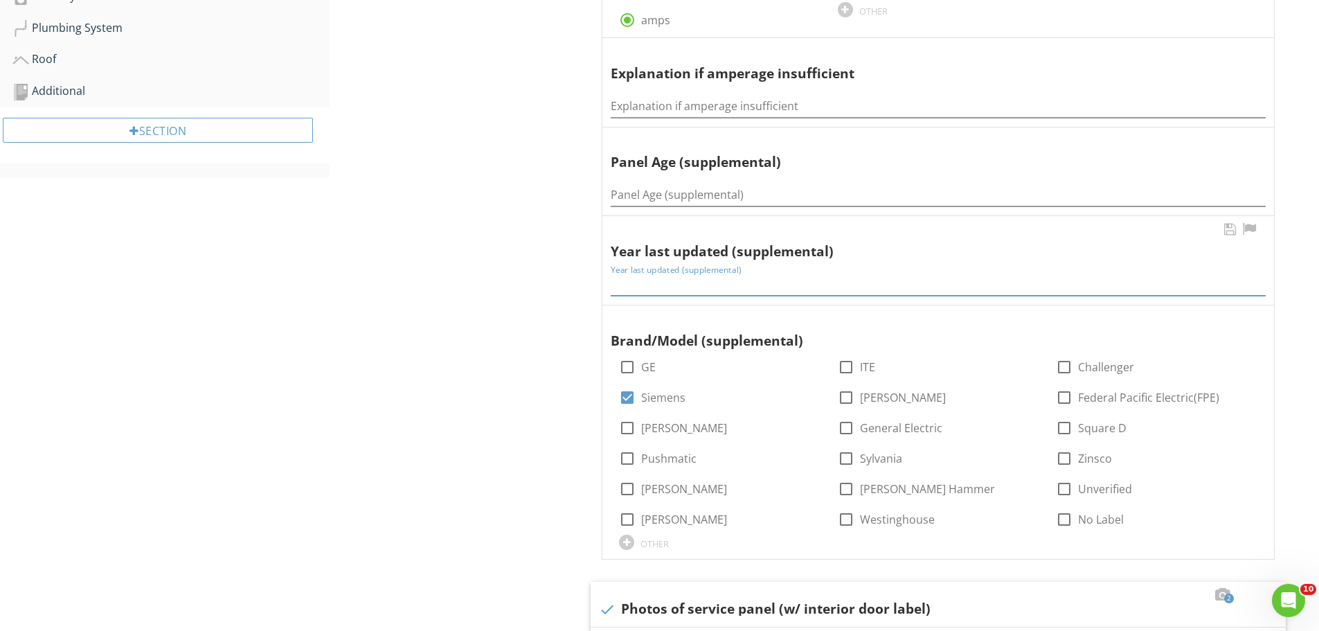
click at [629, 285] on input "Year last updated (supplemental)" at bounding box center [938, 284] width 655 height 23
type input "2023"
click at [624, 195] on input "Panel Age (supplemental)" at bounding box center [938, 194] width 655 height 23
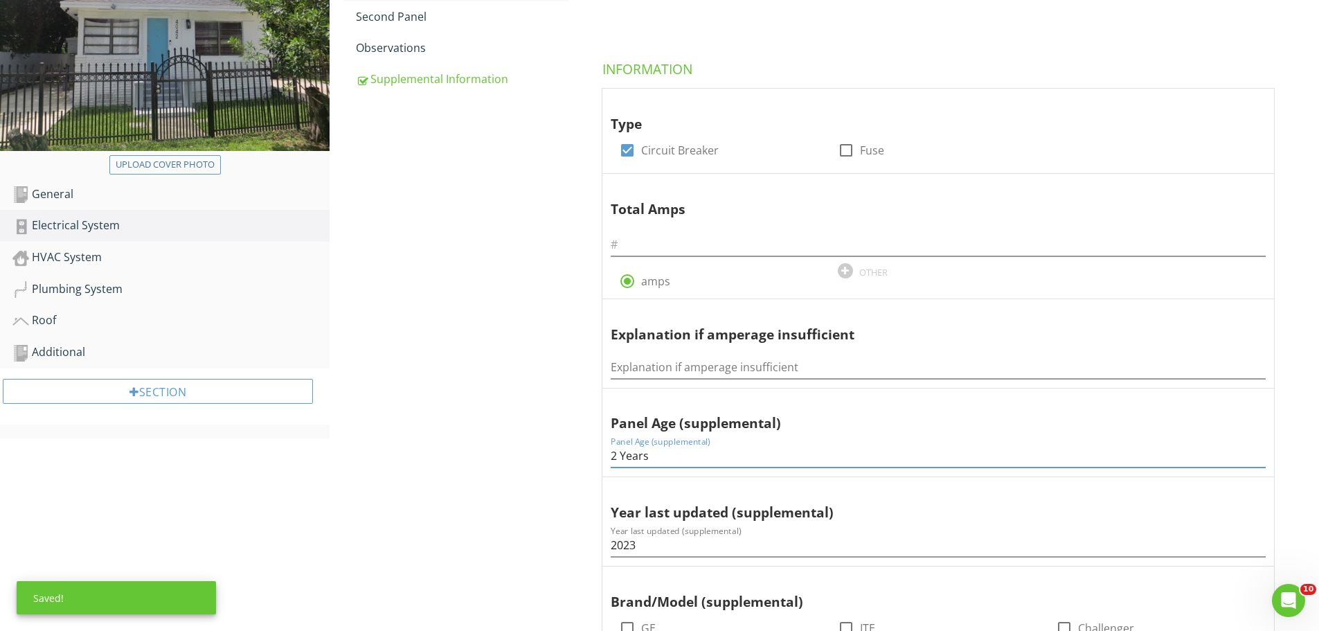
scroll to position [219, 0]
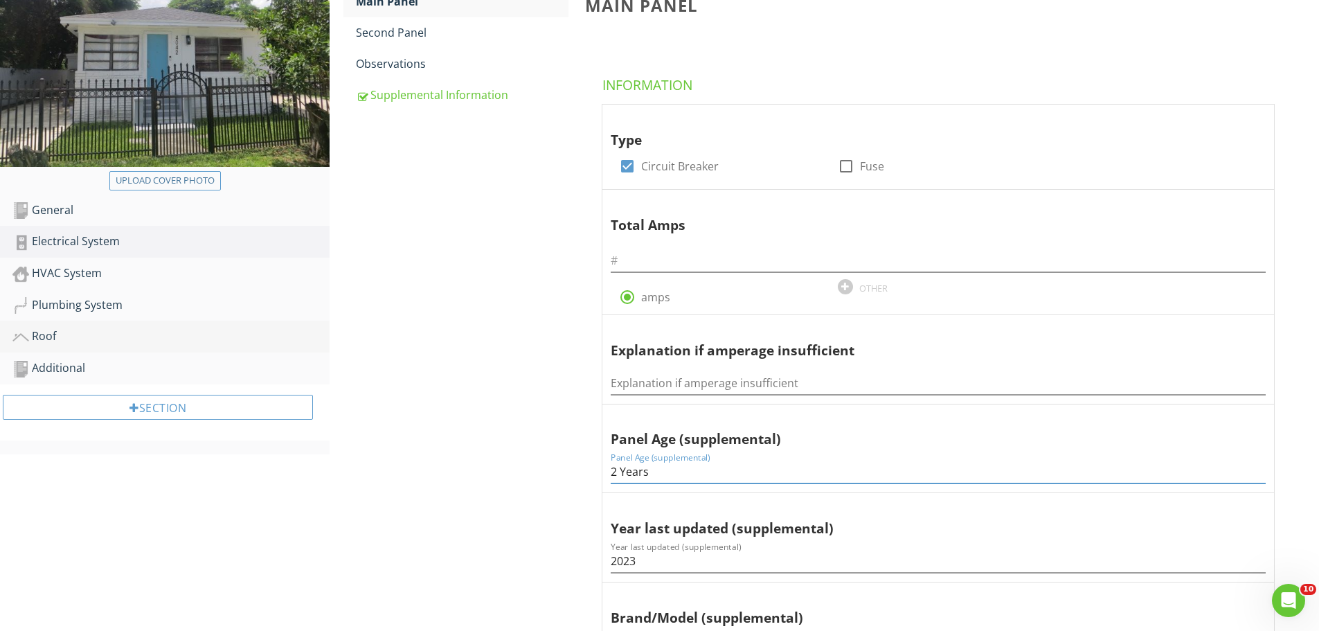
type input "2 Years"
click at [636, 262] on input "text" at bounding box center [938, 260] width 655 height 23
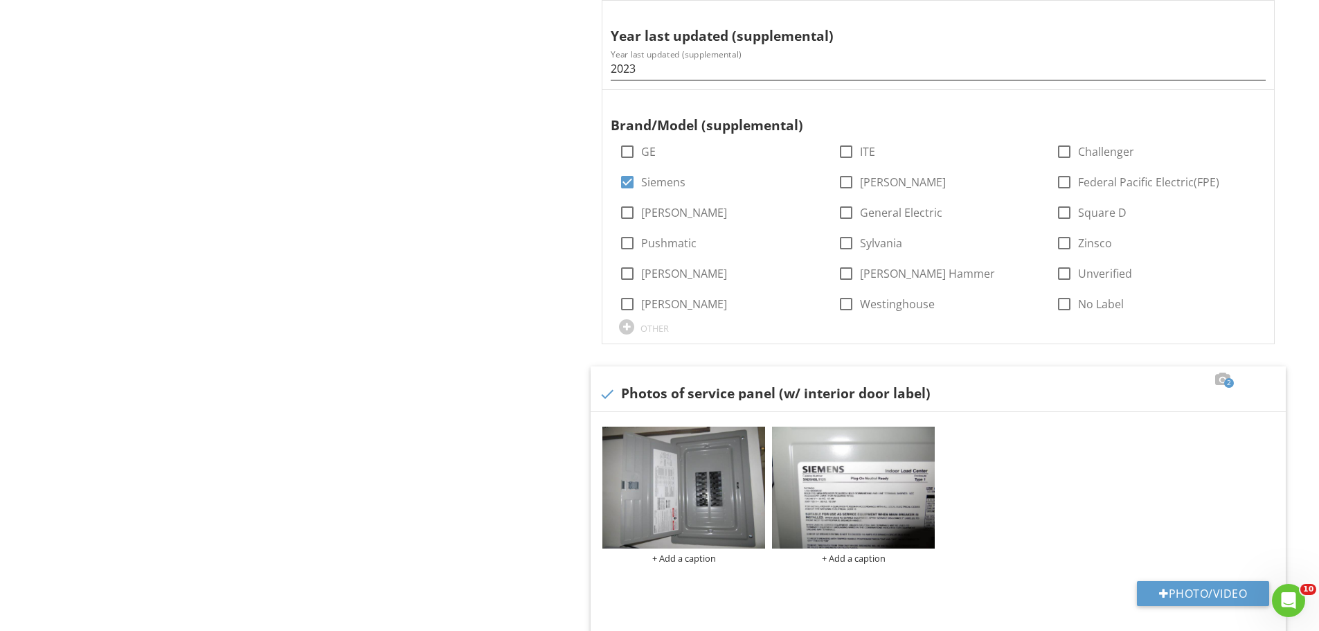
scroll to position [704, 0]
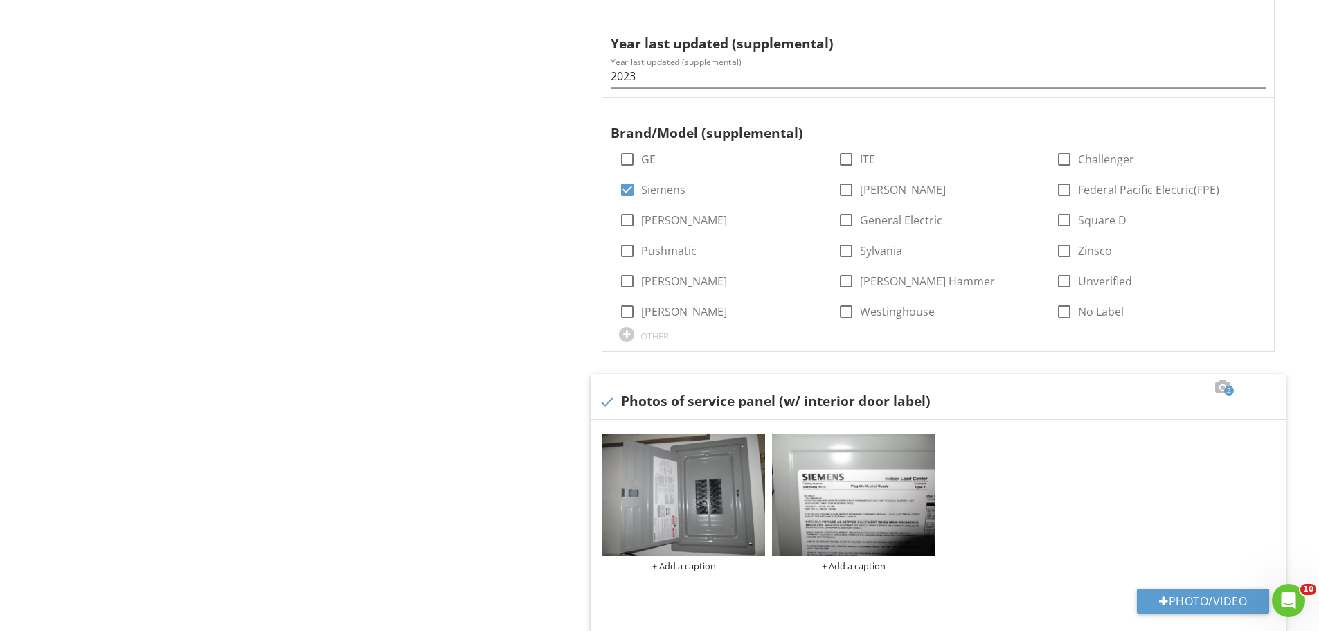
type input "125"
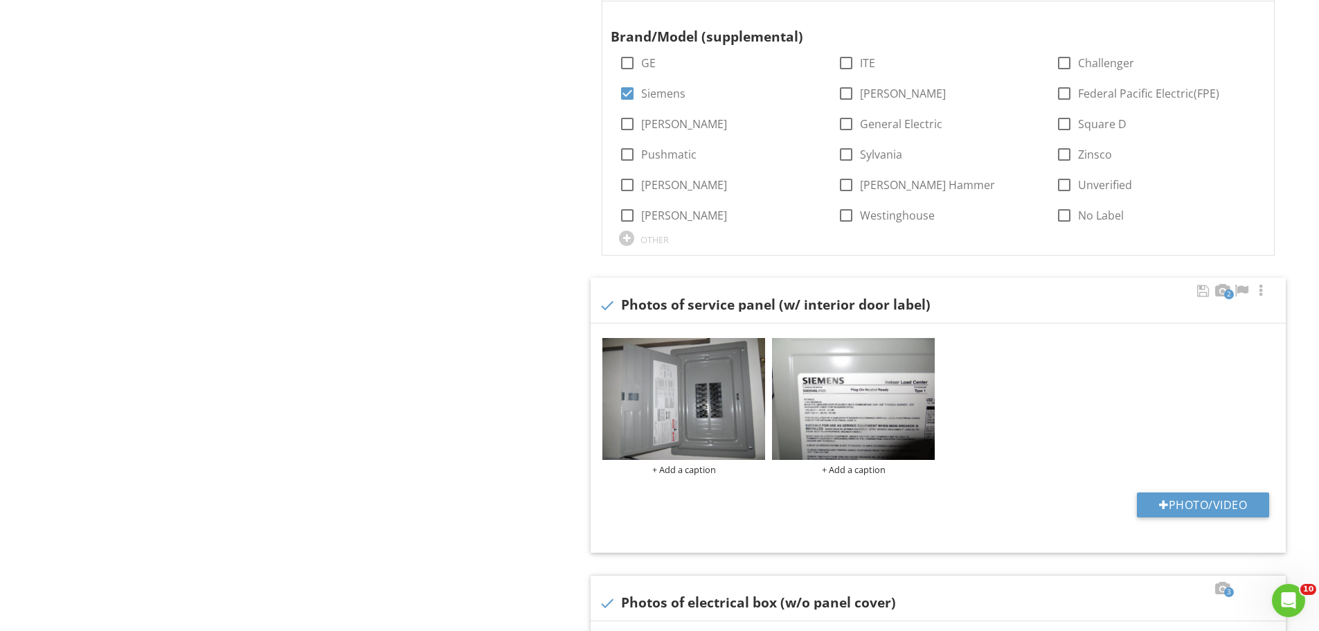
scroll to position [843, 0]
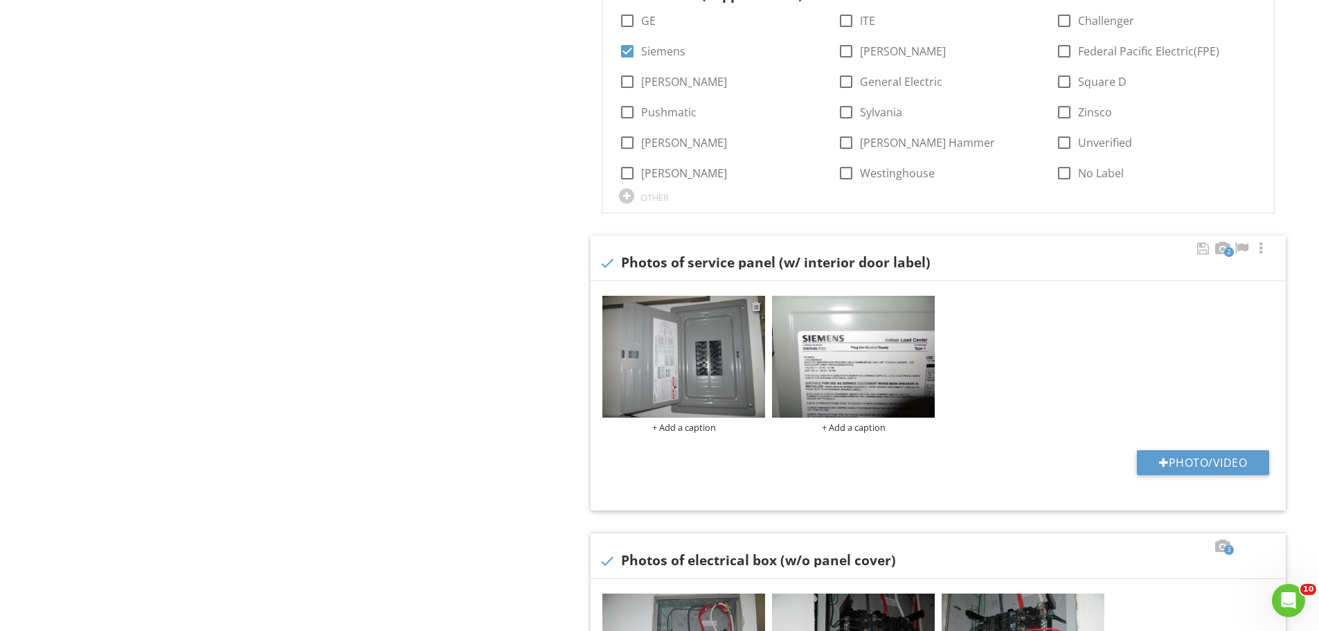
click at [757, 308] on div at bounding box center [756, 305] width 9 height 11
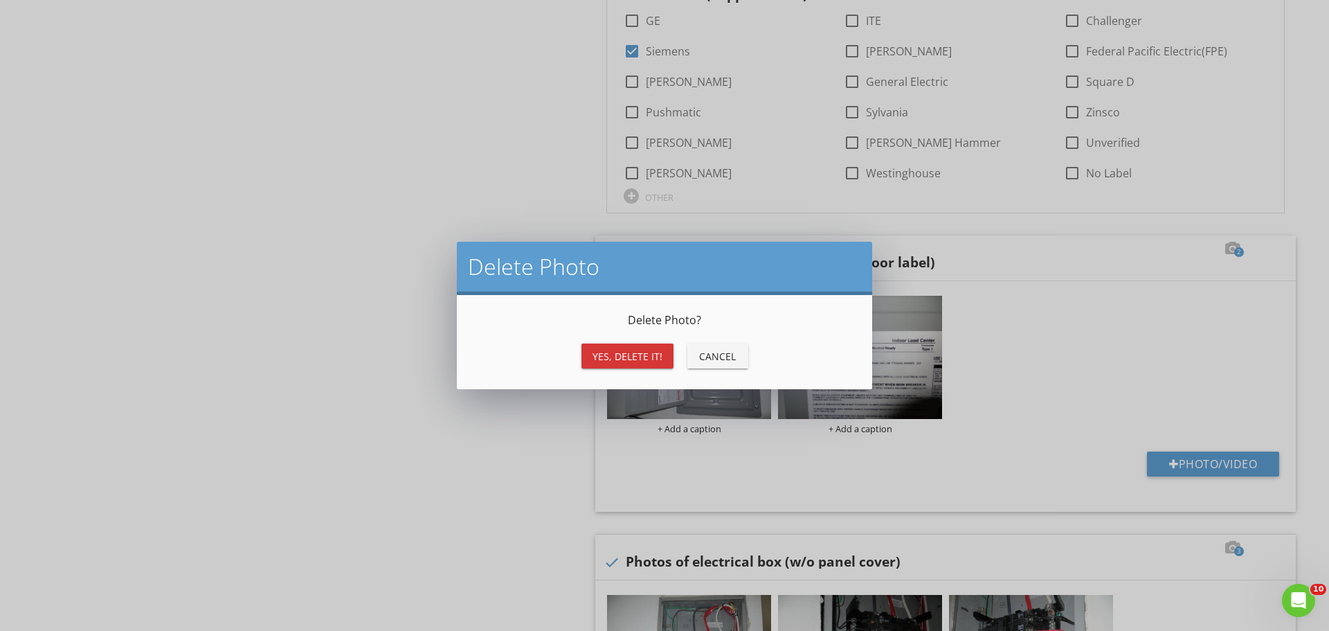
click at [626, 356] on div "Yes, Delete it!" at bounding box center [628, 356] width 70 height 15
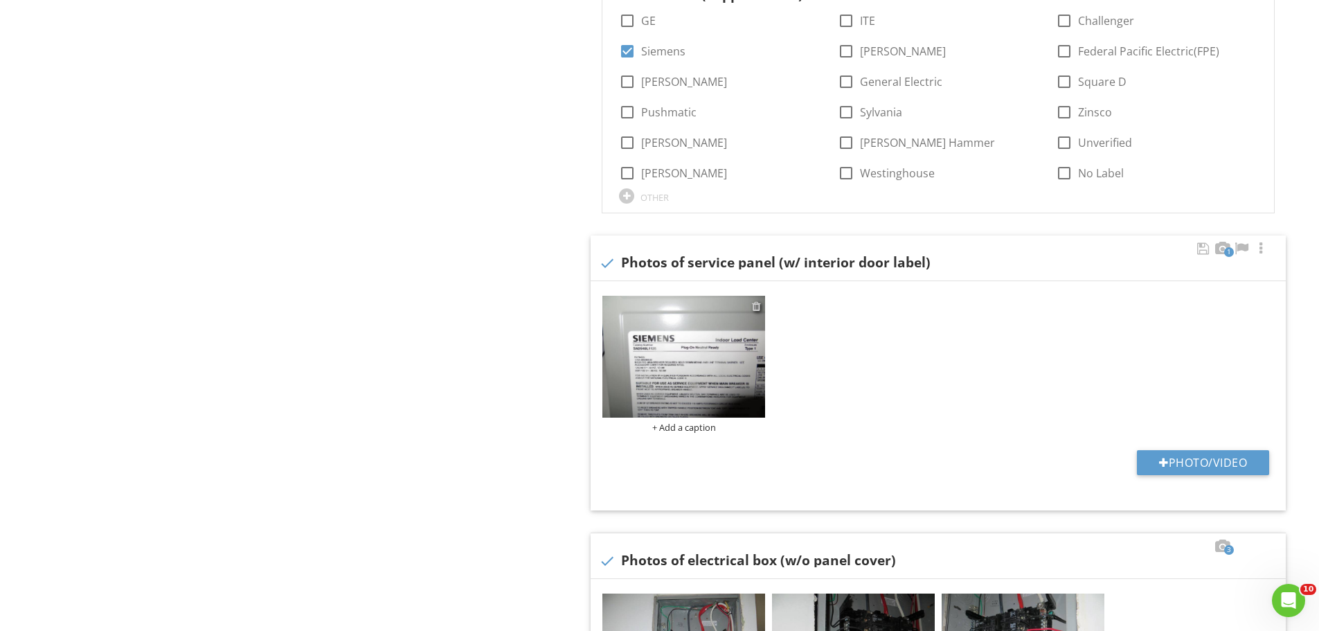
click at [753, 306] on div at bounding box center [756, 305] width 9 height 11
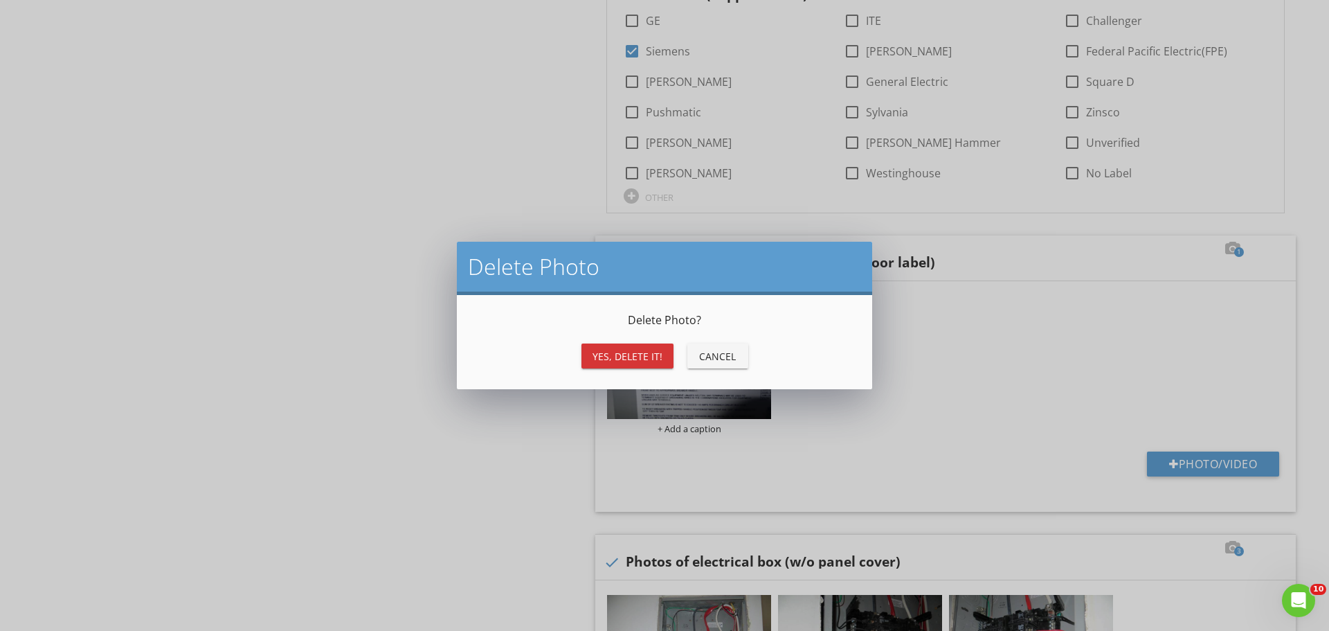
click at [639, 361] on div "Yes, Delete it!" at bounding box center [628, 356] width 70 height 15
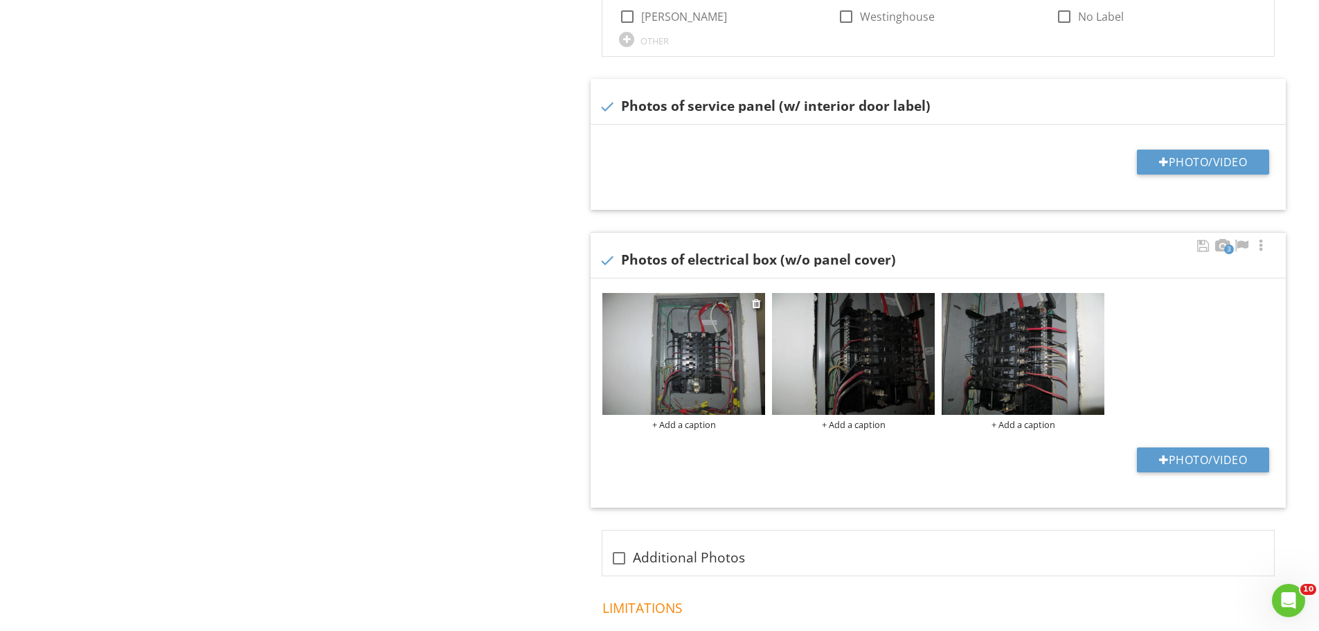
scroll to position [1050, 0]
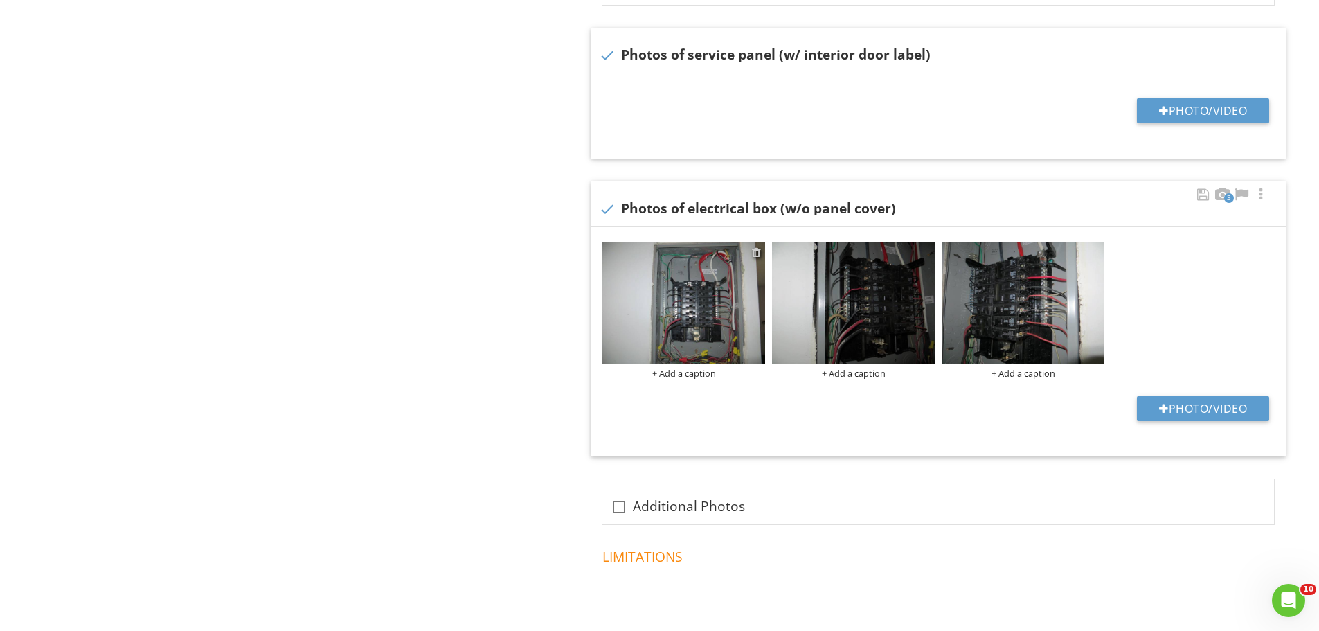
click at [754, 254] on div at bounding box center [756, 251] width 9 height 11
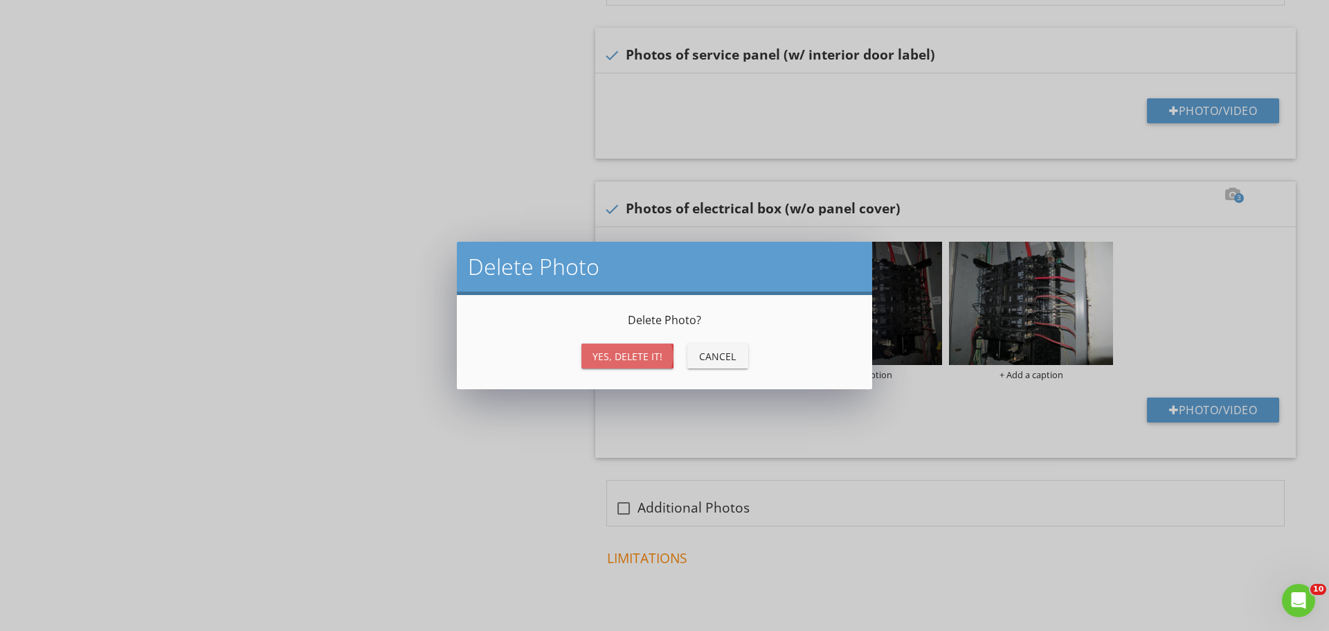
click at [645, 357] on div "Yes, Delete it!" at bounding box center [628, 356] width 70 height 15
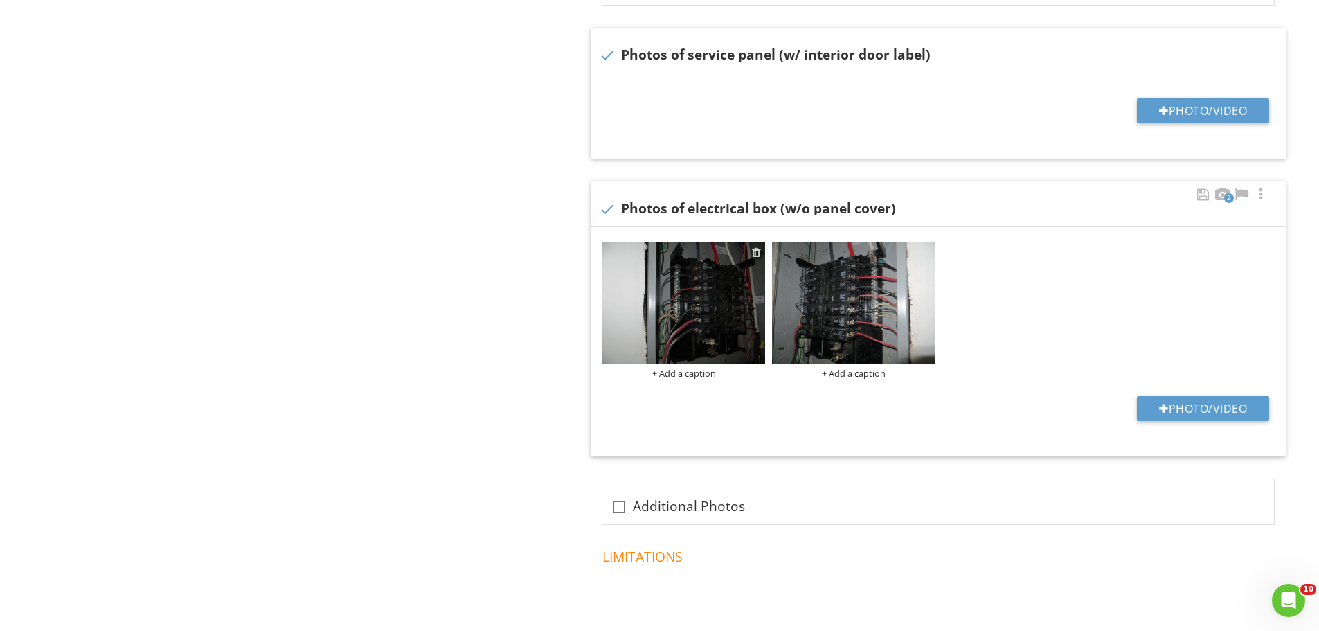
click at [756, 255] on div at bounding box center [756, 251] width 9 height 11
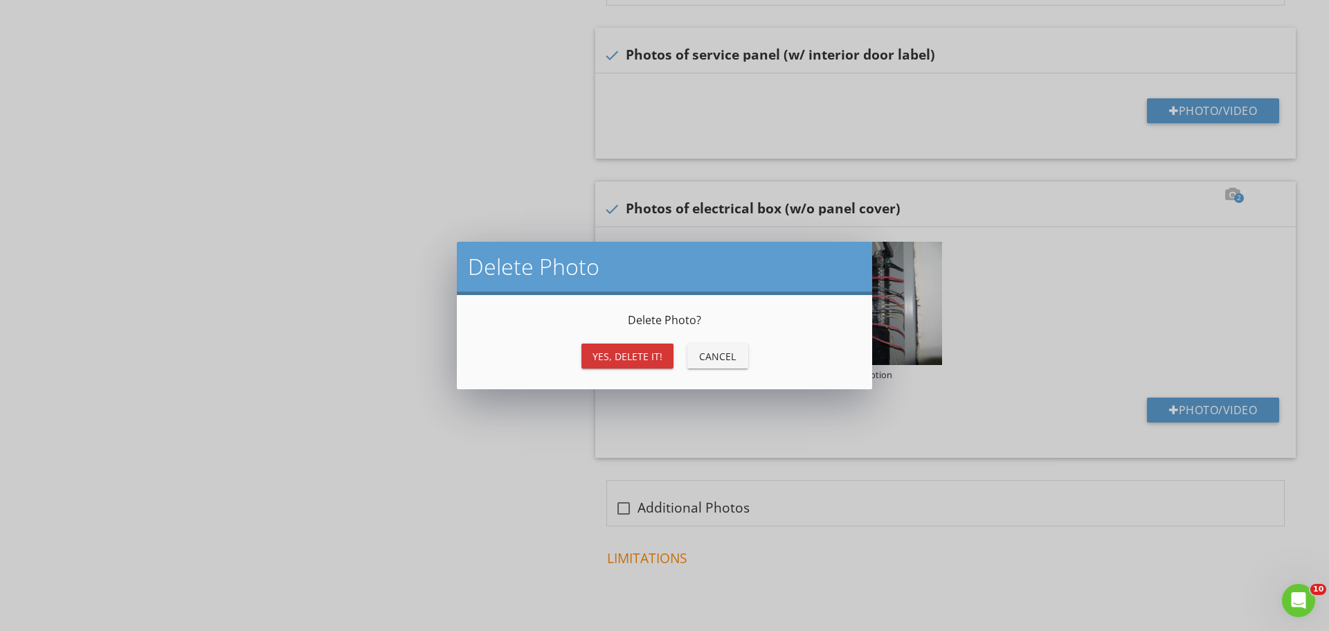
click at [635, 359] on div "Yes, Delete it!" at bounding box center [628, 356] width 70 height 15
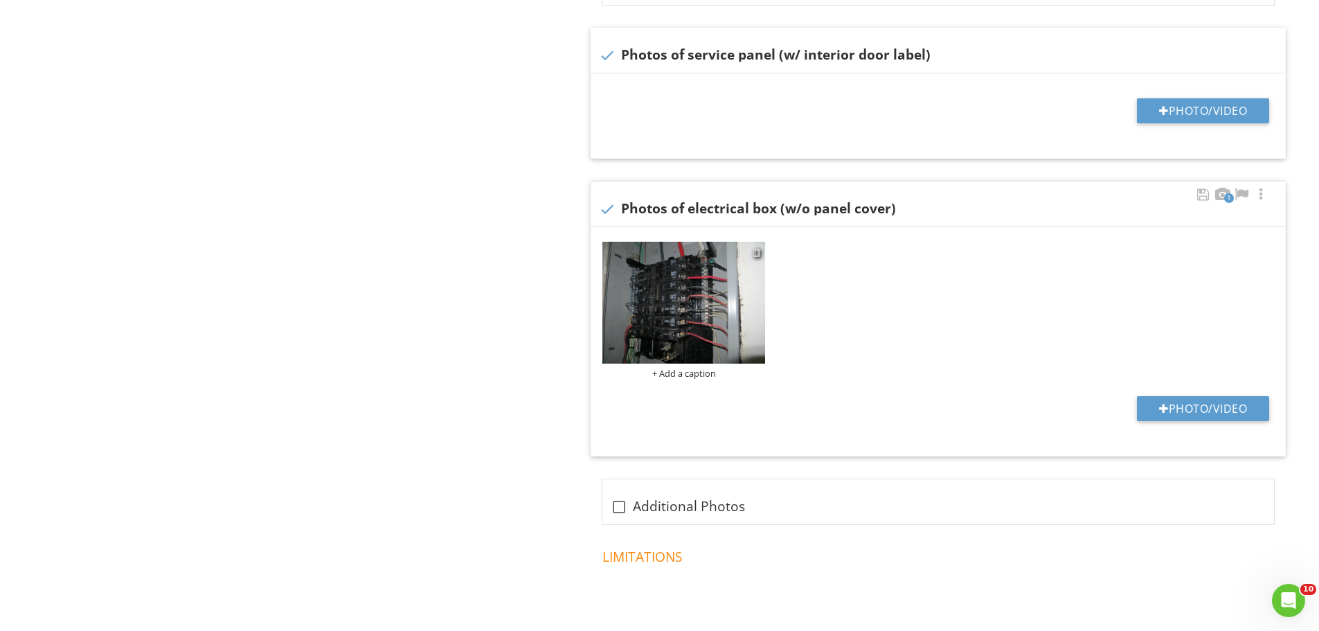
click at [757, 257] on div at bounding box center [756, 251] width 9 height 11
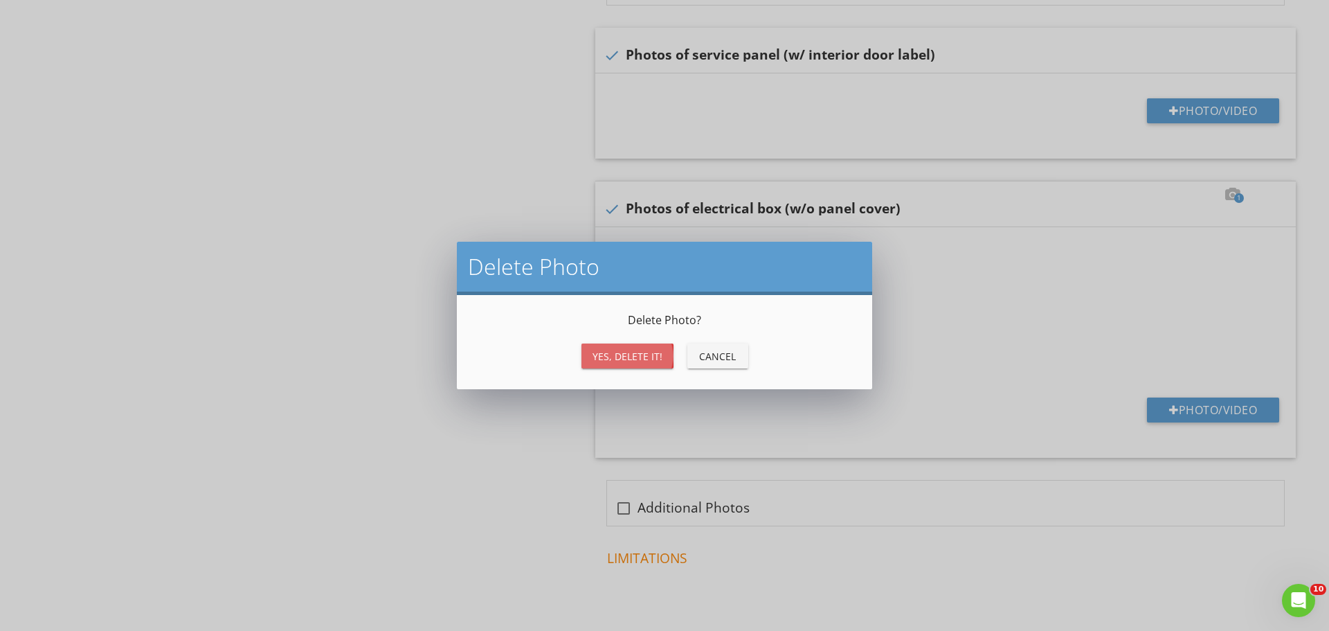
click at [631, 363] on div "Yes, Delete it!" at bounding box center [628, 356] width 70 height 15
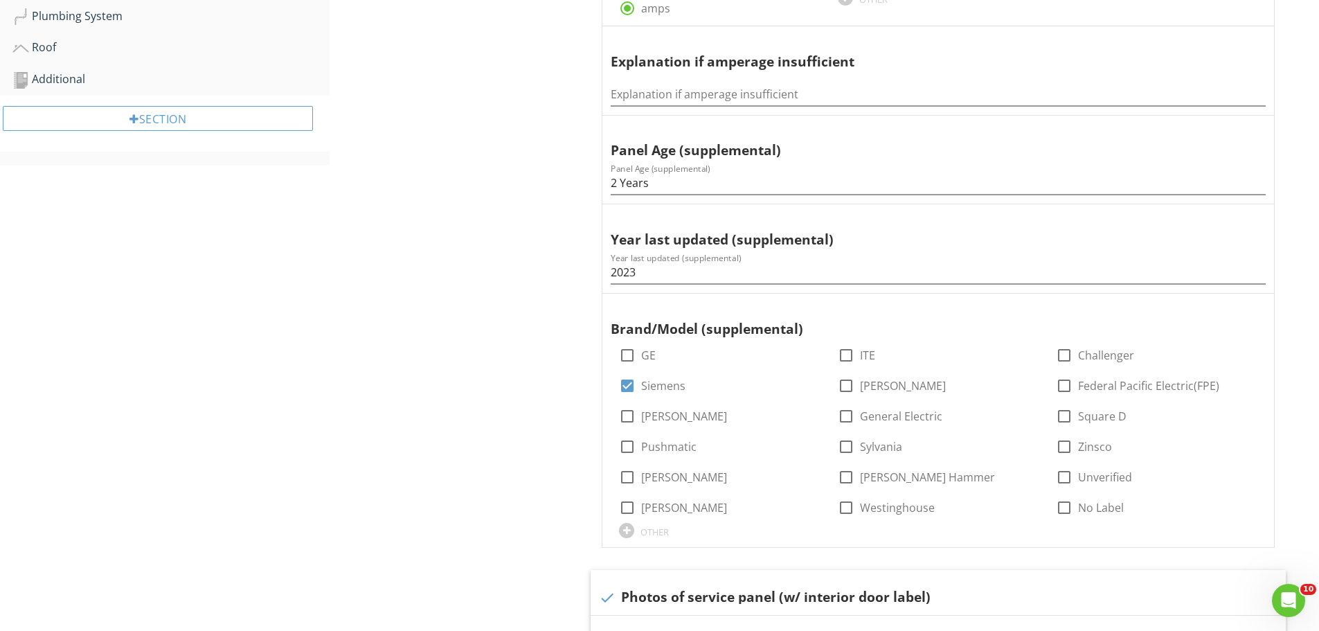
scroll to position [496, 0]
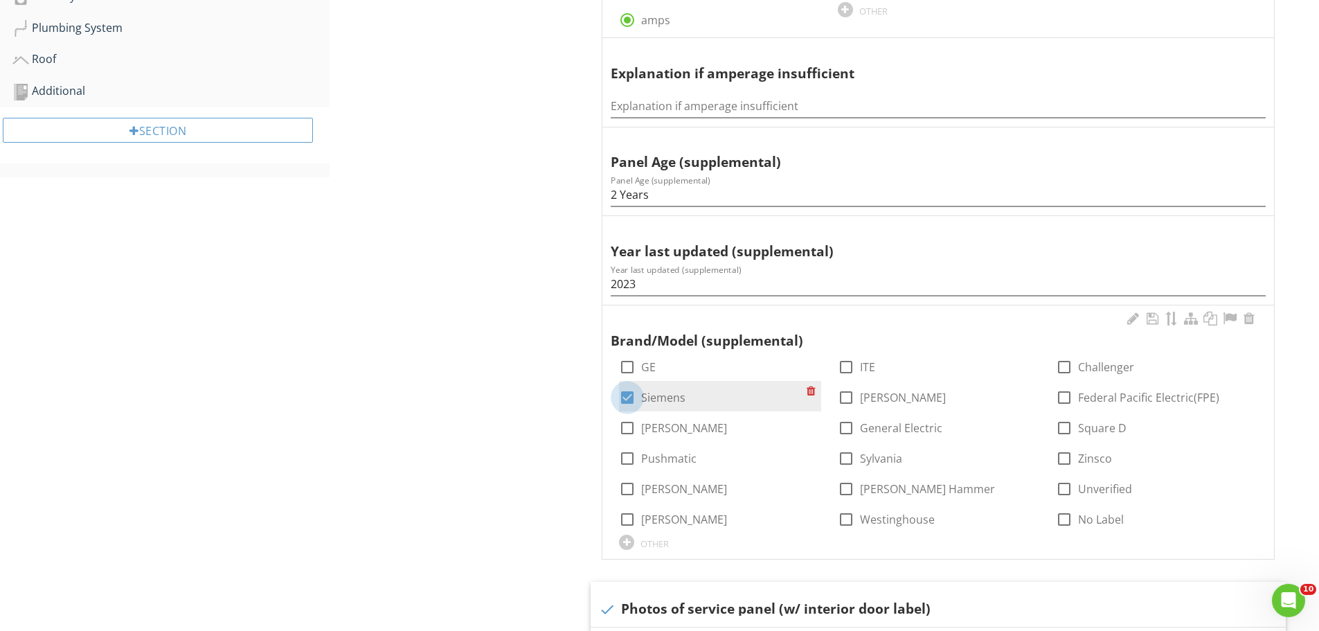
click at [631, 397] on div at bounding box center [627, 398] width 24 height 24
checkbox input "false"
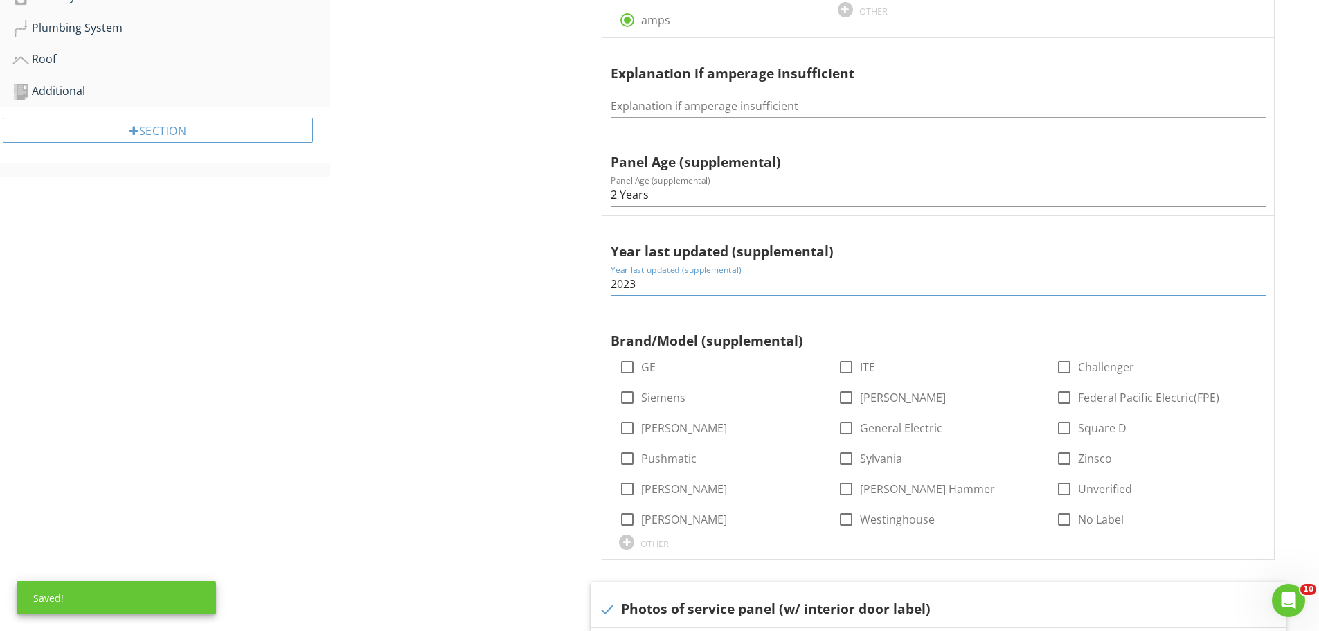
drag, startPoint x: 635, startPoint y: 282, endPoint x: 590, endPoint y: 287, distance: 45.2
click at [590, 287] on span "Type check_box Circuit Breaker check_box_outline_blank Fuse Total Amps 125 radi…" at bounding box center [941, 381] width 712 height 1108
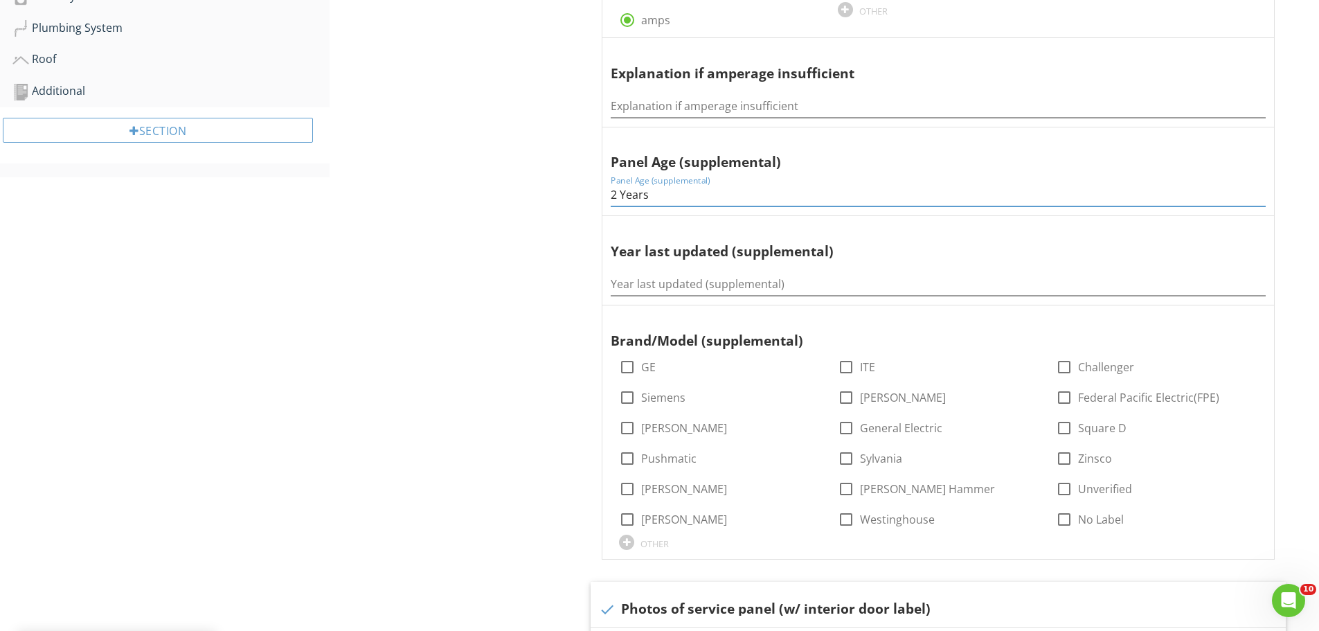
drag, startPoint x: 633, startPoint y: 196, endPoint x: 587, endPoint y: 199, distance: 45.8
click at [587, 199] on span "Type check_box Circuit Breaker check_box_outline_blank Fuse Total Amps 125 radi…" at bounding box center [941, 381] width 712 height 1108
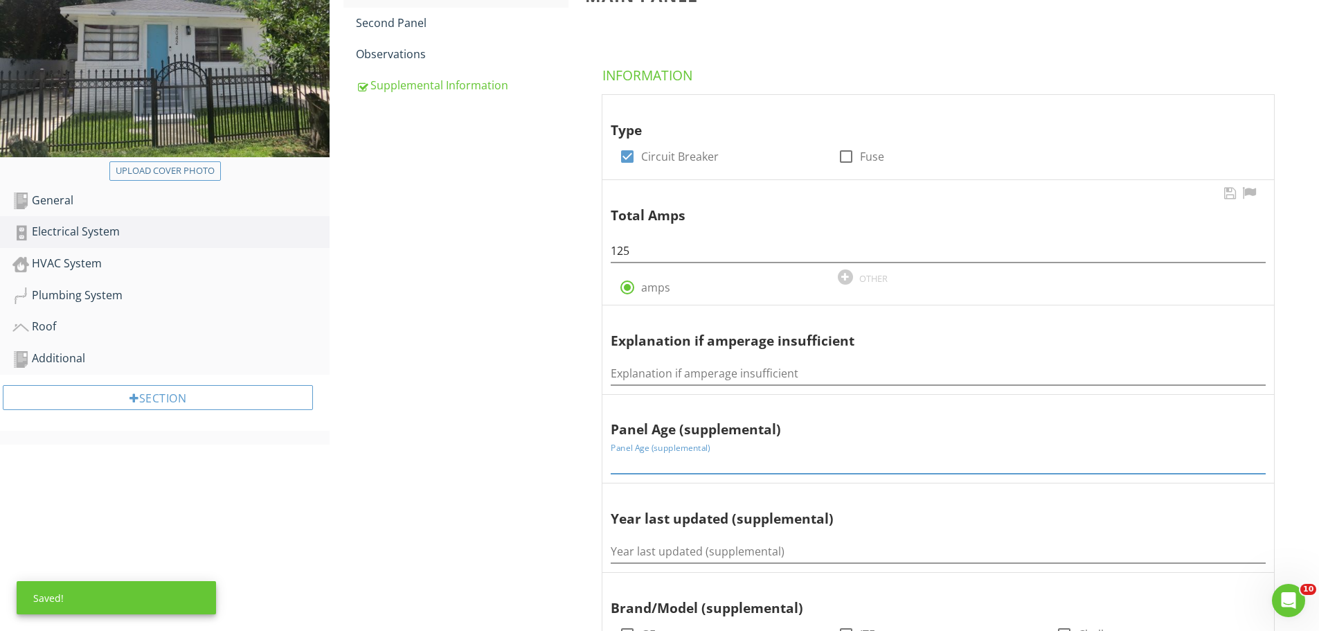
scroll to position [219, 0]
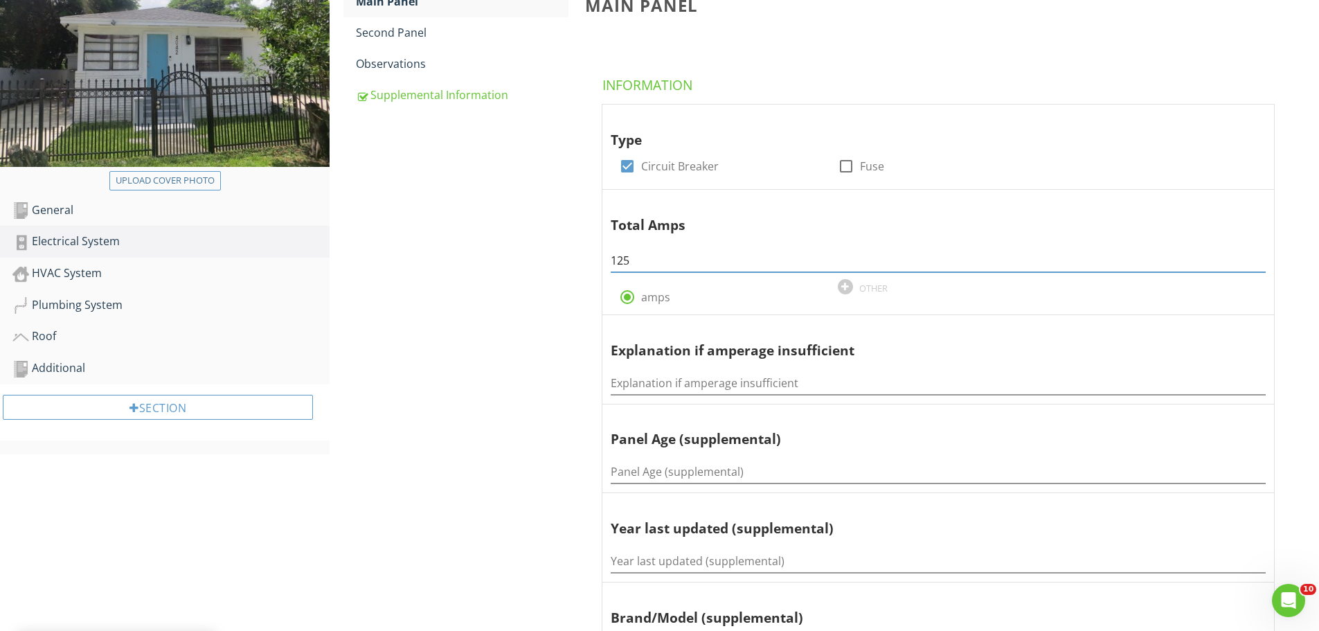
drag, startPoint x: 634, startPoint y: 260, endPoint x: 591, endPoint y: 264, distance: 43.1
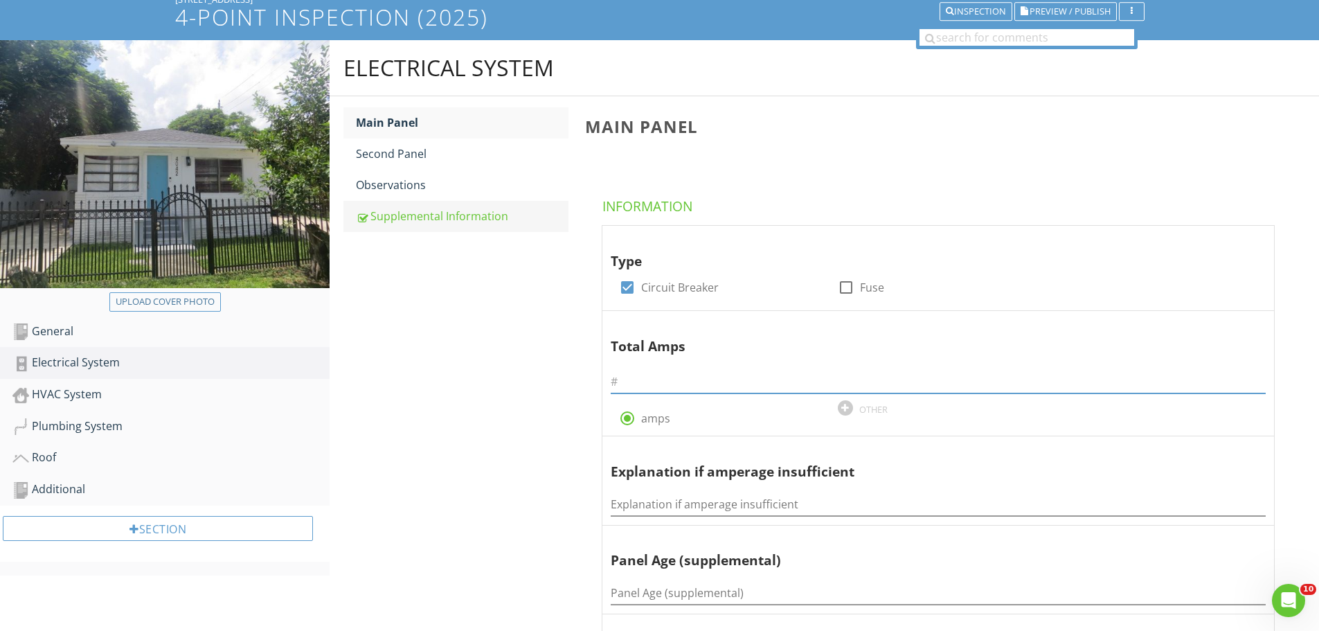
scroll to position [81, 0]
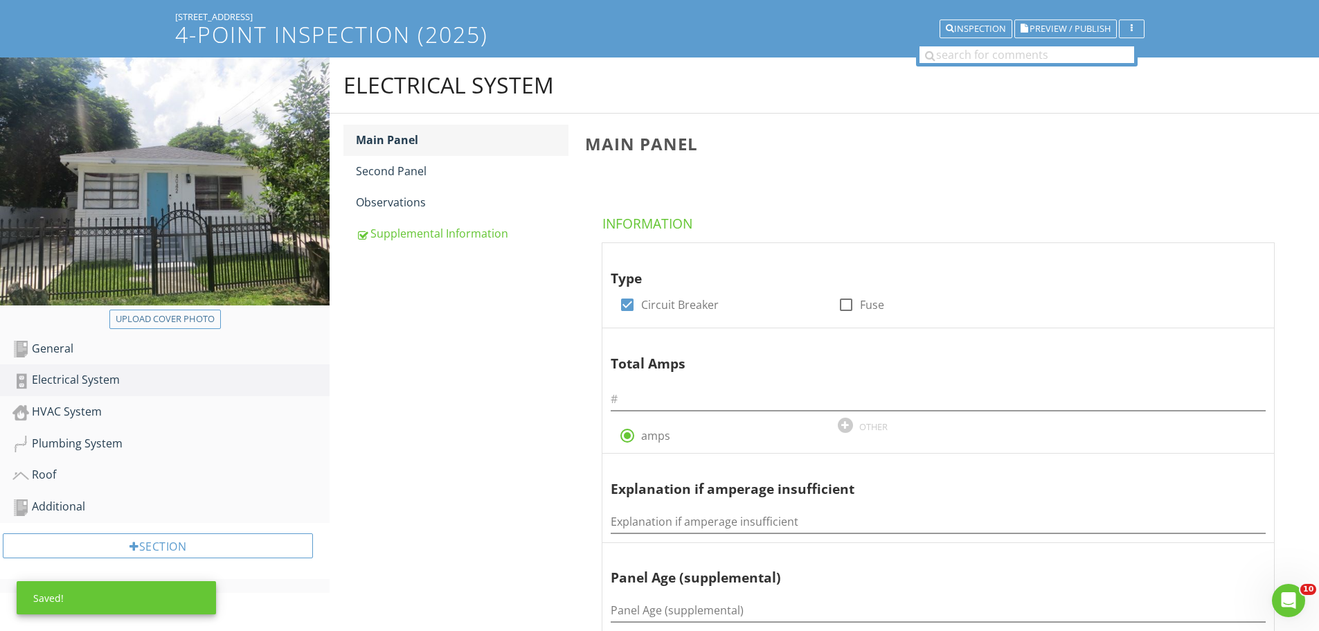
click at [394, 141] on div "Main Panel" at bounding box center [462, 140] width 213 height 17
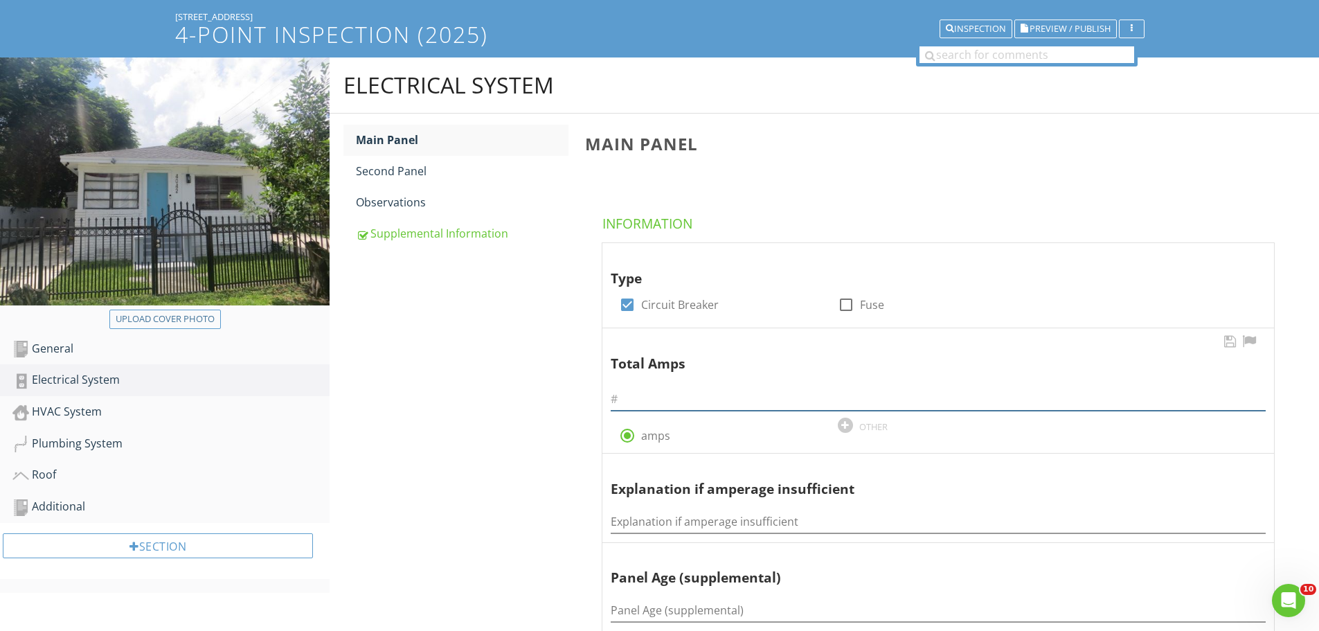
click at [645, 403] on input "text" at bounding box center [938, 399] width 655 height 23
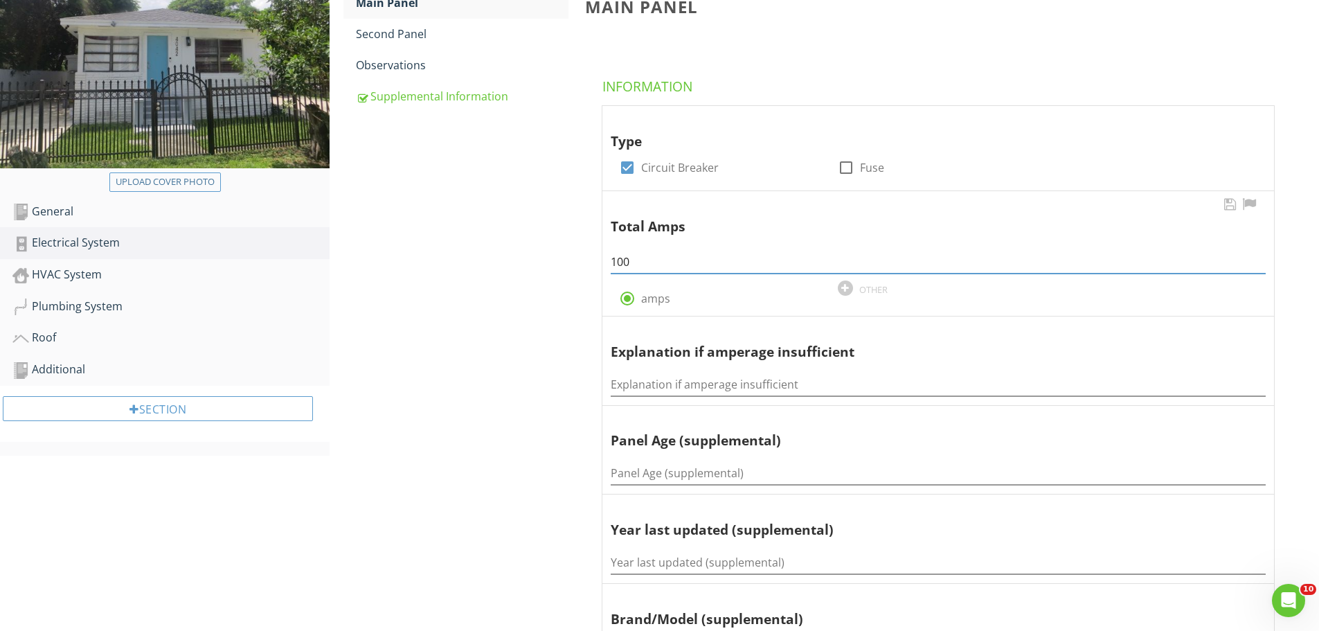
scroll to position [219, 0]
type input "100"
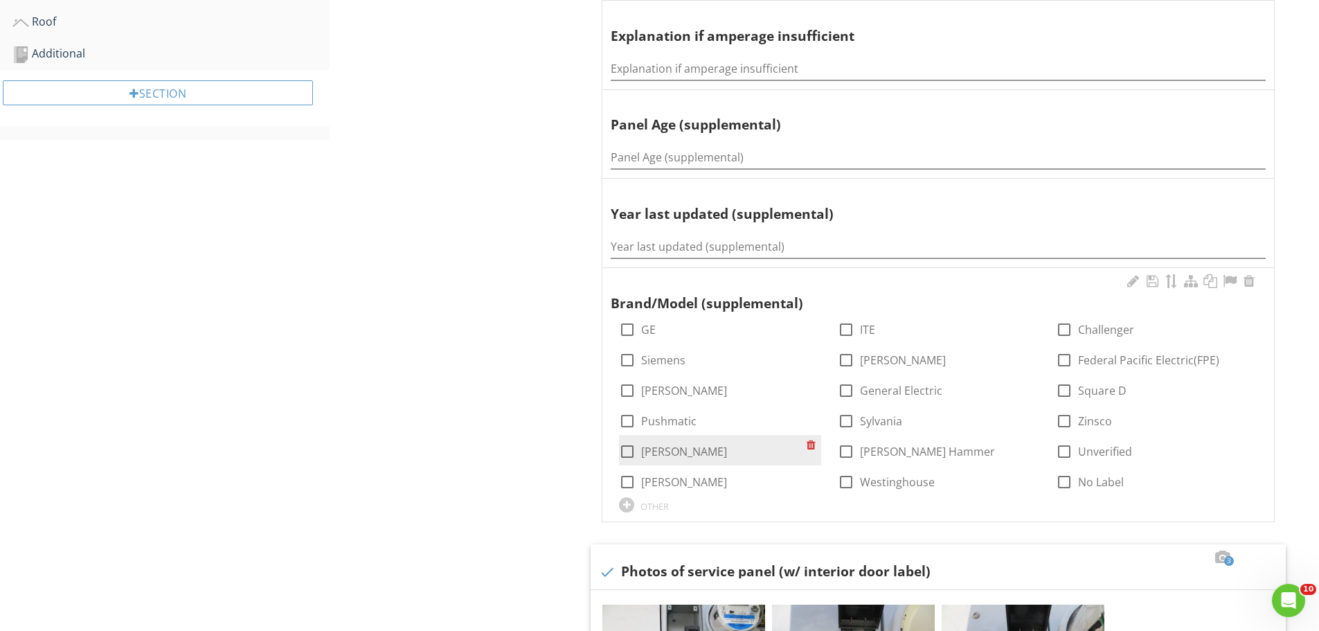
scroll to position [496, 0]
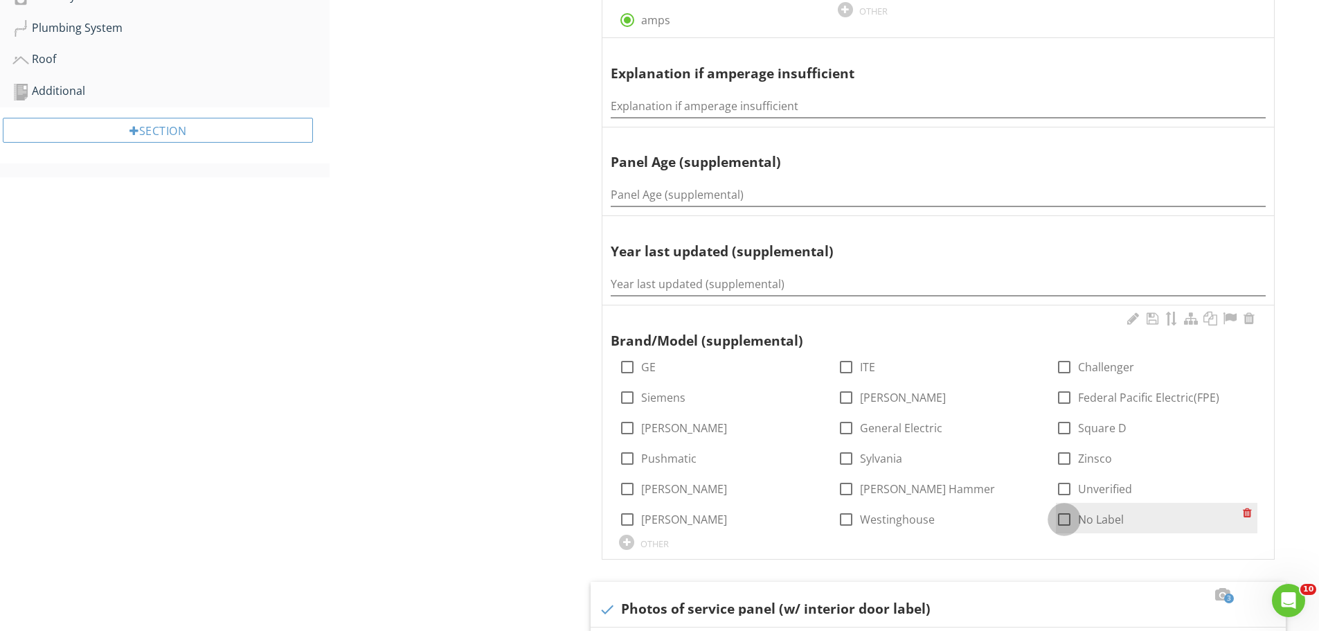
click at [1065, 519] on div at bounding box center [1064, 519] width 24 height 24
checkbox input "true"
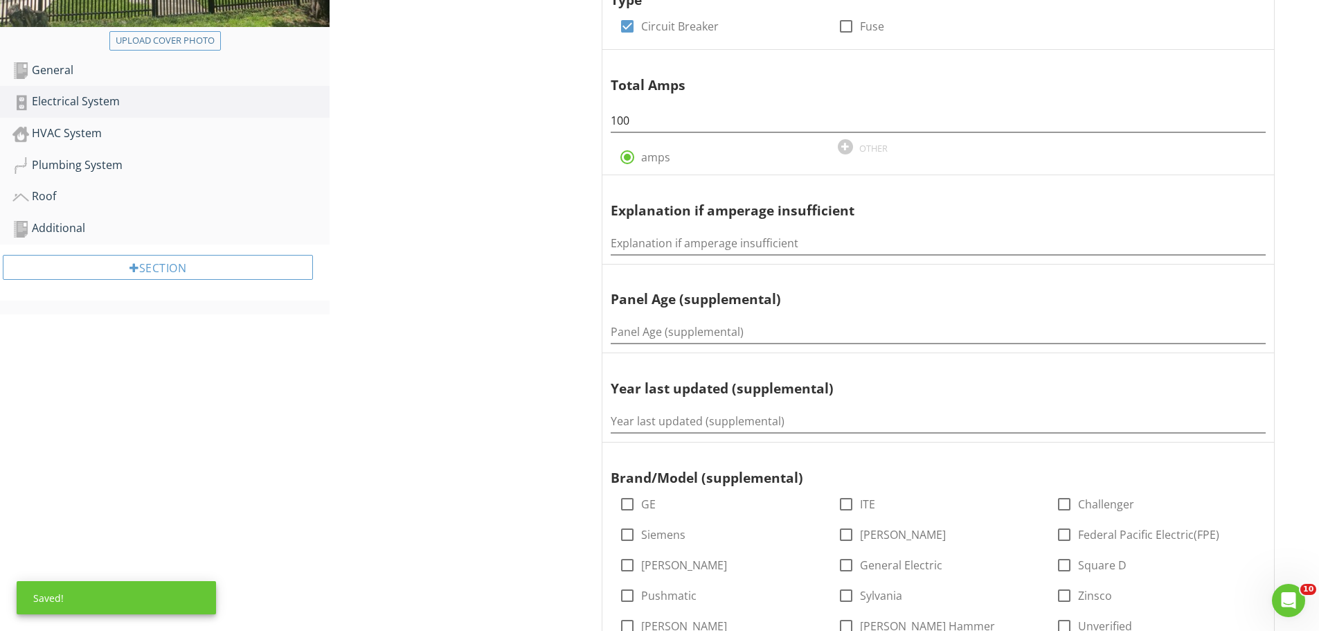
scroll to position [358, 0]
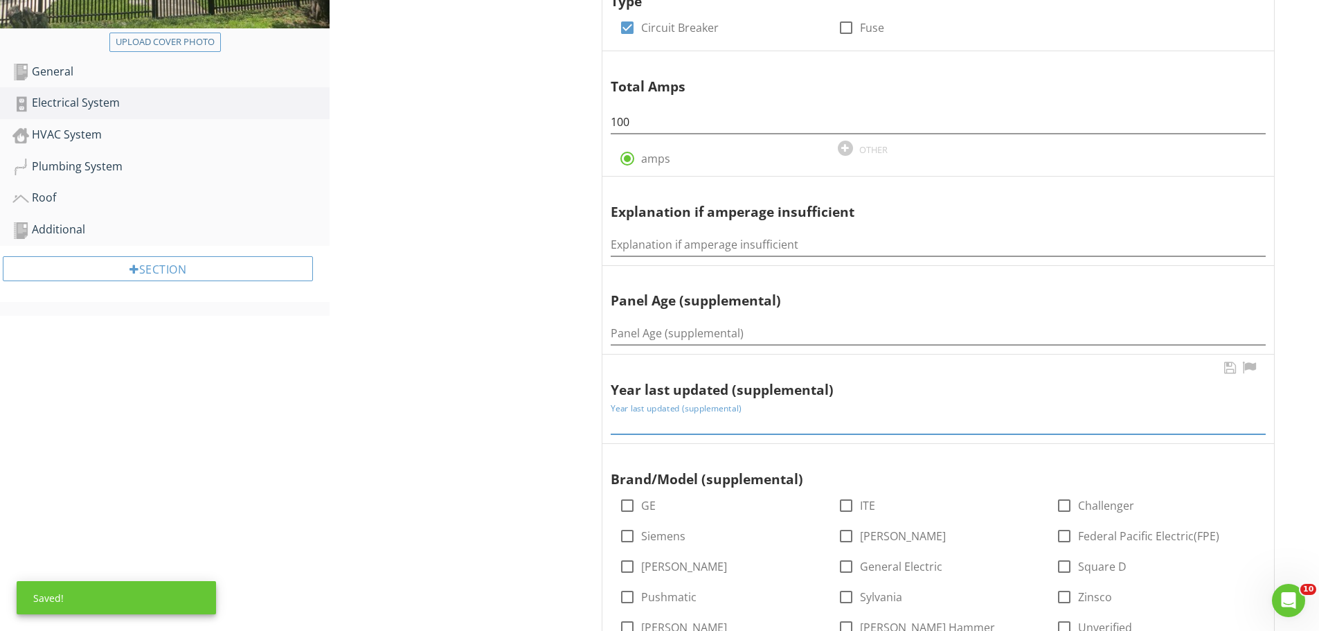
click at [618, 422] on input "Year last updated (supplemental)" at bounding box center [938, 422] width 655 height 23
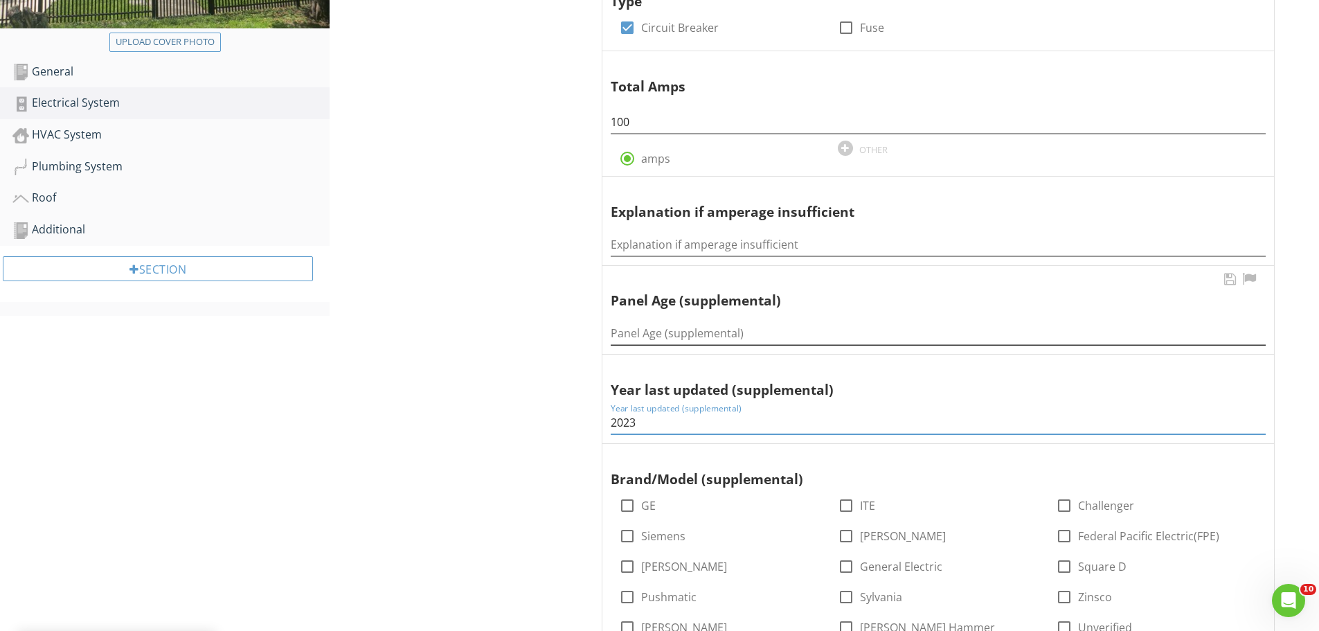
type input "2023"
click at [611, 332] on input "Panel Age (supplemental)" at bounding box center [938, 333] width 655 height 23
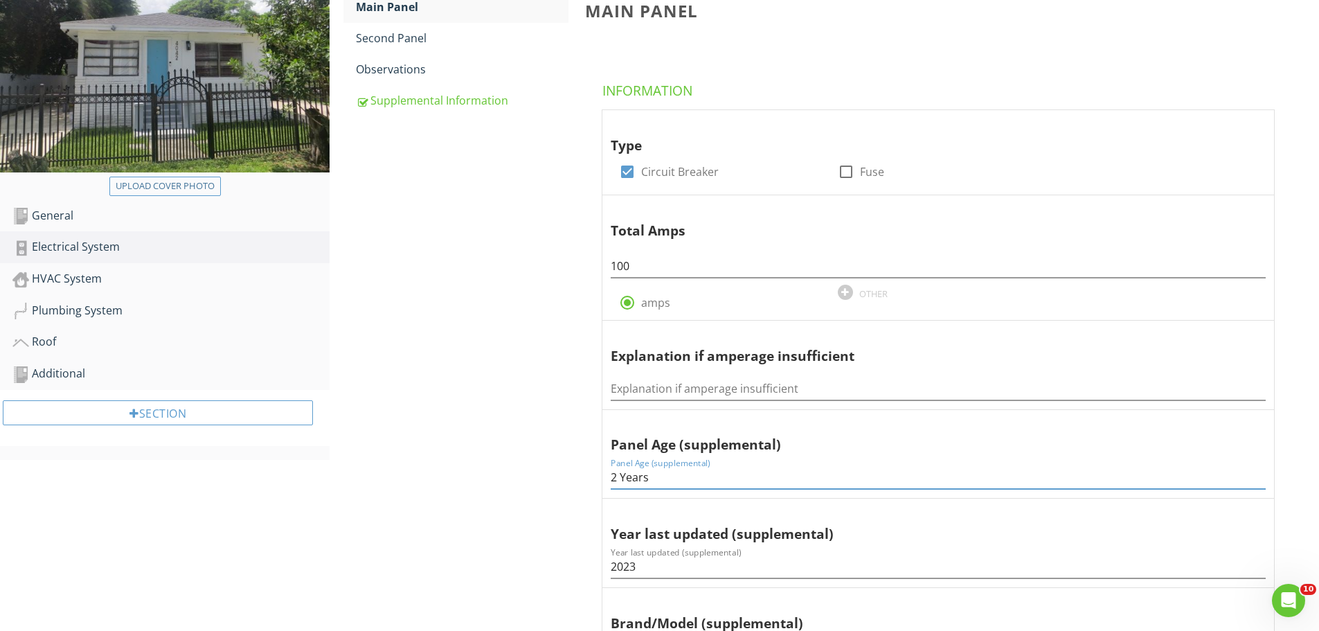
scroll to position [208, 0]
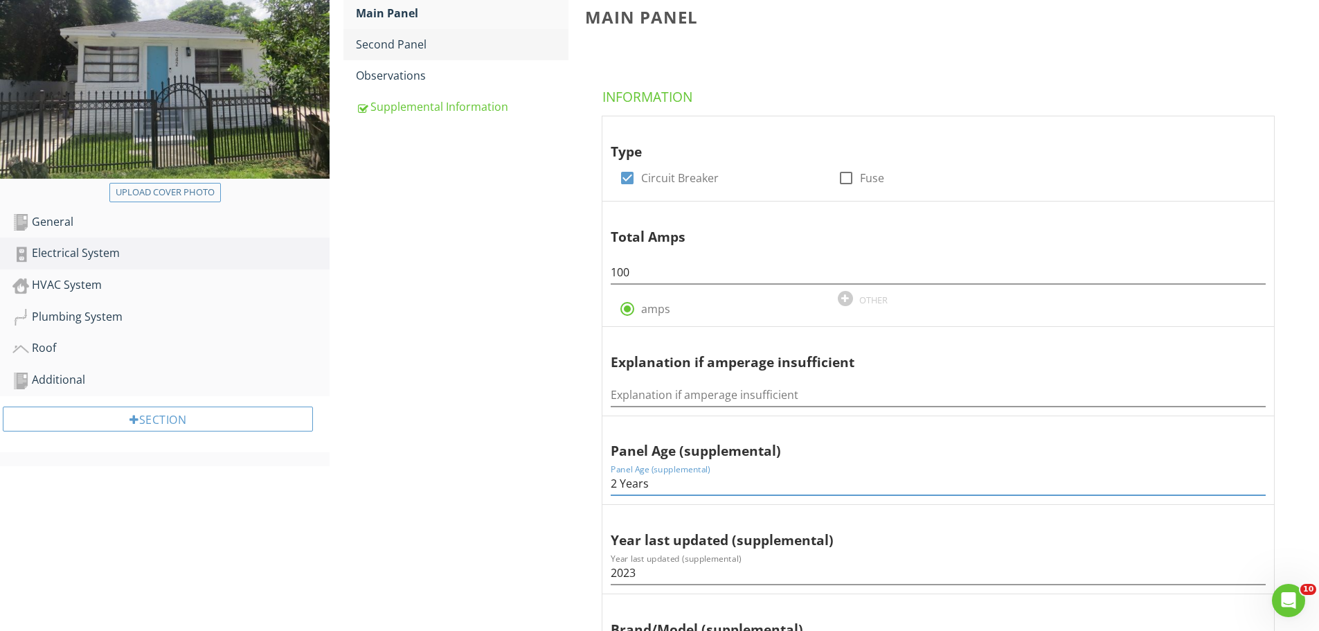
type input "2 Years"
drag, startPoint x: 402, startPoint y: 54, endPoint x: 308, endPoint y: 265, distance: 230.9
click at [398, 63] on span "Main Panel Second Panel Observations Supplemental Information" at bounding box center [455, 60] width 225 height 125
click at [406, 44] on div "Second Panel" at bounding box center [462, 44] width 213 height 17
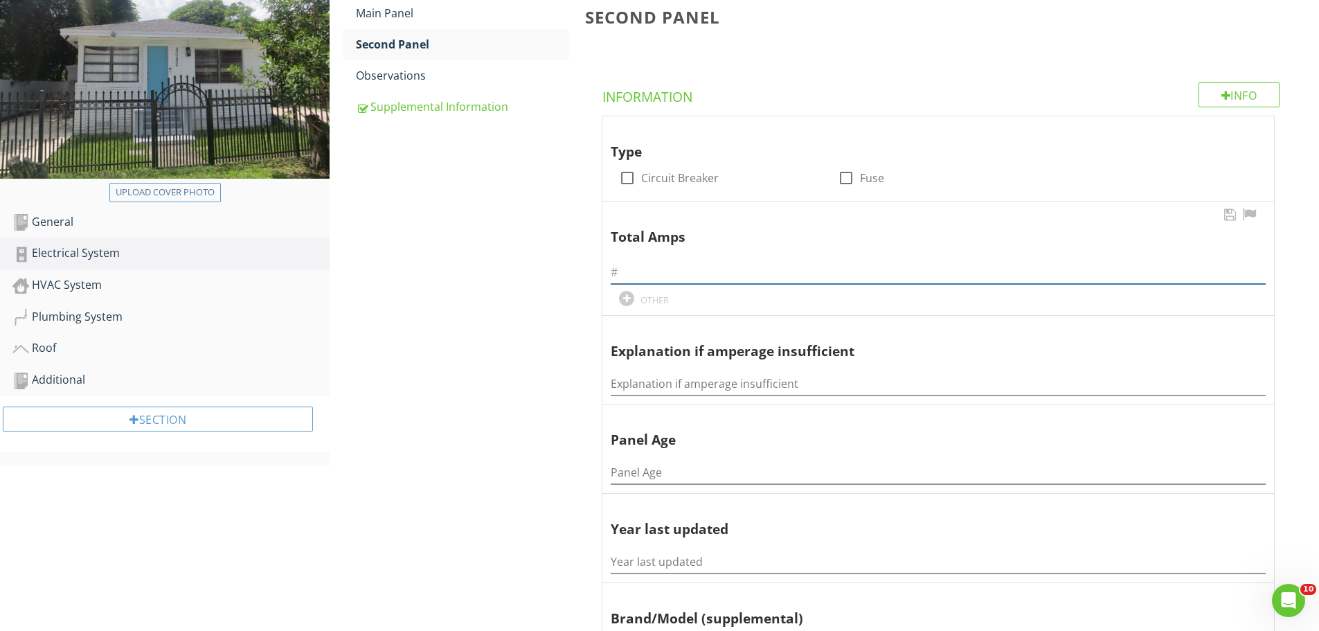
click at [636, 273] on input "text" at bounding box center [938, 272] width 655 height 23
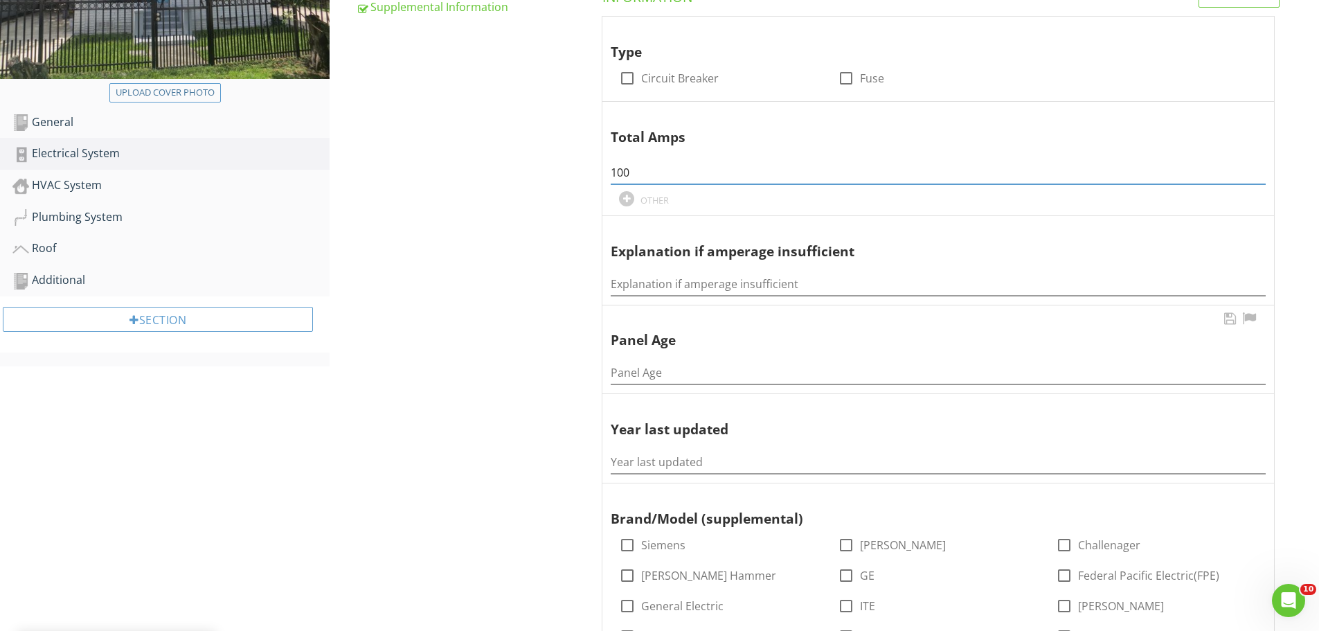
scroll to position [277, 0]
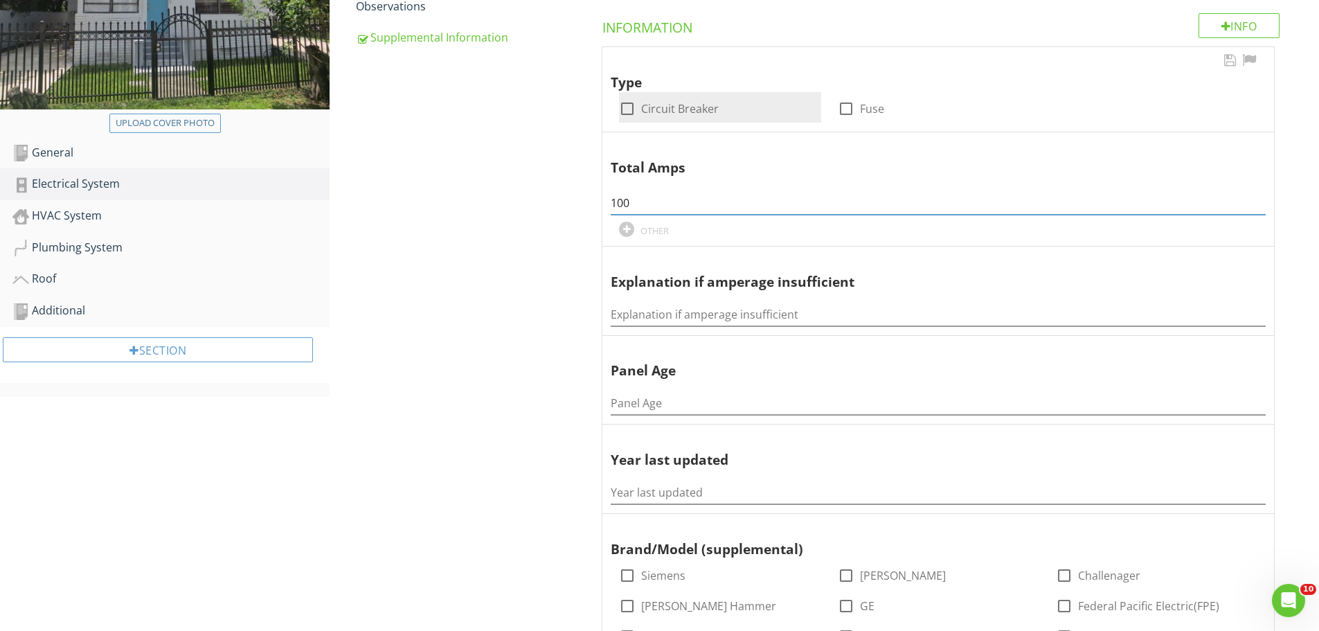
type input "100"
click at [629, 109] on div at bounding box center [627, 109] width 24 height 24
checkbox input "true"
click at [453, 39] on div "Supplemental Information" at bounding box center [462, 37] width 213 height 17
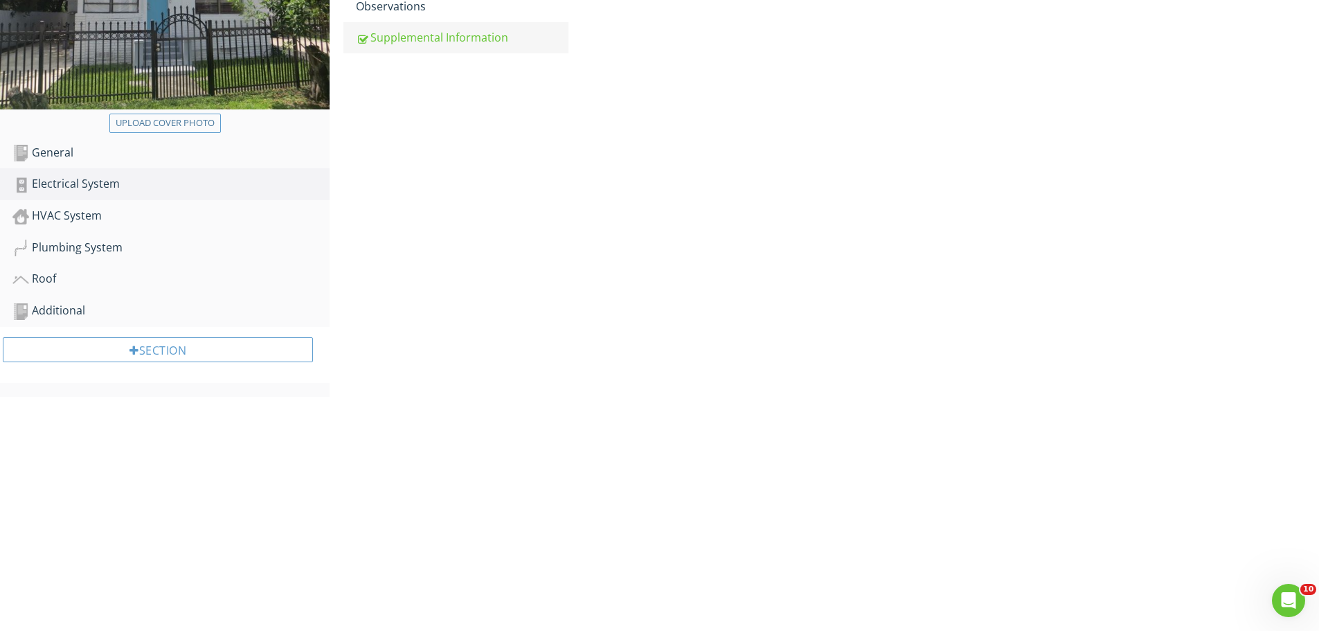
scroll to position [114, 0]
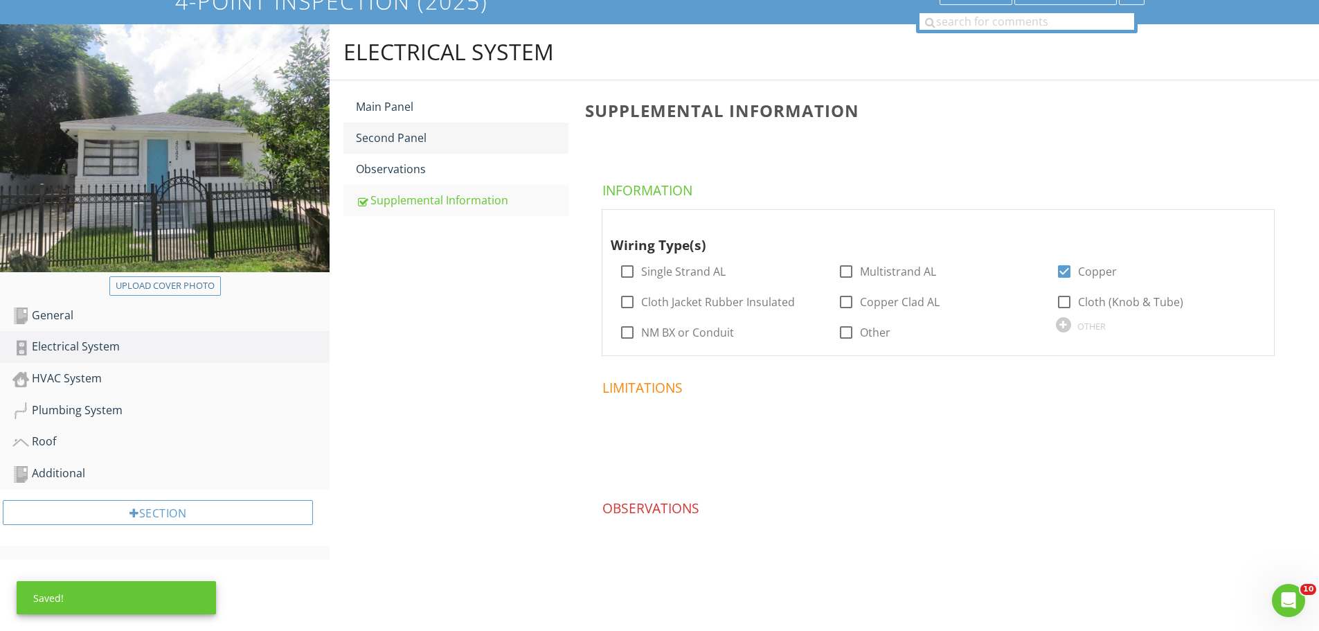
click at [403, 140] on div "Second Panel" at bounding box center [462, 137] width 213 height 17
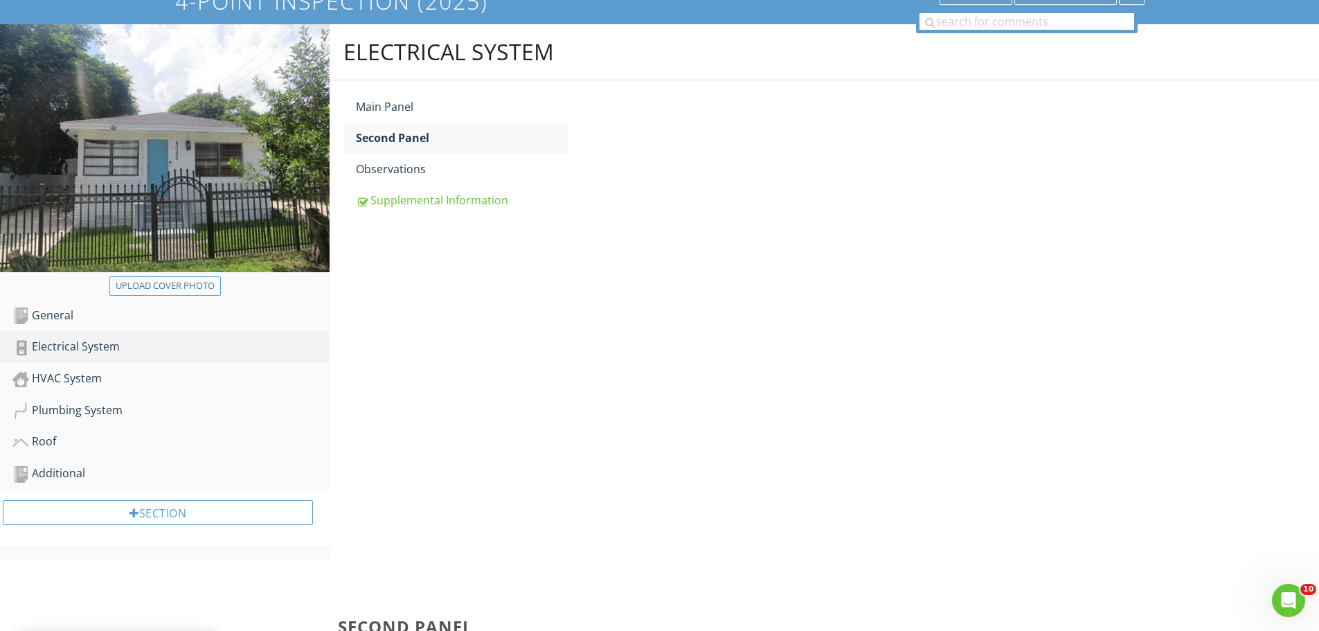
scroll to position [277, 0]
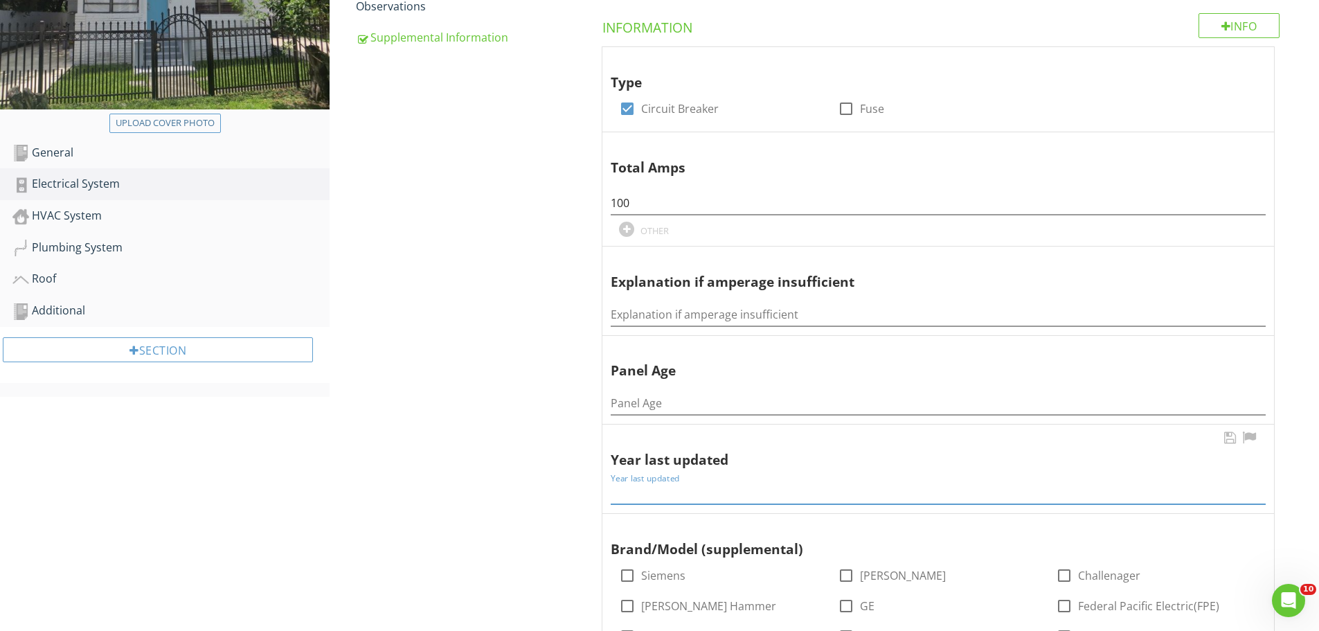
click at [617, 491] on input "Year last updated" at bounding box center [938, 492] width 655 height 23
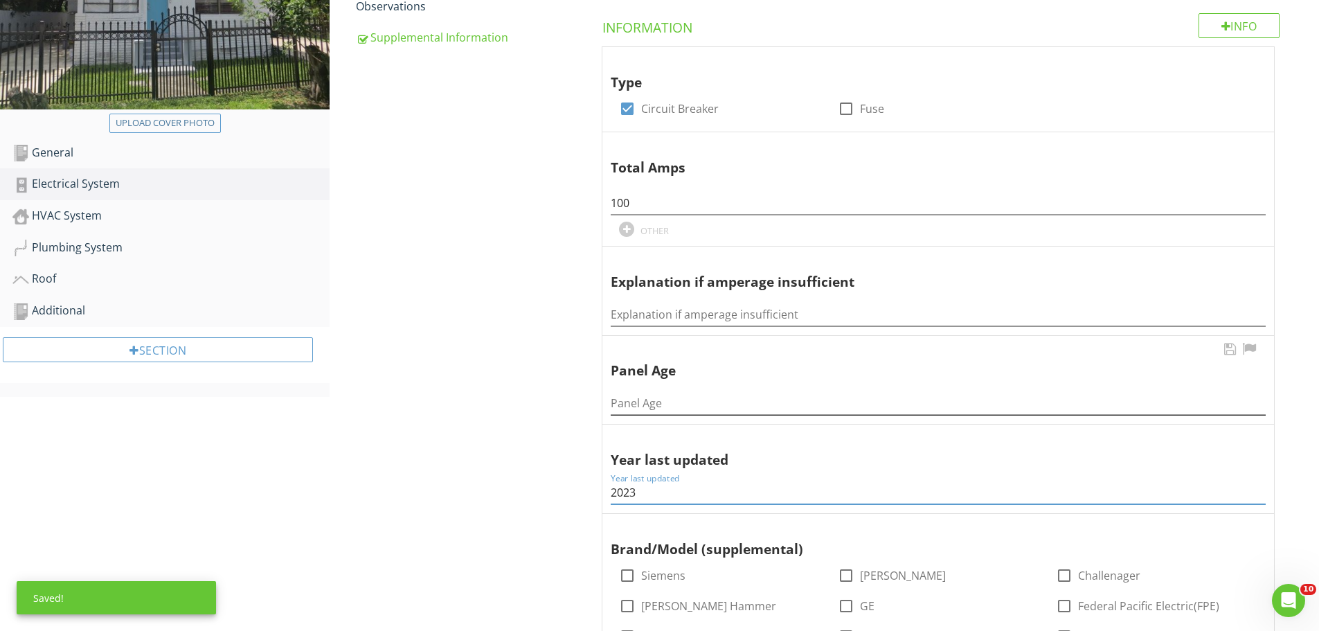
type input "2023"
click at [617, 407] on input "Panel Age" at bounding box center [938, 403] width 655 height 23
type input "y"
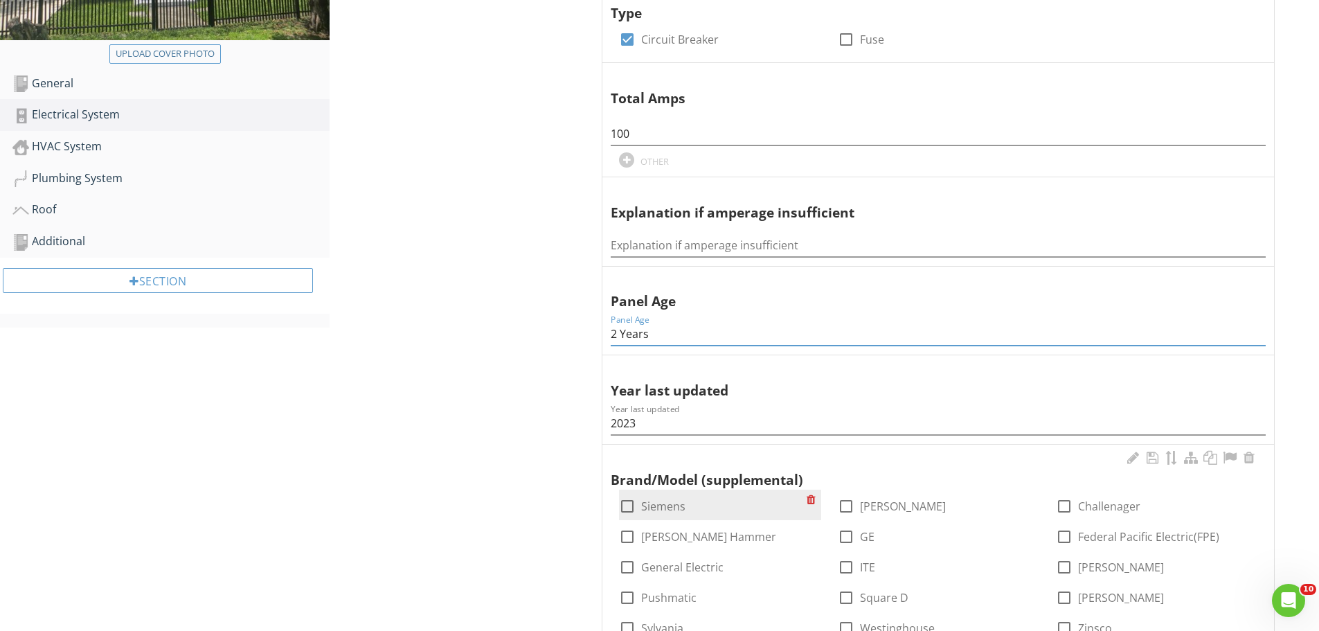
scroll to position [415, 0]
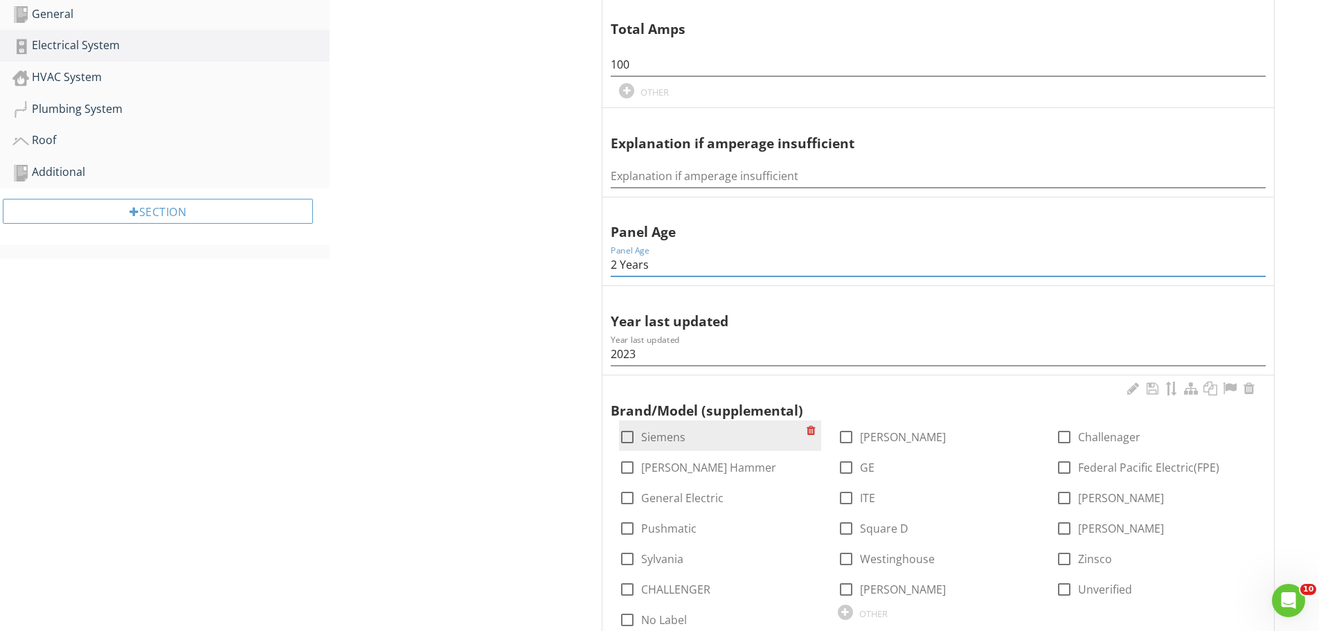
type input "2 Years"
click at [628, 438] on div at bounding box center [627, 437] width 24 height 24
checkbox input "true"
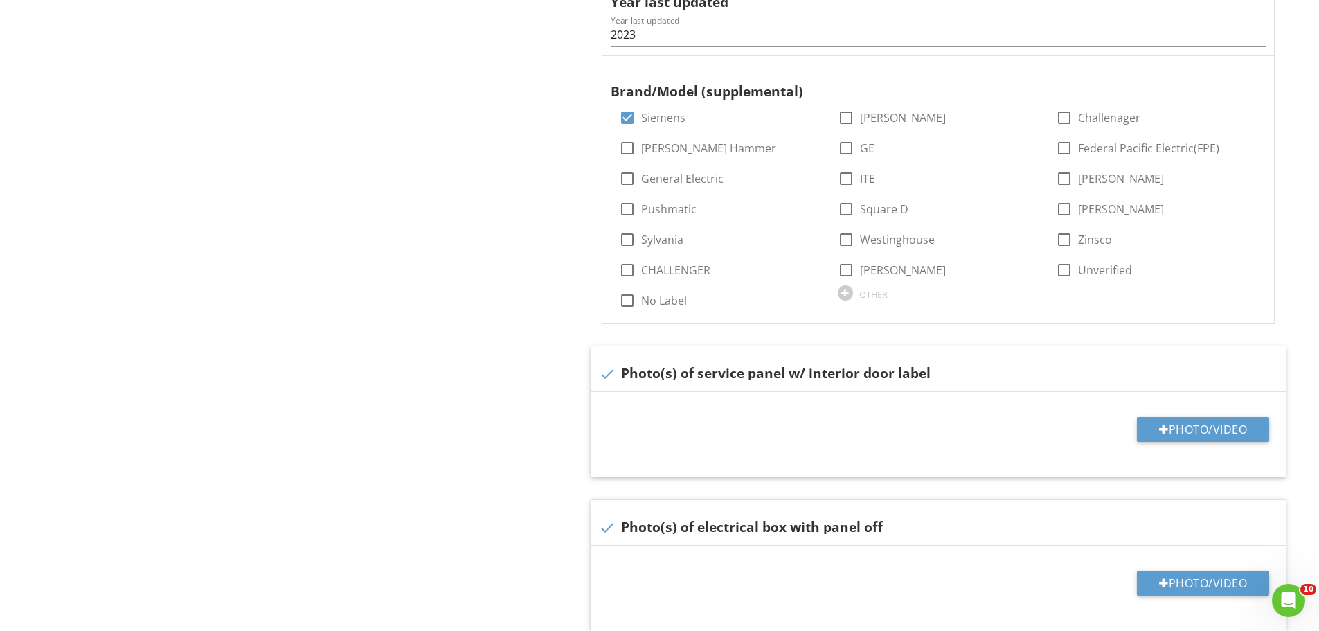
scroll to position [762, 0]
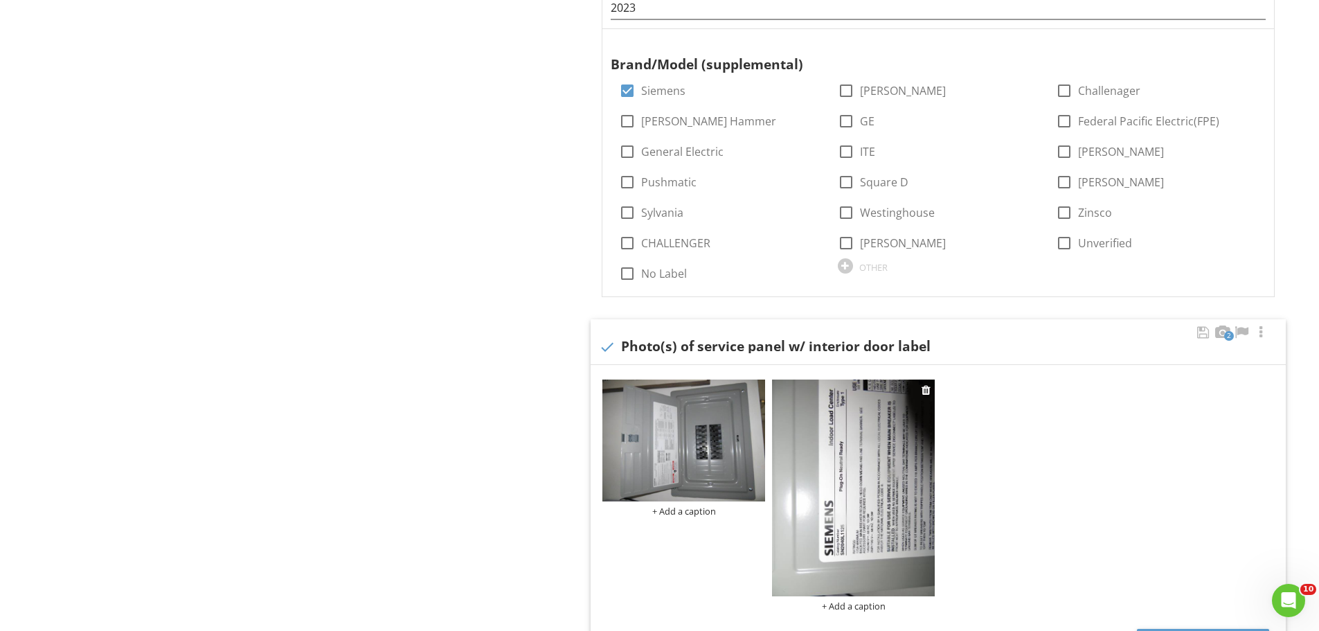
click at [850, 498] on img at bounding box center [853, 487] width 163 height 217
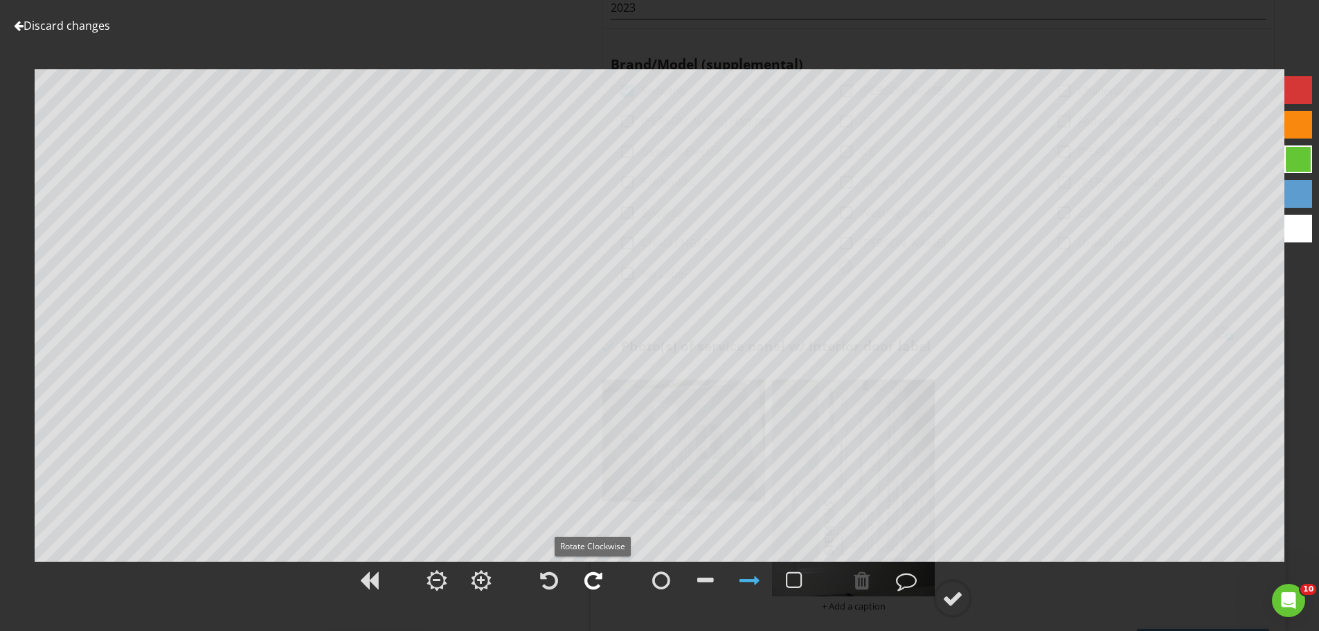
click at [600, 573] on div at bounding box center [593, 580] width 18 height 21
click at [953, 601] on div at bounding box center [952, 598] width 21 height 21
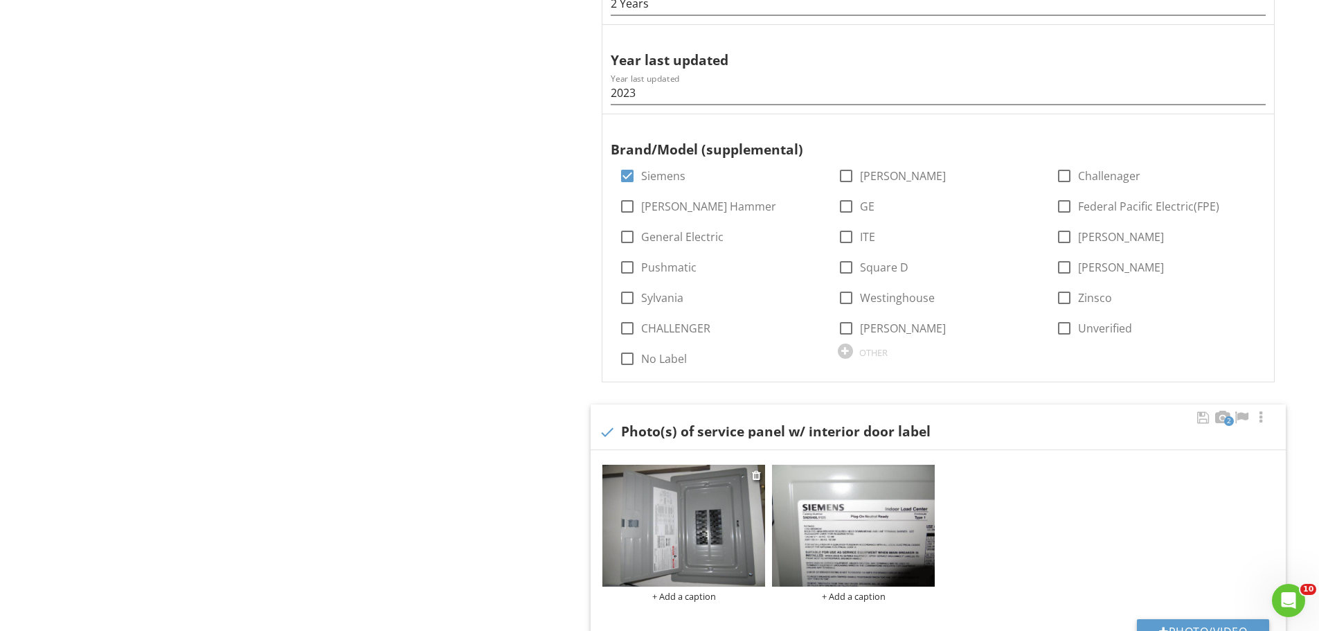
scroll to position [674, 0]
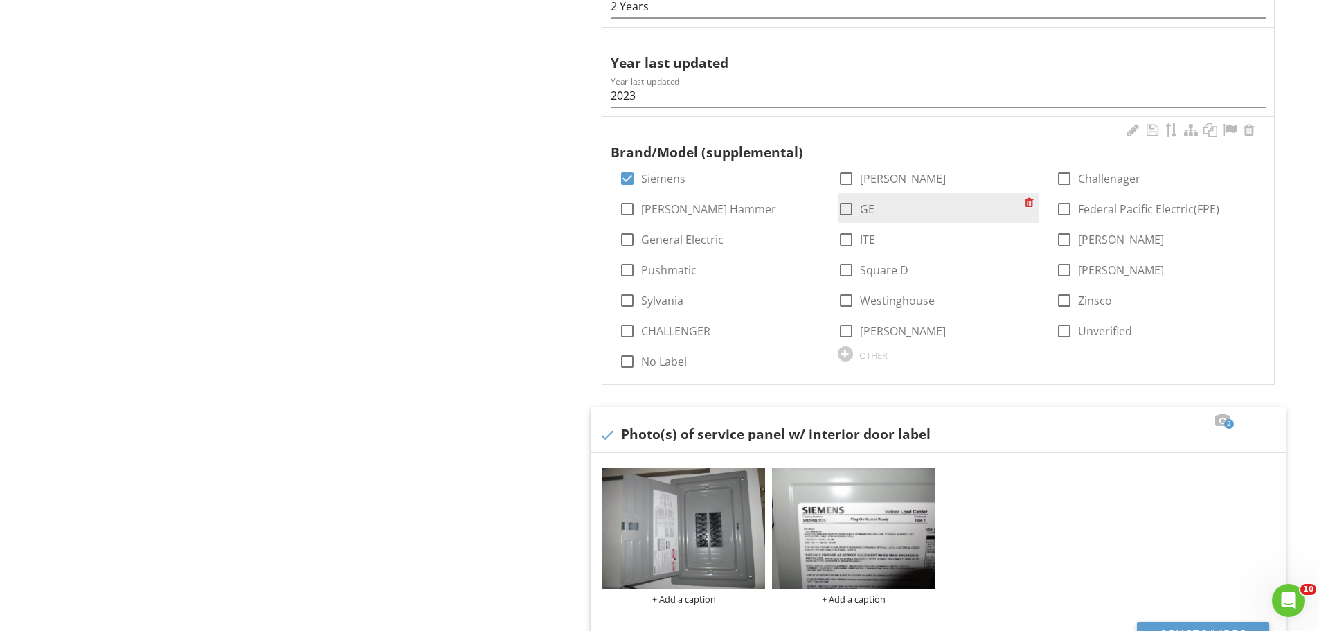
click at [847, 211] on div at bounding box center [846, 209] width 24 height 24
checkbox input "true"
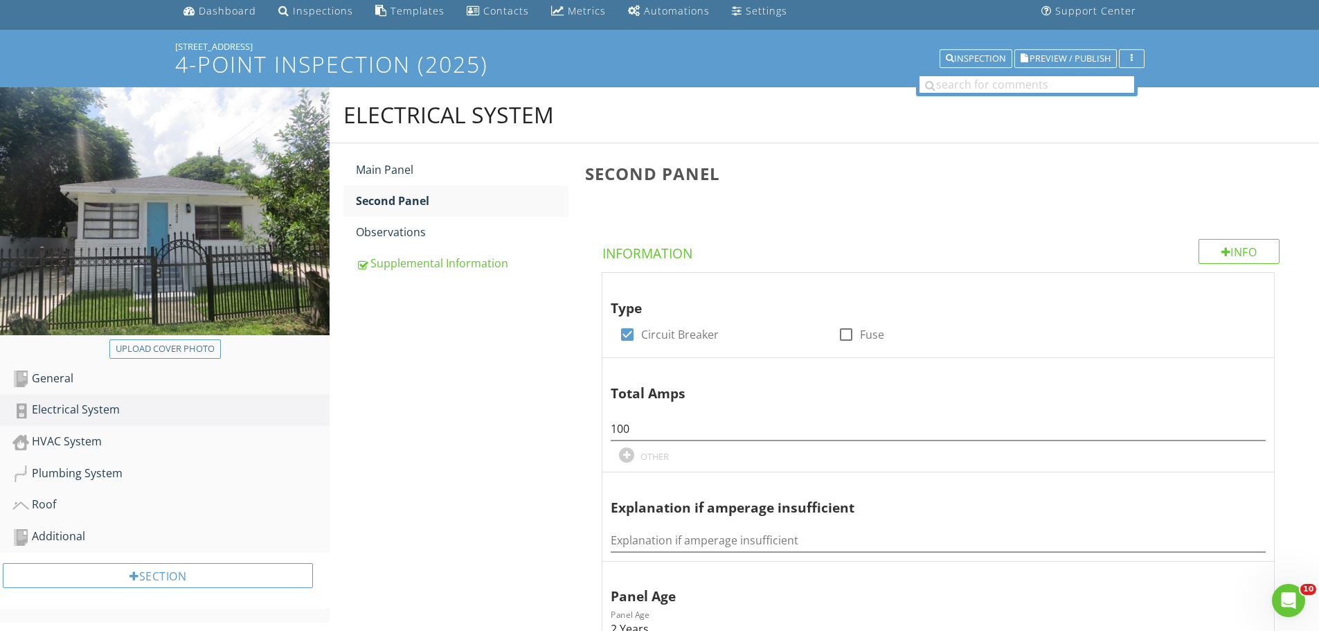
scroll to position [0, 0]
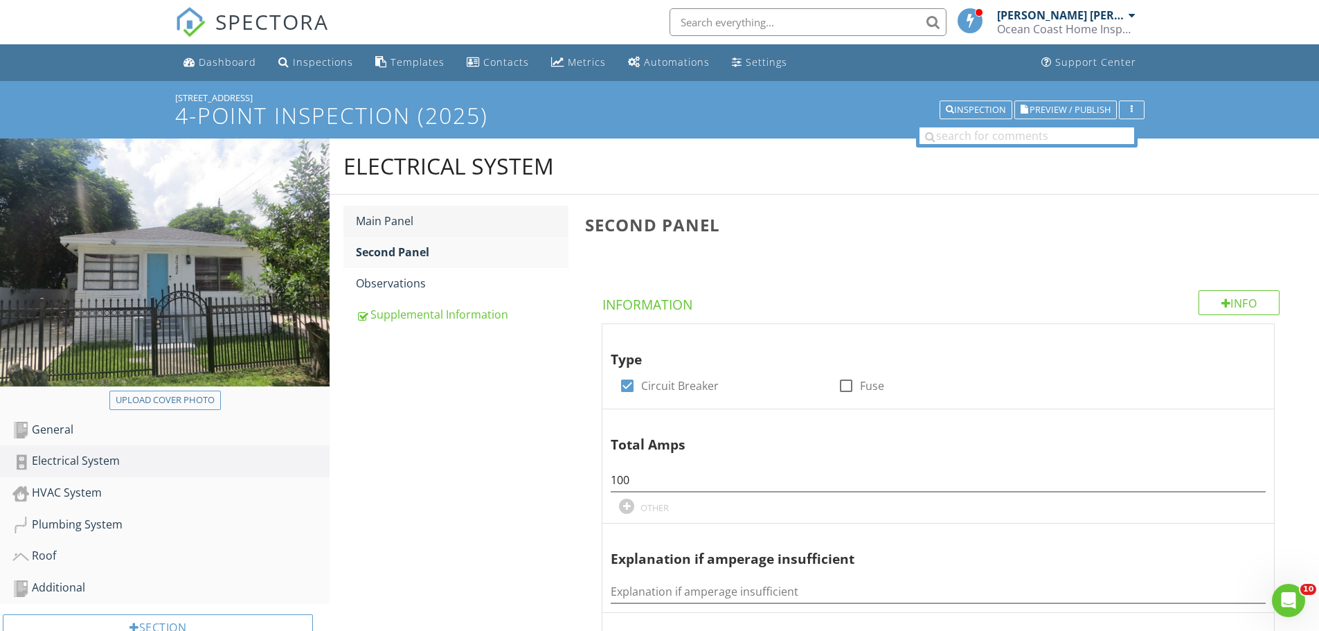
click at [396, 220] on div "Main Panel" at bounding box center [462, 221] width 213 height 17
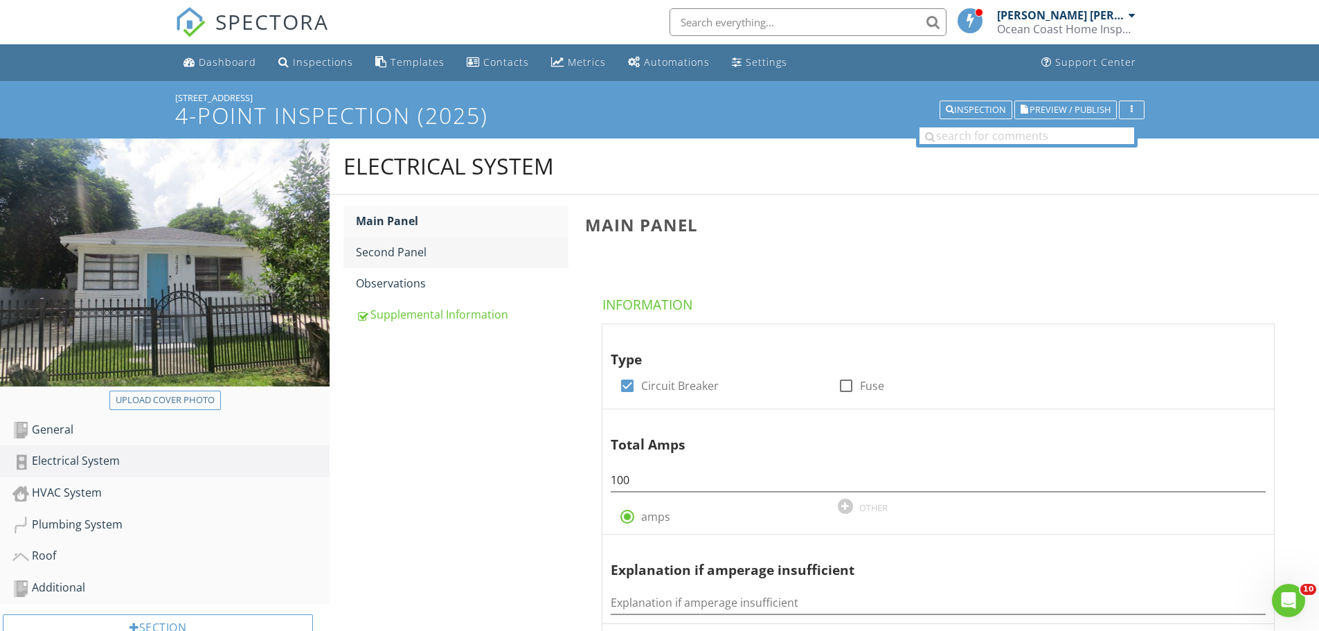
click at [413, 256] on div "Second Panel" at bounding box center [462, 252] width 213 height 17
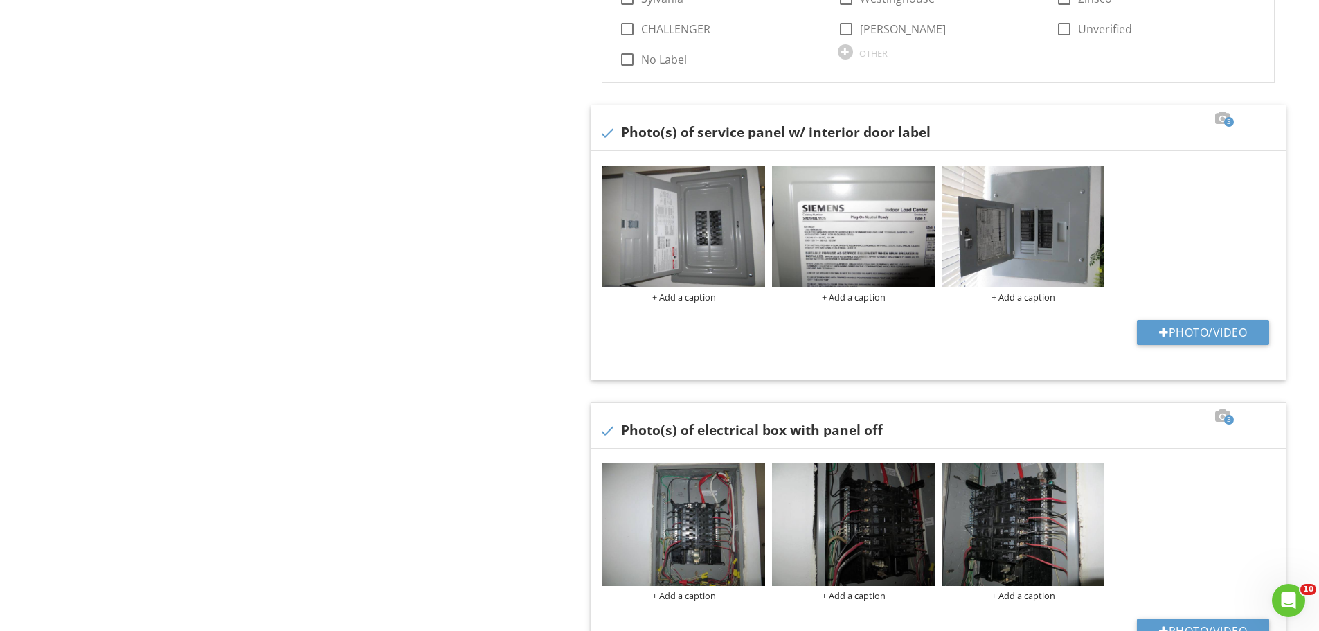
scroll to position [969, 0]
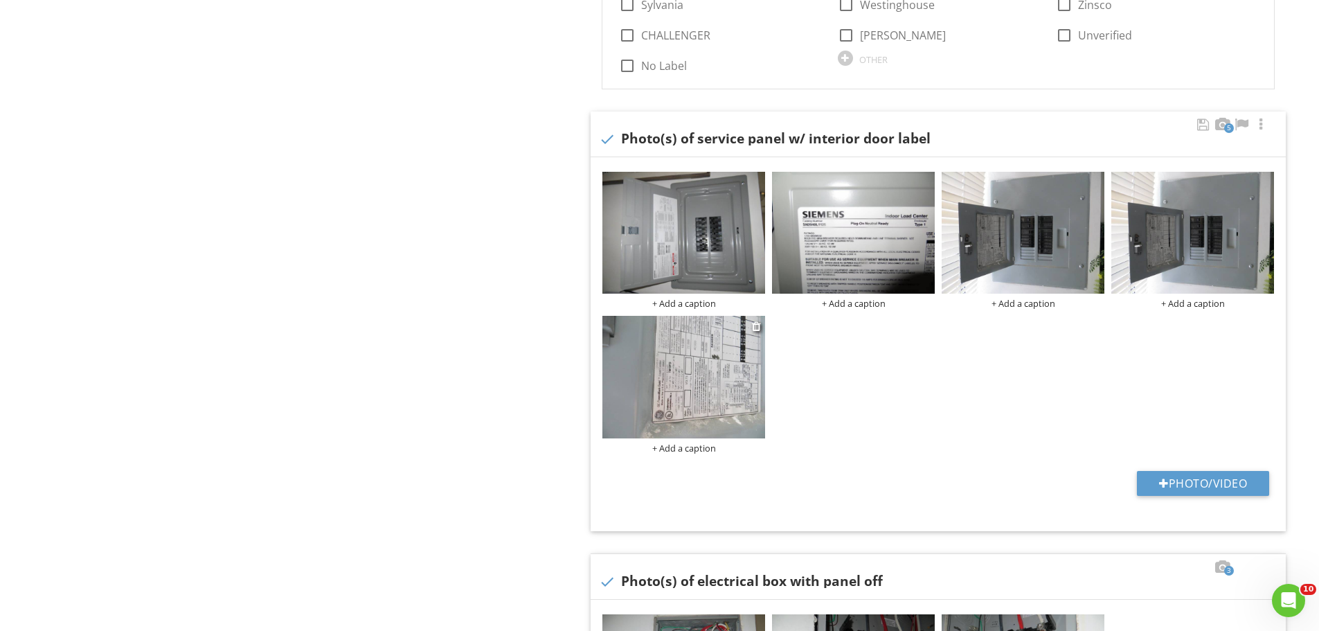
click at [689, 388] on img at bounding box center [683, 377] width 163 height 122
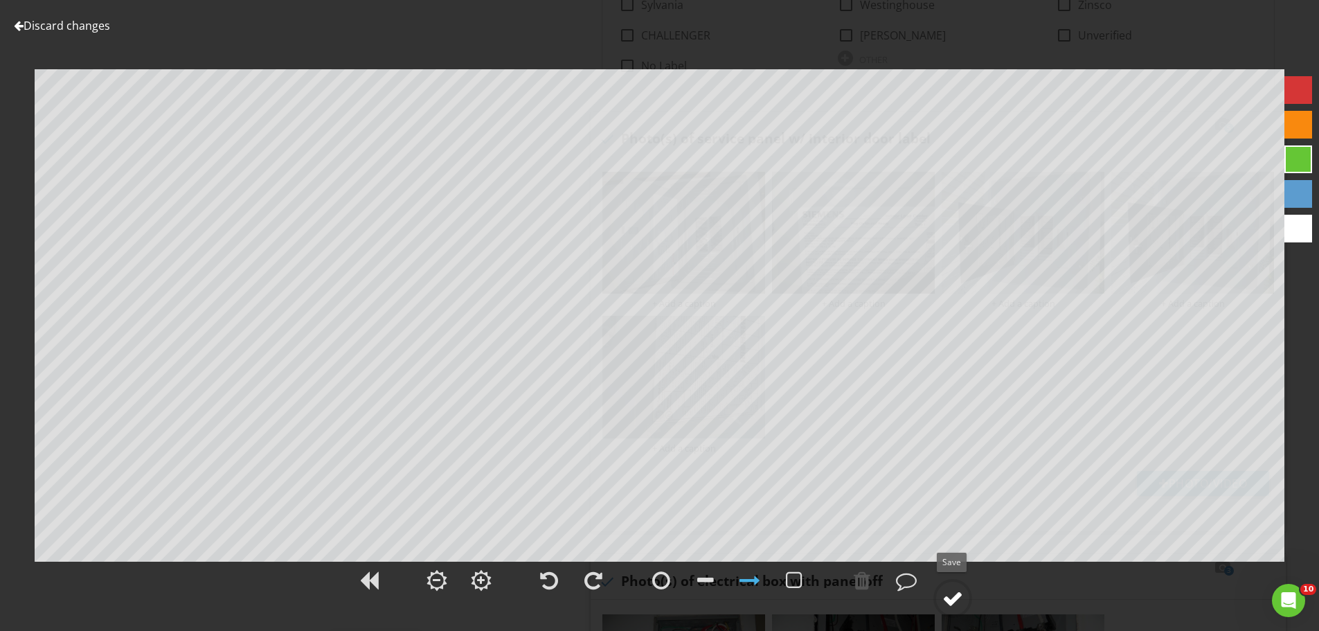
click at [950, 600] on div at bounding box center [952, 598] width 21 height 21
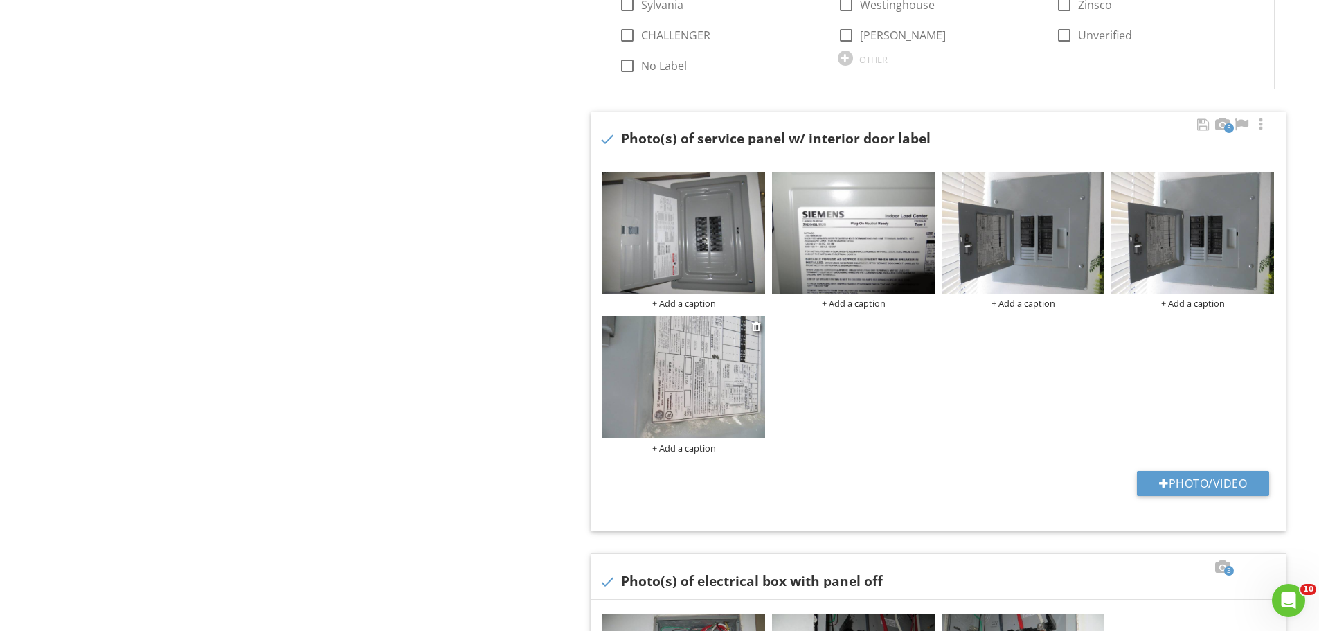
click at [724, 397] on img at bounding box center [683, 377] width 163 height 122
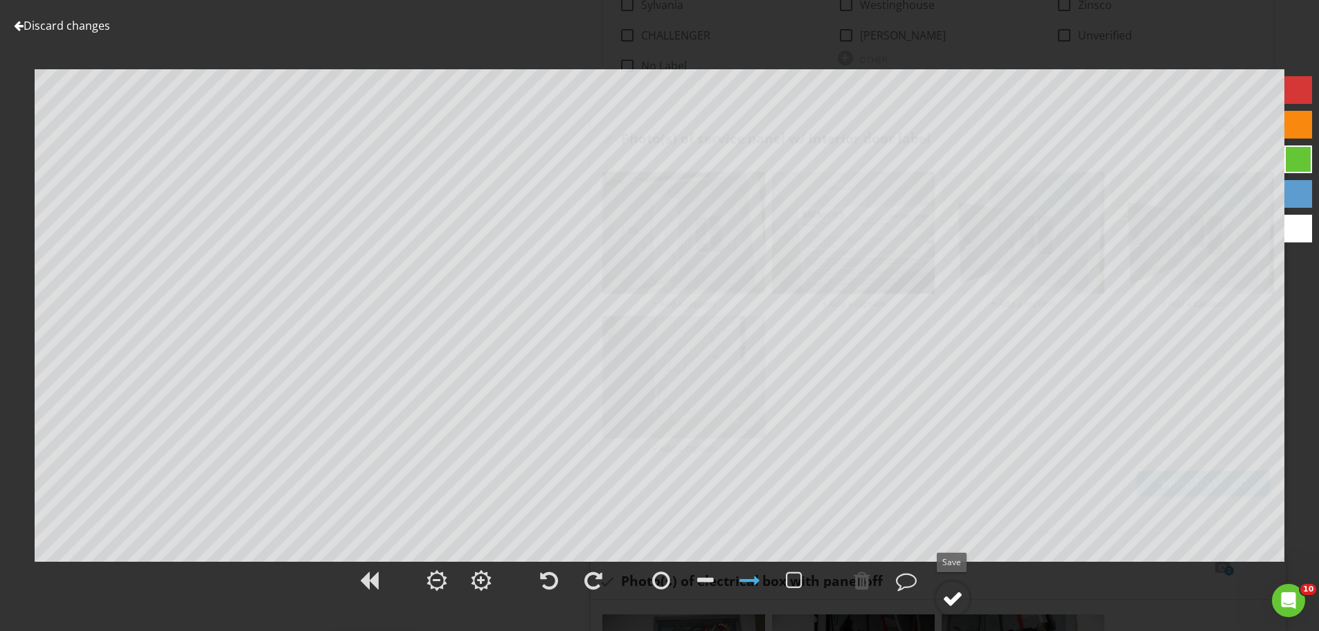
click at [955, 602] on div at bounding box center [952, 598] width 21 height 21
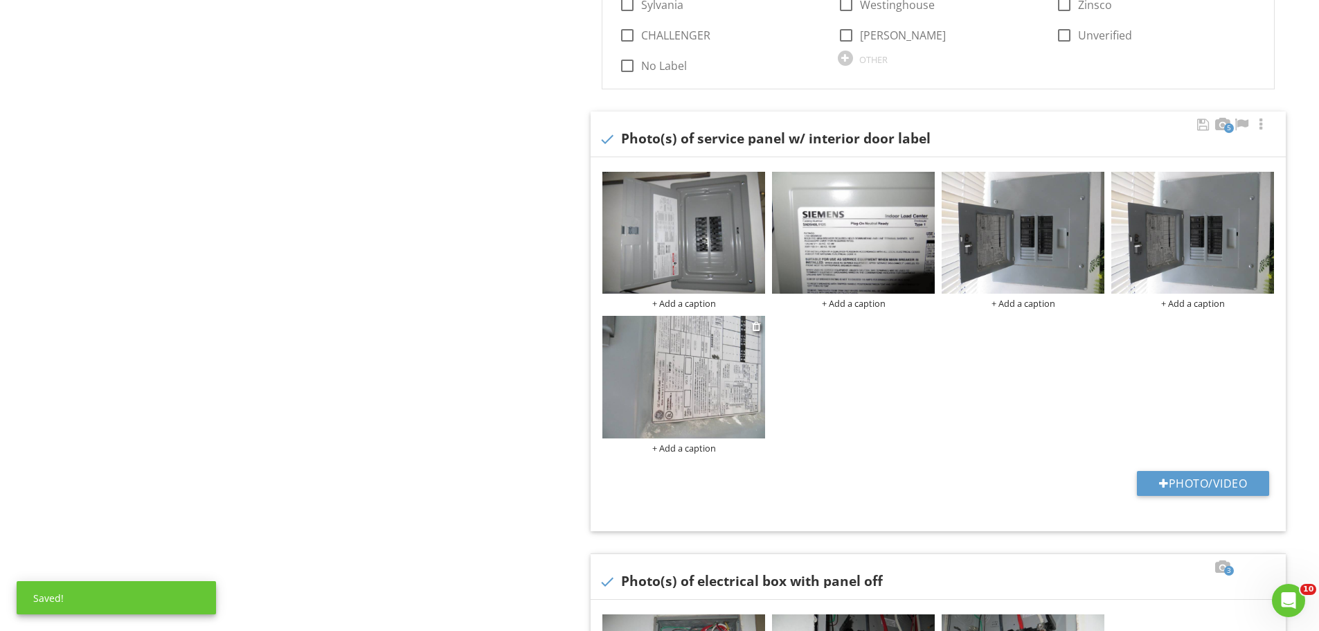
click at [711, 384] on img at bounding box center [683, 377] width 163 height 122
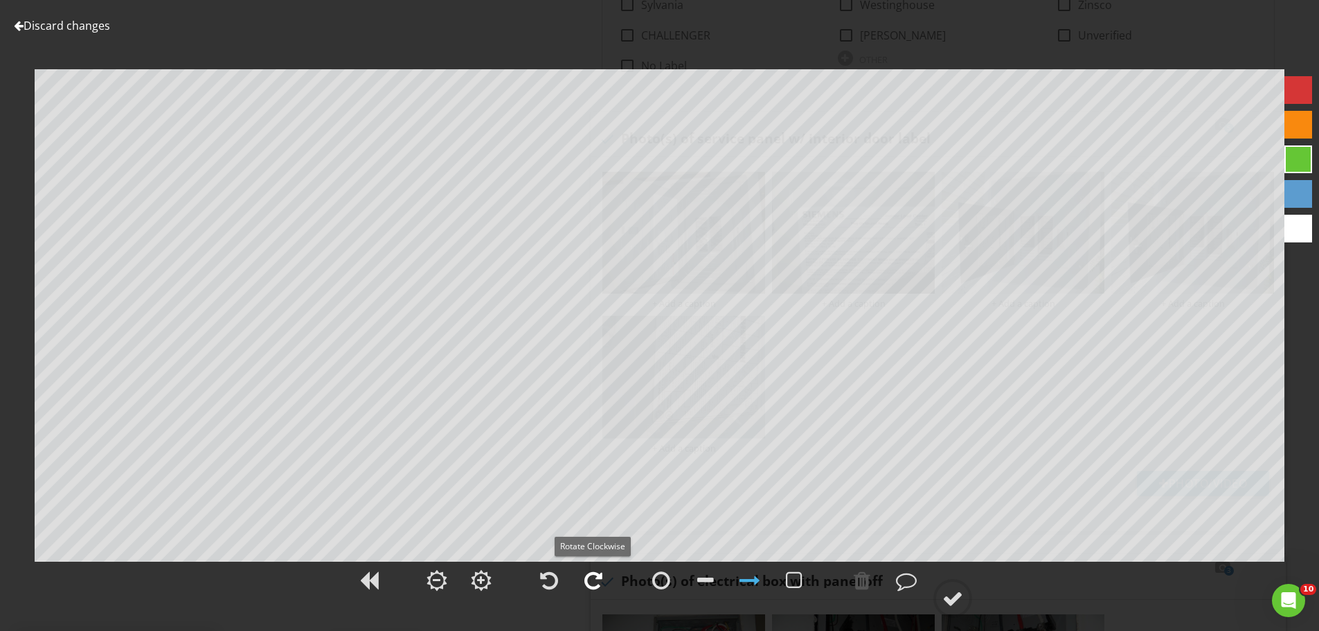
click at [597, 572] on div at bounding box center [593, 580] width 18 height 21
click at [951, 601] on div at bounding box center [952, 598] width 21 height 21
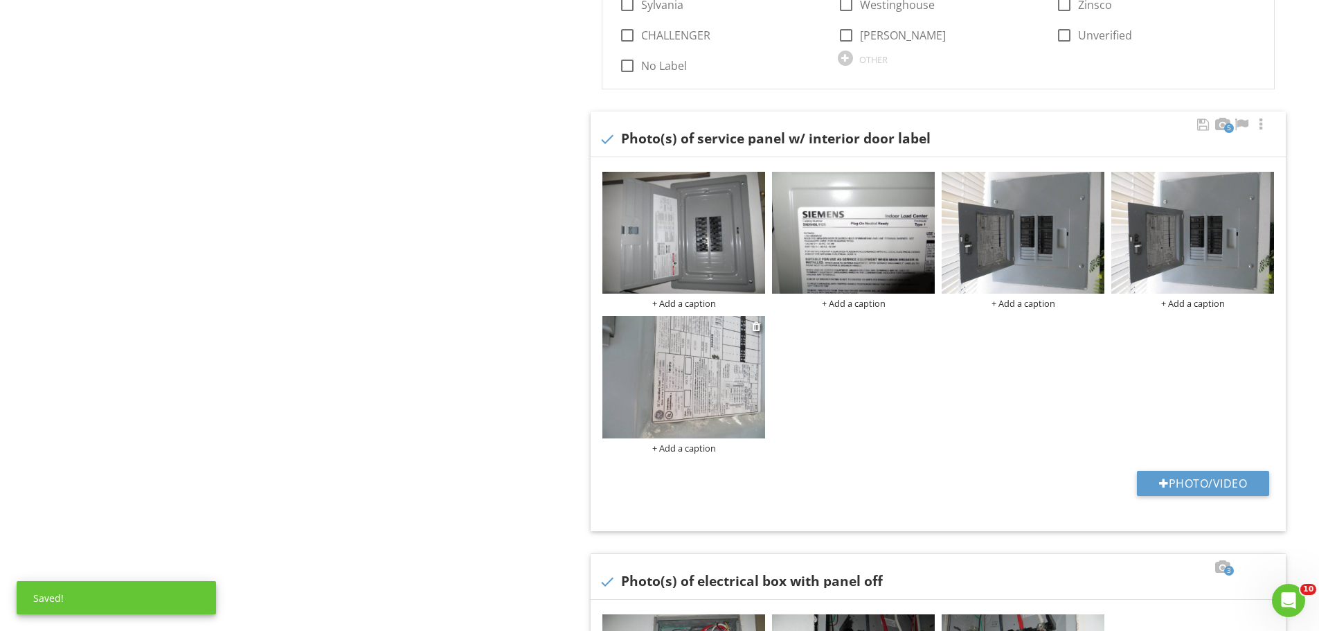
click at [719, 438] on img at bounding box center [683, 377] width 163 height 122
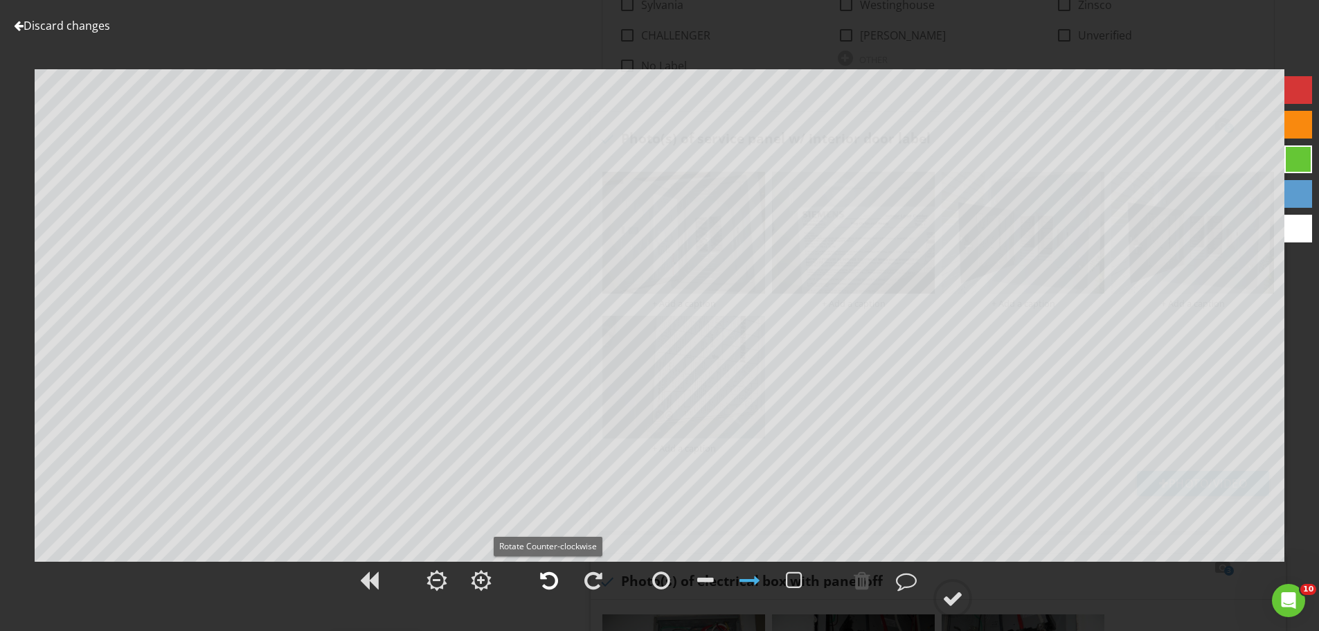
click at [546, 573] on div at bounding box center [549, 580] width 18 height 21
click at [950, 598] on div at bounding box center [952, 598] width 21 height 21
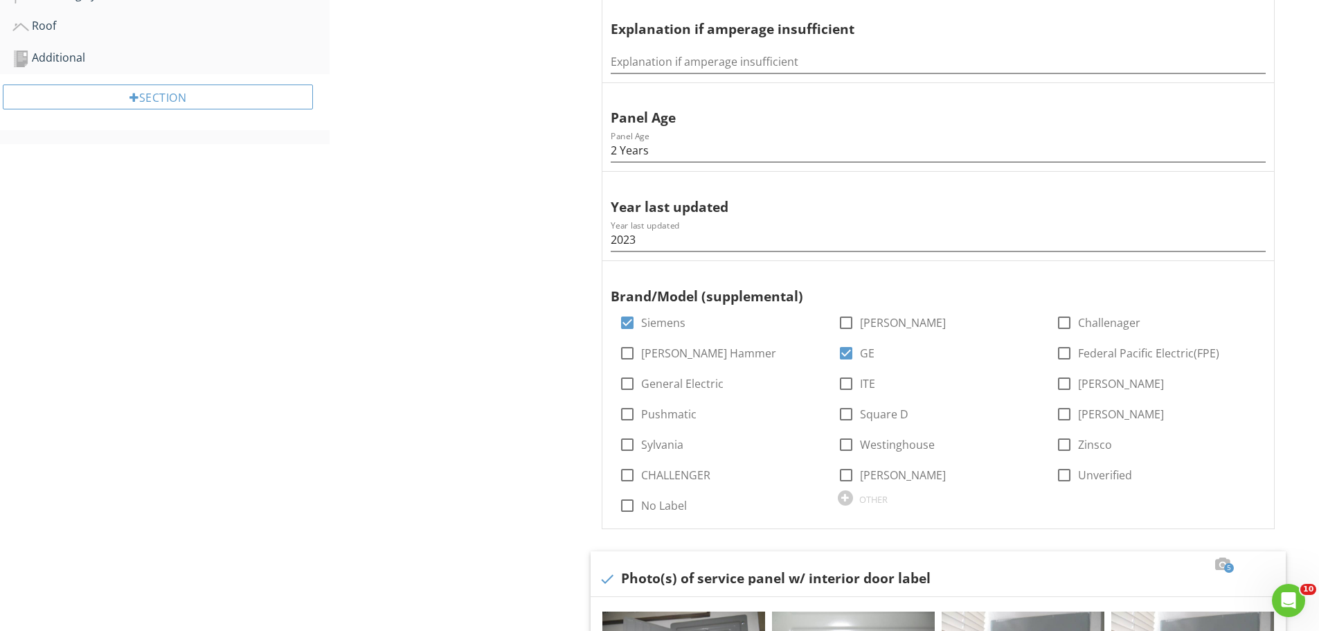
scroll to position [485, 0]
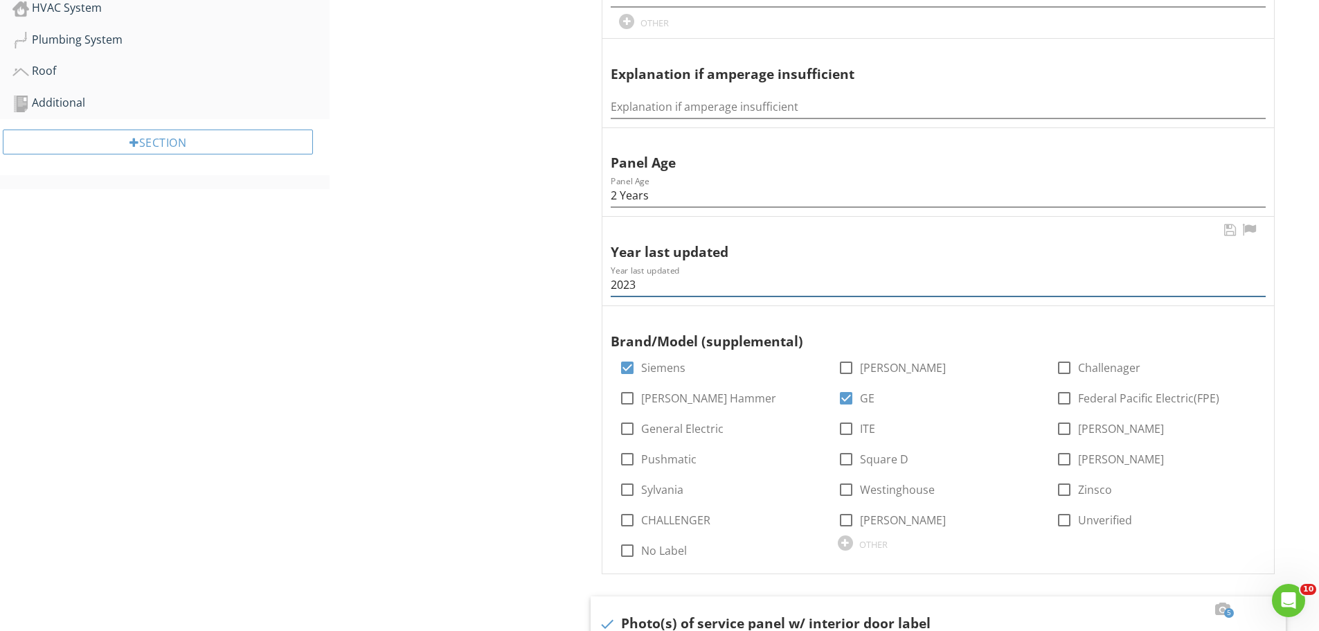
click at [660, 292] on input "2023" at bounding box center [938, 284] width 655 height 23
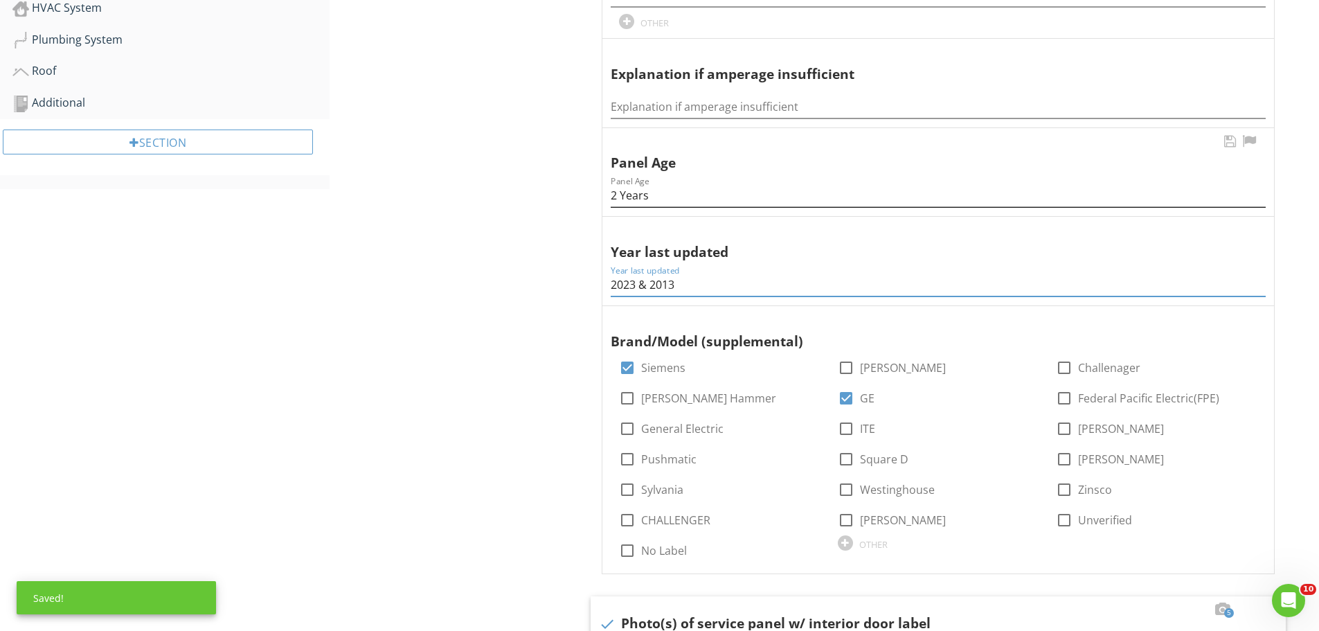
type input "2023 & 2013"
drag, startPoint x: 627, startPoint y: 193, endPoint x: 620, endPoint y: 197, distance: 7.1
click at [626, 193] on input "2 Years" at bounding box center [938, 195] width 655 height 23
click at [624, 195] on input "2 Years" at bounding box center [938, 195] width 655 height 23
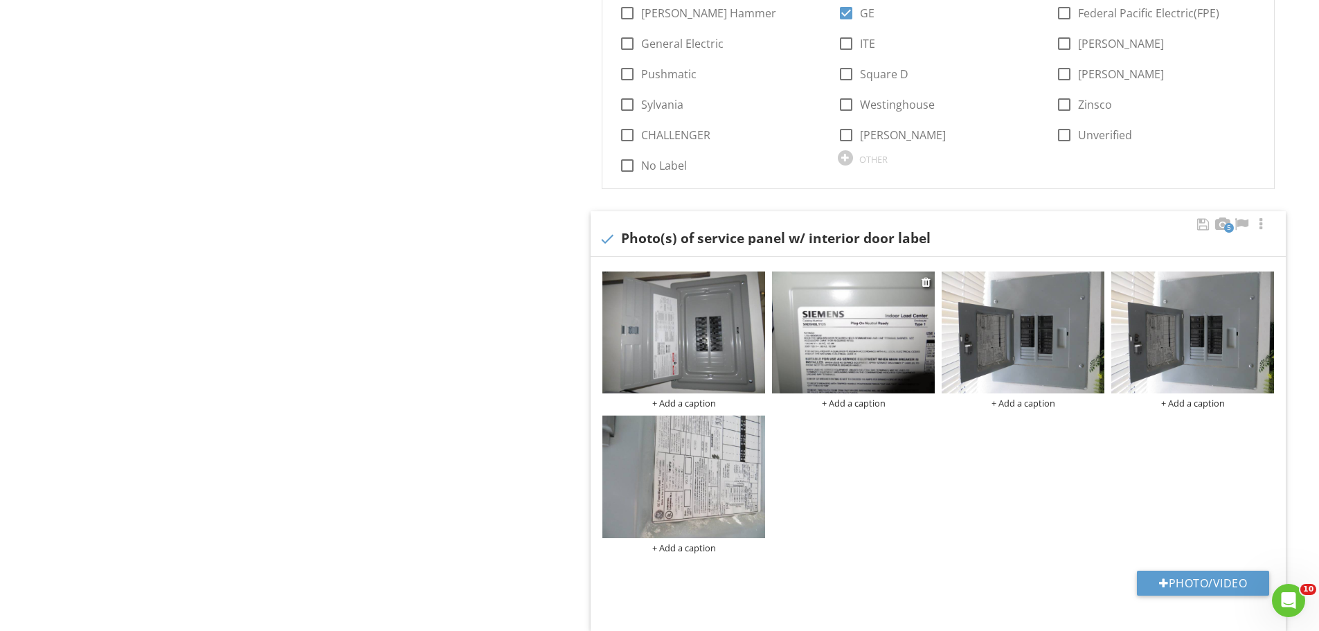
scroll to position [900, 0]
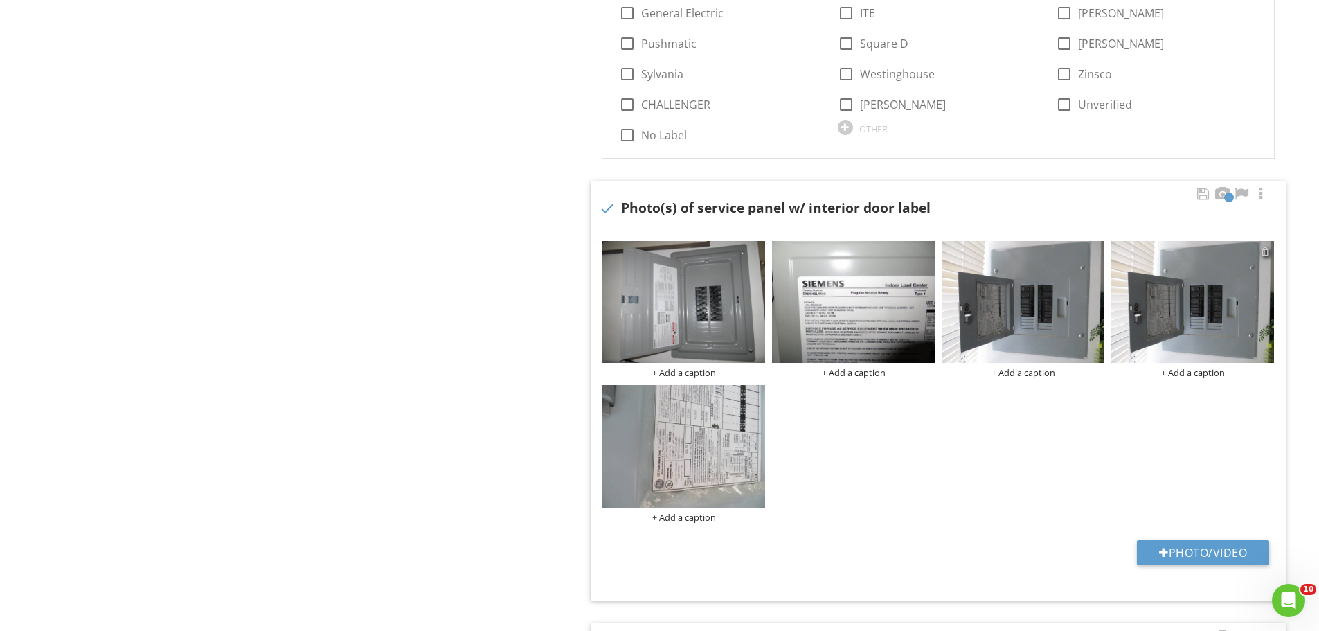
type input "2 & 12 Years"
click at [1266, 253] on div at bounding box center [1265, 251] width 9 height 11
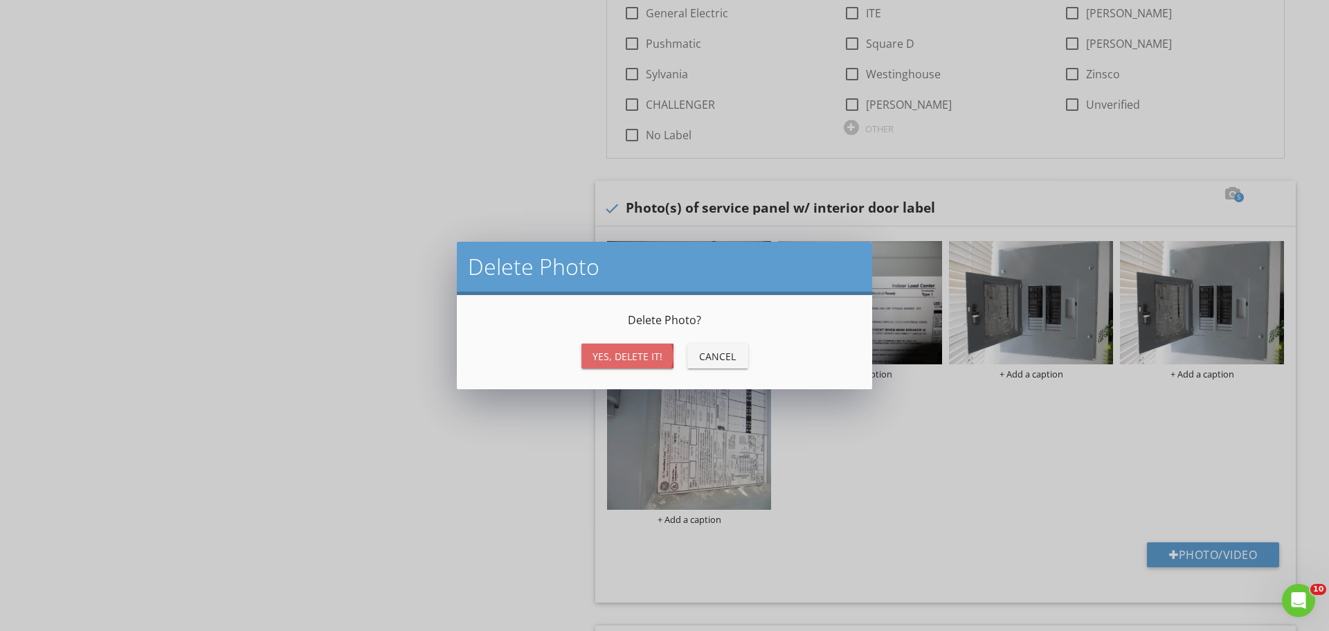
click at [624, 357] on div "Yes, Delete it!" at bounding box center [628, 356] width 70 height 15
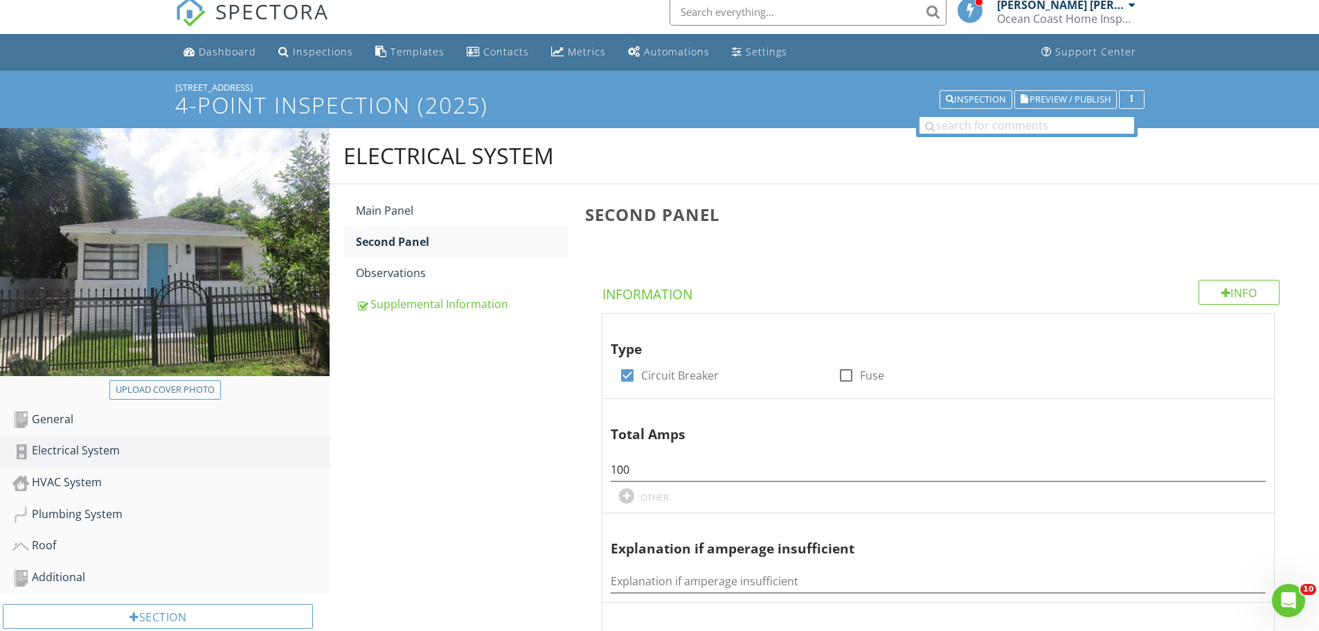
scroll to position [0, 0]
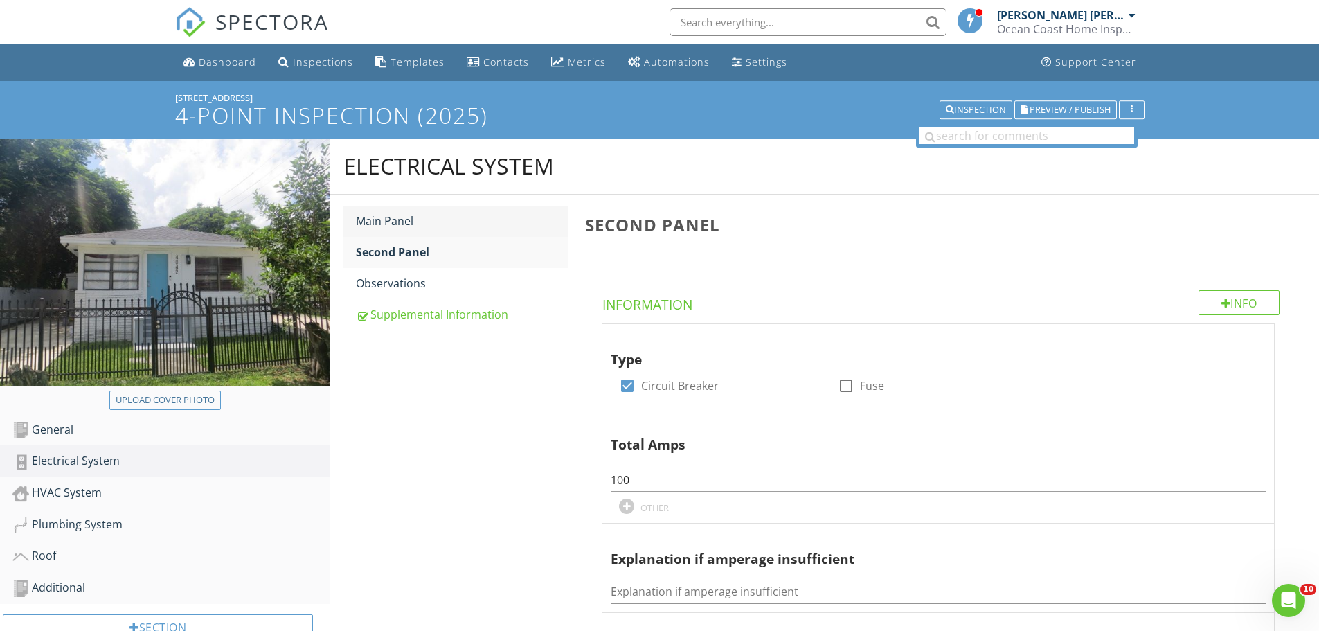
click at [411, 224] on div "Main Panel" at bounding box center [462, 221] width 213 height 17
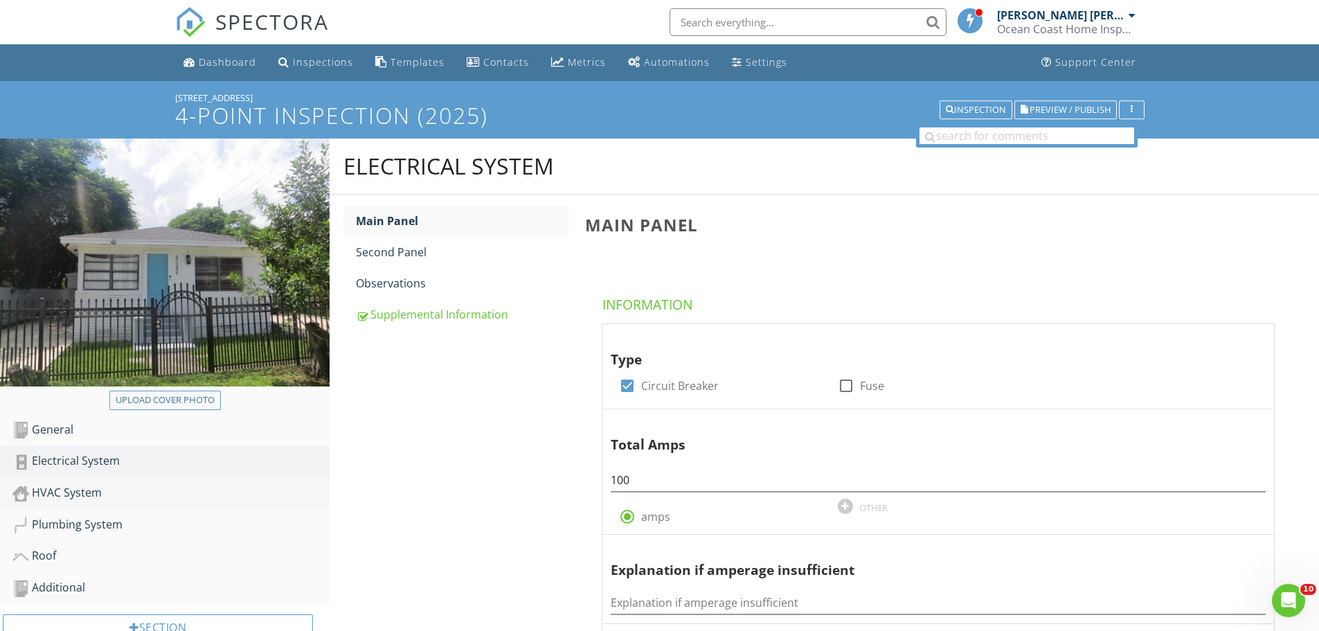
click at [81, 495] on div "HVAC System" at bounding box center [170, 493] width 317 height 18
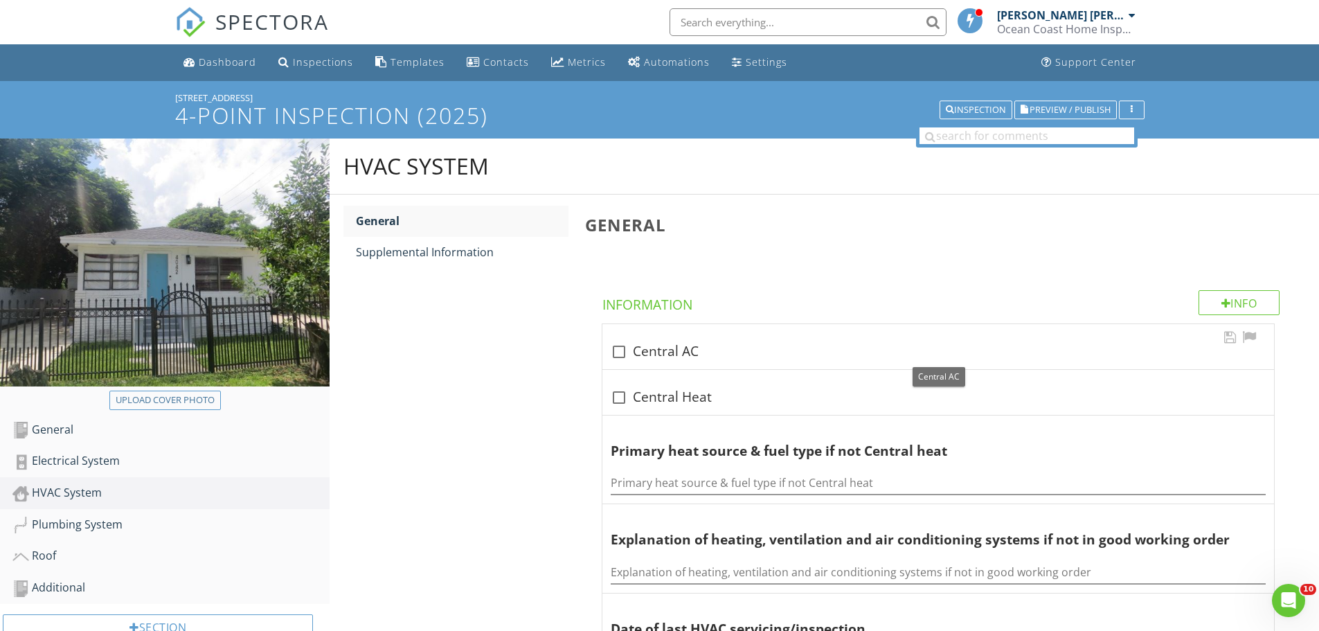
click at [611, 352] on div at bounding box center [619, 352] width 24 height 24
checkbox input "true"
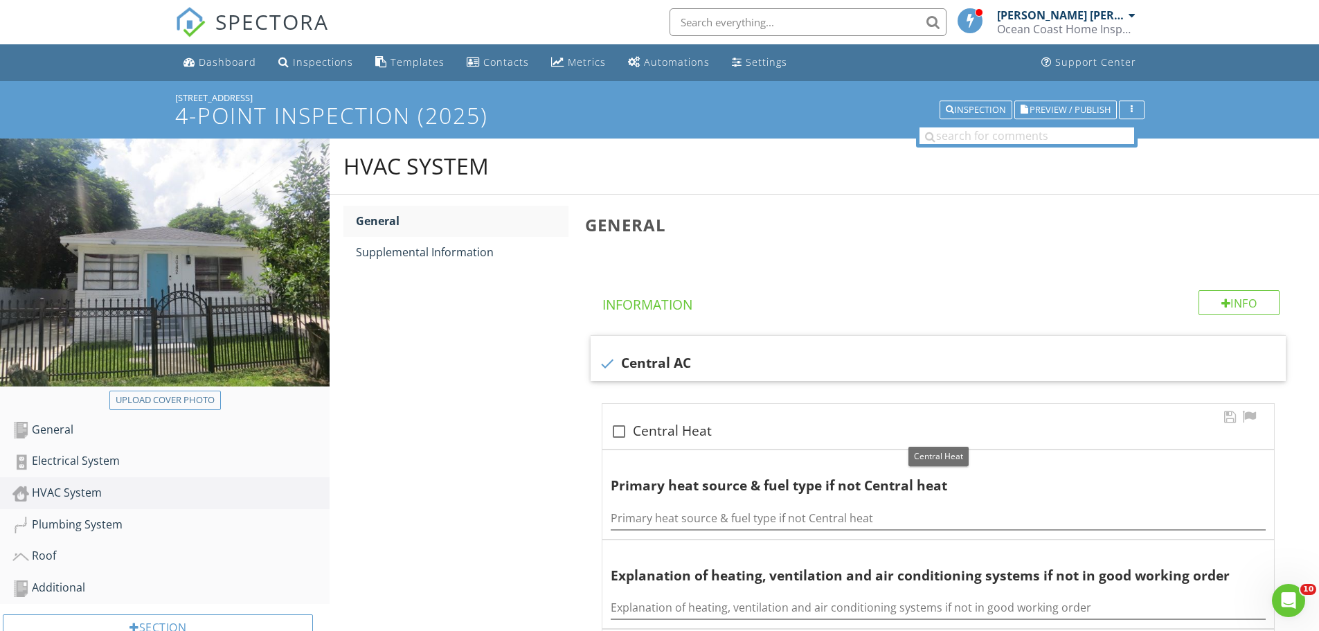
click at [621, 434] on div at bounding box center [619, 432] width 24 height 24
checkbox input "true"
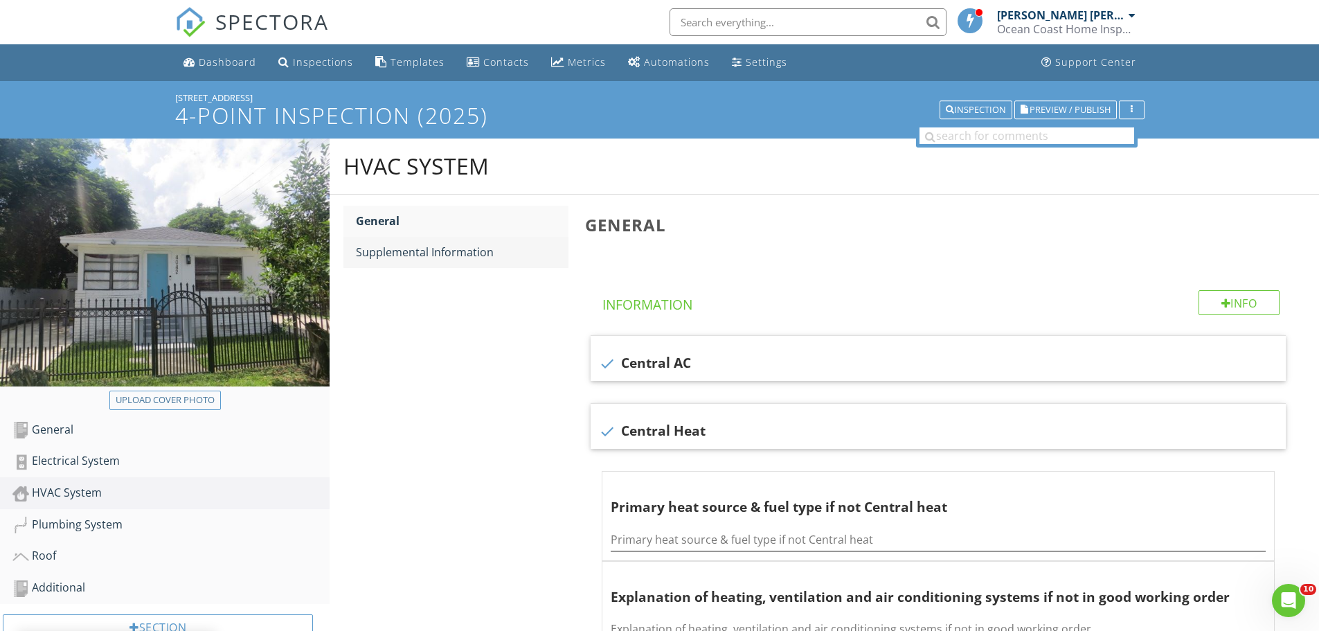
click at [409, 256] on div "Supplemental Information" at bounding box center [462, 252] width 213 height 17
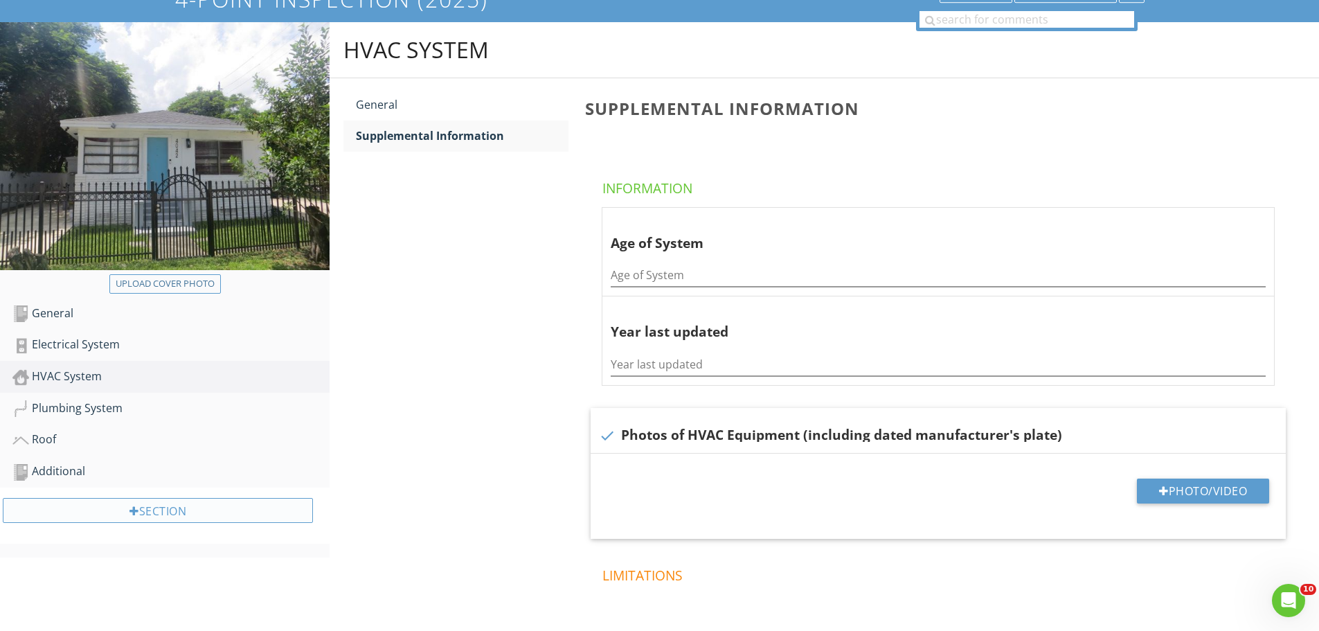
scroll to position [138, 0]
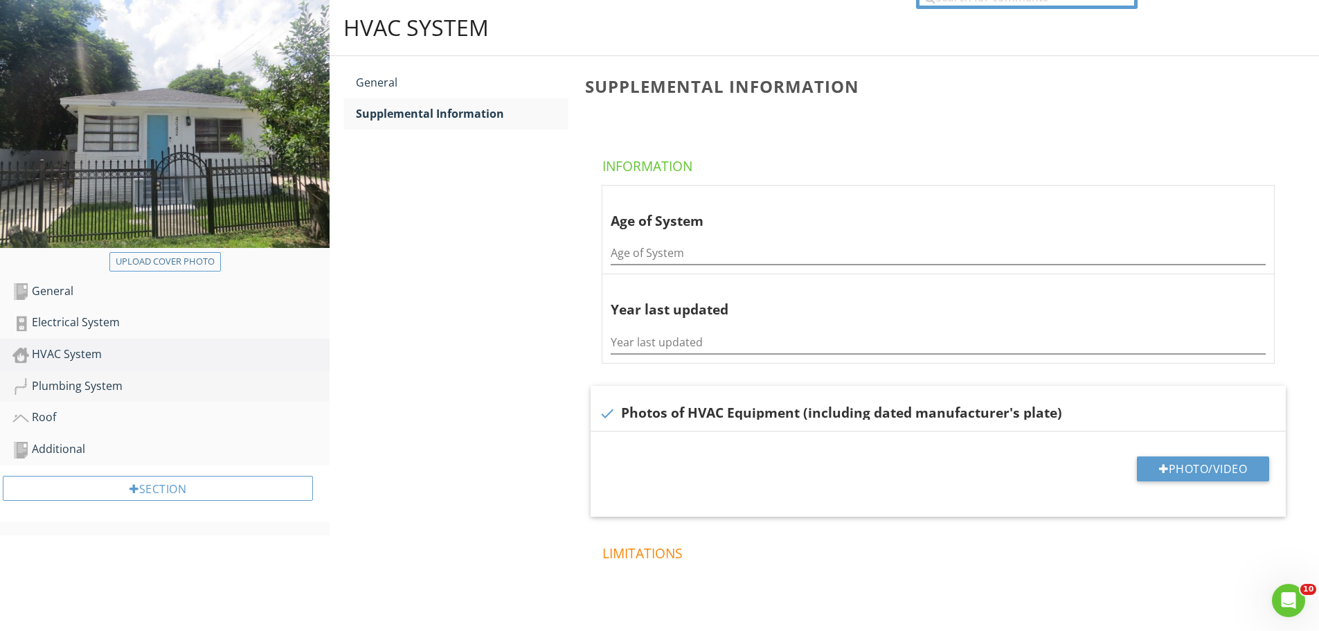
click at [89, 389] on div "Plumbing System" at bounding box center [170, 386] width 317 height 18
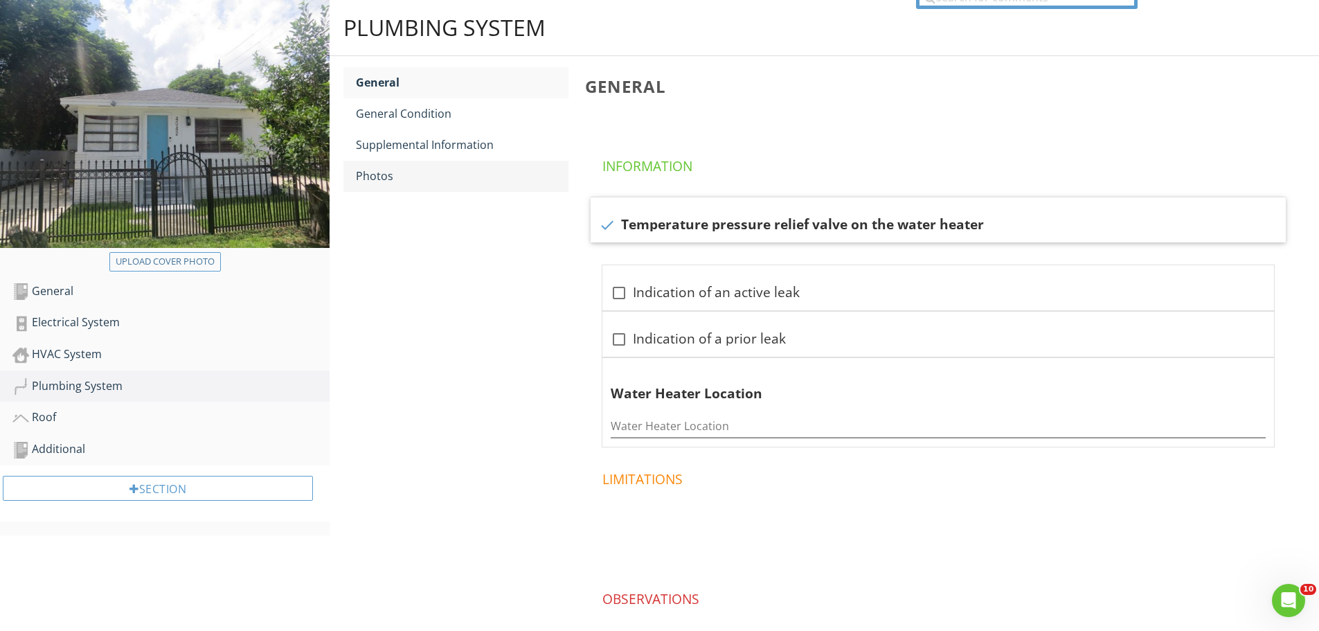
drag, startPoint x: 380, startPoint y: 177, endPoint x: 373, endPoint y: 181, distance: 8.1
click at [375, 179] on div "Photos" at bounding box center [462, 176] width 213 height 17
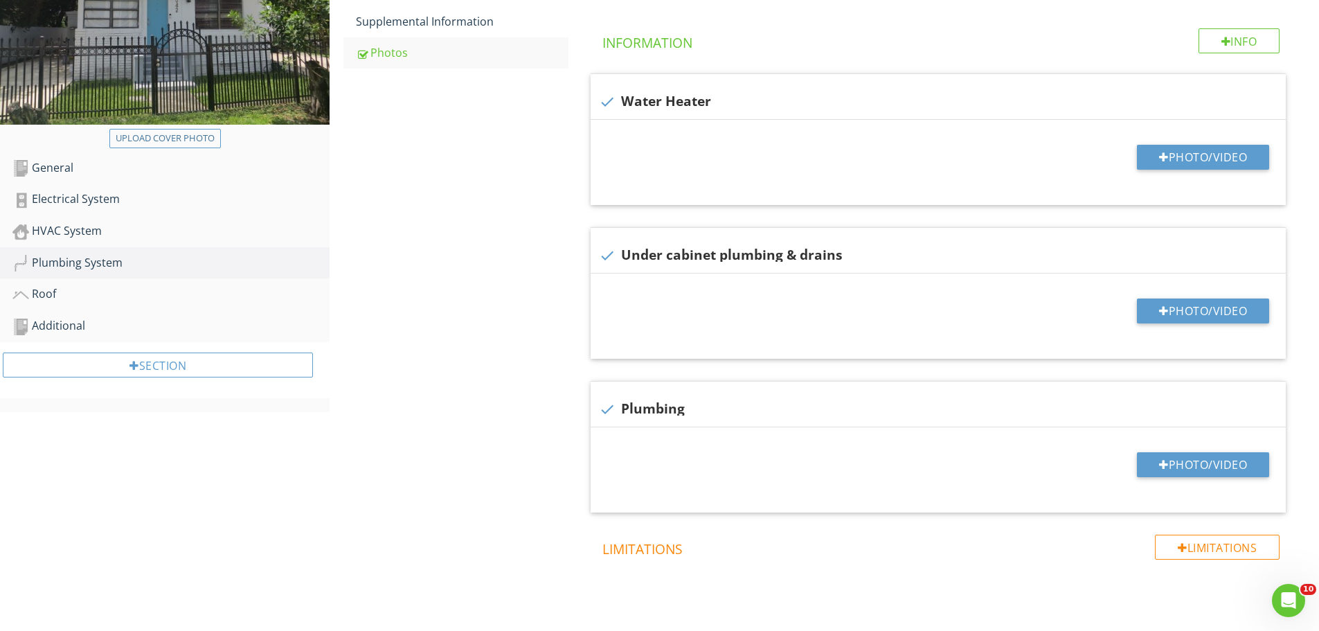
scroll to position [277, 0]
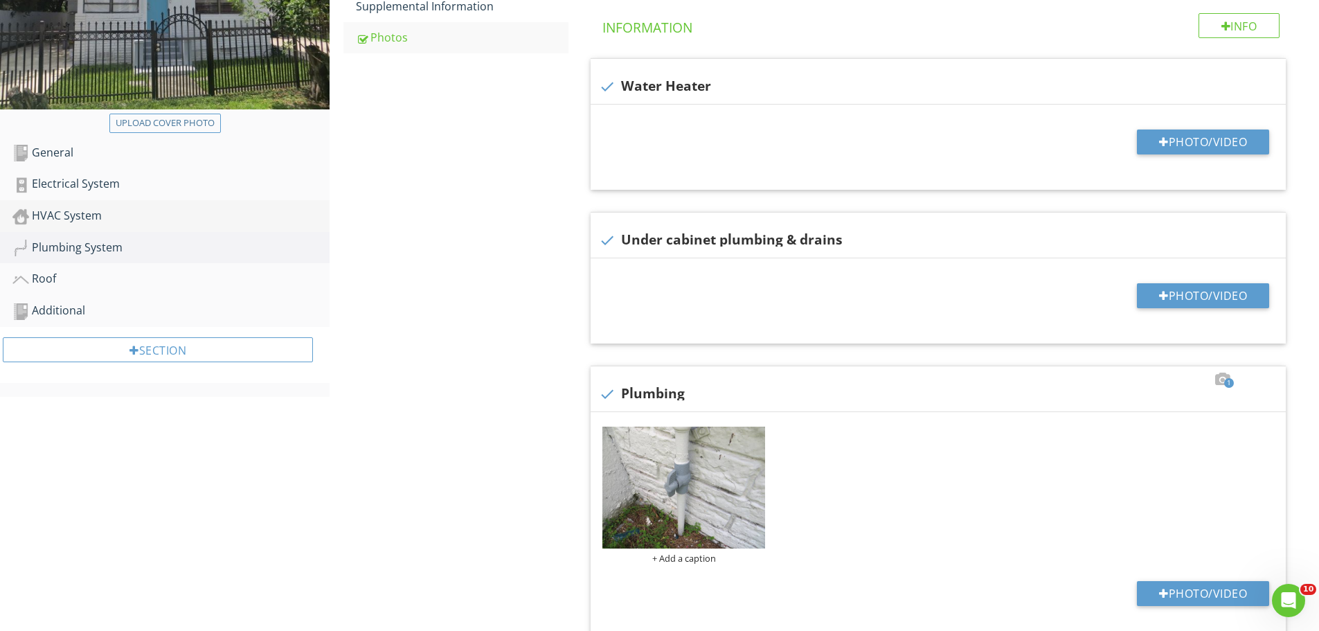
click at [58, 220] on div "HVAC System" at bounding box center [170, 216] width 317 height 18
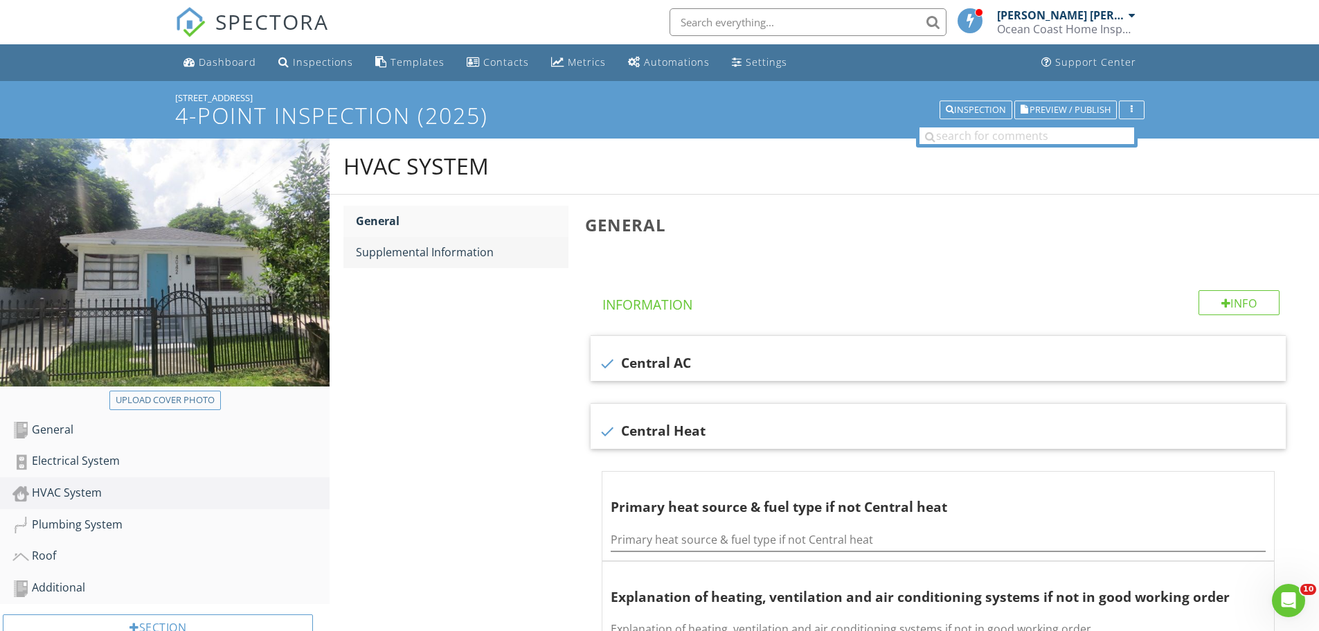
click at [429, 252] on div "Supplemental Information" at bounding box center [462, 252] width 213 height 17
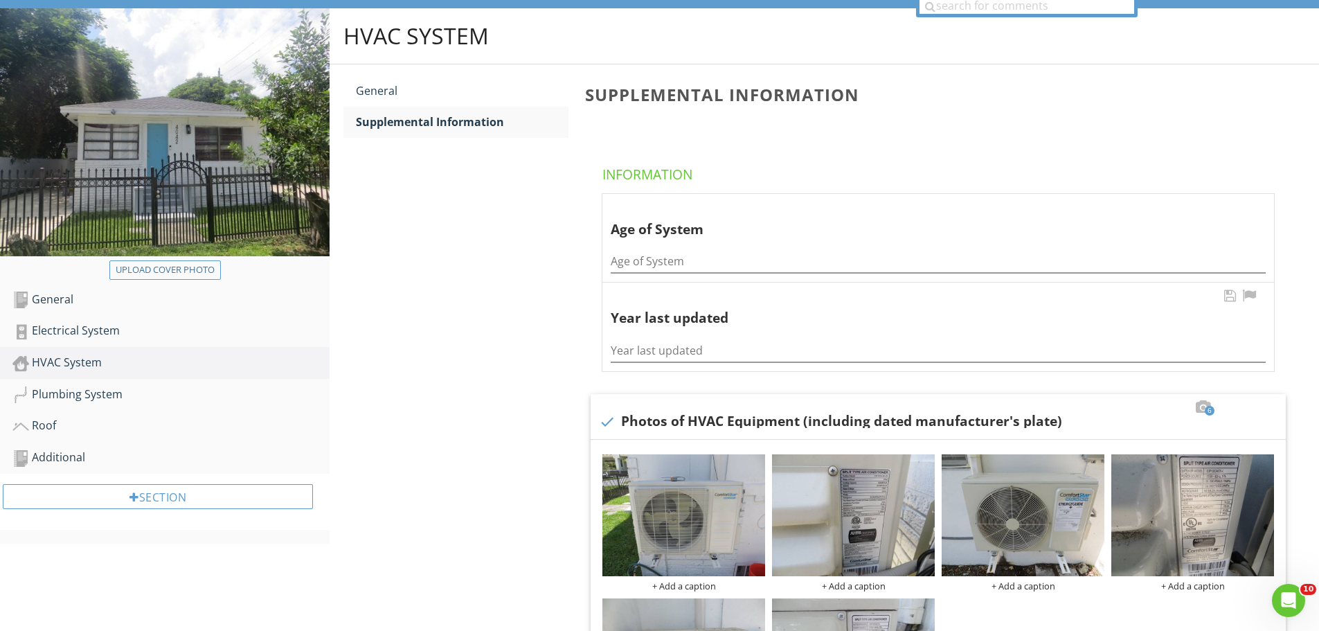
scroll to position [69, 0]
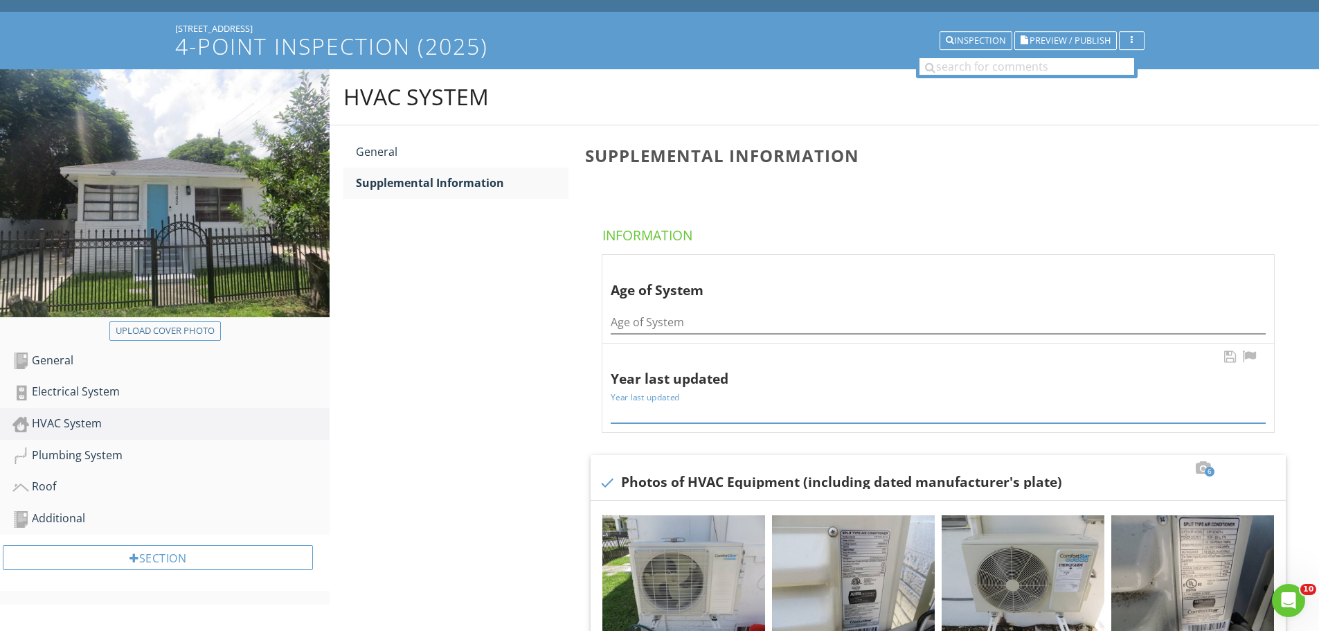
click at [621, 420] on input "Year last updated" at bounding box center [938, 411] width 655 height 23
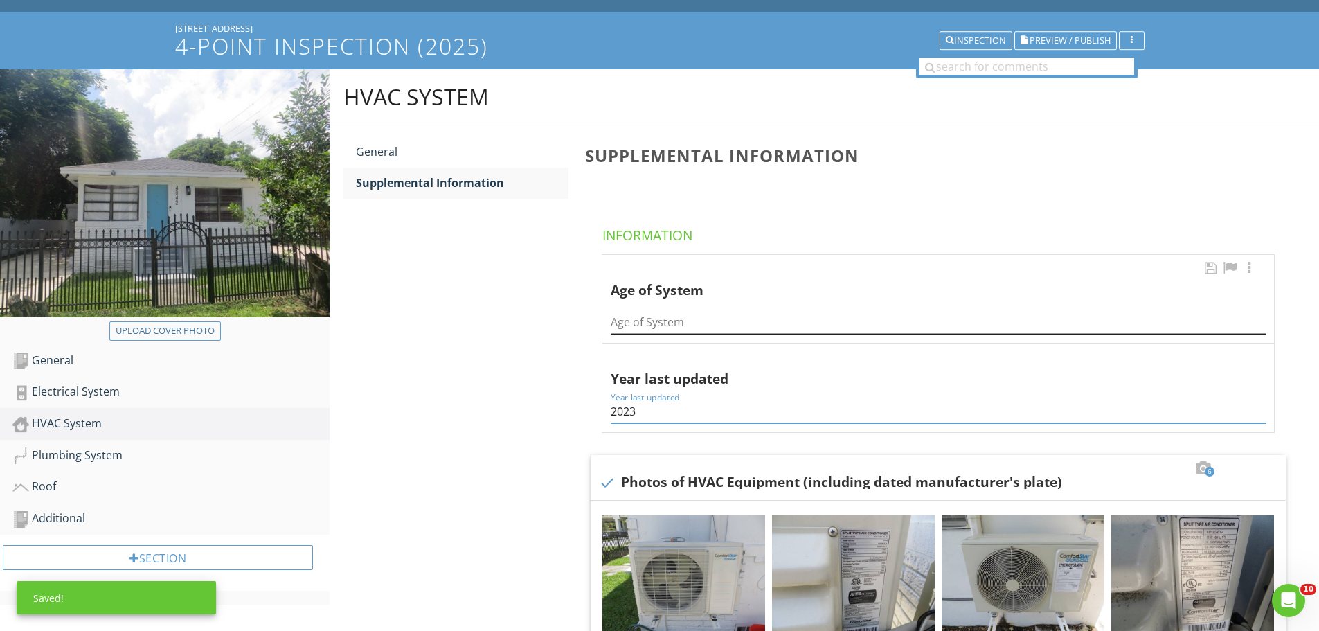
type input "2023"
drag, startPoint x: 620, startPoint y: 325, endPoint x: 614, endPoint y: 330, distance: 7.9
click at [616, 328] on input "Age of System" at bounding box center [938, 322] width 655 height 23
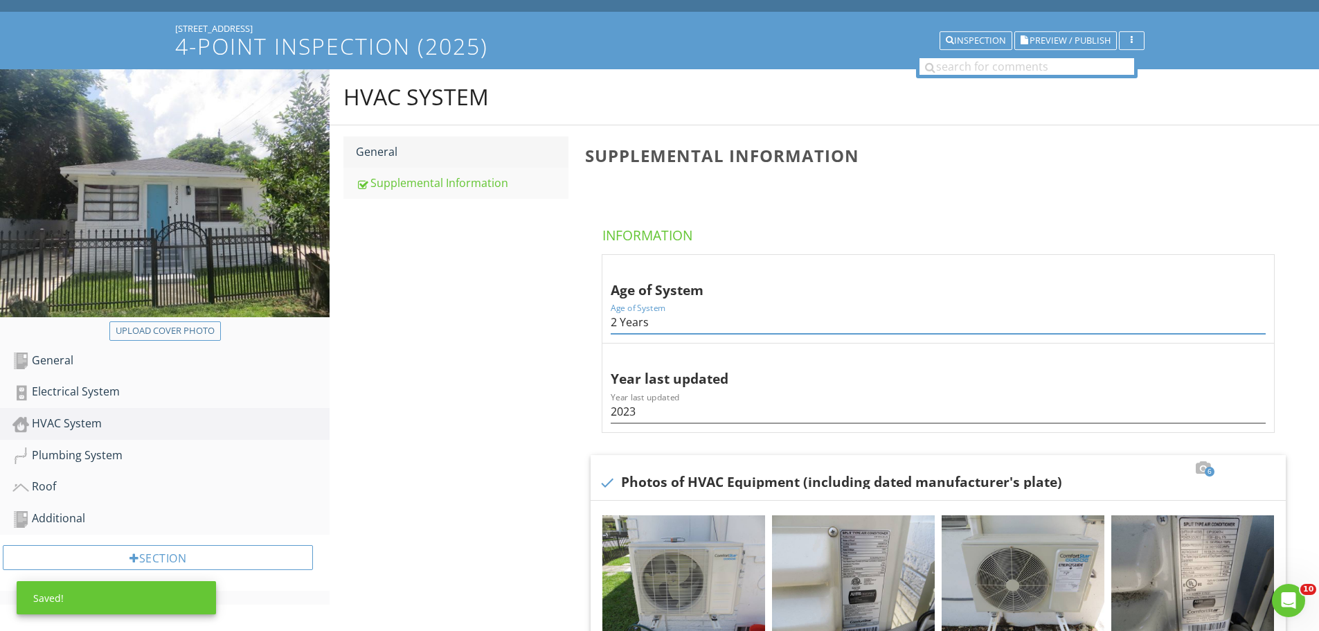
type input "2 Years"
click at [388, 154] on div "General" at bounding box center [462, 151] width 213 height 17
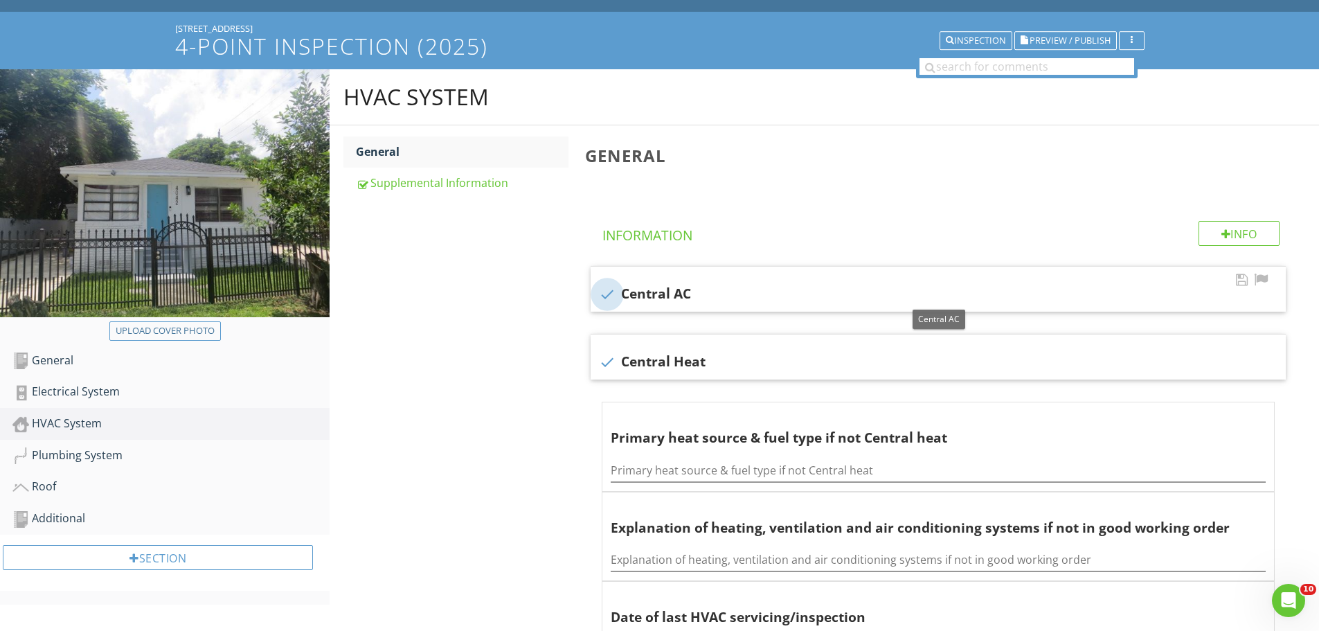
click at [604, 300] on div at bounding box center [607, 294] width 24 height 24
checkbox input "false"
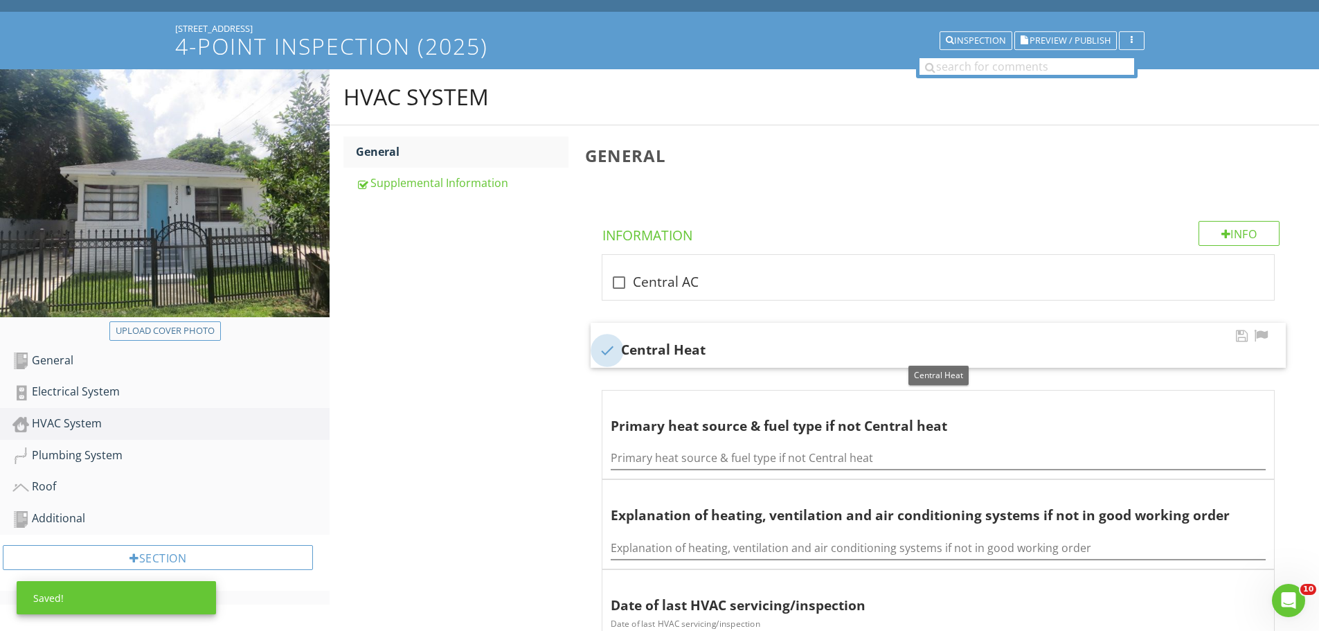
click at [607, 350] on div at bounding box center [607, 351] width 24 height 24
checkbox input "false"
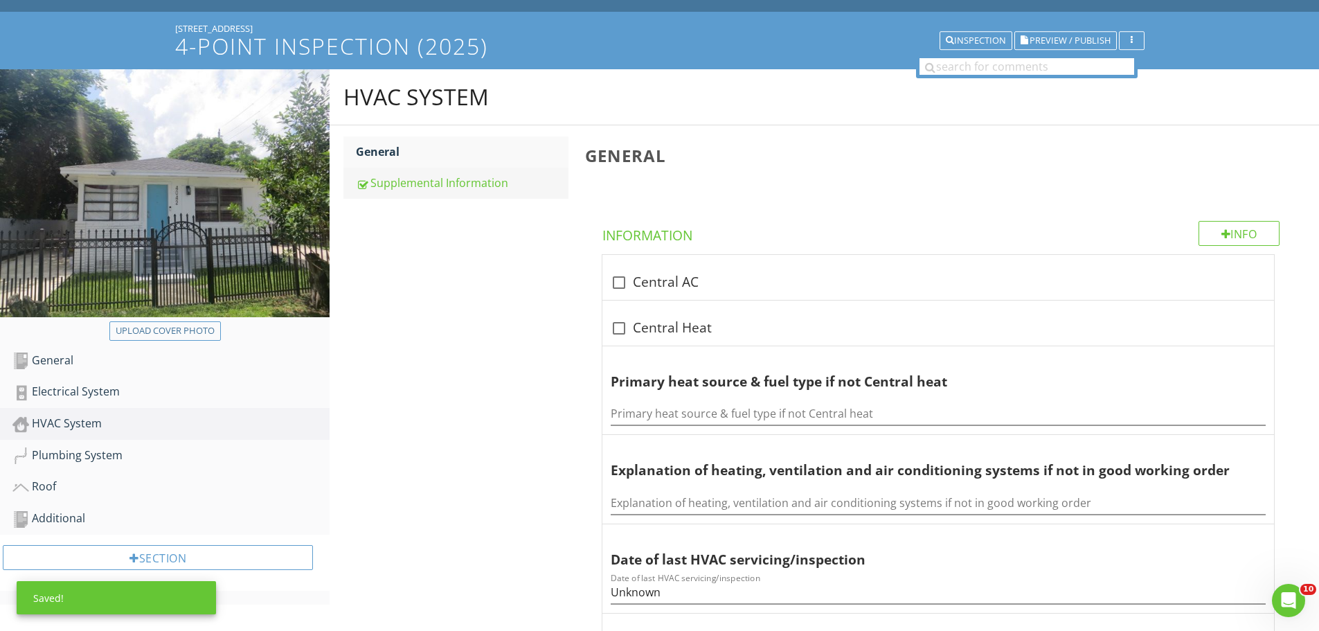
click at [415, 186] on div "Supplemental Information" at bounding box center [462, 182] width 213 height 17
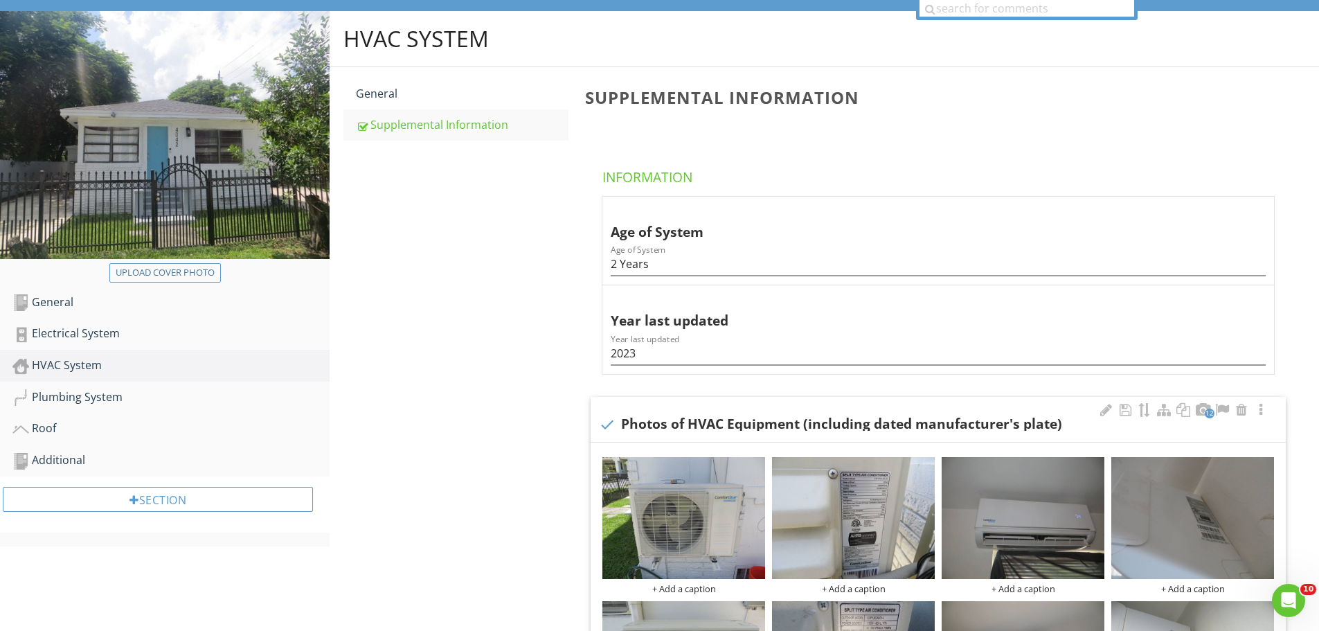
scroll to position [69, 0]
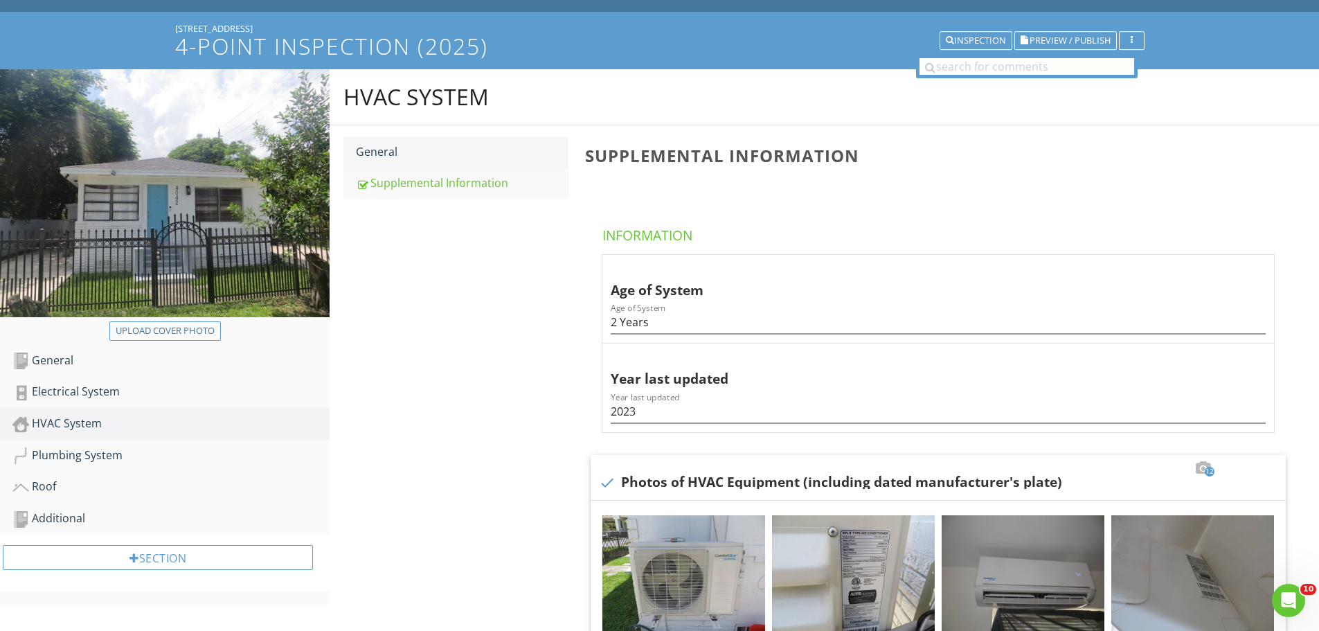
click at [379, 152] on div "General" at bounding box center [462, 151] width 213 height 17
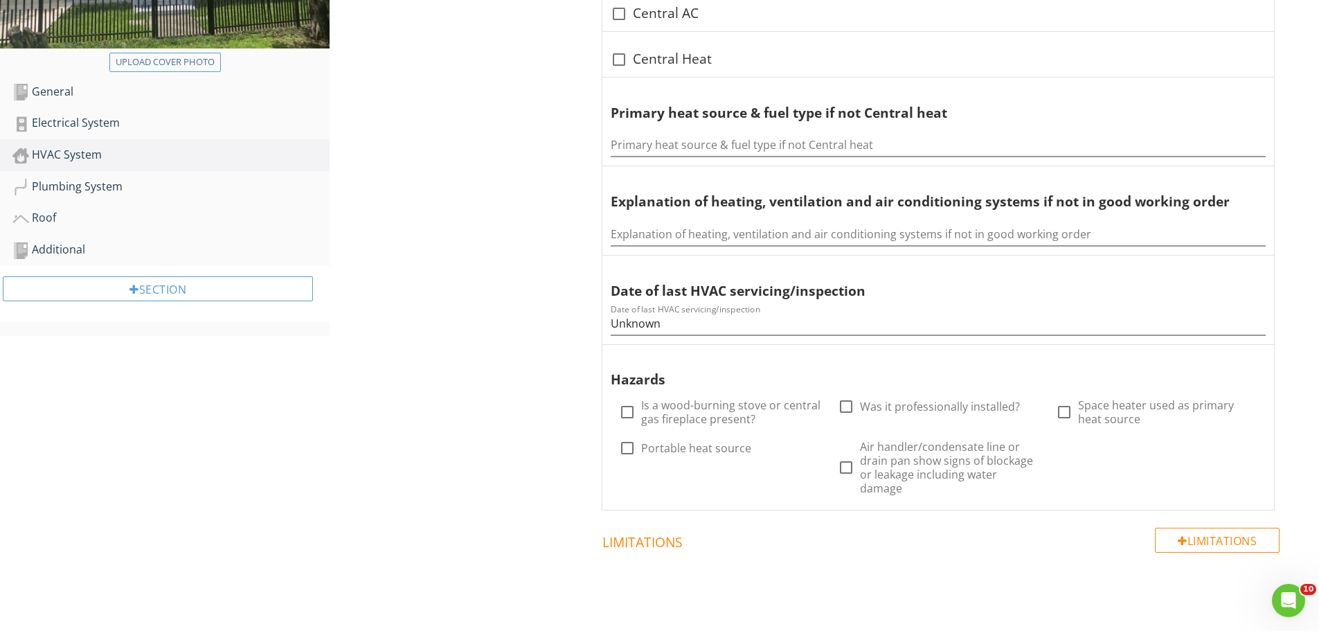
scroll to position [346, 0]
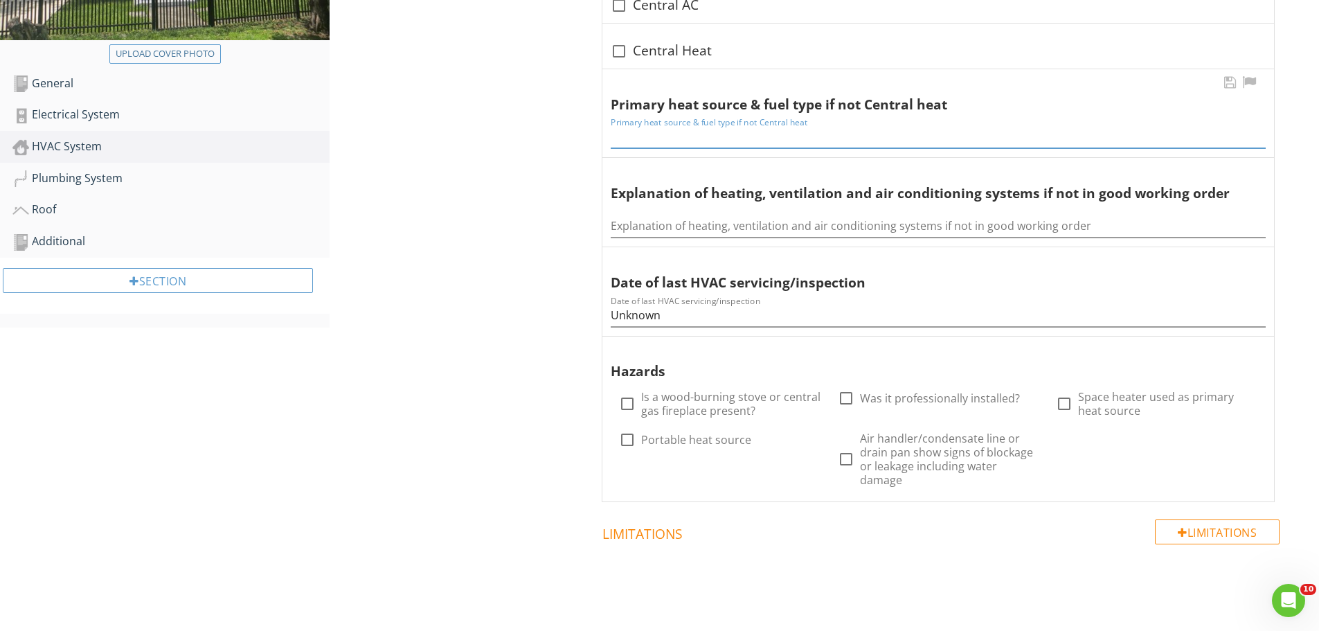
paste input "Mini Split installed in the property"
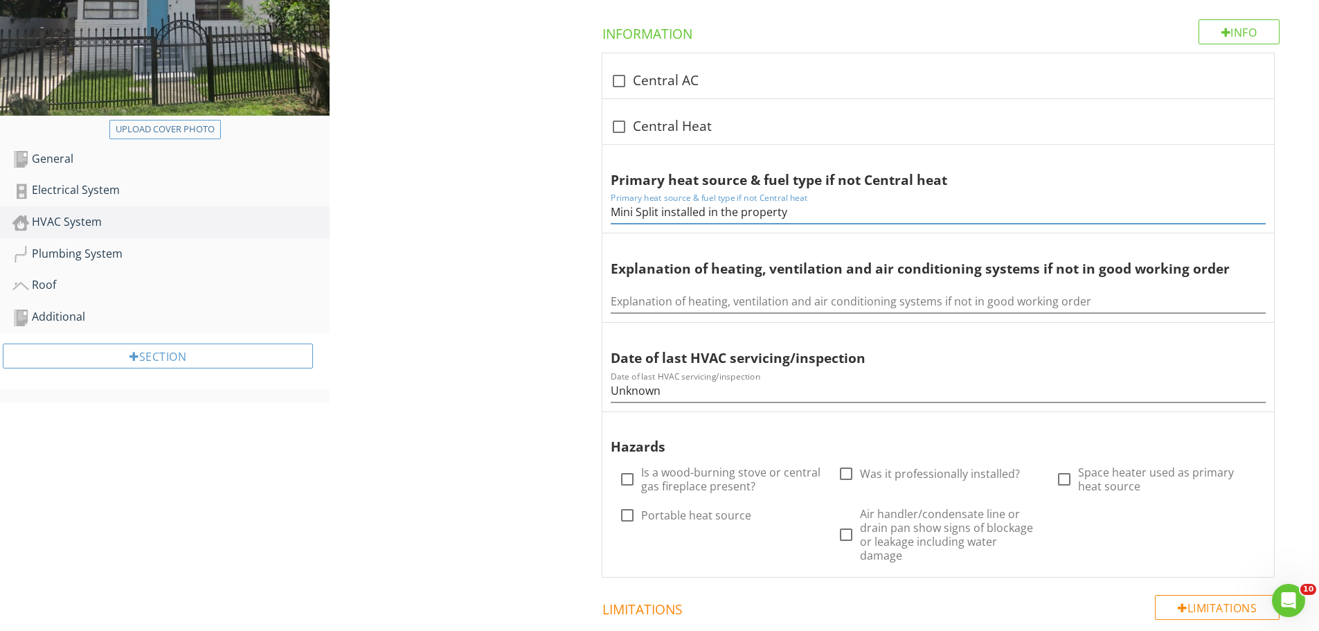
scroll to position [277, 0]
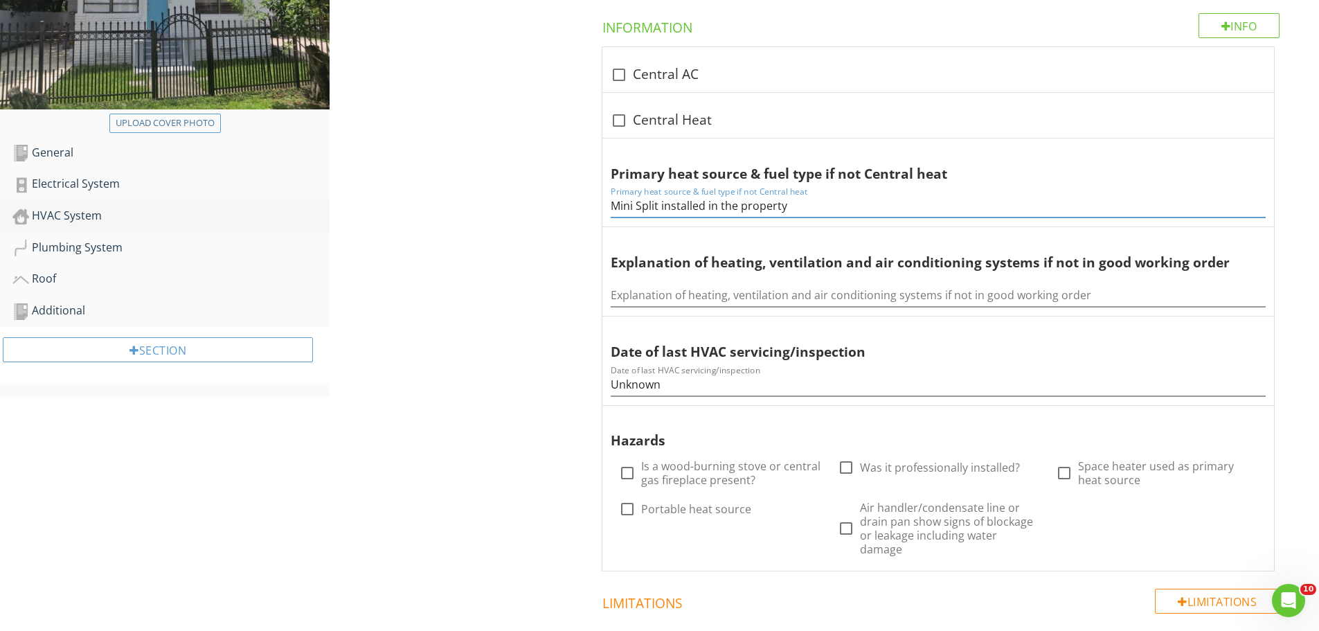
type input "Mini Split installed in the property"
click at [64, 210] on div "HVAC System" at bounding box center [170, 216] width 317 height 18
click at [81, 250] on div "Plumbing System" at bounding box center [170, 248] width 317 height 18
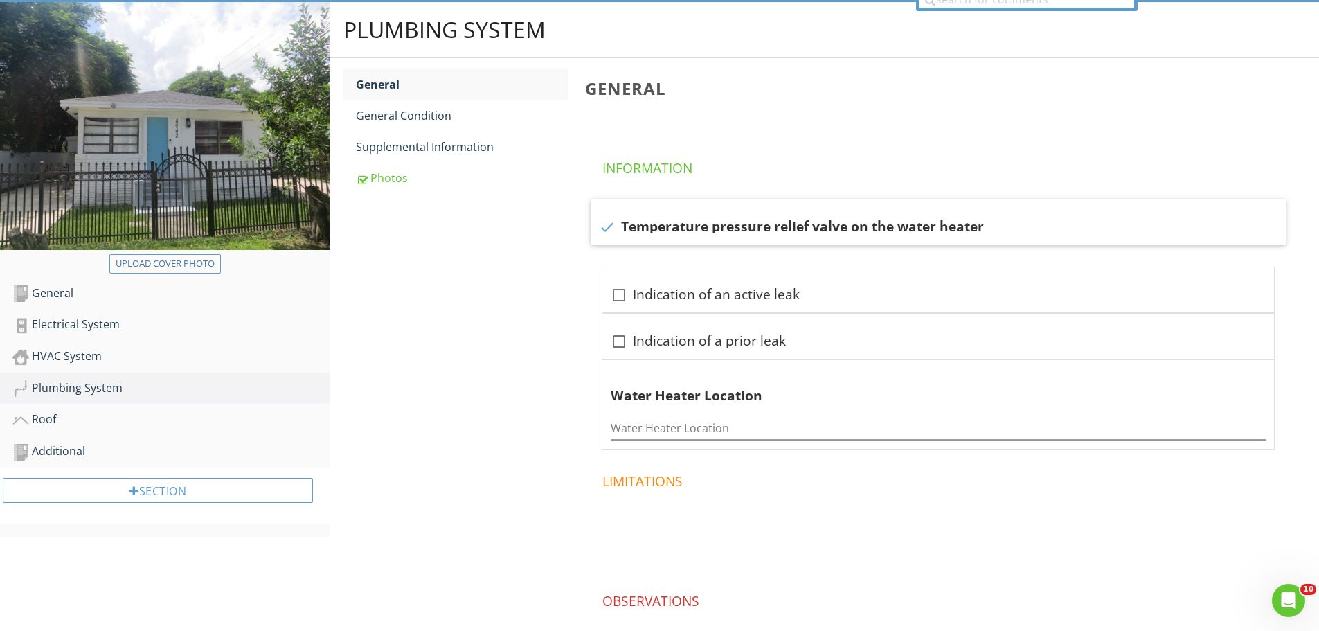
scroll to position [91, 0]
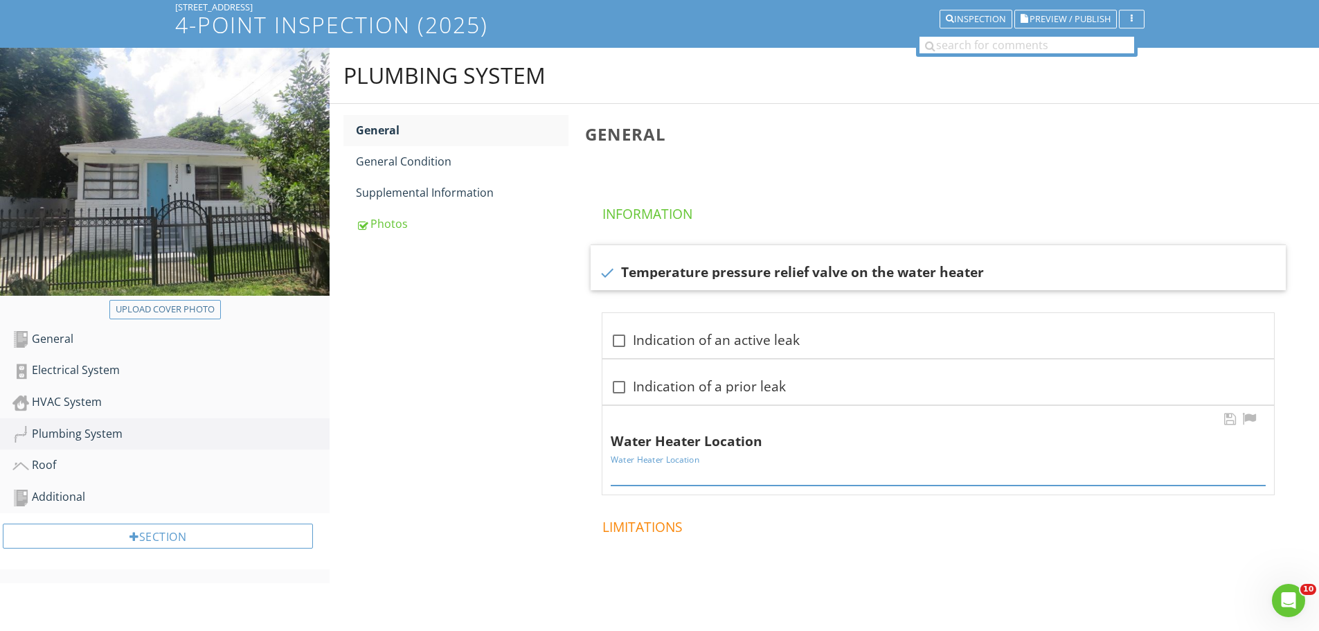
paste input "Outdoor Closet & Utility Closet"
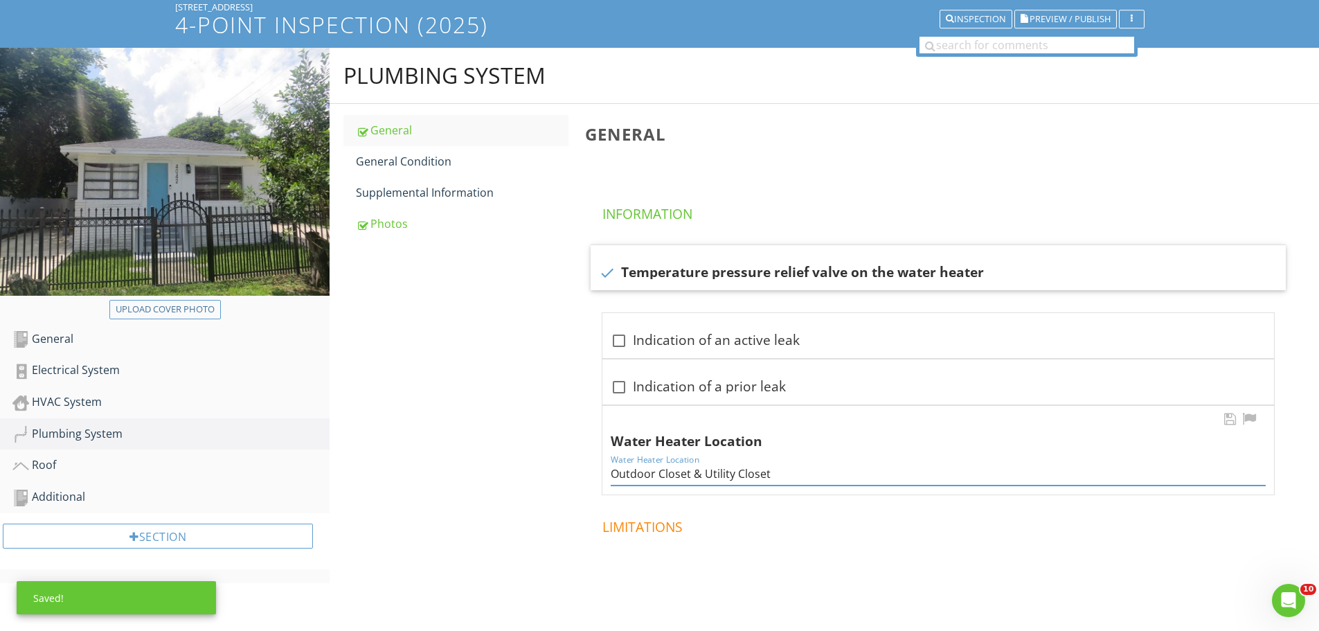
drag, startPoint x: 654, startPoint y: 472, endPoint x: 609, endPoint y: 476, distance: 45.9
click at [609, 476] on div "Water Heater Location Water Heater Location Outdoor Closet & Utility Closet" at bounding box center [938, 450] width 672 height 89
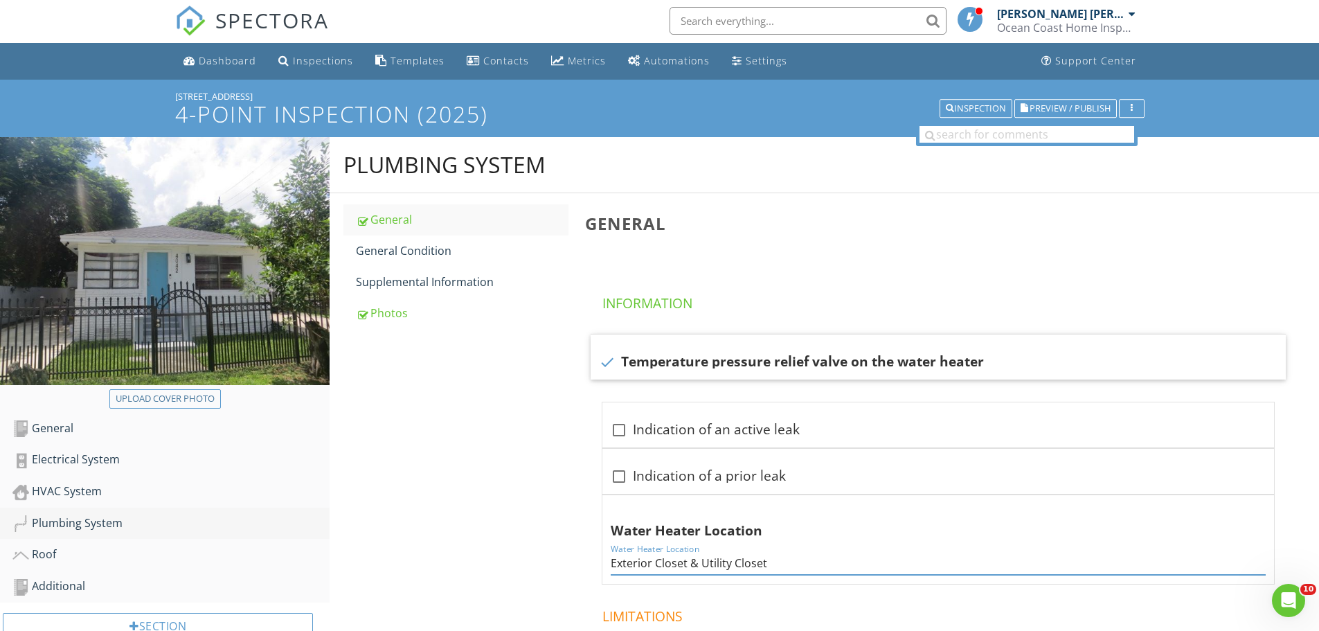
scroll to position [0, 0]
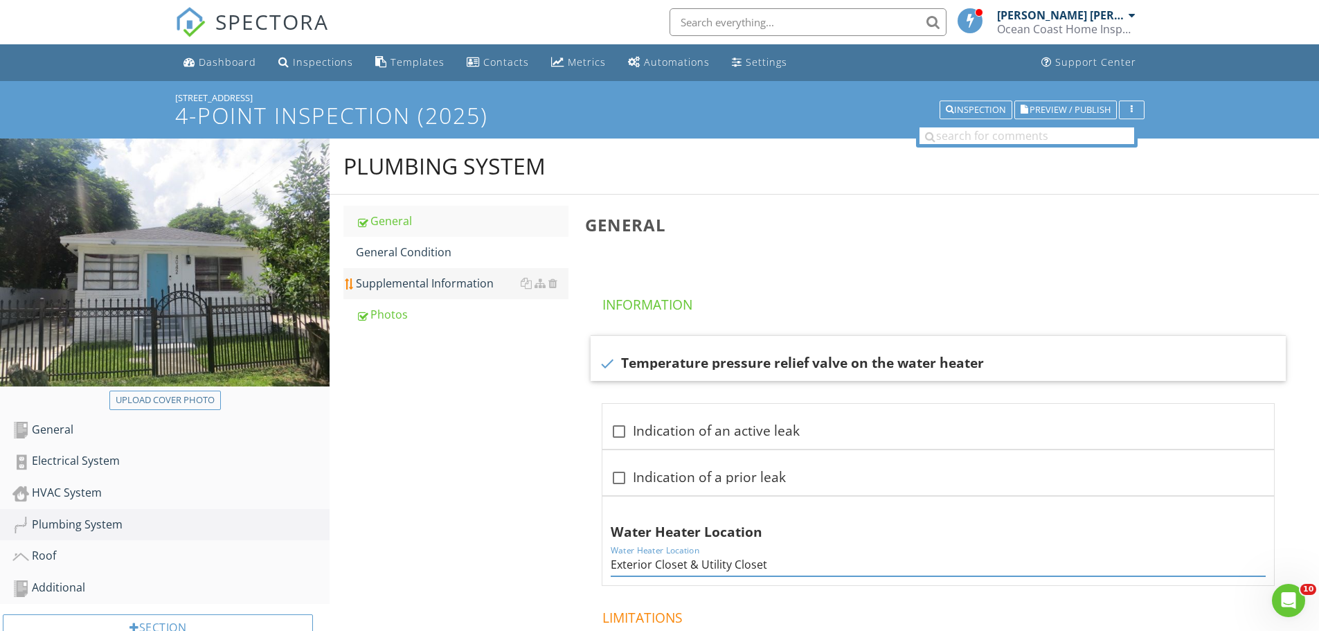
type input "Exterior Closet & Utility Closet"
click at [429, 285] on div "Supplemental Information" at bounding box center [462, 283] width 213 height 17
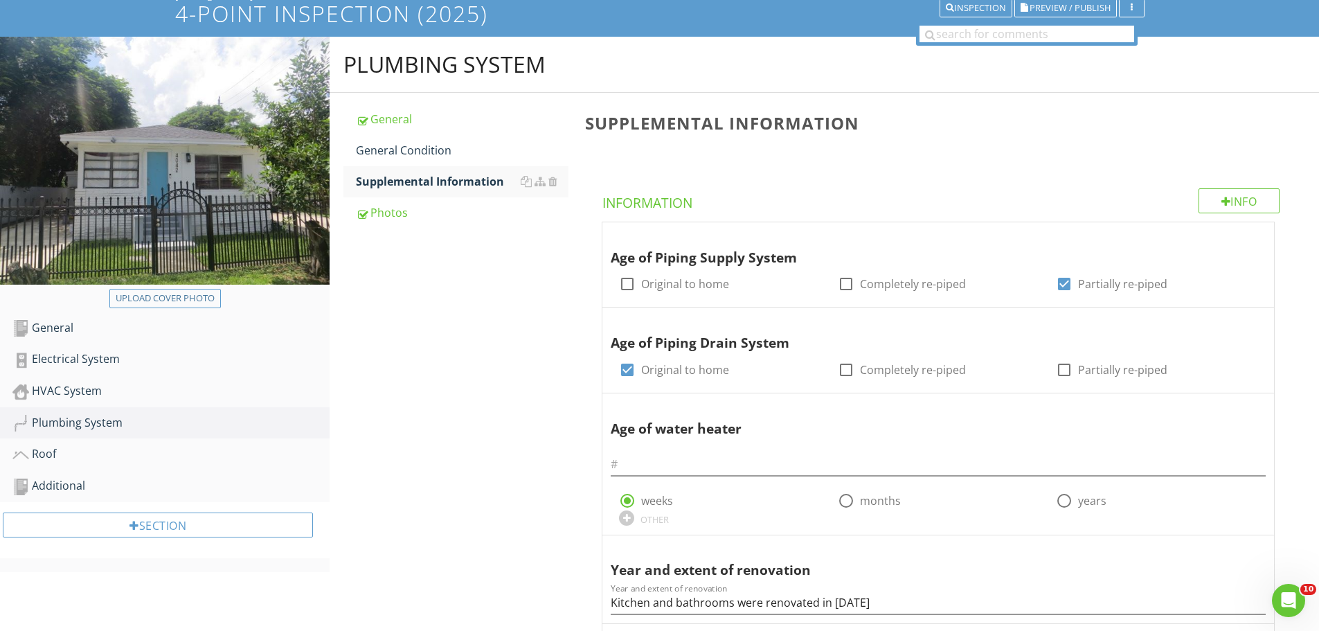
scroll to position [208, 0]
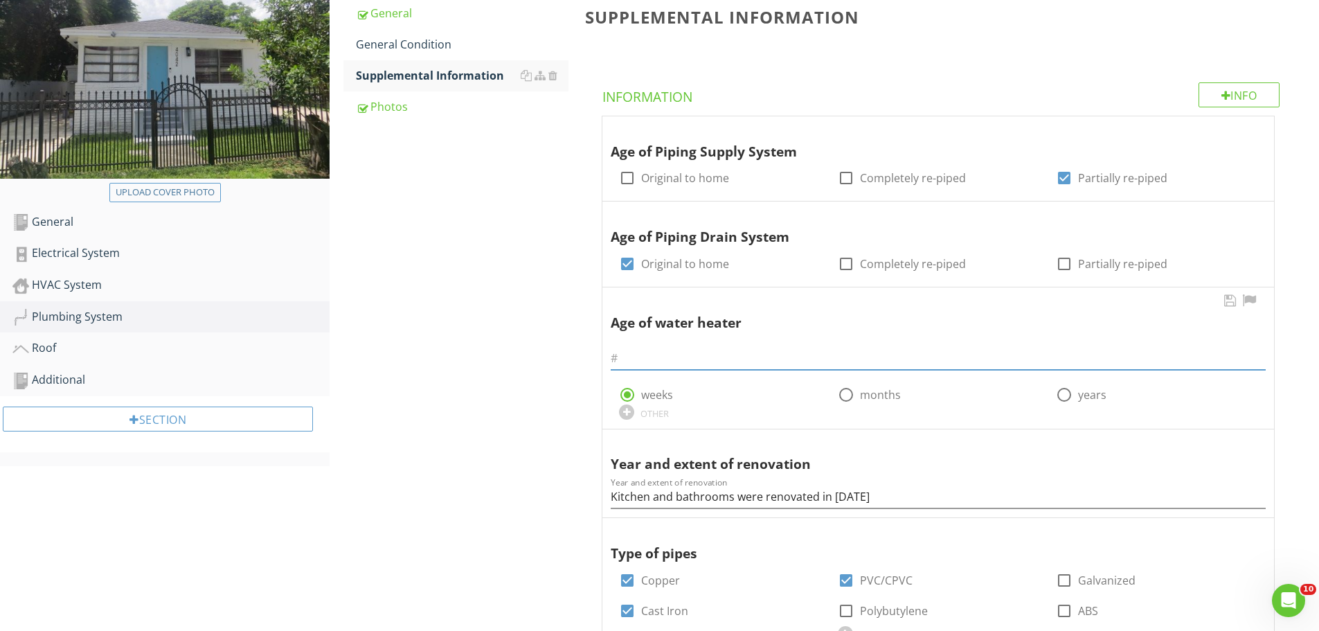
click at [628, 359] on input "text" at bounding box center [938, 358] width 655 height 23
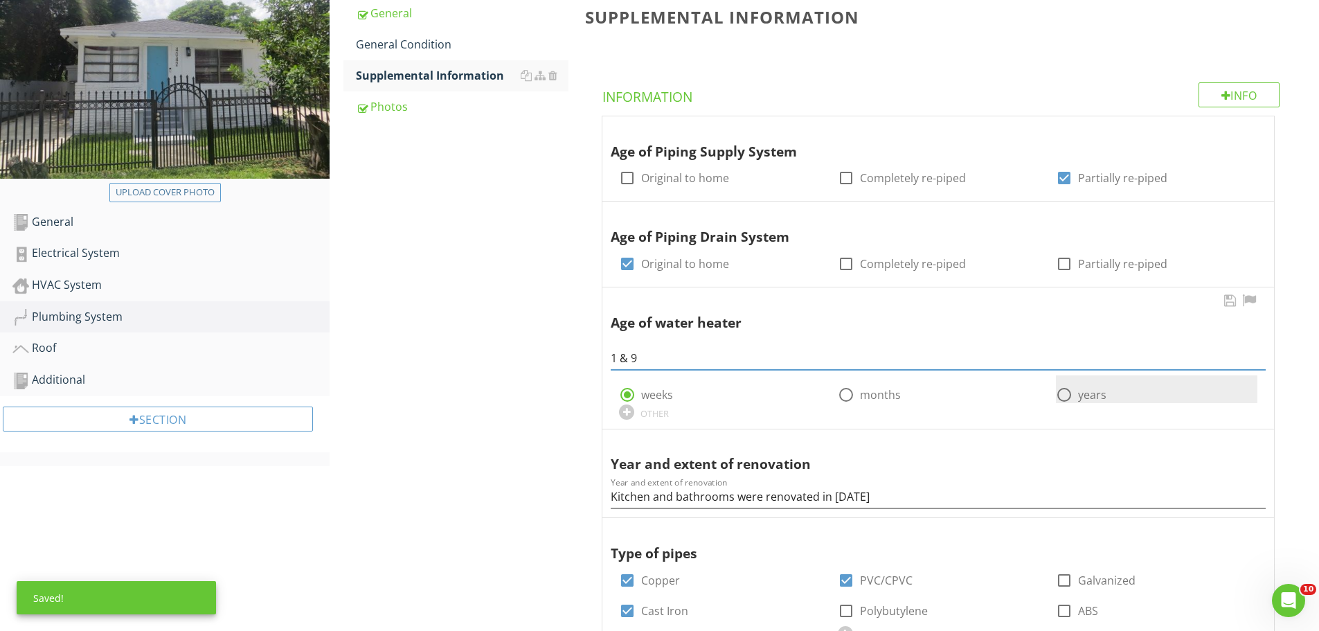
type input "1 & 9"
click at [1063, 396] on div at bounding box center [1064, 395] width 24 height 24
radio input "false"
radio input "true"
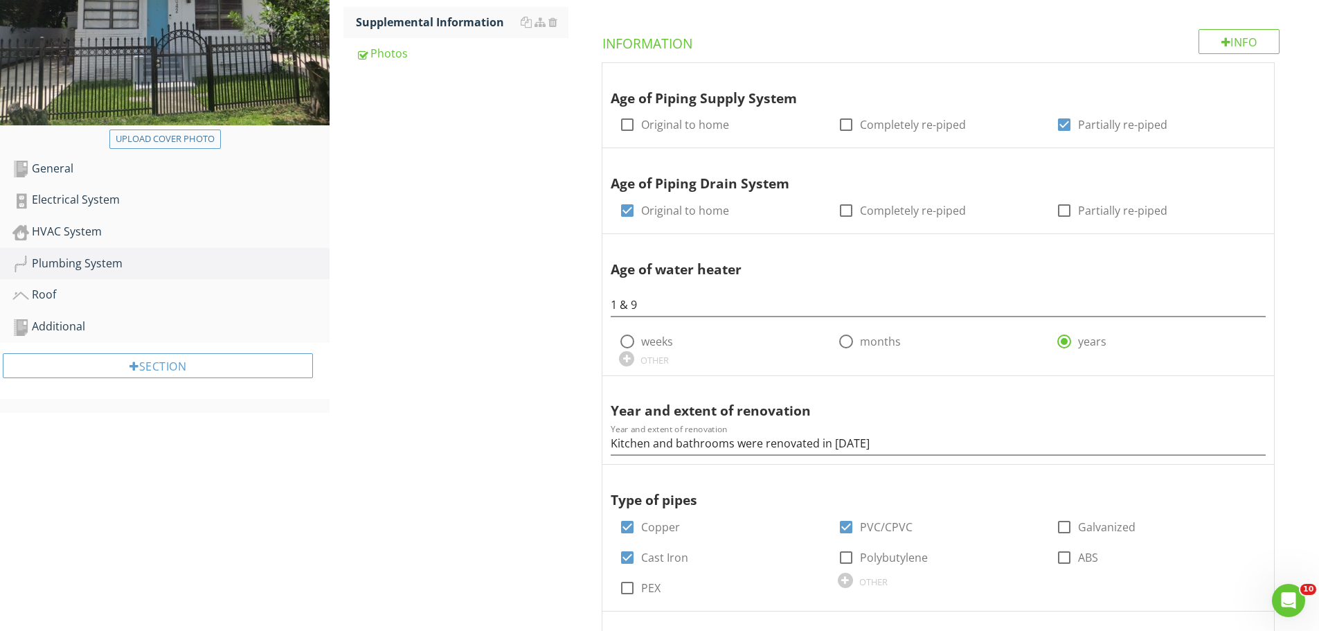
scroll to position [138, 0]
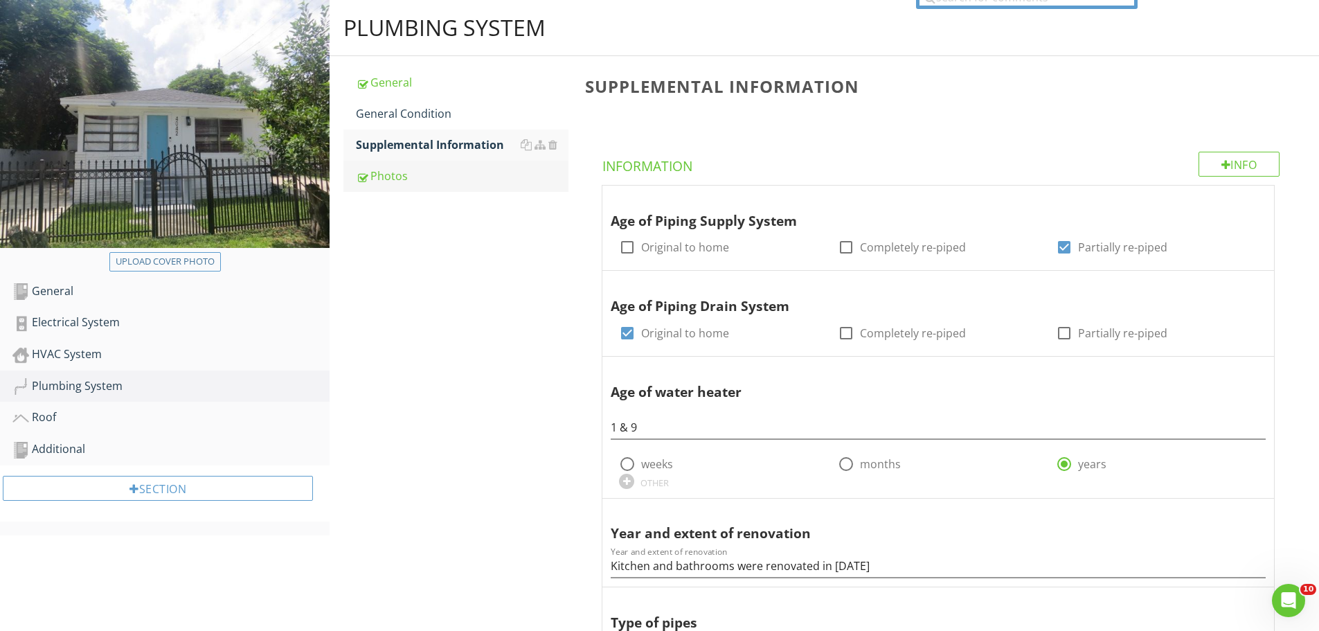
click at [399, 183] on div "Photos" at bounding box center [462, 176] width 213 height 17
click at [399, 182] on div "Photos" at bounding box center [462, 176] width 213 height 17
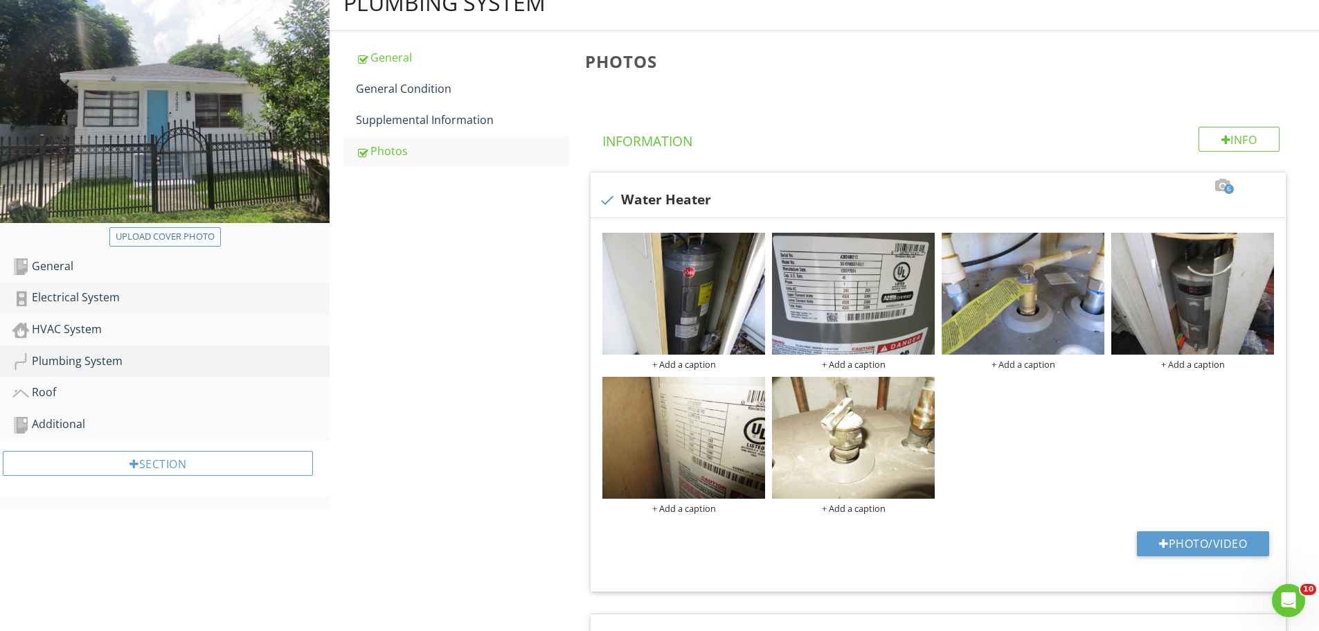
scroll to position [138, 0]
